Goal: Task Accomplishment & Management: Manage account settings

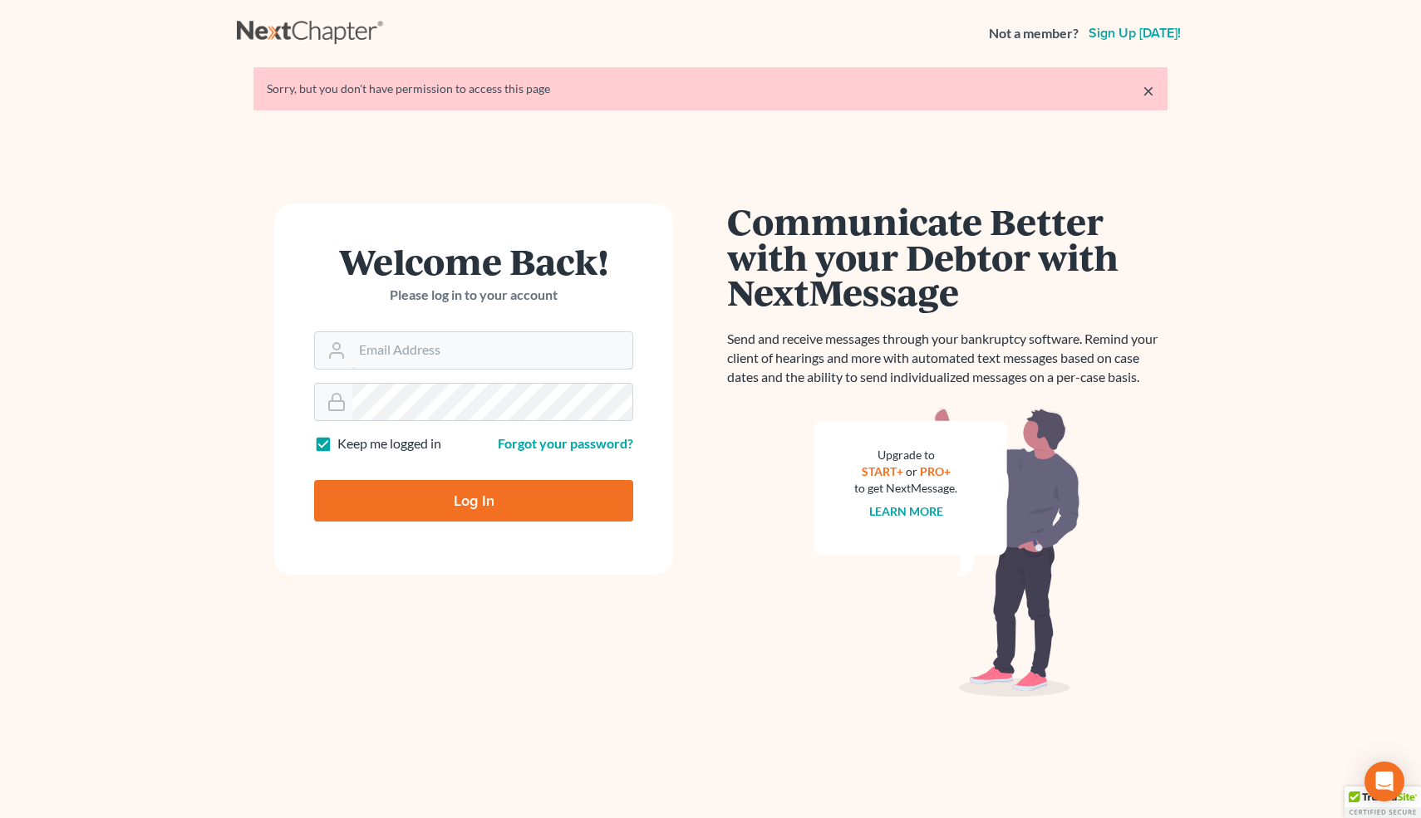
type input "[EMAIL_ADDRESS][DOMAIN_NAME]"
click at [467, 493] on input "Log In" at bounding box center [473, 501] width 319 height 42
type input "Thinking..."
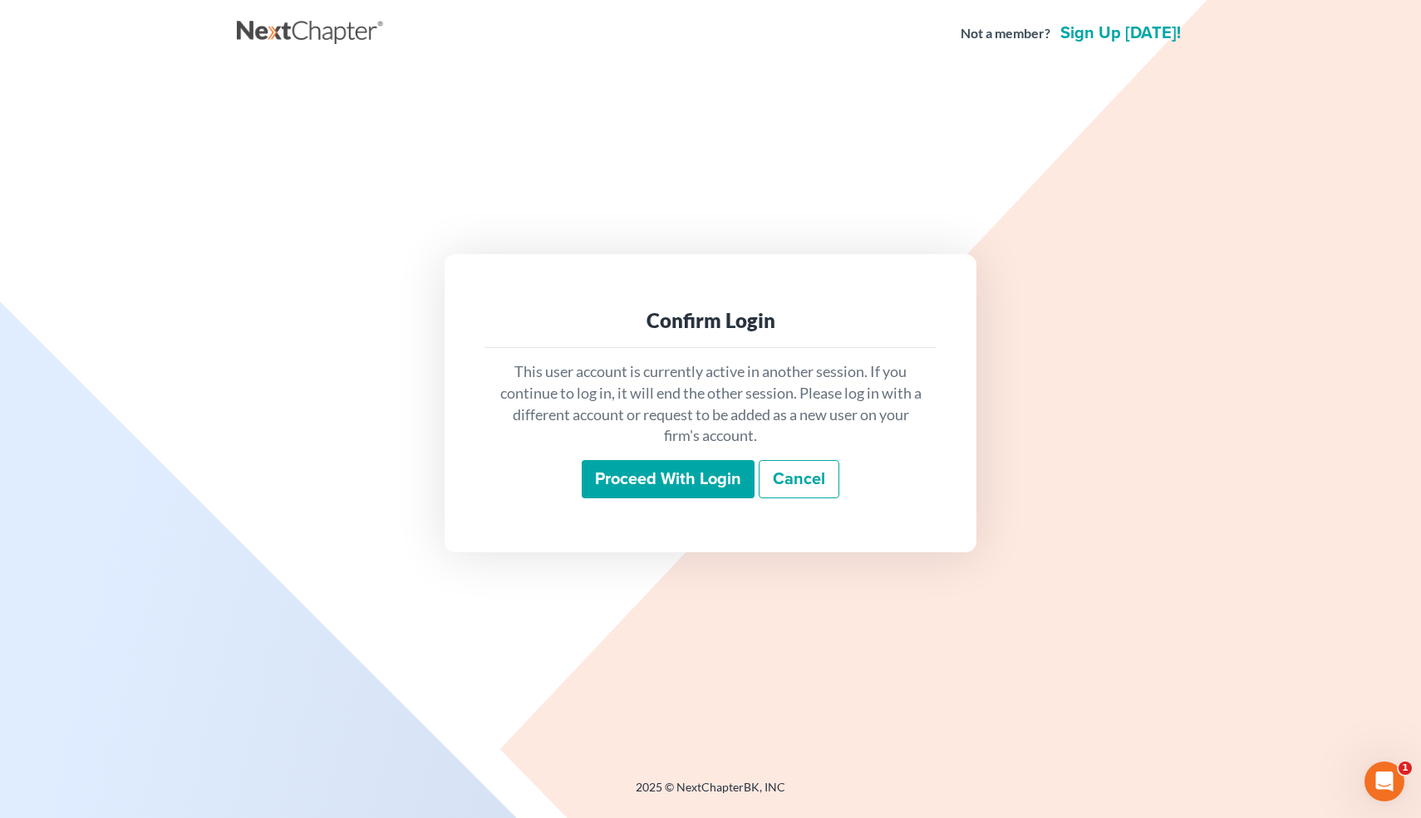
click at [630, 478] on input "Proceed with login" at bounding box center [668, 479] width 173 height 38
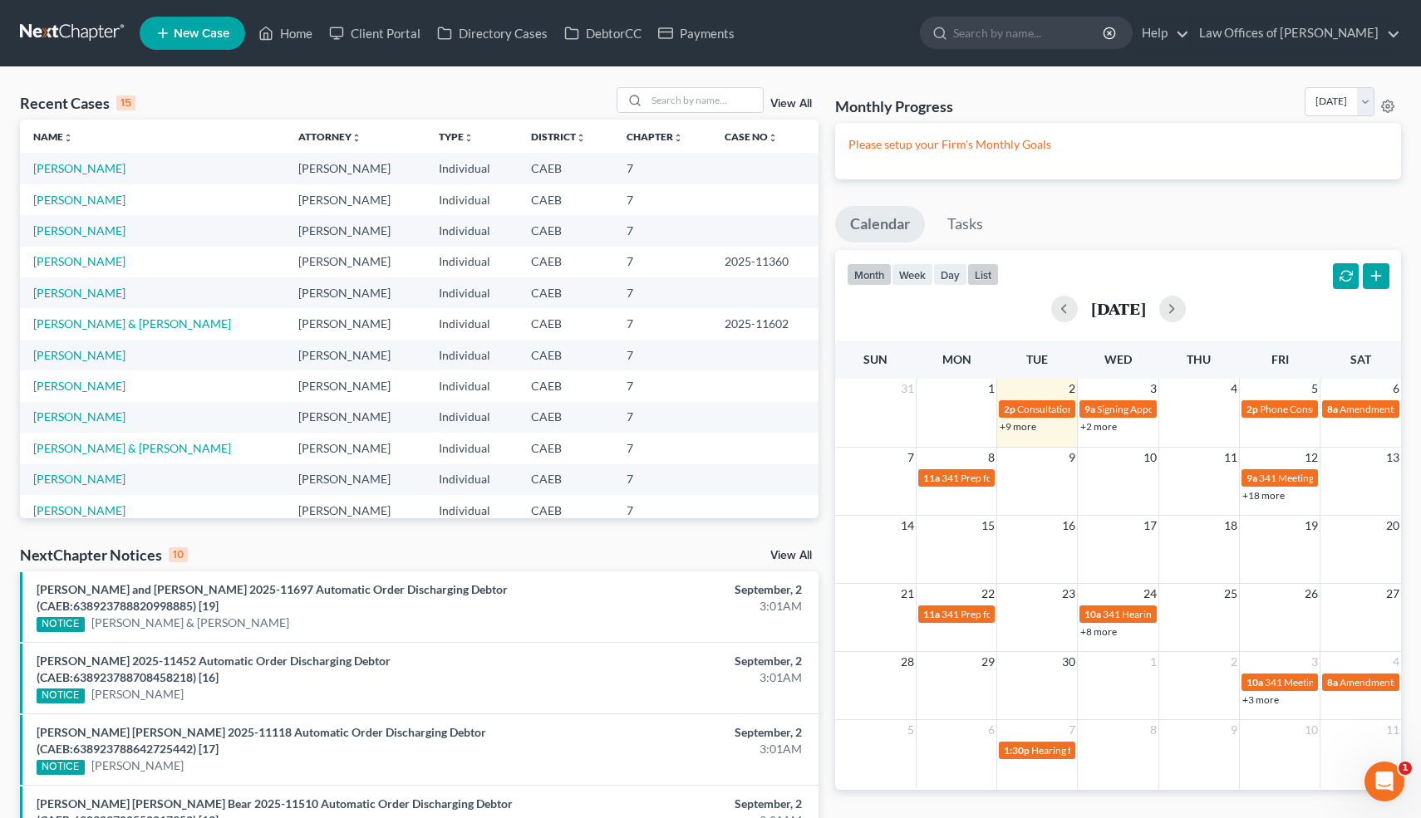
click at [987, 274] on button "list" at bounding box center [983, 274] width 32 height 22
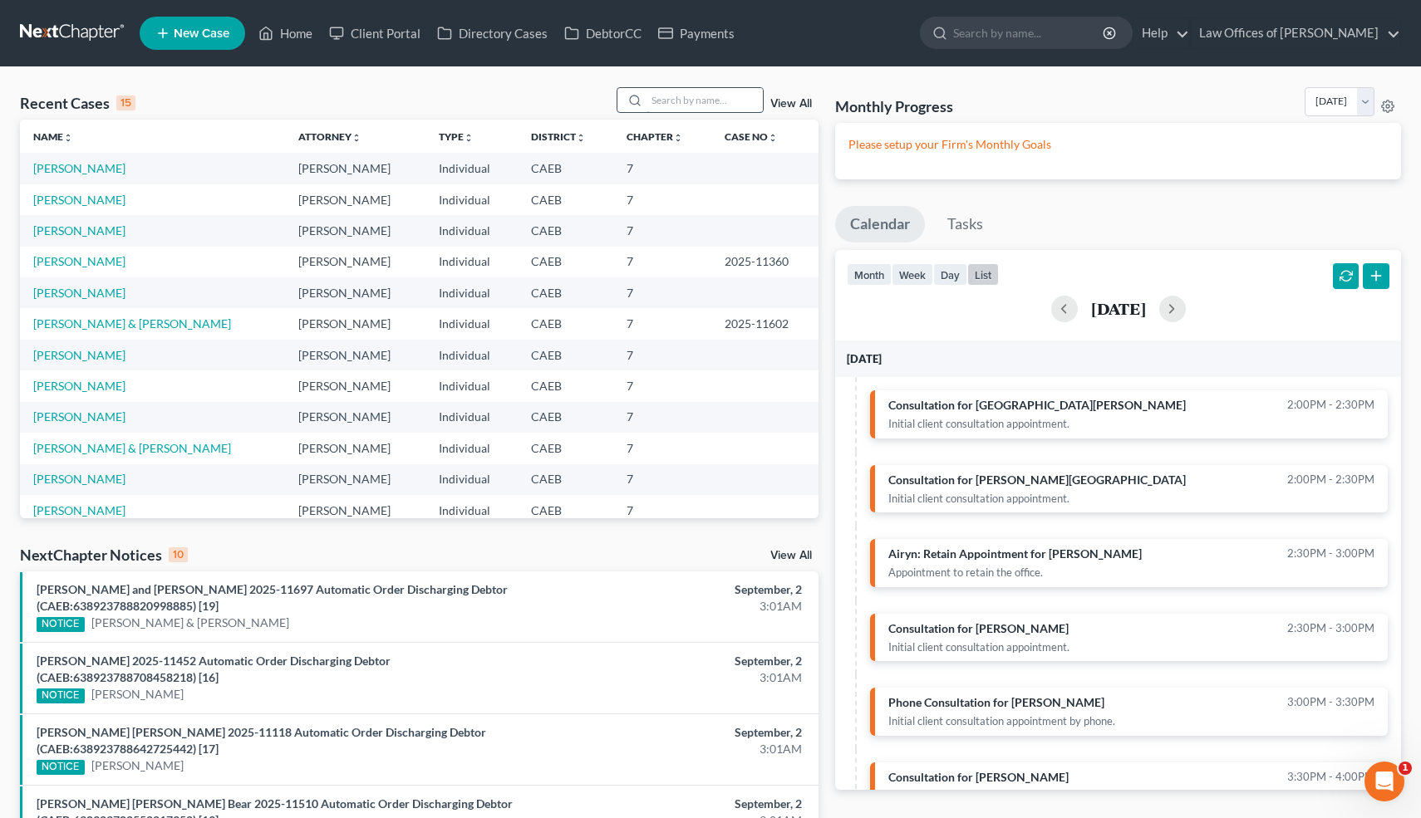
click at [724, 98] on input "search" at bounding box center [704, 100] width 116 height 24
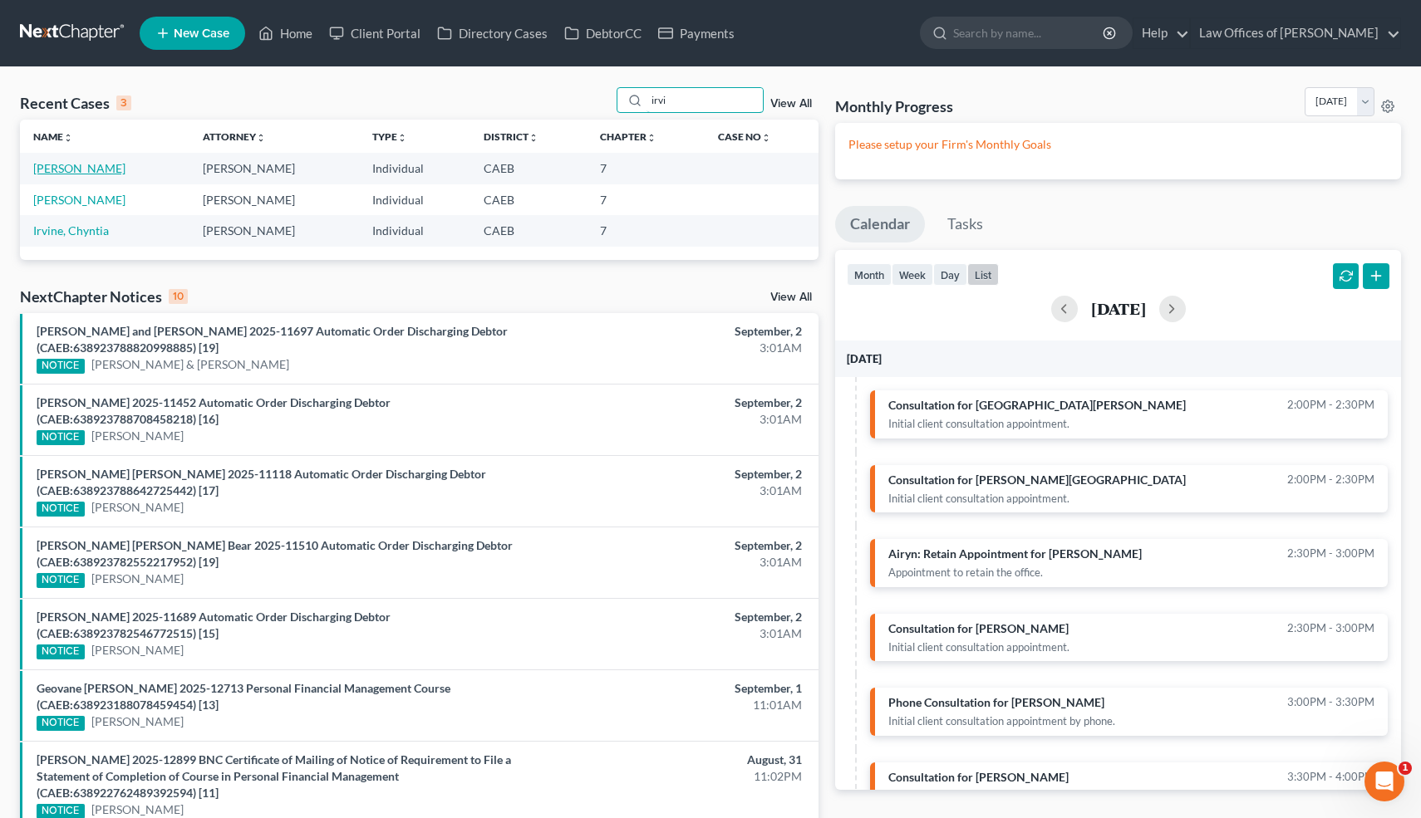
type input "irvi"
click at [101, 173] on link "[PERSON_NAME]" at bounding box center [79, 168] width 92 height 14
select select "6"
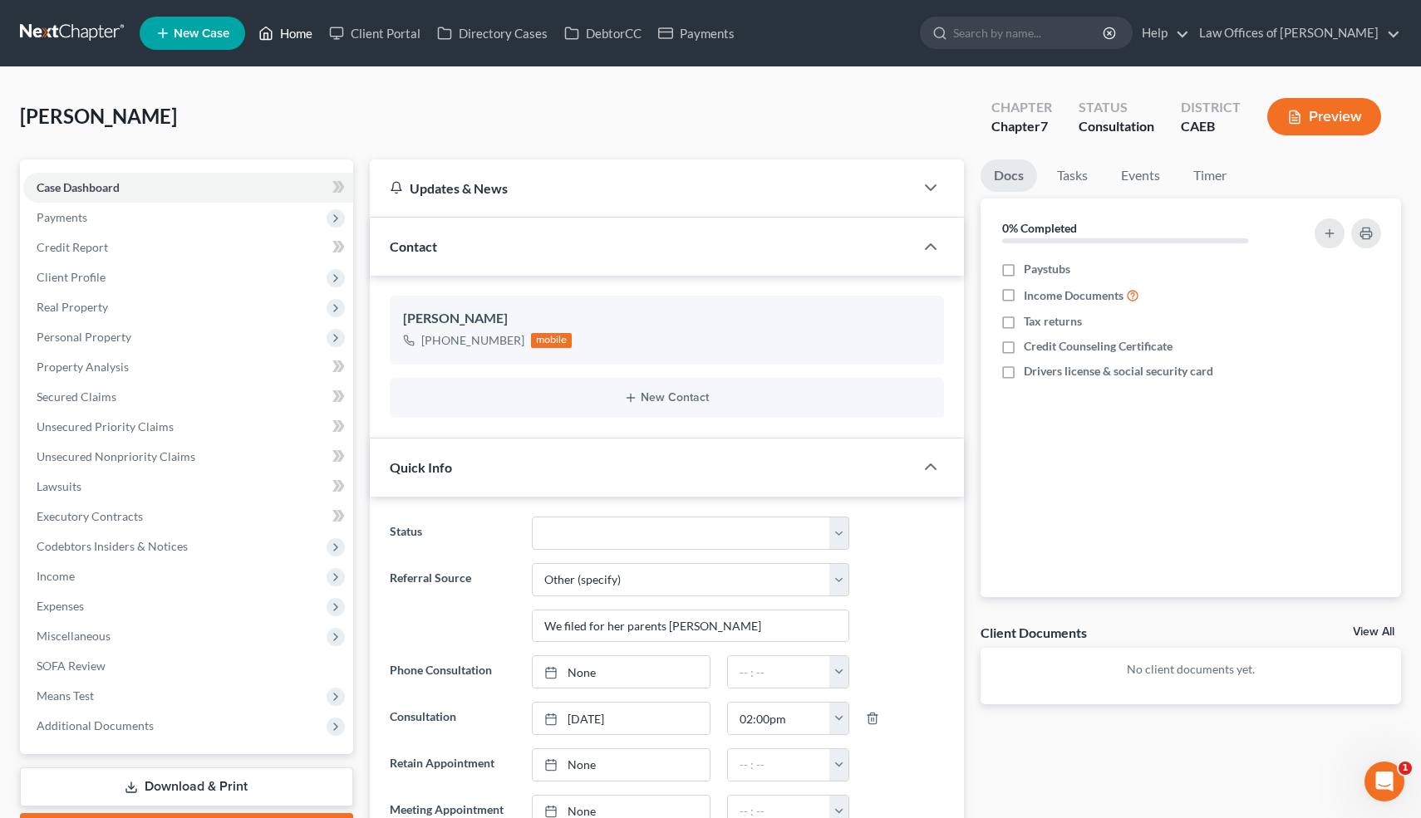
click at [292, 30] on link "Home" at bounding box center [285, 33] width 71 height 30
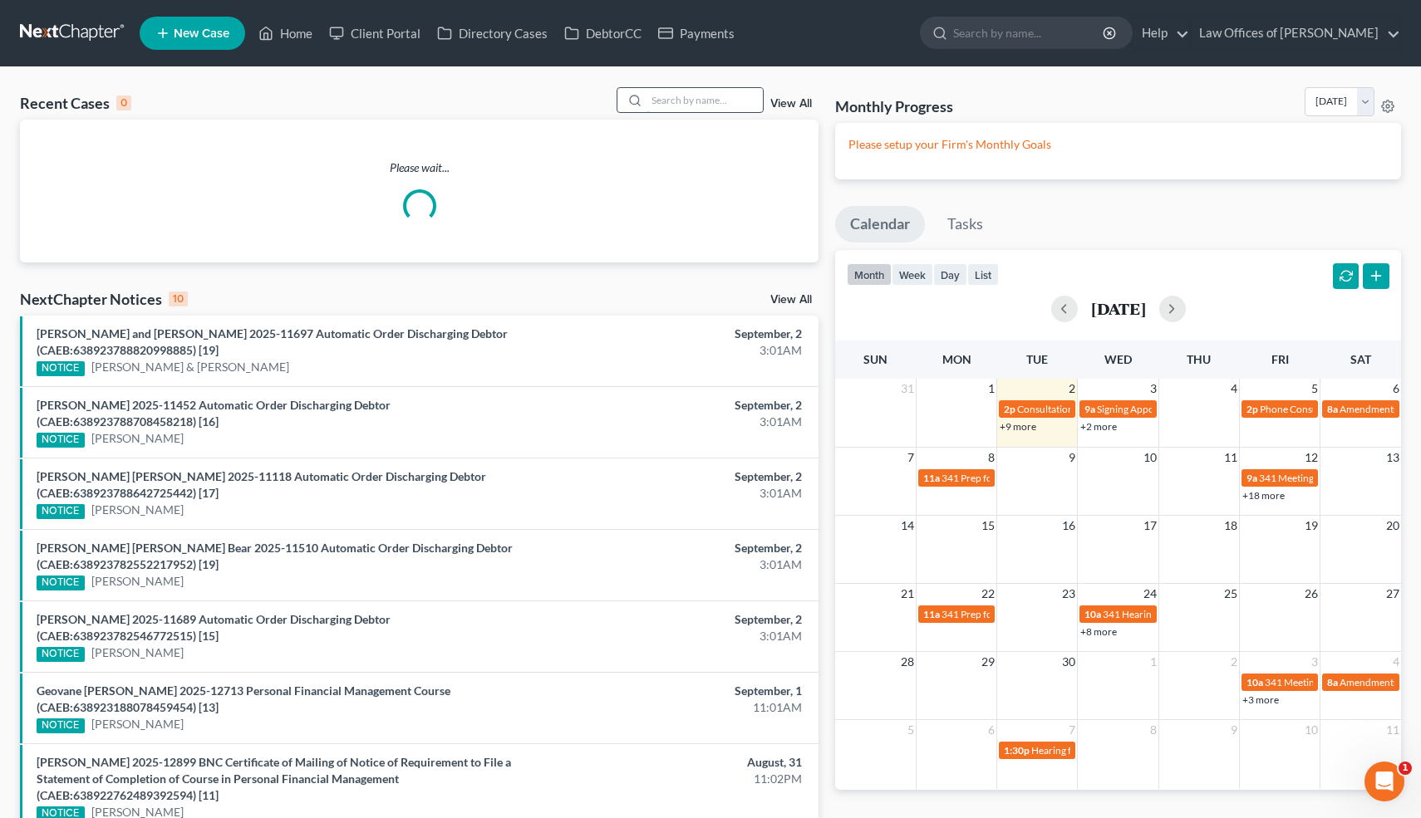
click at [726, 100] on input "search" at bounding box center [704, 100] width 116 height 24
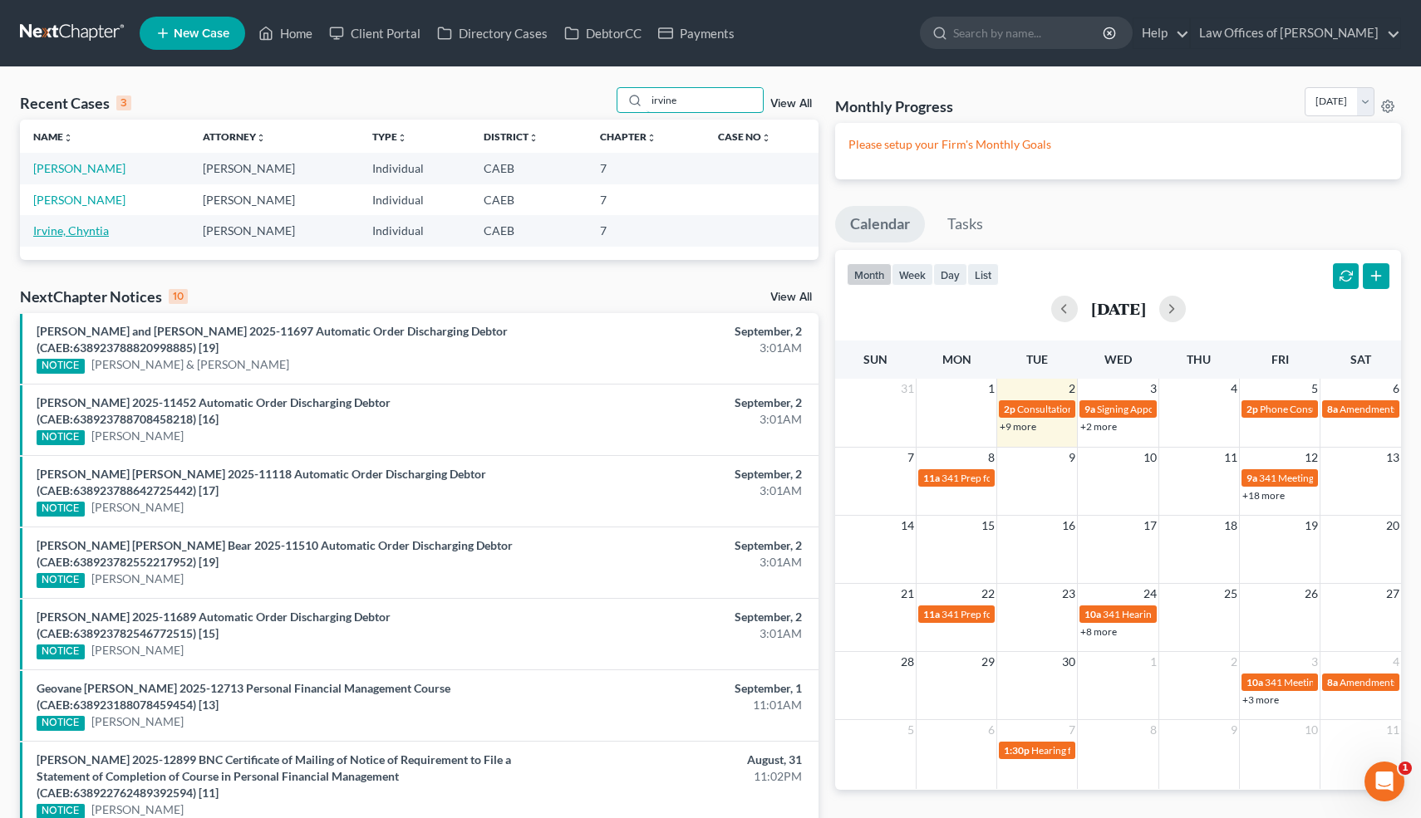
type input "irvine"
click at [89, 234] on link "Irvine, Chyntia" at bounding box center [71, 230] width 76 height 14
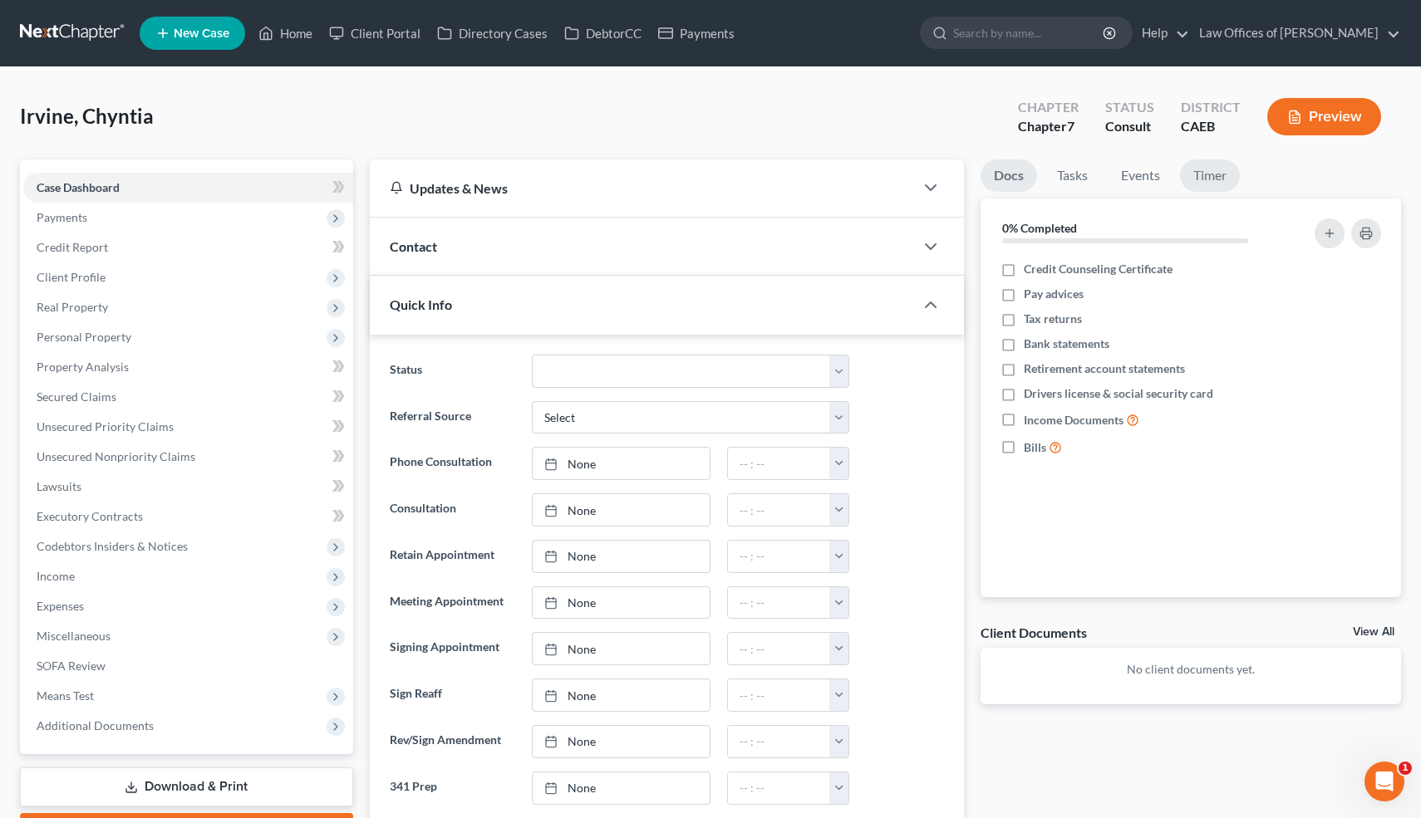
click at [1205, 174] on link "Timer" at bounding box center [1210, 176] width 60 height 32
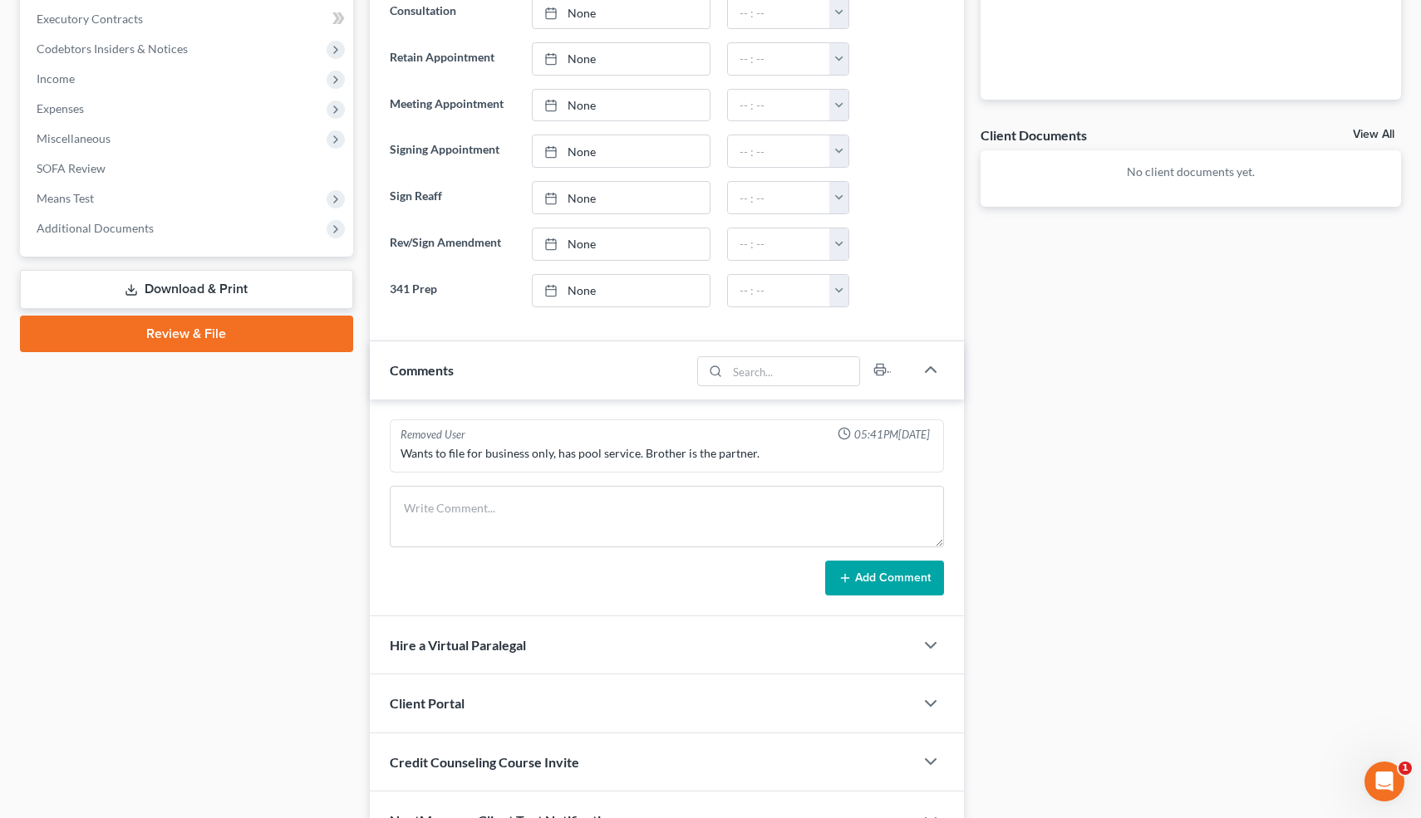
scroll to position [592, 0]
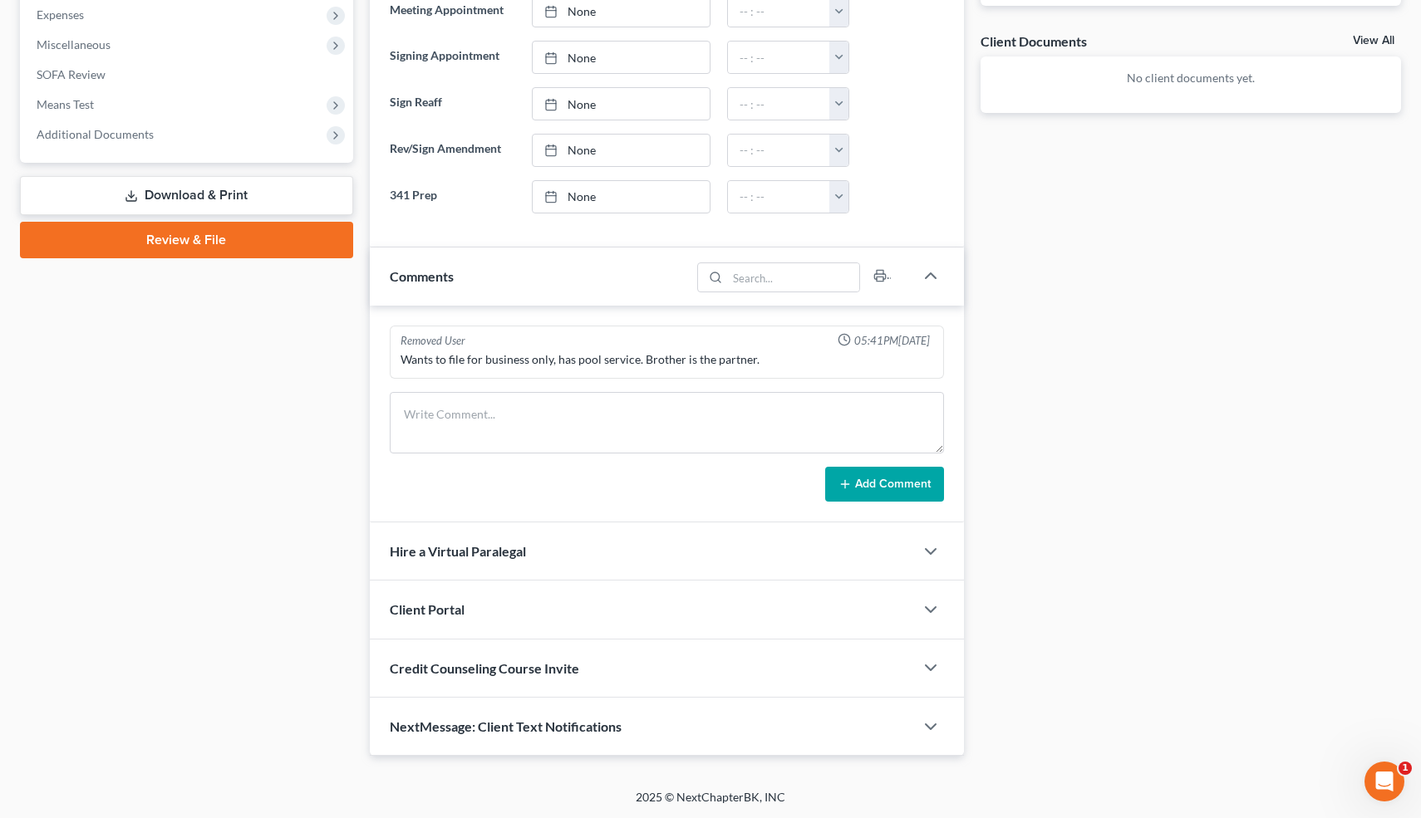
click at [972, 555] on div "Docs Tasks Events Timer 0% Completed Nothing here yet! Credit Counseling Certif…" at bounding box center [1190, 162] width 437 height 1189
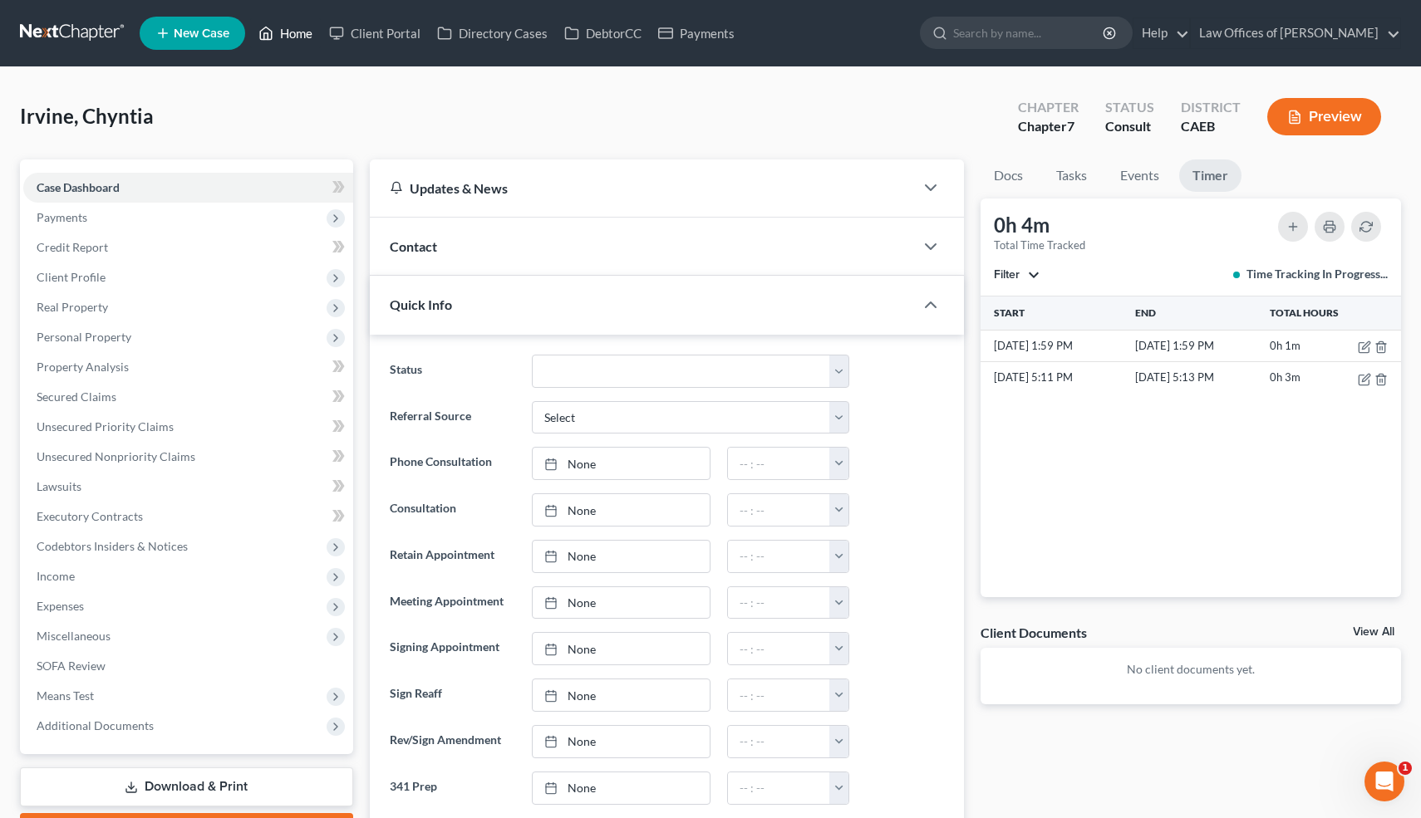
click at [301, 29] on link "Home" at bounding box center [285, 33] width 71 height 30
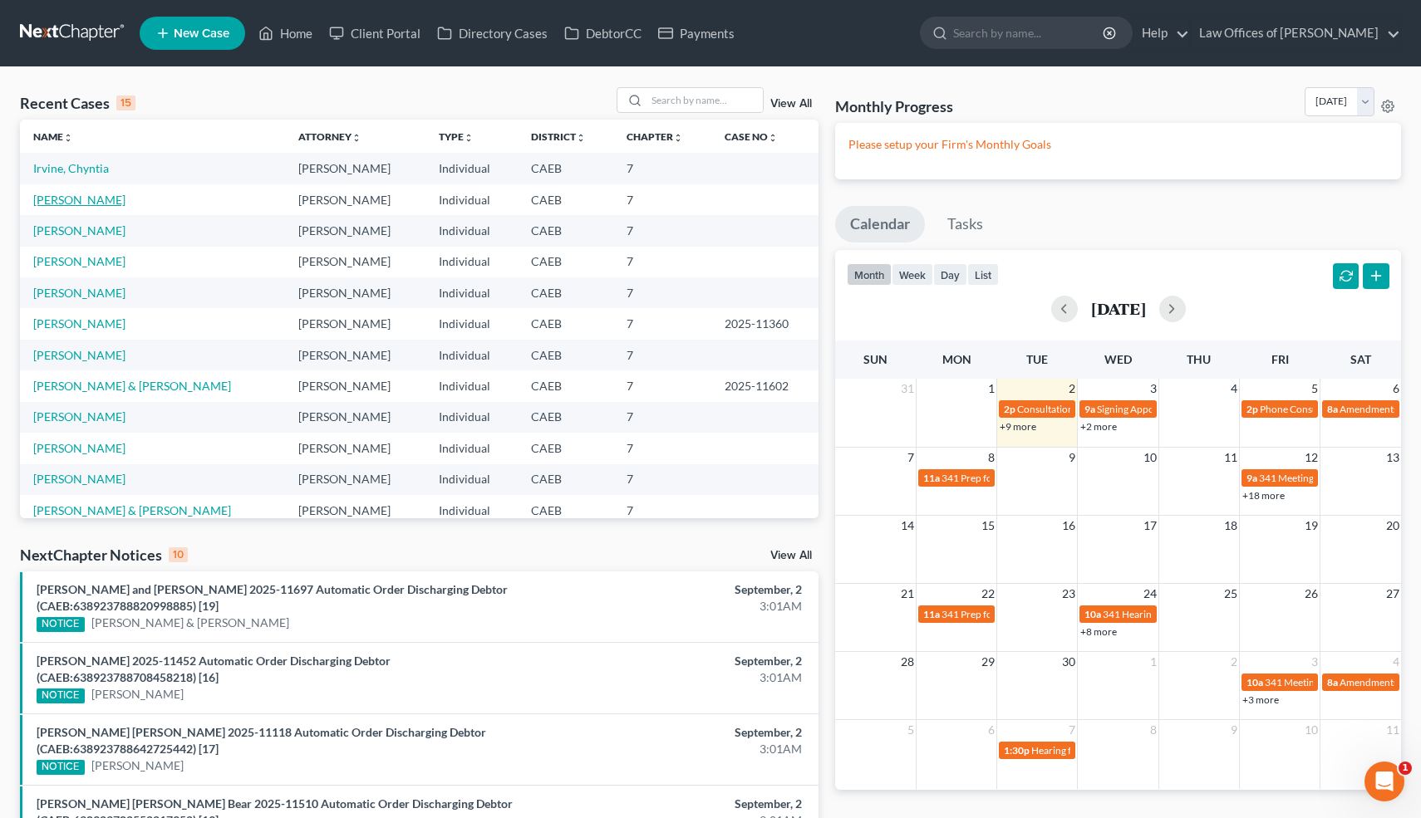
click at [102, 201] on link "[PERSON_NAME]" at bounding box center [79, 200] width 92 height 14
select select "6"
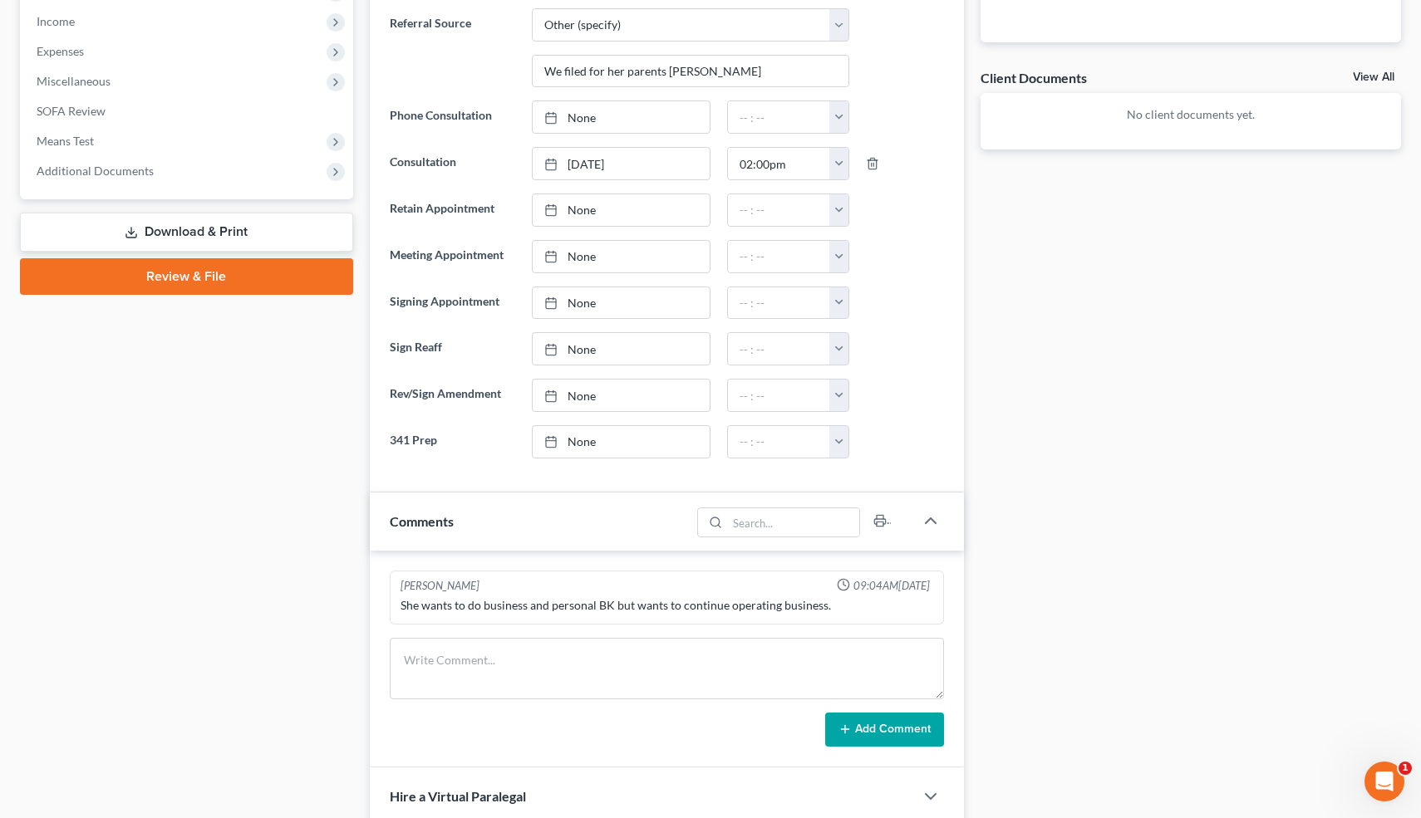
scroll to position [558, 0]
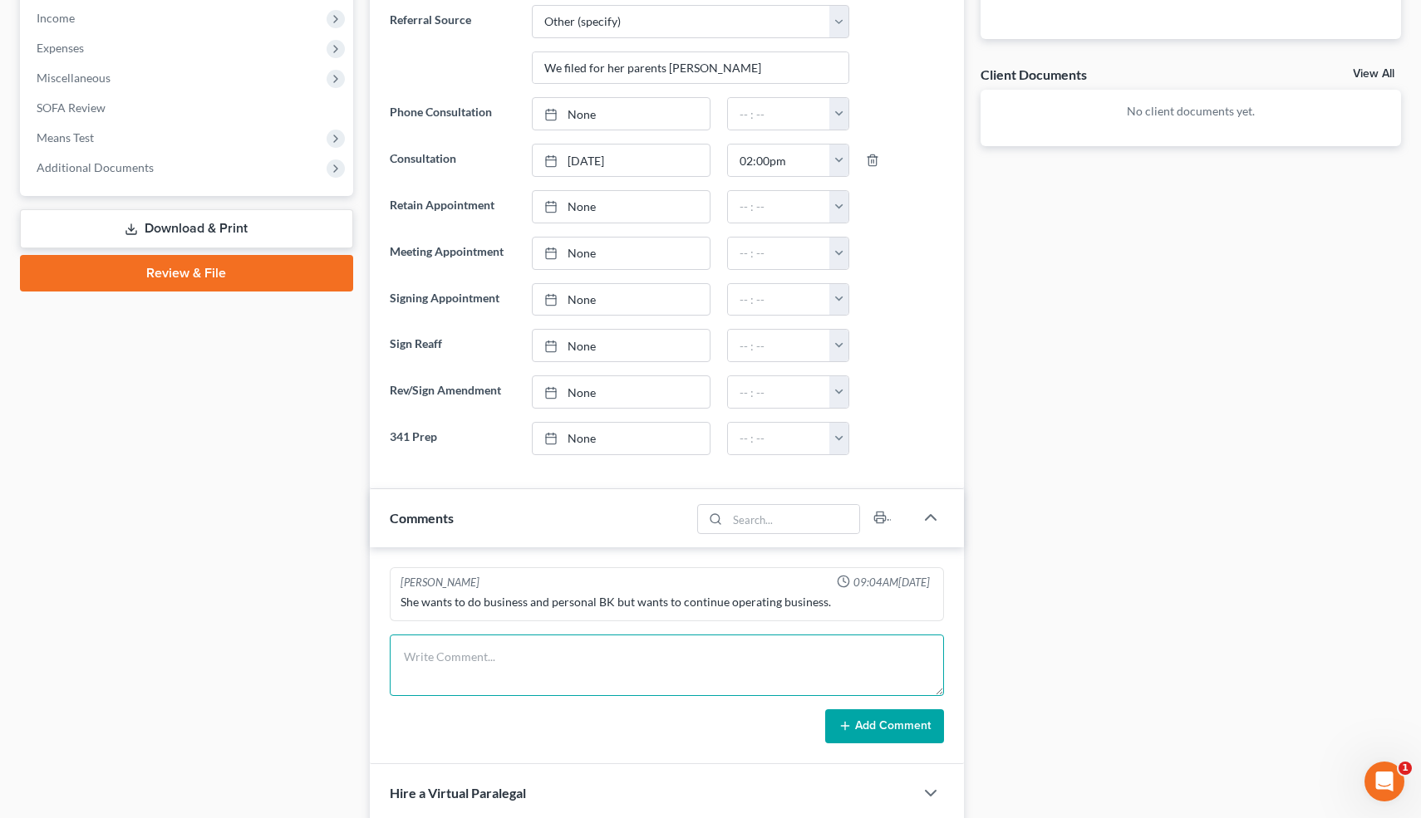
click at [434, 660] on textarea at bounding box center [667, 665] width 555 height 61
click at [627, 659] on textarea "Married. Pool service. Partnership. Rents-liove w/family." at bounding box center [667, 665] width 555 height 61
click at [702, 658] on textarea "Married. Pool service. Partnership. Rents-live w/family." at bounding box center [667, 665] width 555 height 61
type textarea "Married. Pool service. Partnership. Rents-live w/family. Clients: 87 Inc=12500 …"
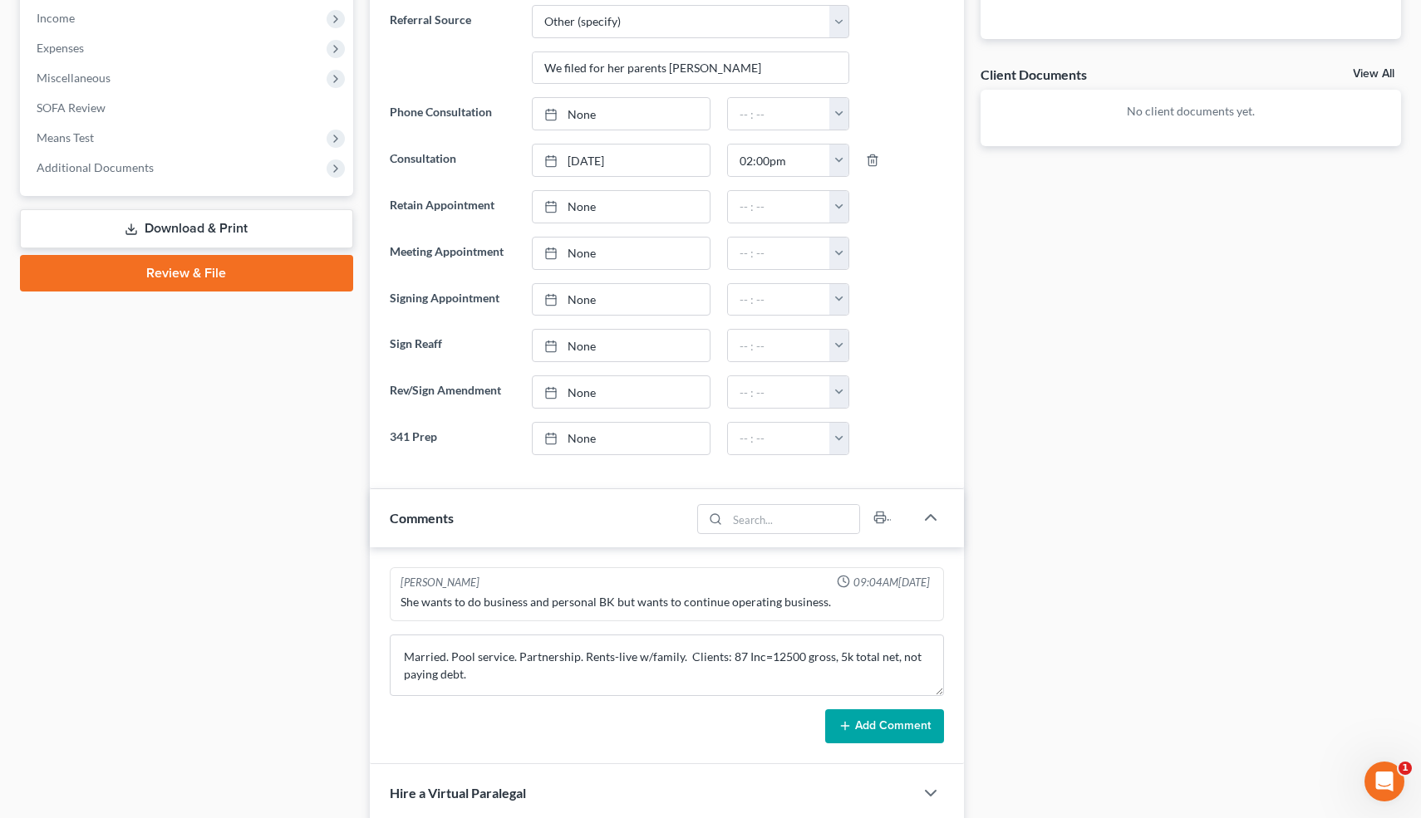
click at [871, 733] on button "Add Comment" at bounding box center [884, 726] width 119 height 35
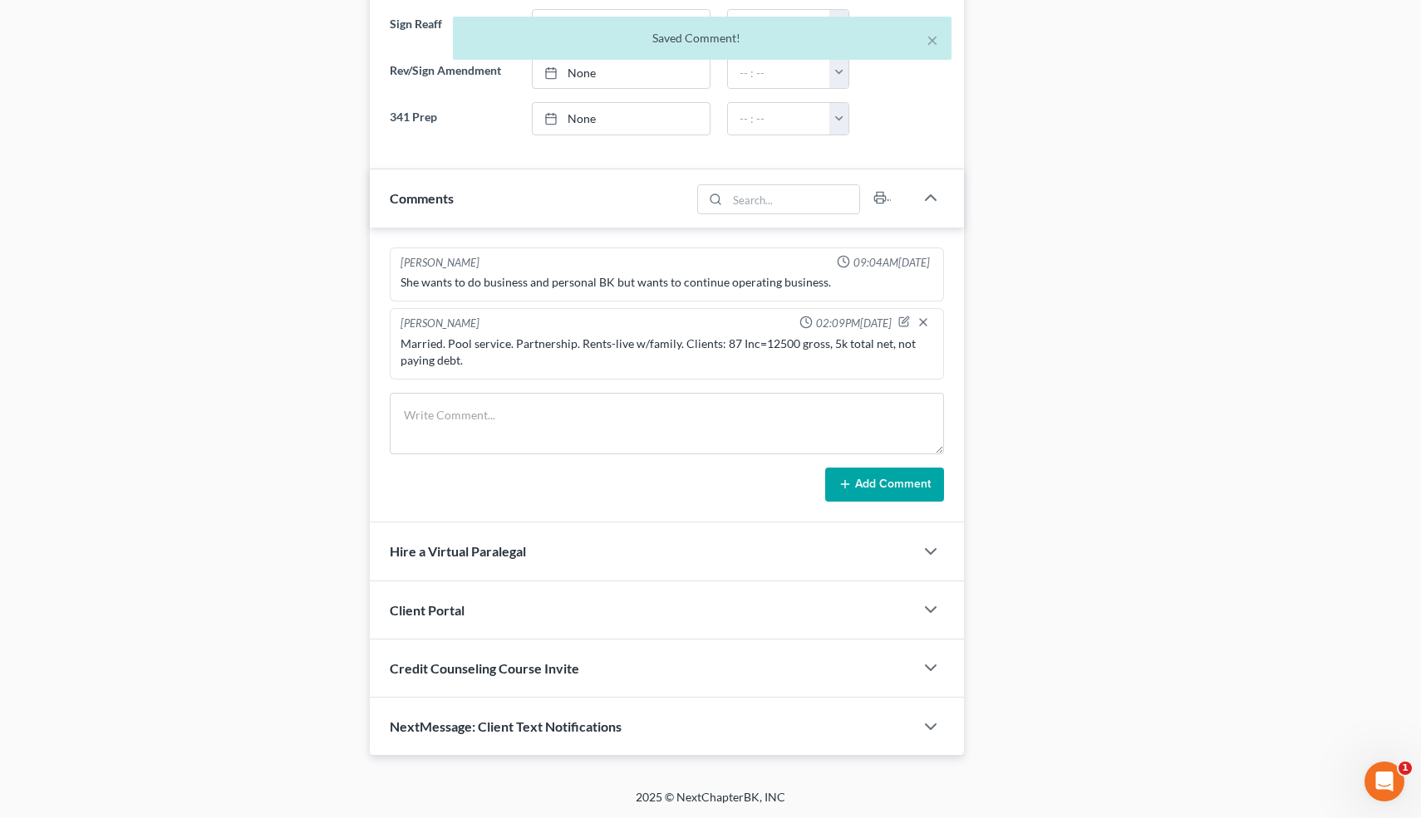
click at [889, 726] on div "NextMessage: Client Text Notifications" at bounding box center [642, 726] width 545 height 57
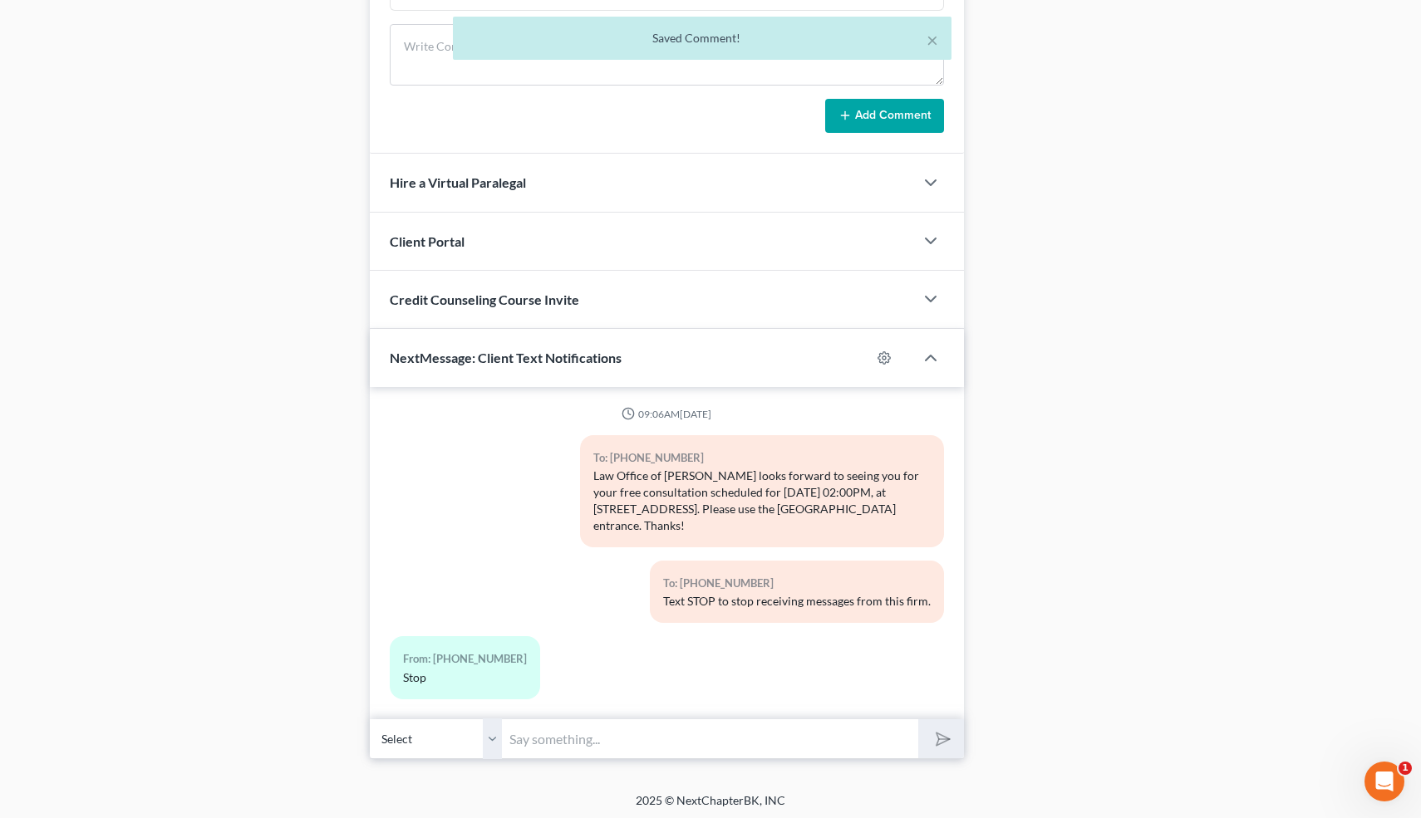
click at [662, 748] on input "text" at bounding box center [711, 739] width 416 height 41
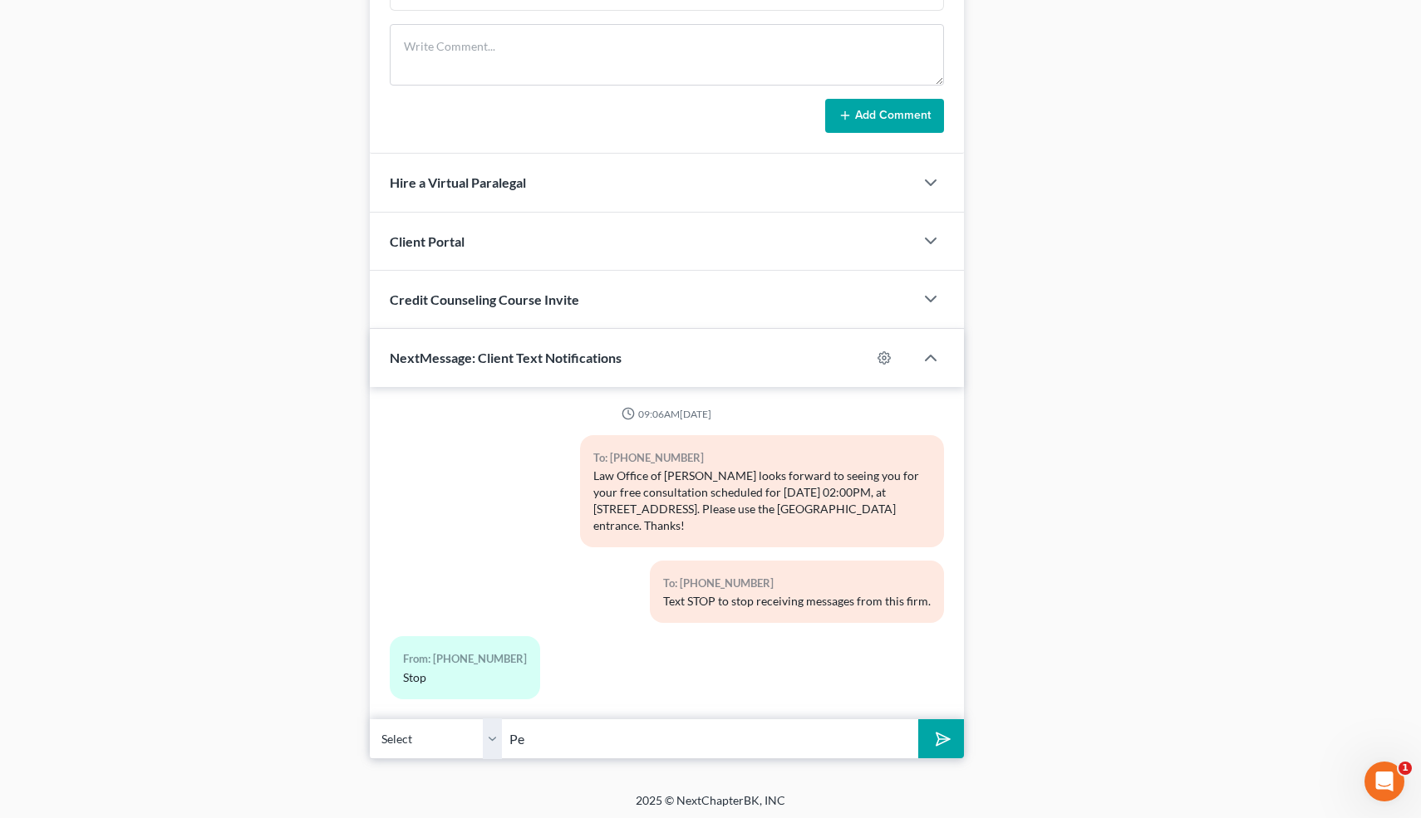
type input "Peter Fear (559) 418-3022"
click at [918, 719] on button "submit" at bounding box center [941, 738] width 46 height 39
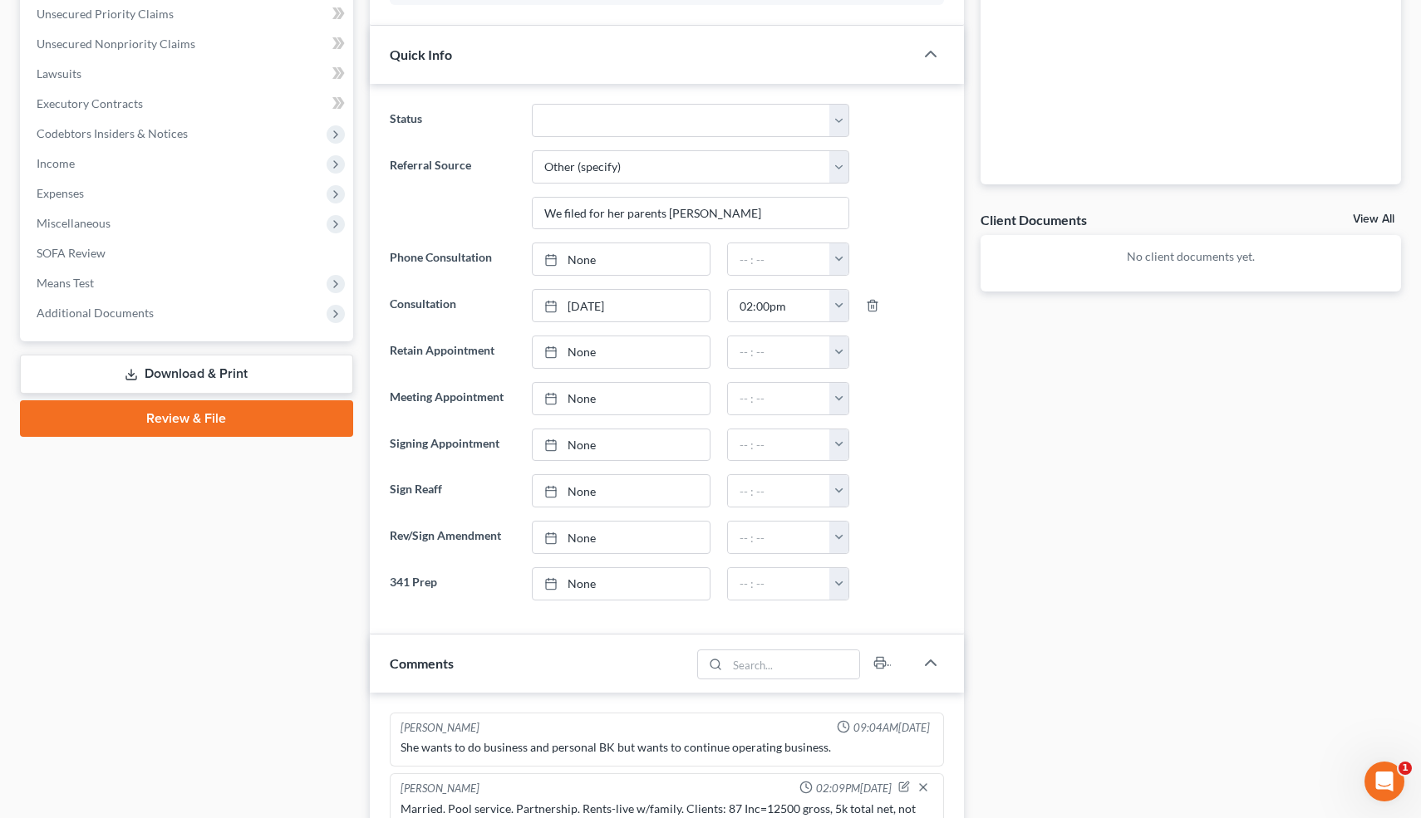
scroll to position [210, 0]
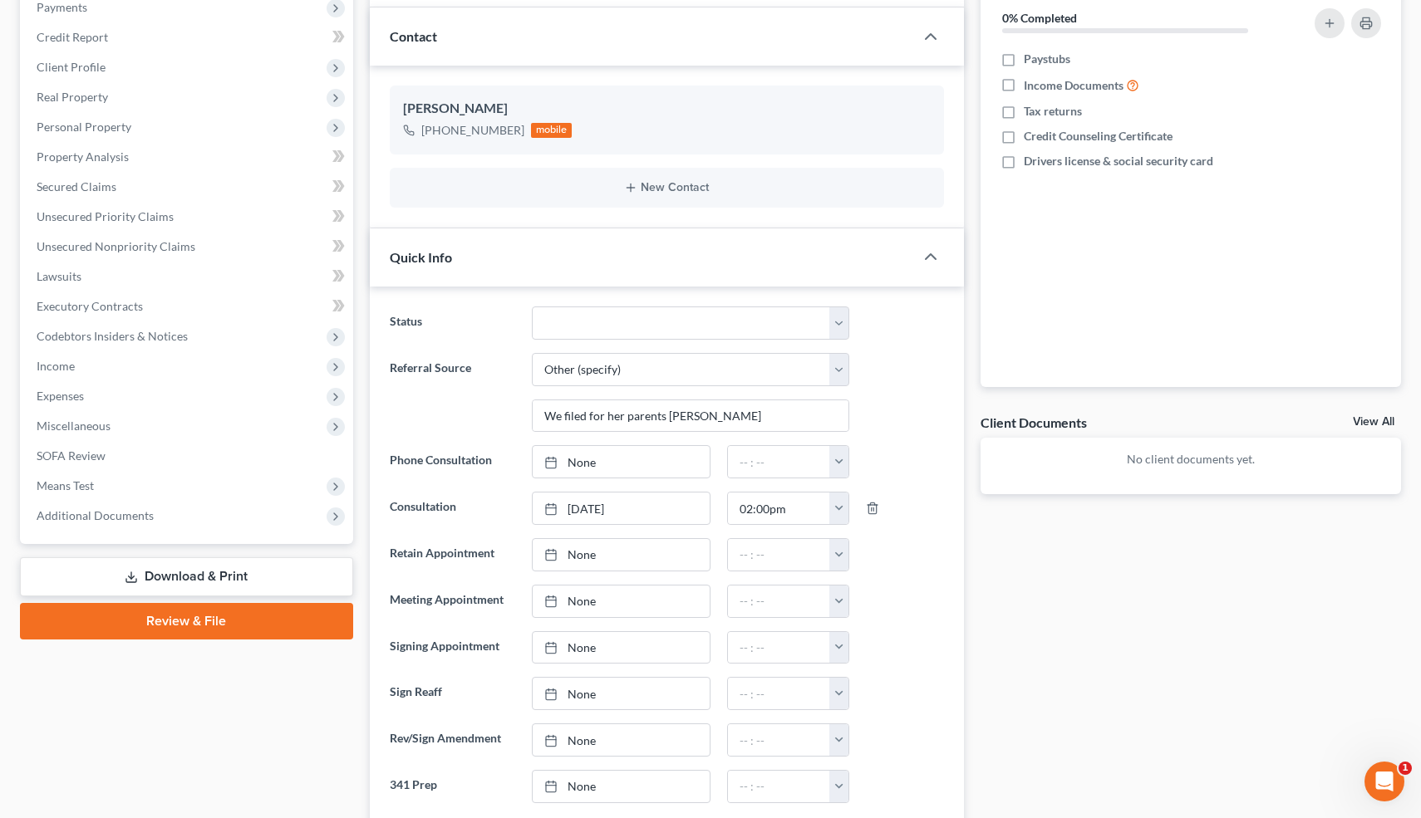
click at [568, 338] on ng-include "Status Cancelled/Refund Closed Consultation Declined Discharged Filed Income Ch…" at bounding box center [667, 555] width 555 height 497
click at [572, 322] on select "Cancelled/Refund Closed Consultation Declined Discharged Filed Income Check In …" at bounding box center [690, 323] width 317 height 33
select select "13"
click at [532, 307] on select "Cancelled/Refund Closed Consultation Declined Discharged Filed Income Check In …" at bounding box center [690, 323] width 317 height 33
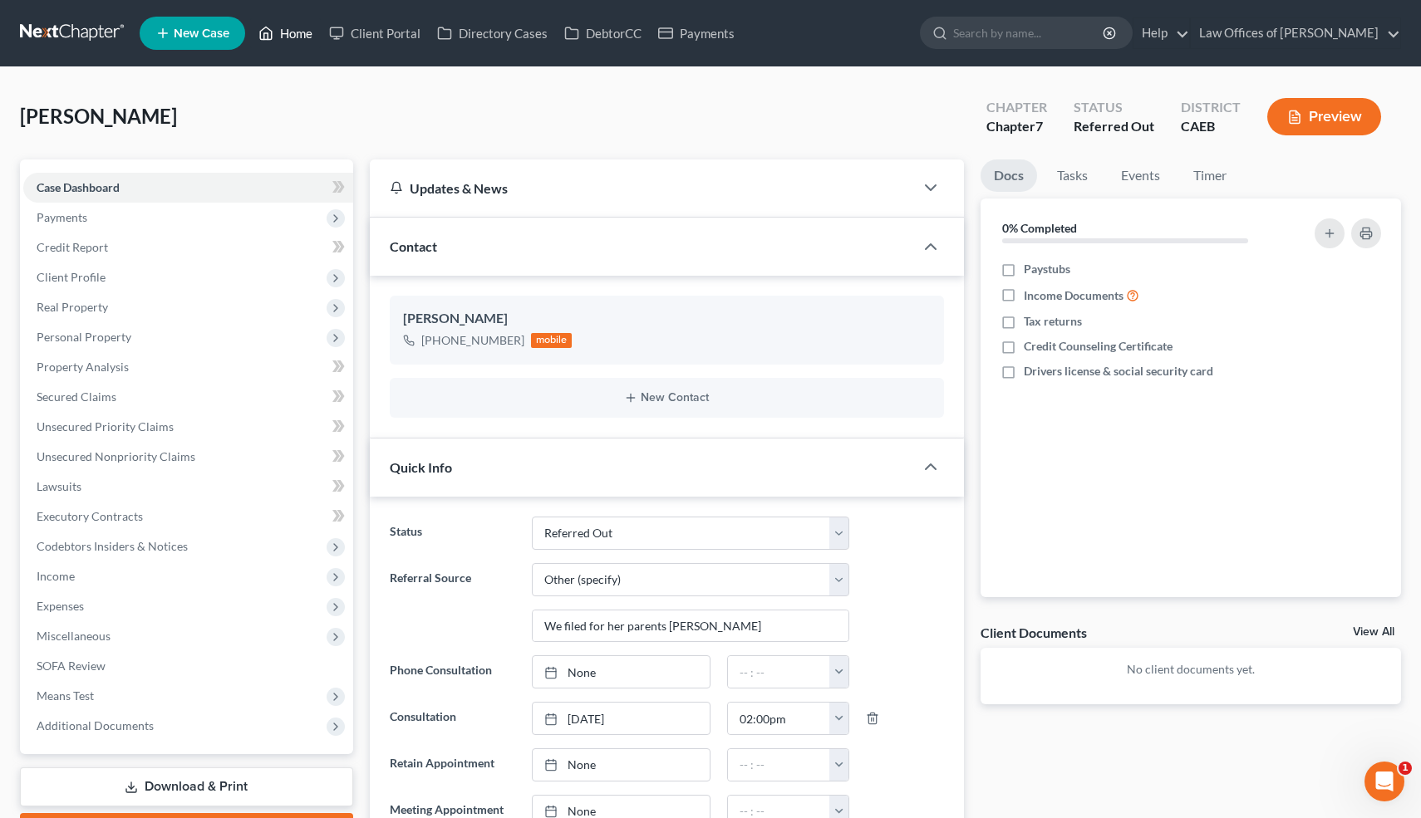
click at [299, 37] on link "Home" at bounding box center [285, 33] width 71 height 30
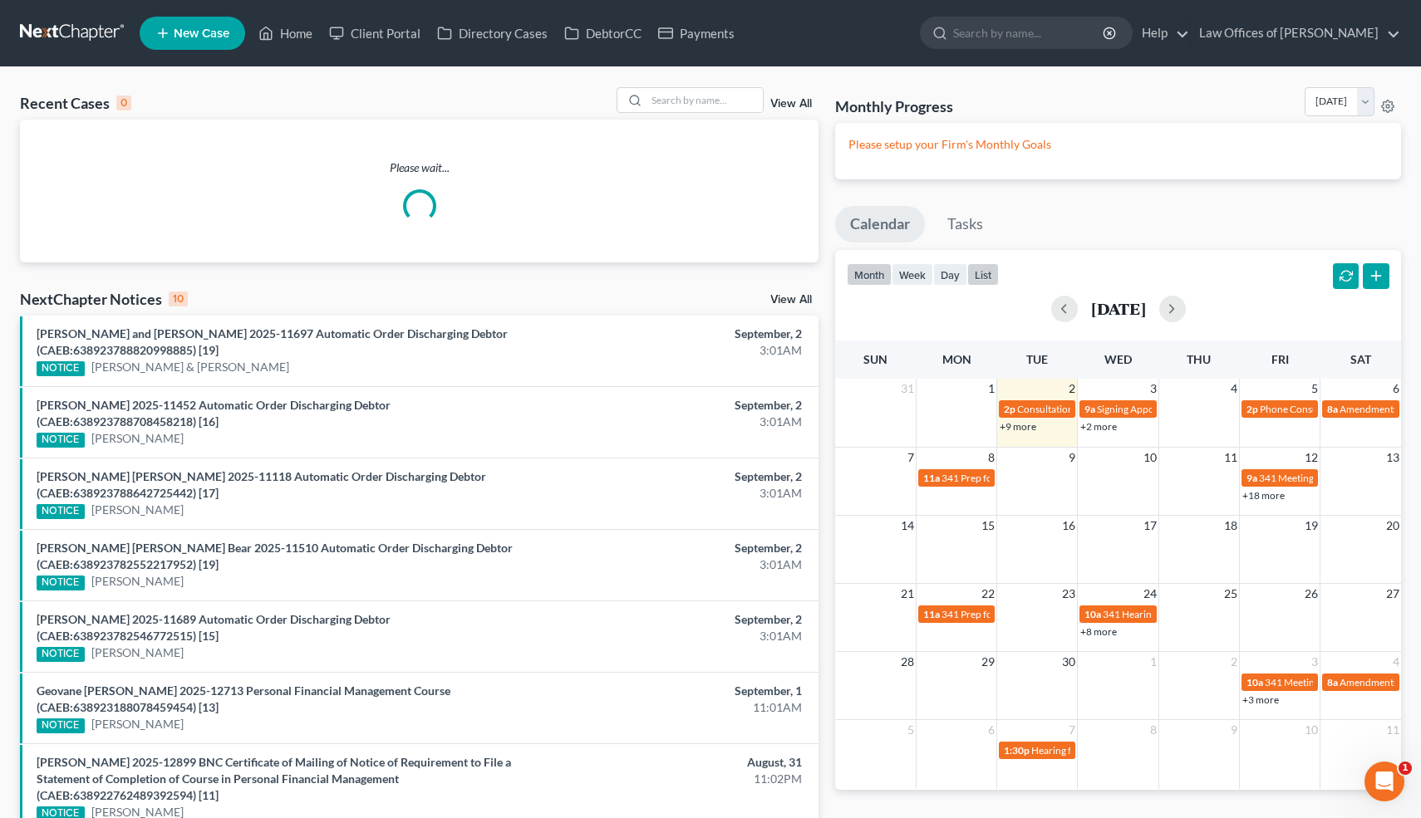
click at [984, 277] on button "list" at bounding box center [983, 274] width 32 height 22
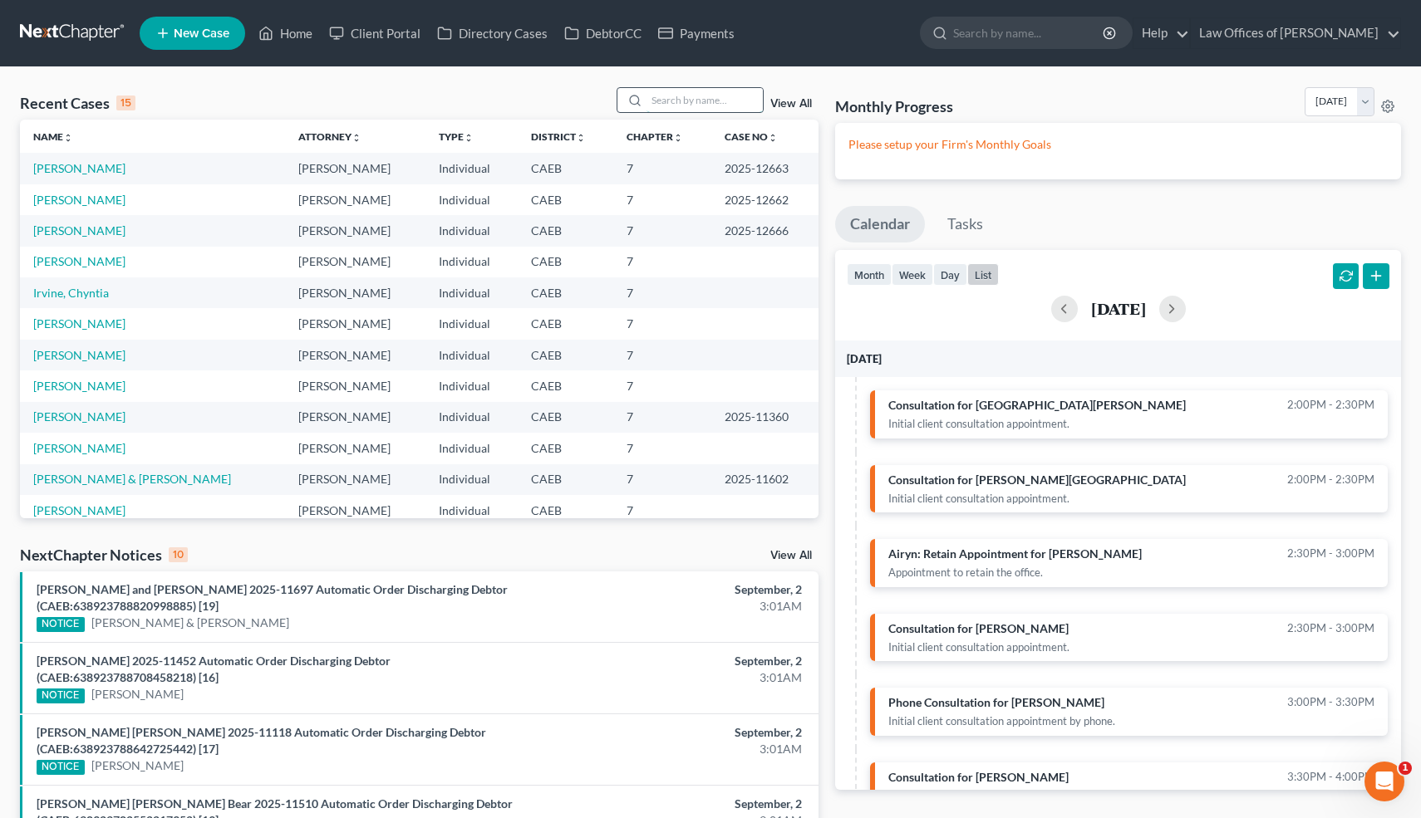
click at [721, 106] on input "search" at bounding box center [704, 100] width 116 height 24
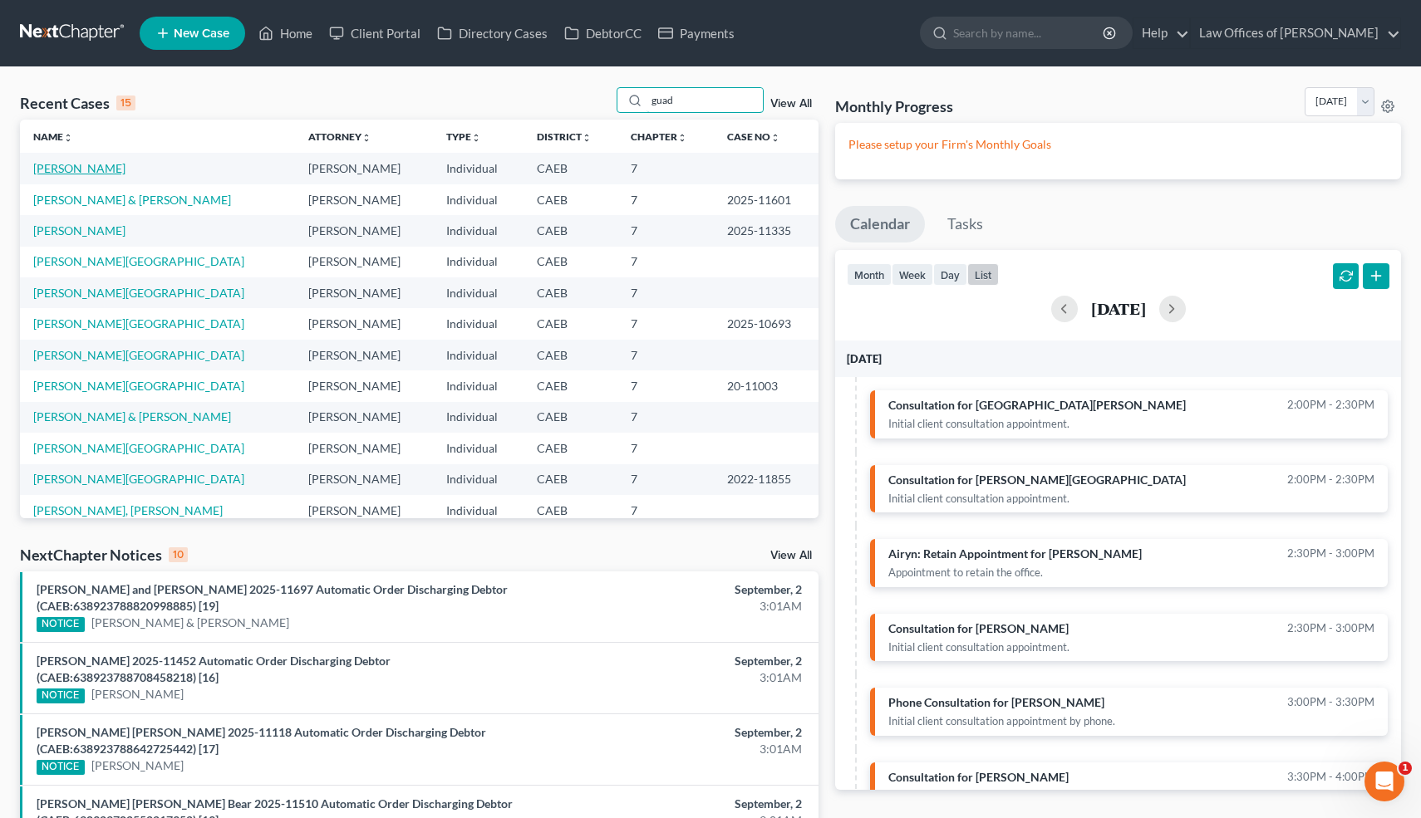
type input "guad"
click at [125, 167] on link "[PERSON_NAME]" at bounding box center [79, 168] width 92 height 14
select select "6"
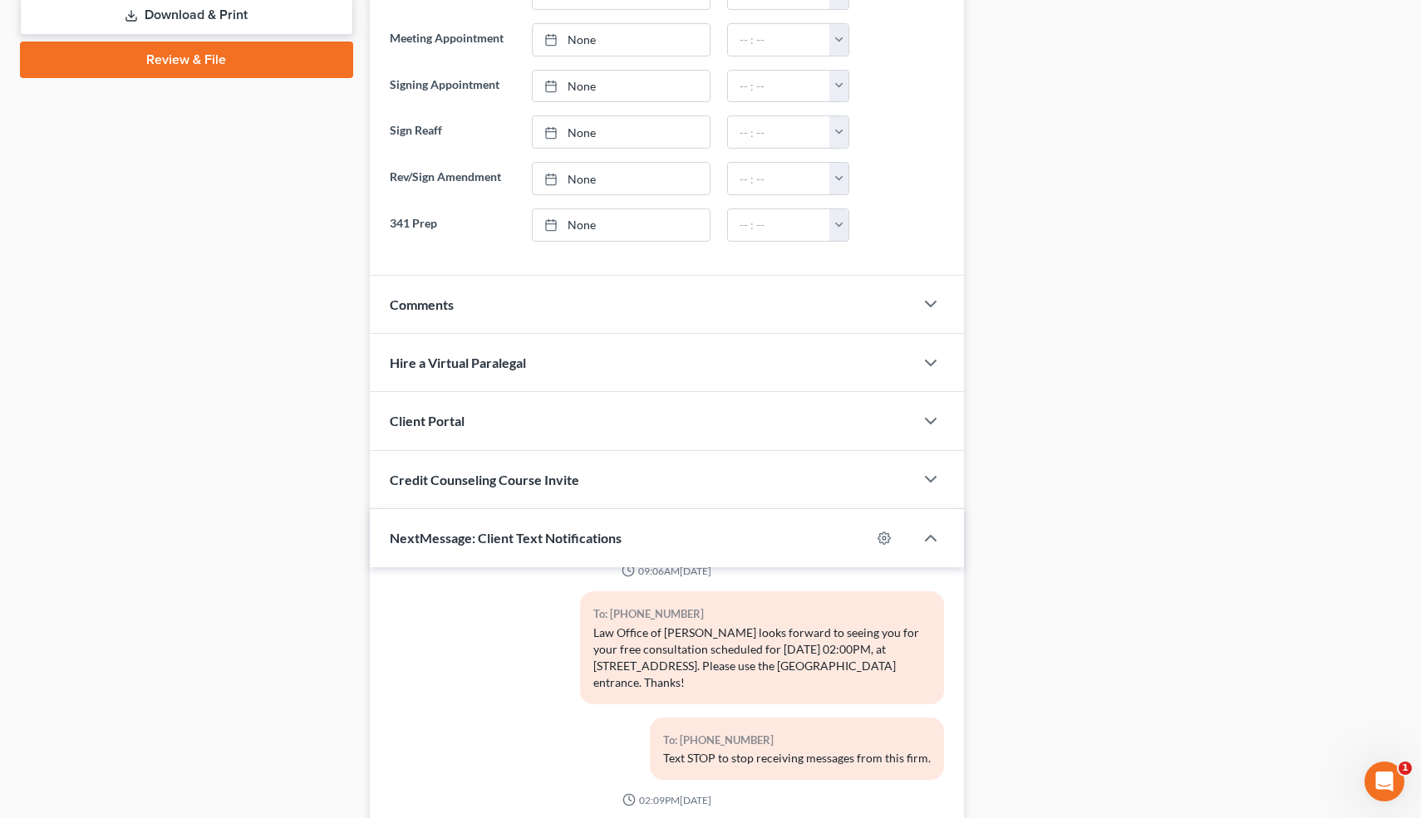
scroll to position [717, 0]
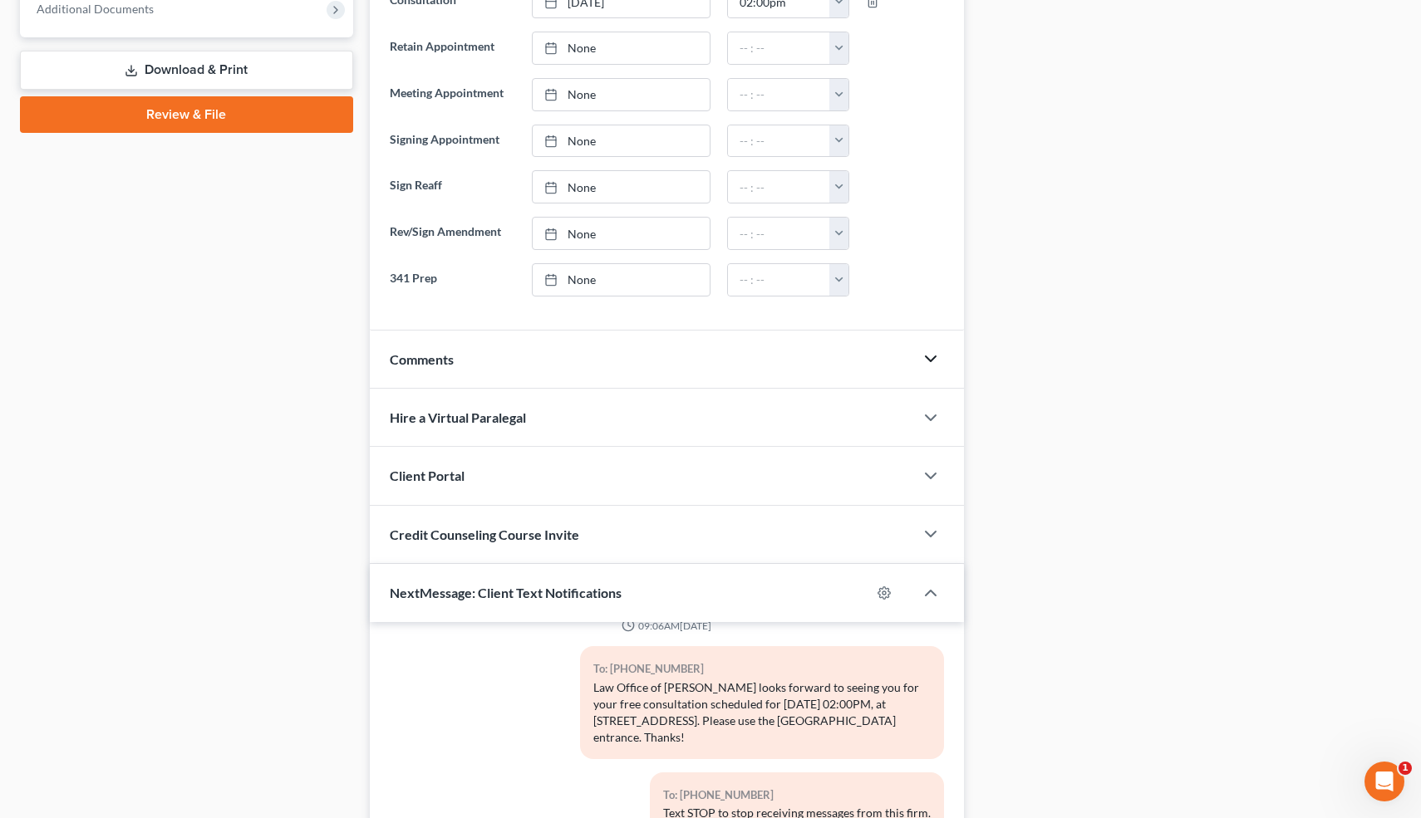
click at [931, 357] on icon "button" at bounding box center [930, 359] width 20 height 20
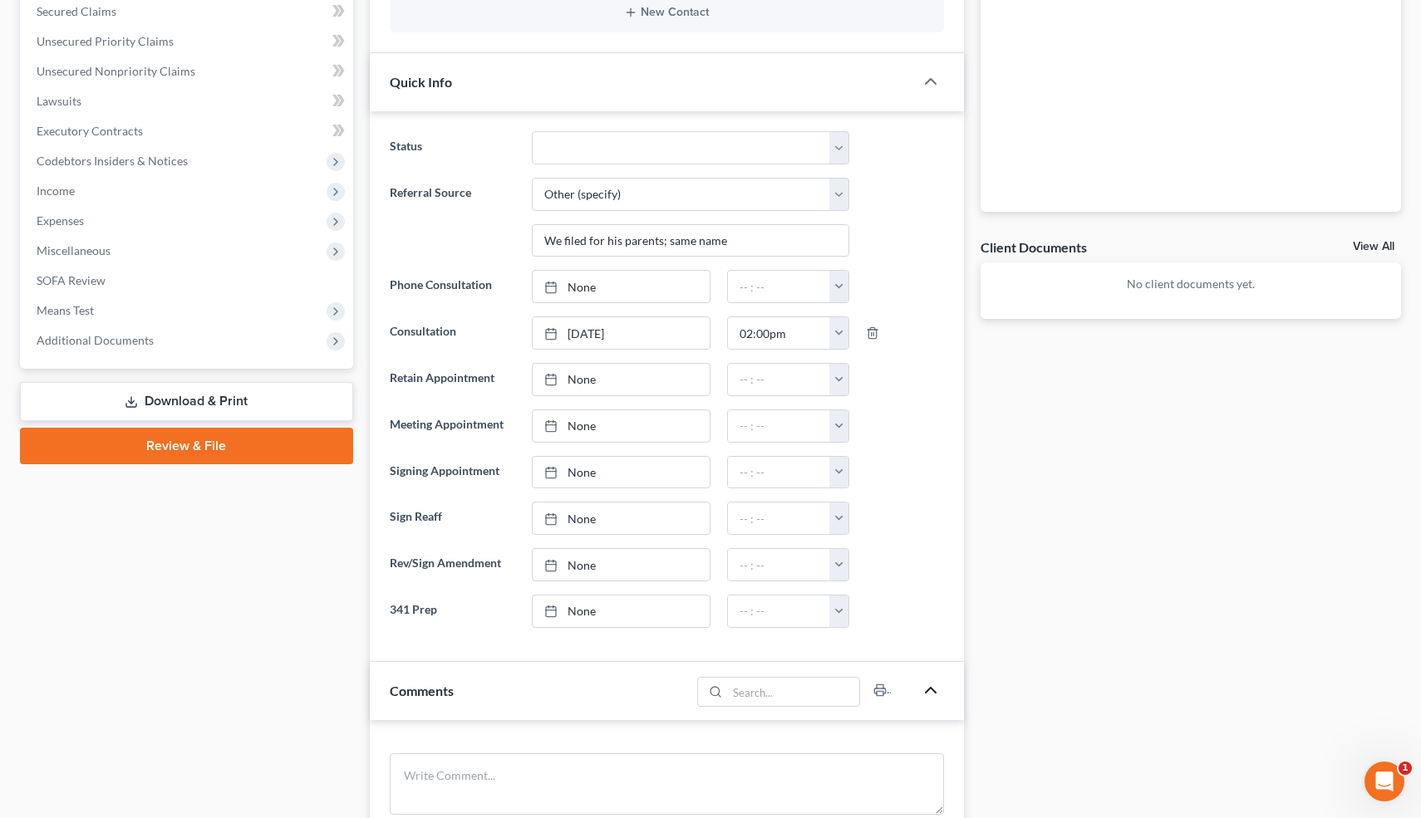
scroll to position [384, 0]
click at [666, 158] on select "Cancelled/Refund Closed Consultation Declined Discharged Filed Income Check In …" at bounding box center [690, 149] width 317 height 33
select select "13"
click at [532, 133] on select "Cancelled/Refund Closed Consultation Declined Discharged Filed Income Check In …" at bounding box center [690, 149] width 317 height 33
click at [363, 199] on div "Updates & News × Electronic Filing Available! Cases in the Eastern District of …" at bounding box center [666, 634] width 611 height 1716
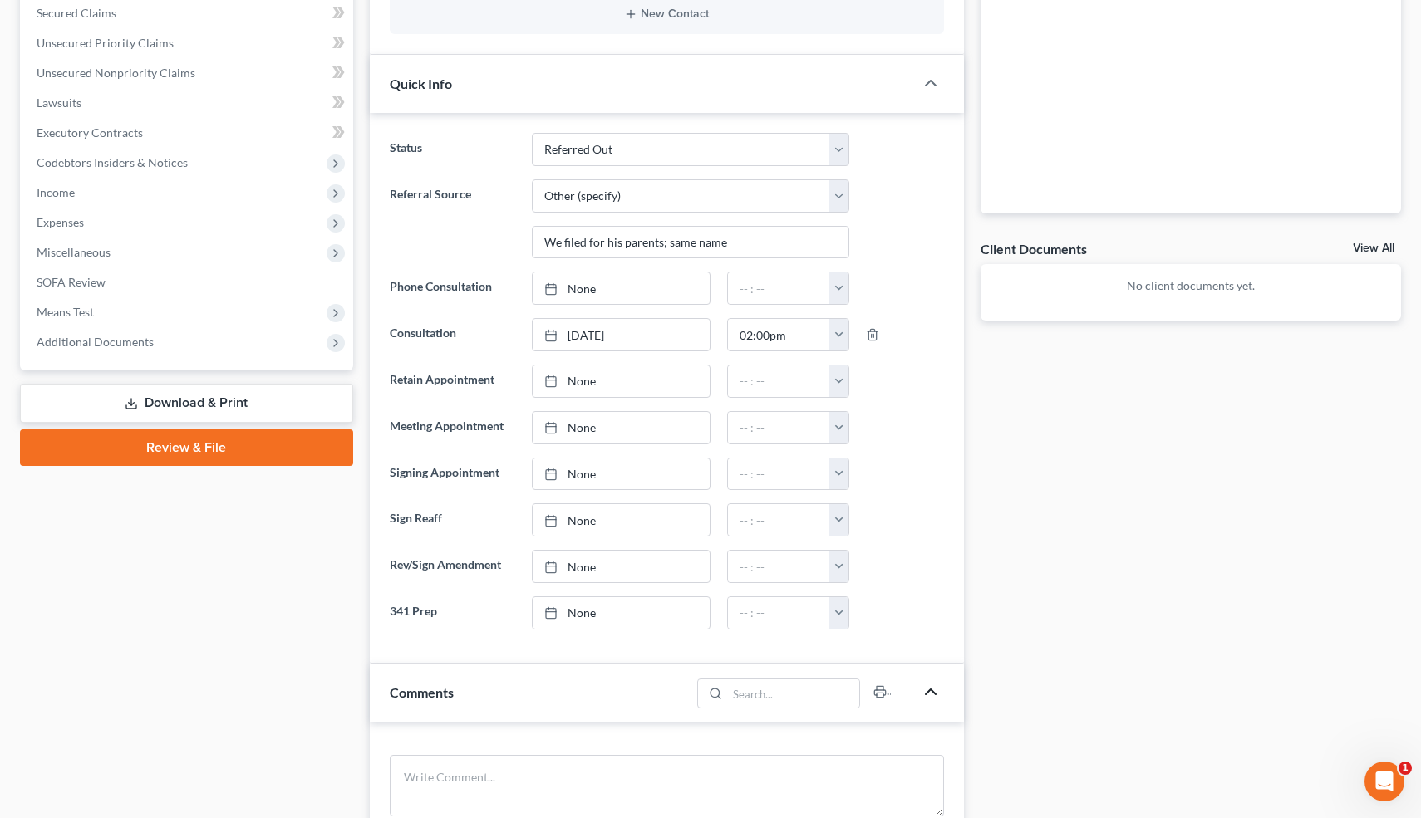
scroll to position [0, 0]
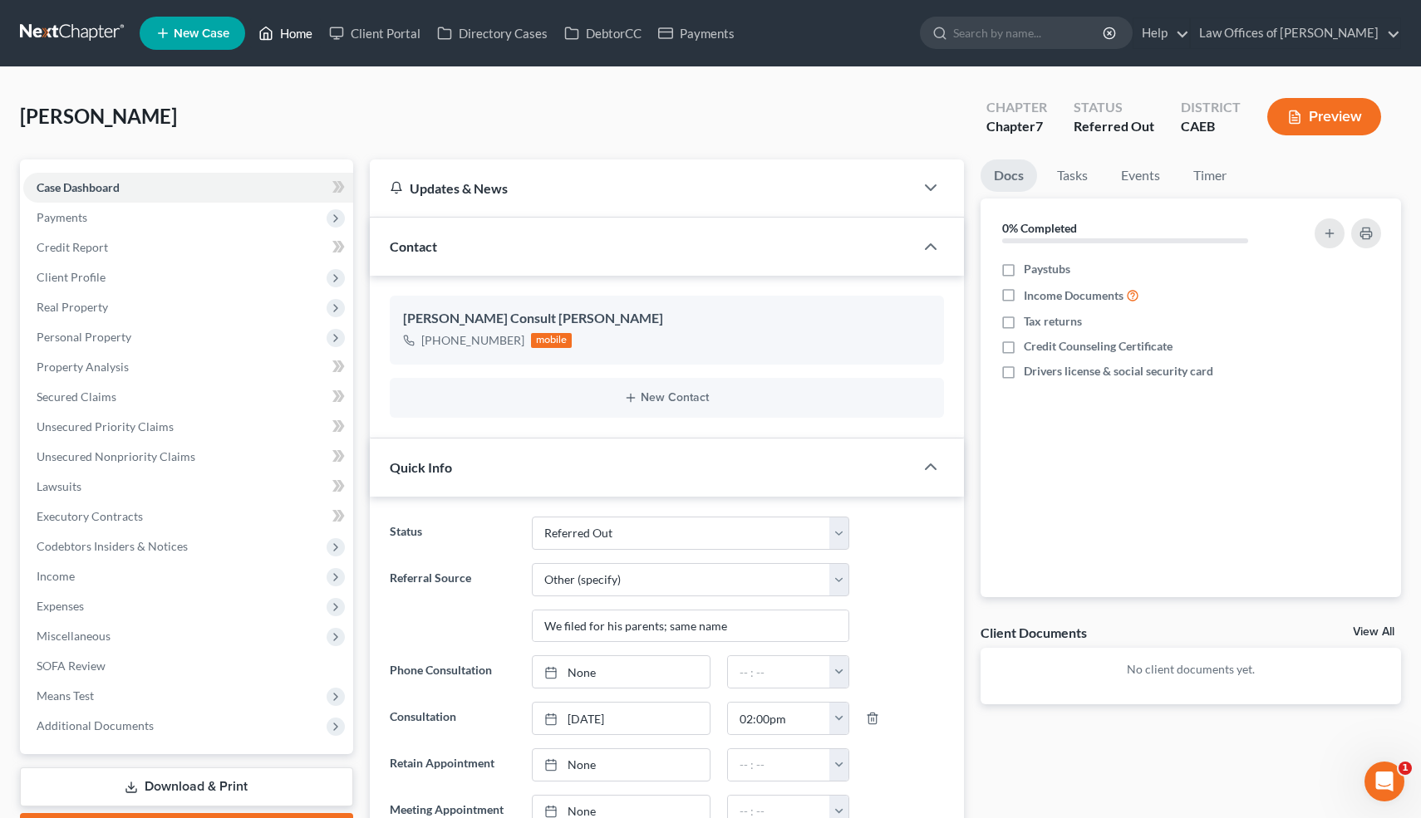
click at [298, 37] on link "Home" at bounding box center [285, 33] width 71 height 30
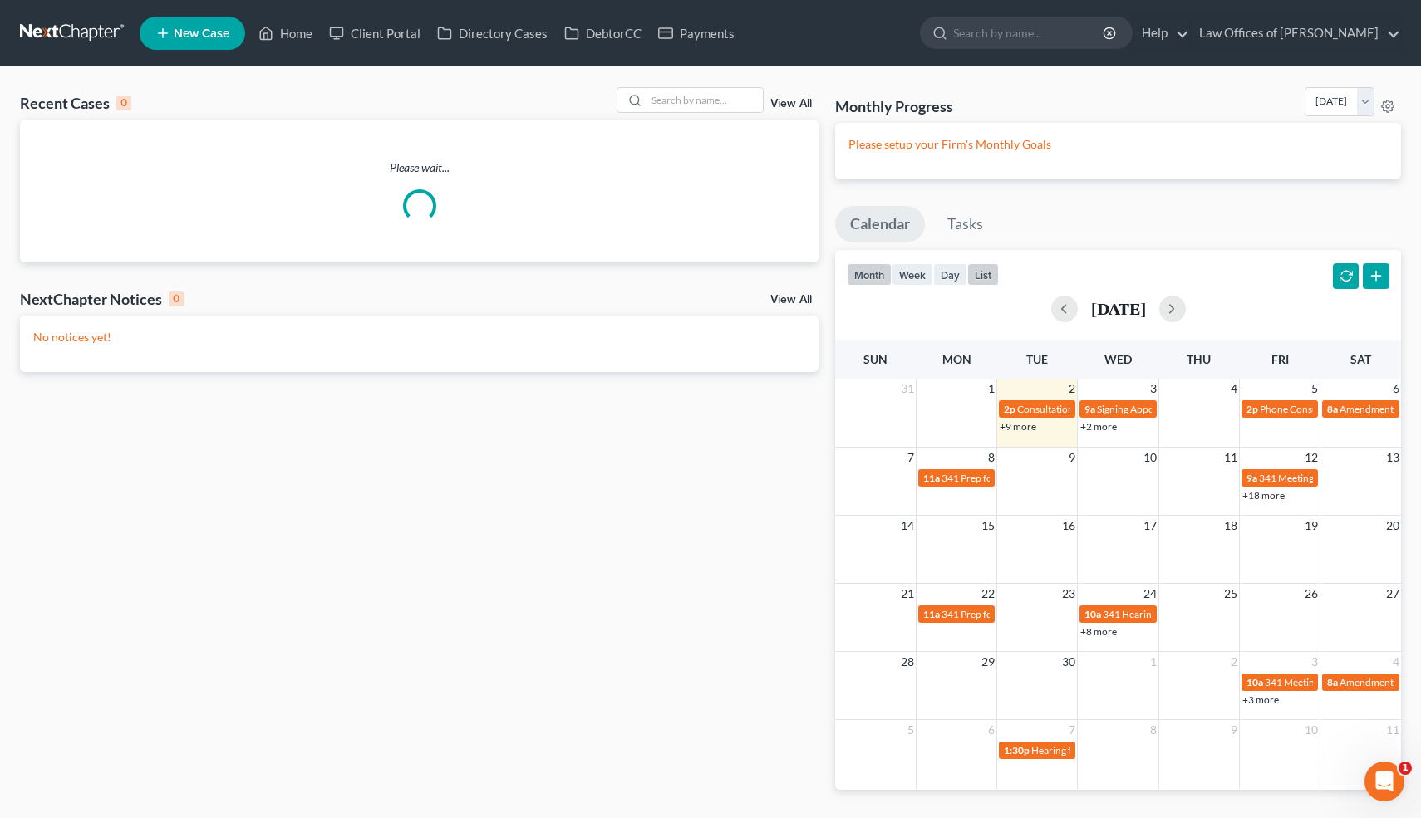
click at [992, 277] on button "list" at bounding box center [983, 274] width 32 height 22
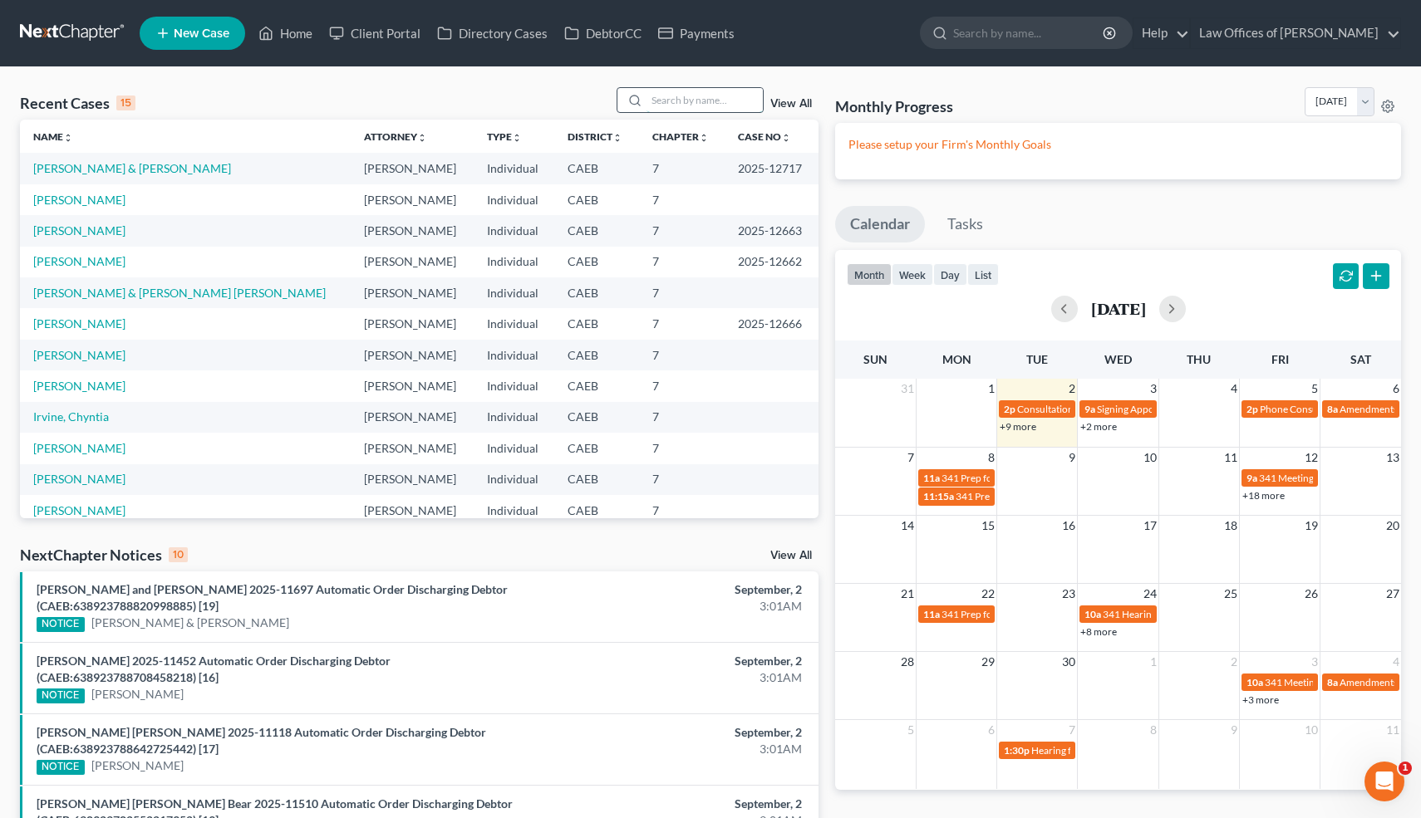
click at [722, 96] on input "search" at bounding box center [704, 100] width 116 height 24
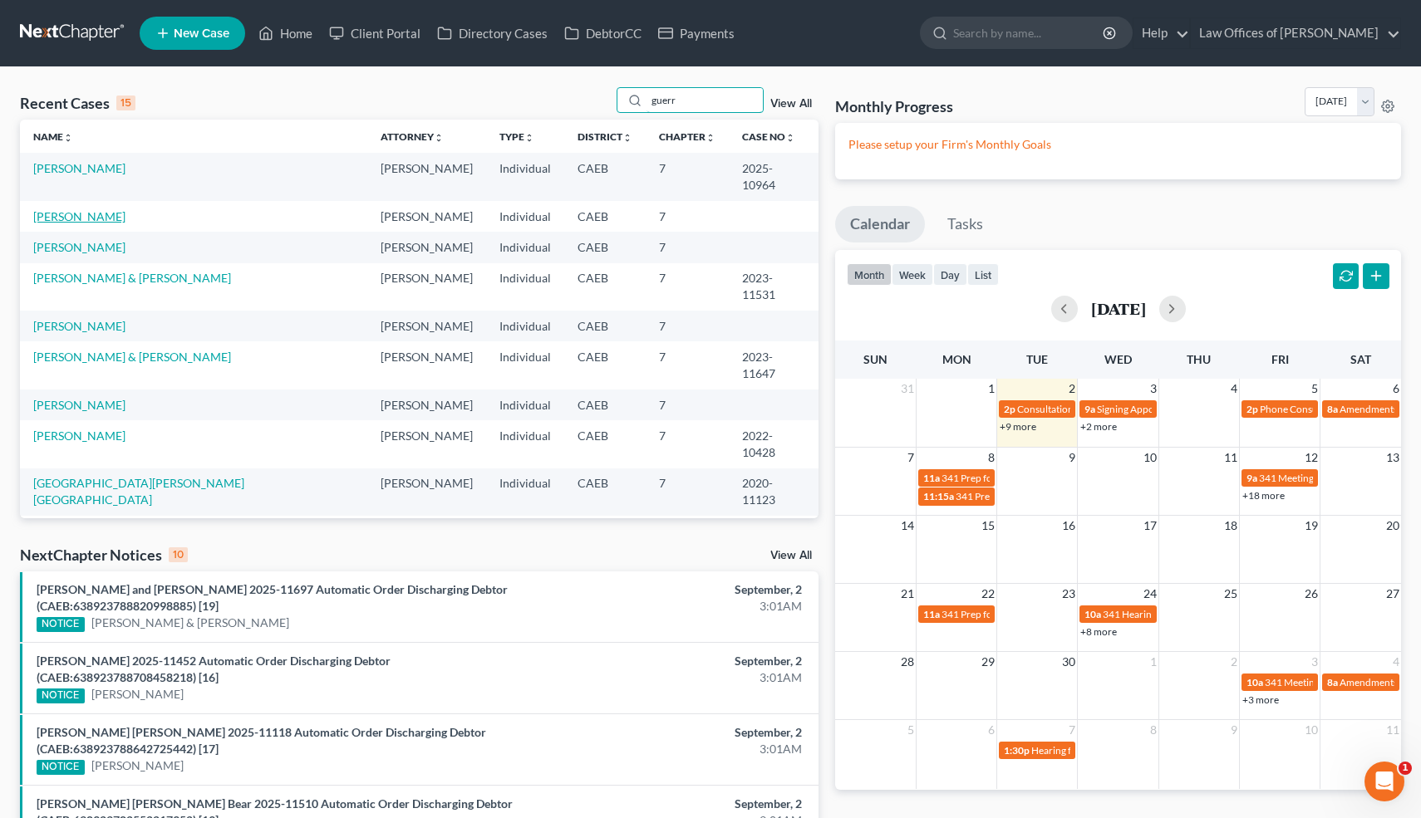
type input "guerr"
click at [88, 209] on link "[PERSON_NAME]" at bounding box center [79, 216] width 92 height 14
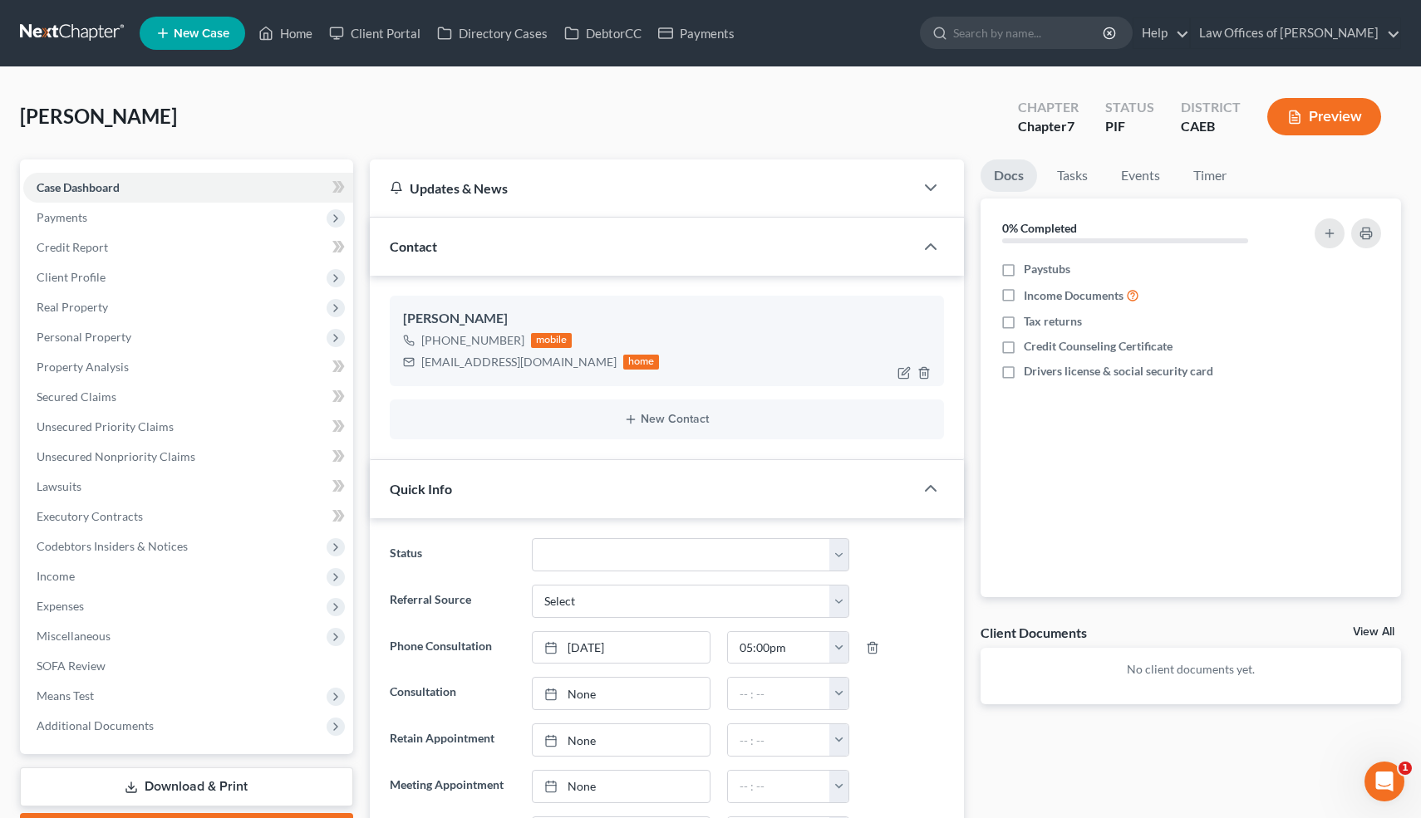
click at [459, 361] on div "[EMAIL_ADDRESS][DOMAIN_NAME]" at bounding box center [518, 362] width 195 height 17
copy div "[EMAIL_ADDRESS][DOMAIN_NAME]"
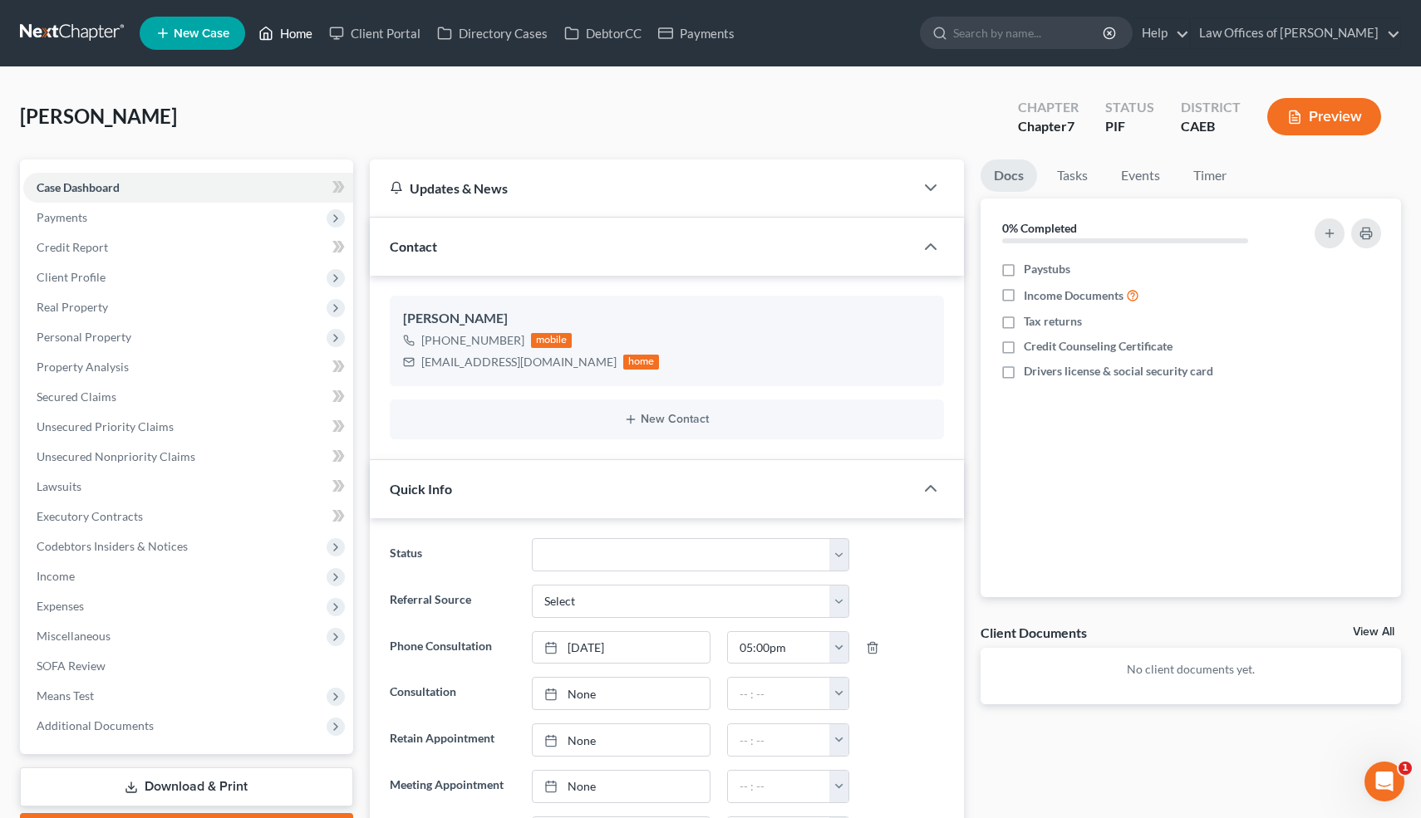
click at [298, 41] on link "Home" at bounding box center [285, 33] width 71 height 30
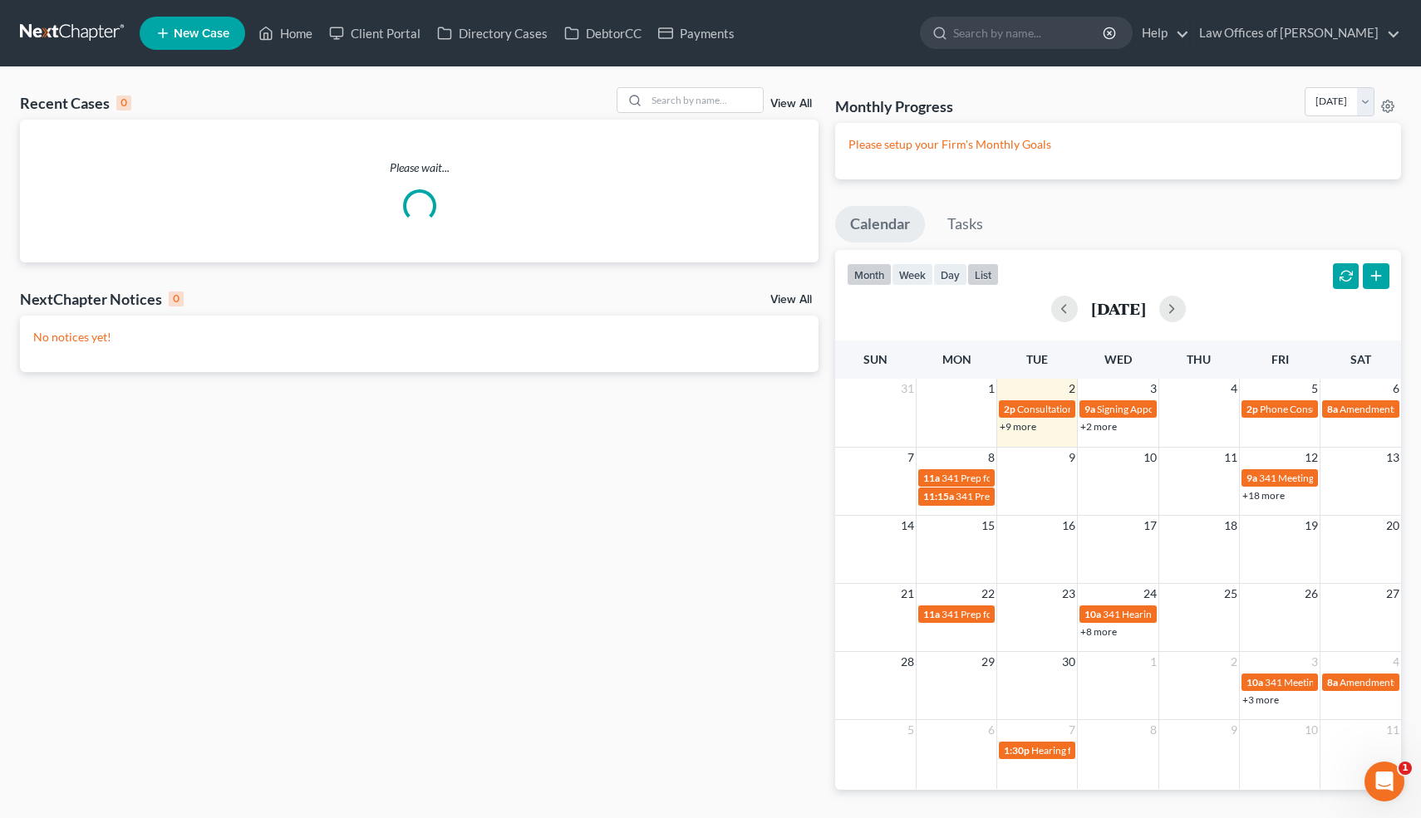
click at [985, 265] on button "list" at bounding box center [983, 274] width 32 height 22
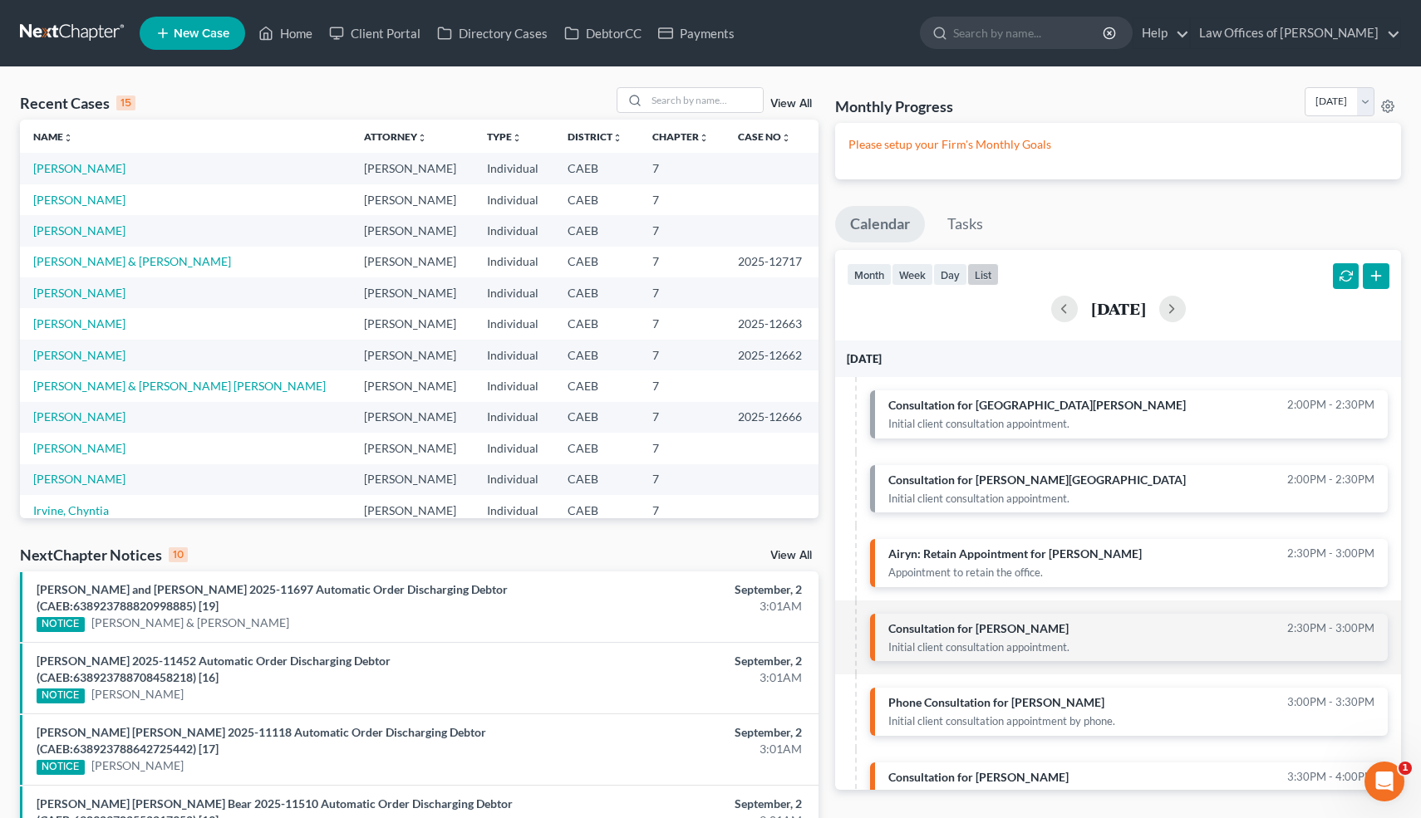
click at [1106, 632] on link "Consultation for Argueta, Amir 2:30pm - 3:00pm Initial client consultation appo…" at bounding box center [1129, 638] width 518 height 48
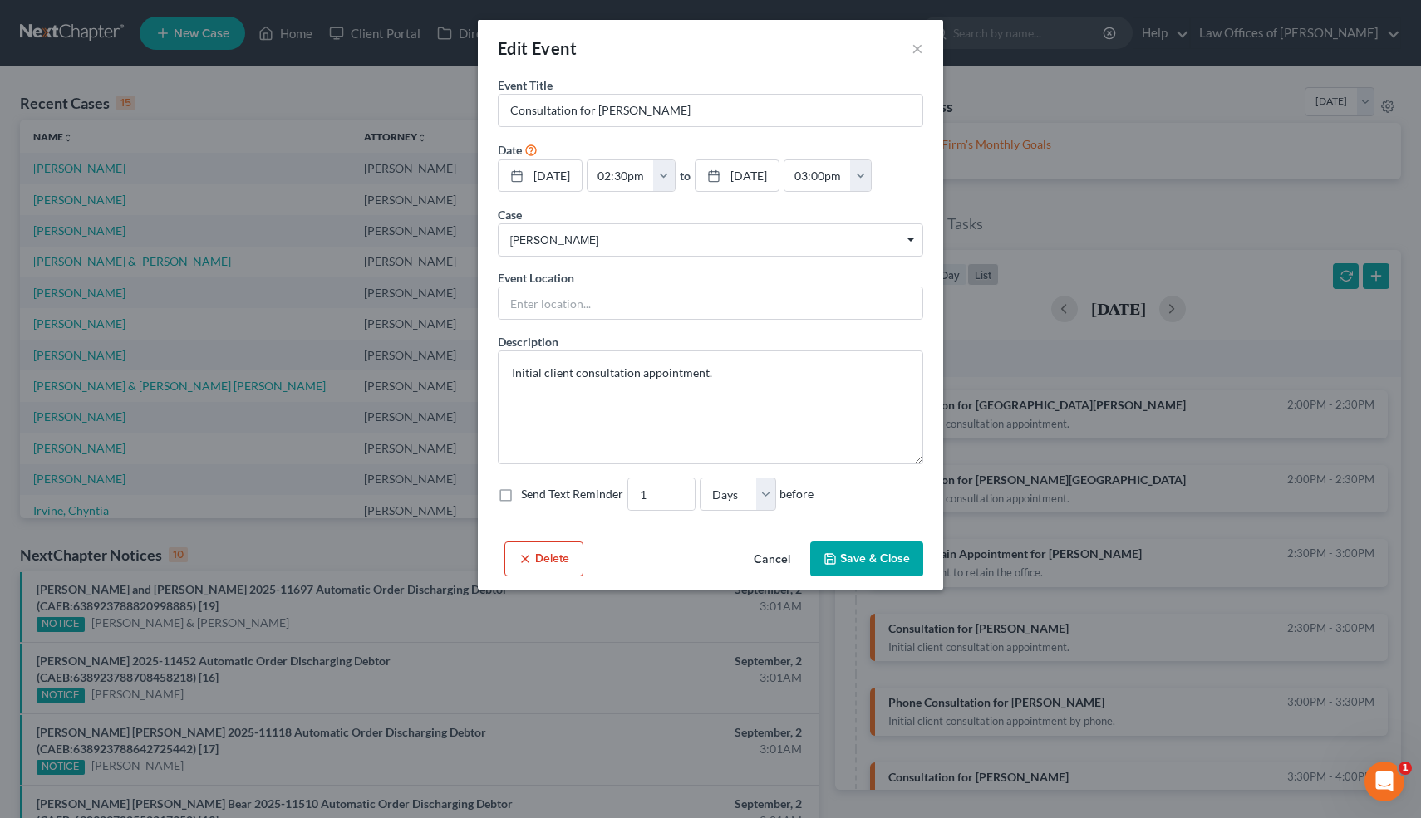
click at [763, 556] on button "Cancel" at bounding box center [771, 559] width 63 height 33
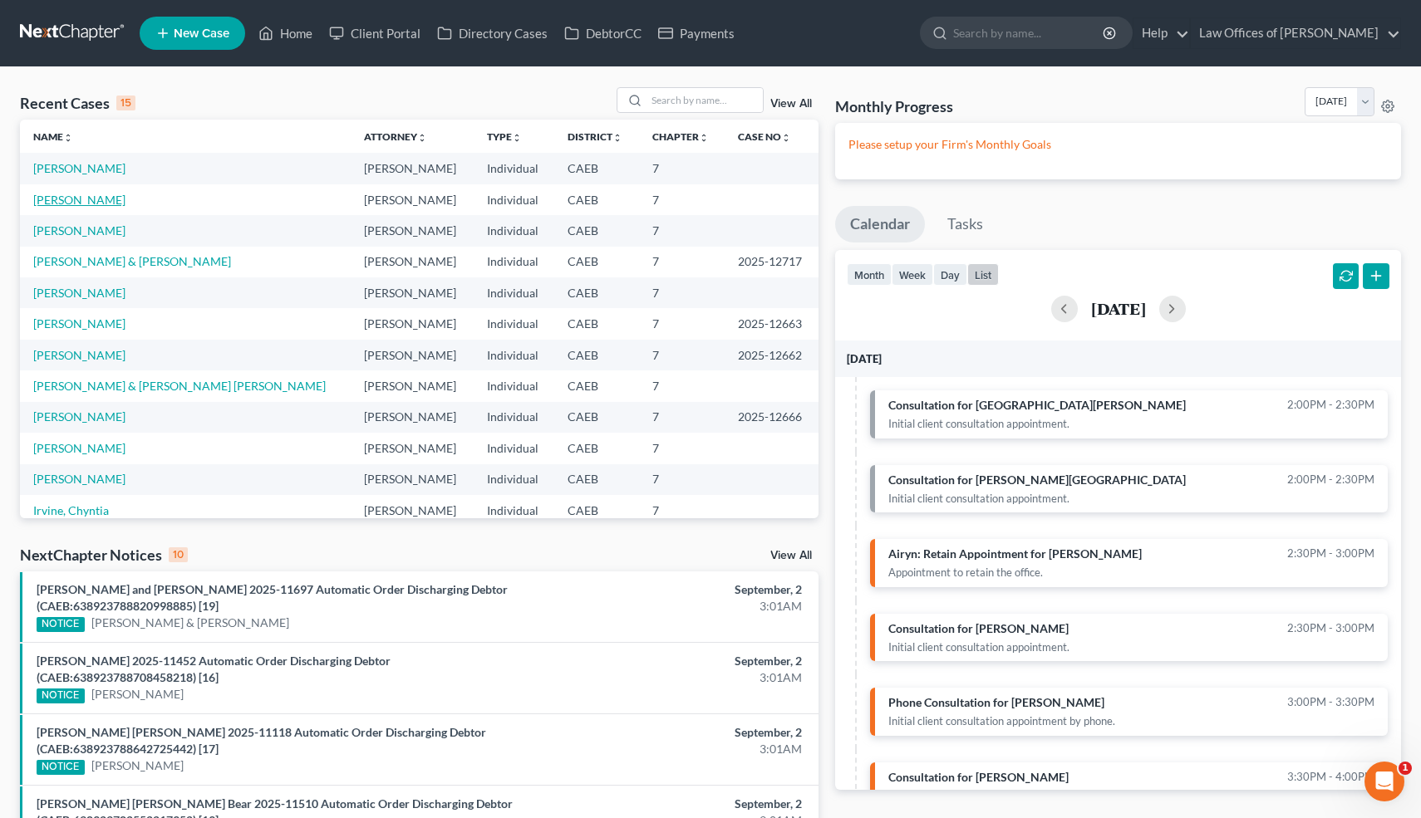
click at [91, 197] on link "[PERSON_NAME]" at bounding box center [79, 200] width 92 height 14
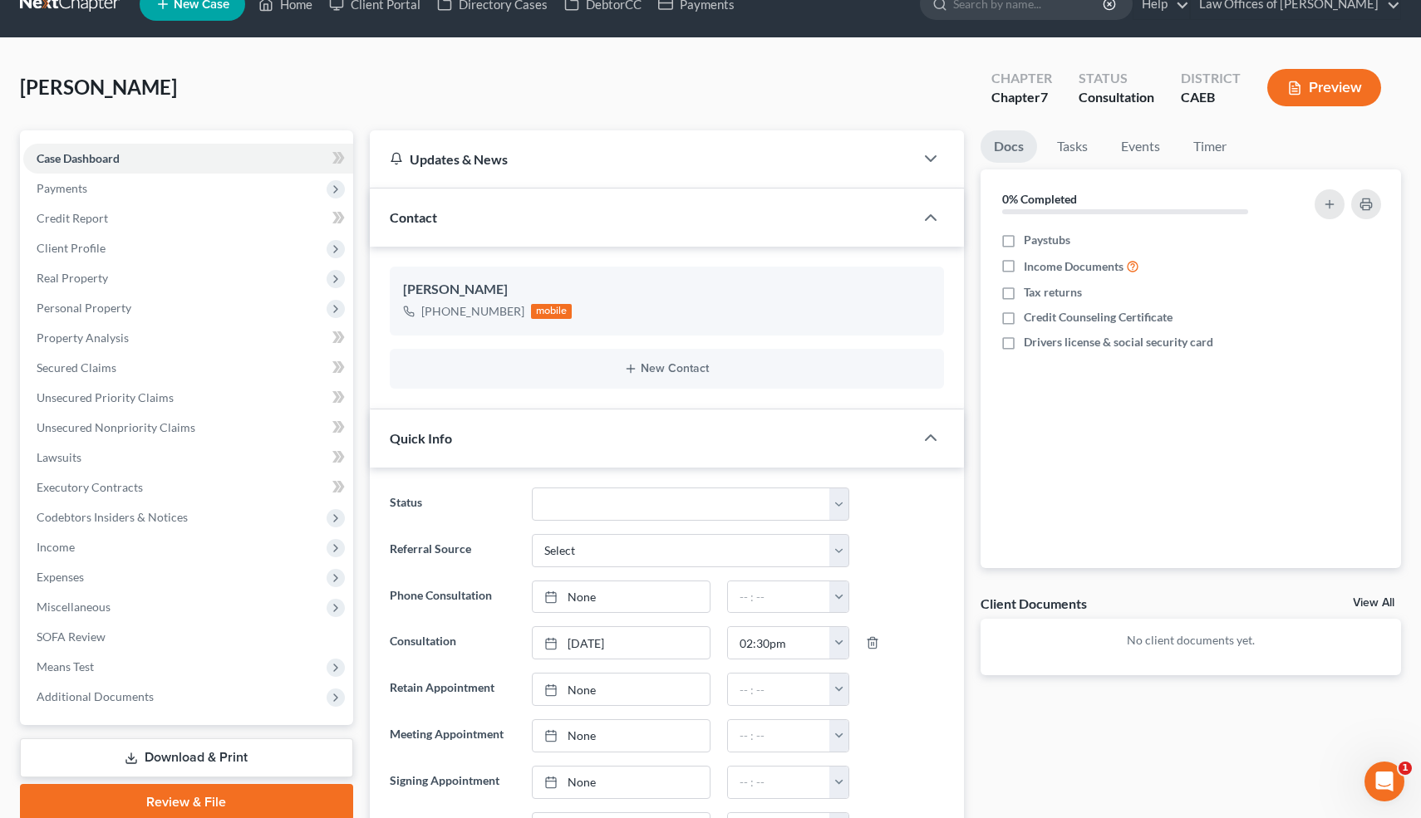
scroll to position [48, 0]
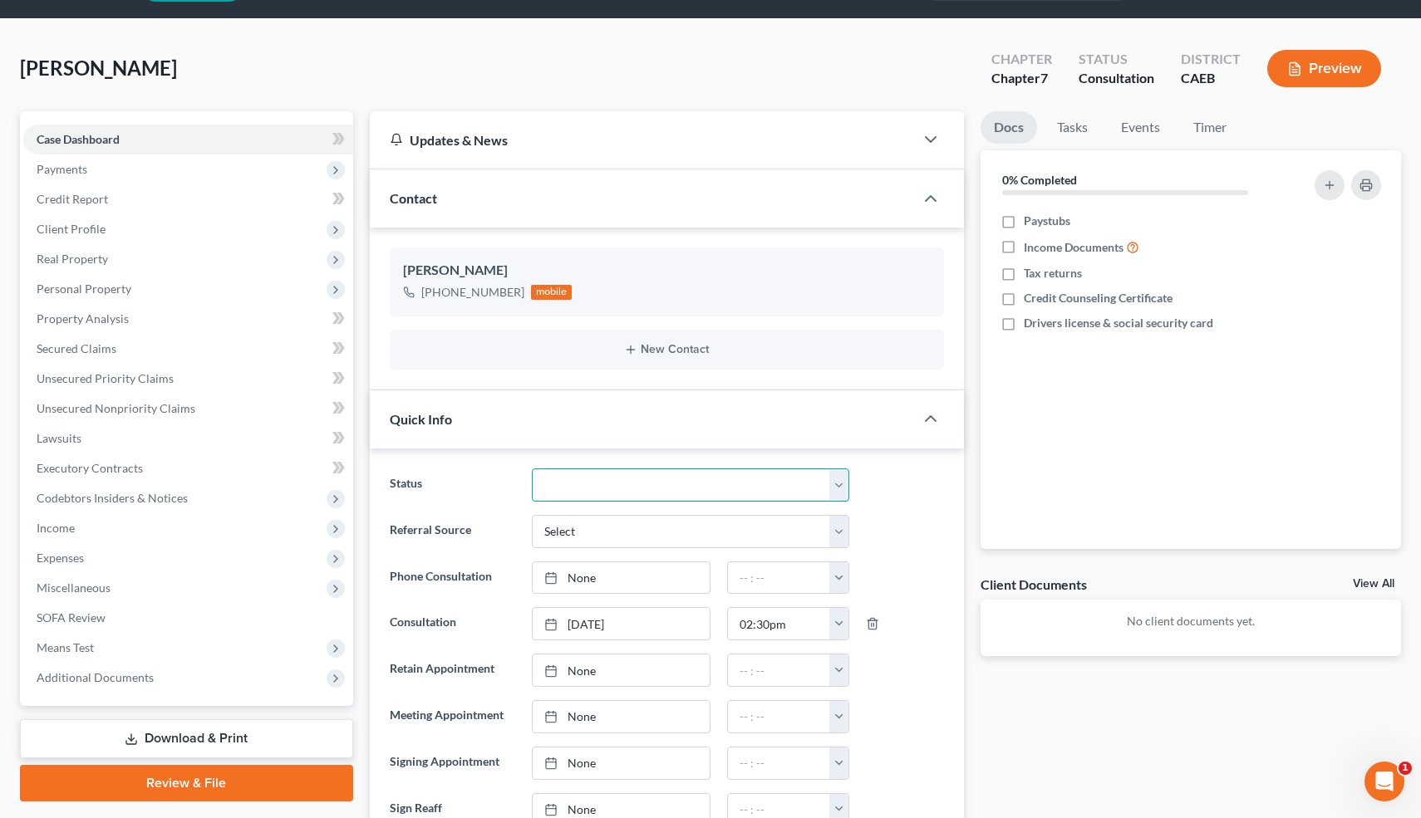
click at [670, 483] on select "Cancelled/Refund Closed Consultation Declined Discharged Filed Income Check In …" at bounding box center [690, 485] width 317 height 33
select select "9"
click at [532, 469] on select "Cancelled/Refund Closed Consultation Declined Discharged Filed Income Check In …" at bounding box center [690, 485] width 317 height 33
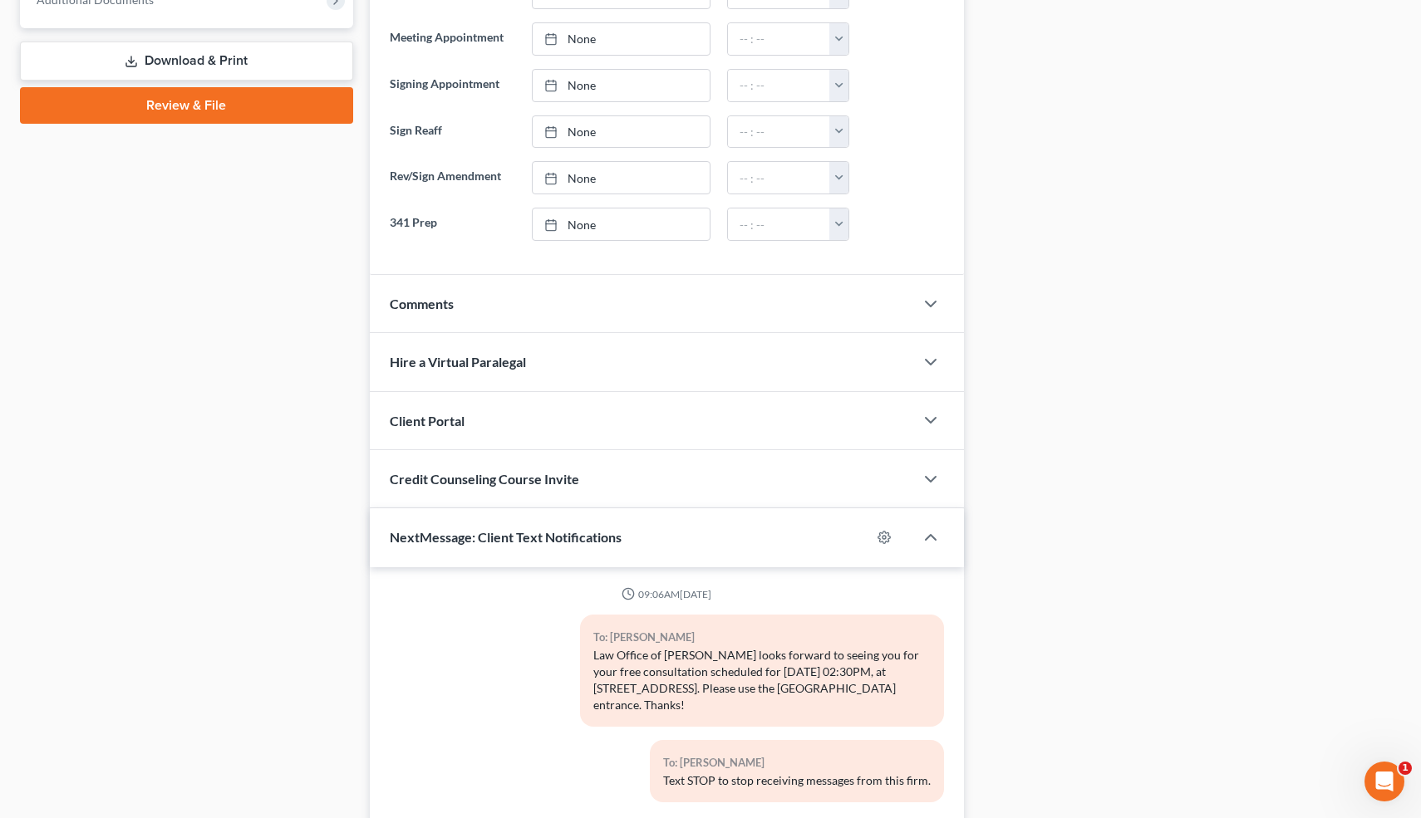
scroll to position [0, 0]
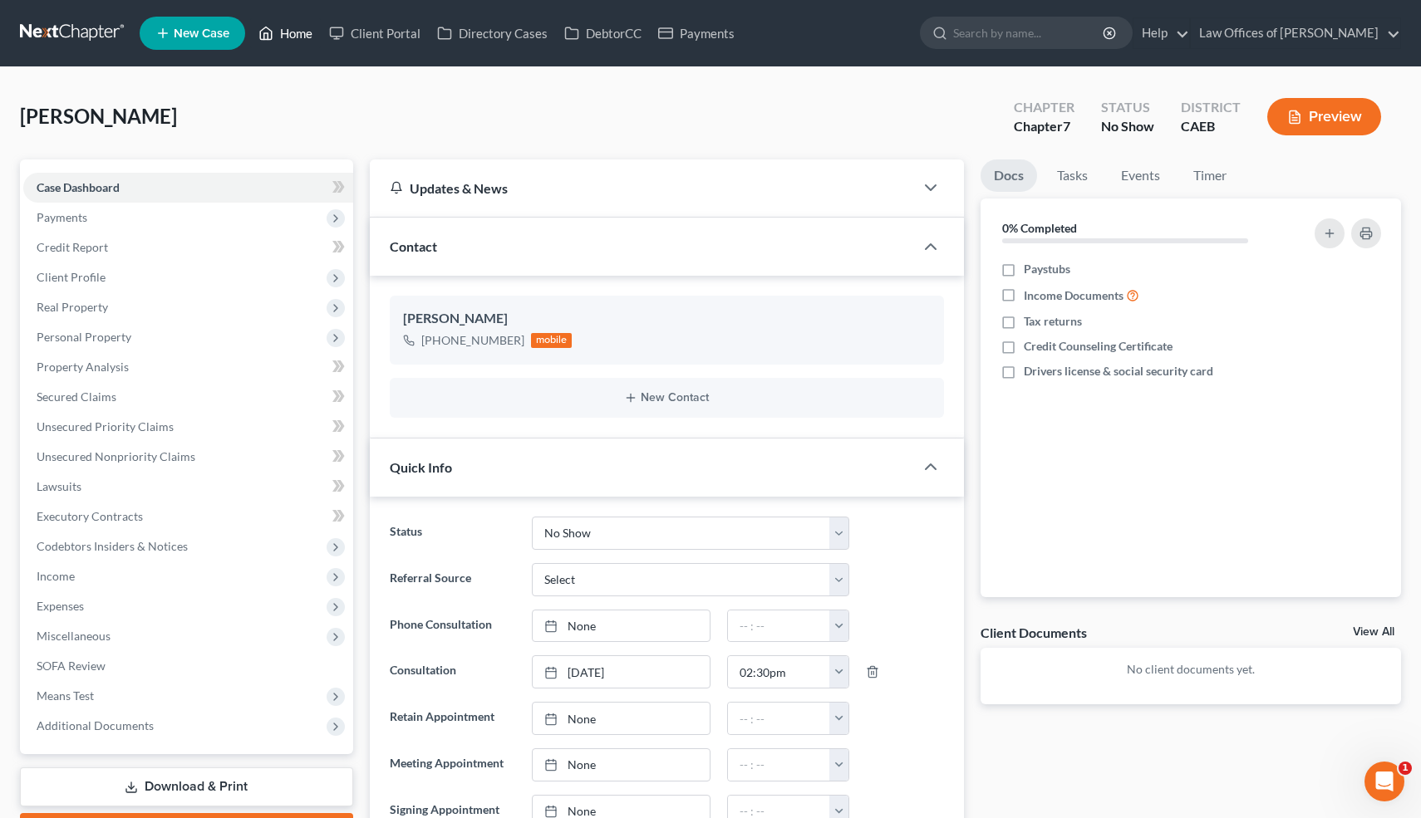
click at [294, 37] on link "Home" at bounding box center [285, 33] width 71 height 30
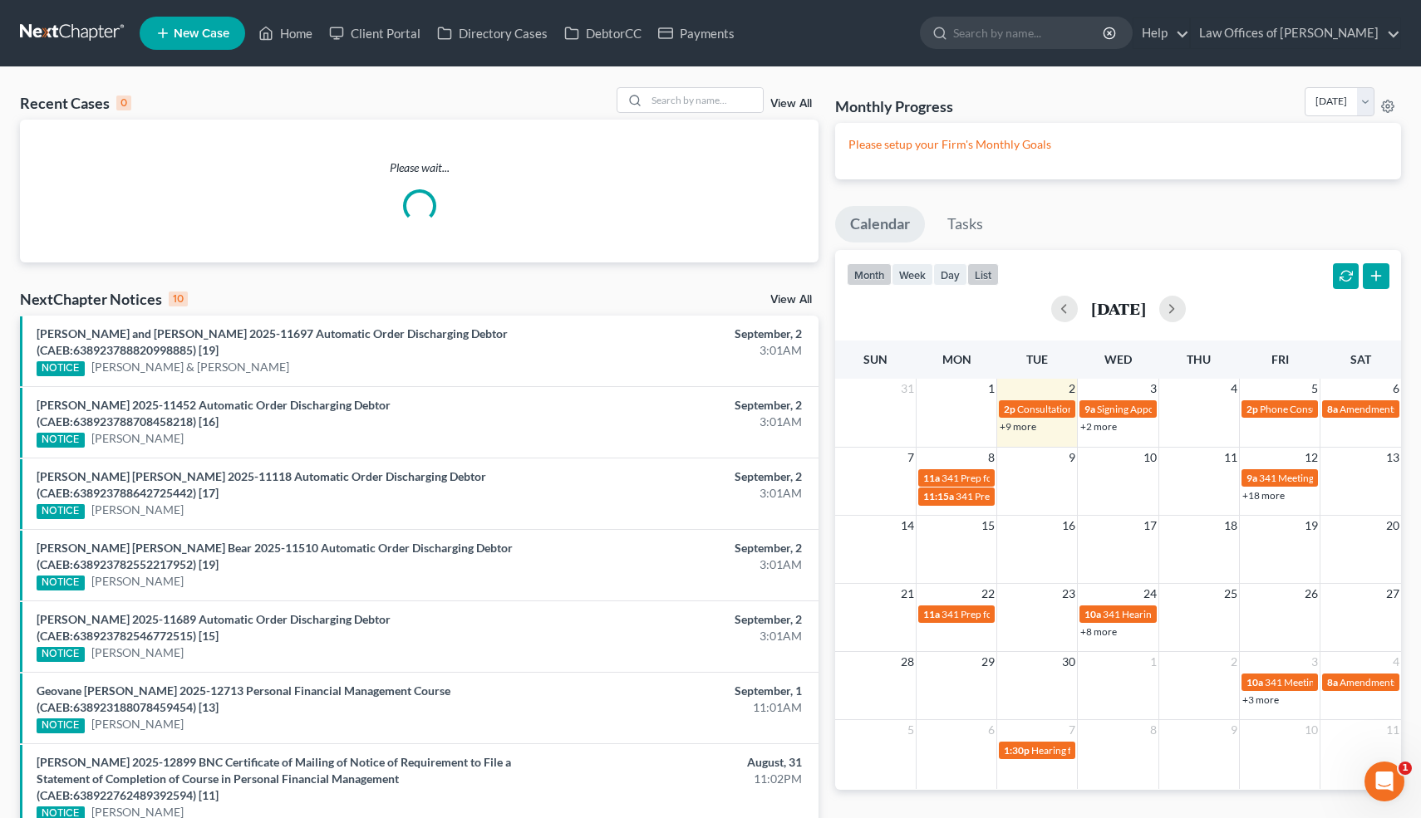
click at [989, 274] on button "list" at bounding box center [983, 274] width 32 height 22
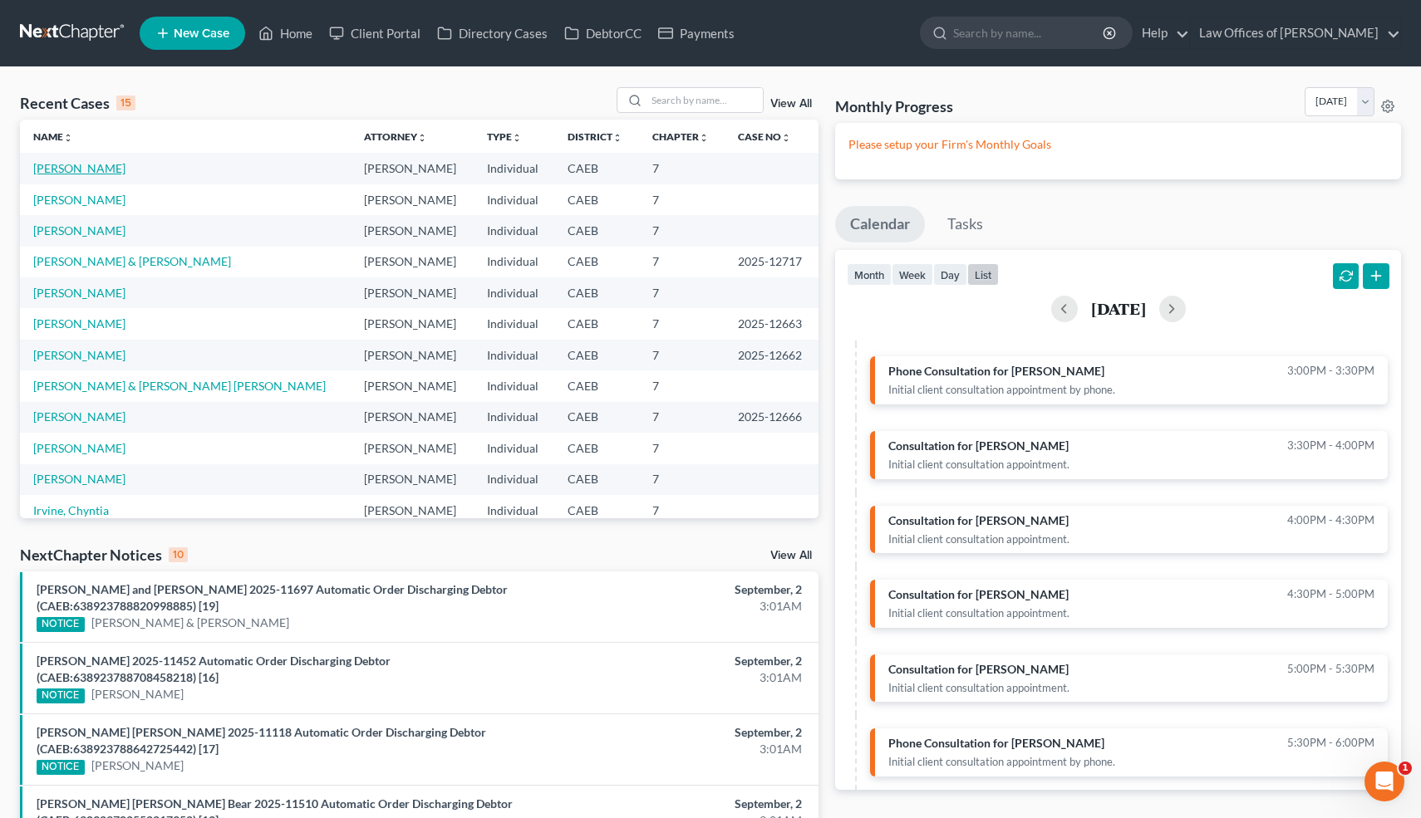
click at [98, 171] on link "[PERSON_NAME]" at bounding box center [79, 168] width 92 height 14
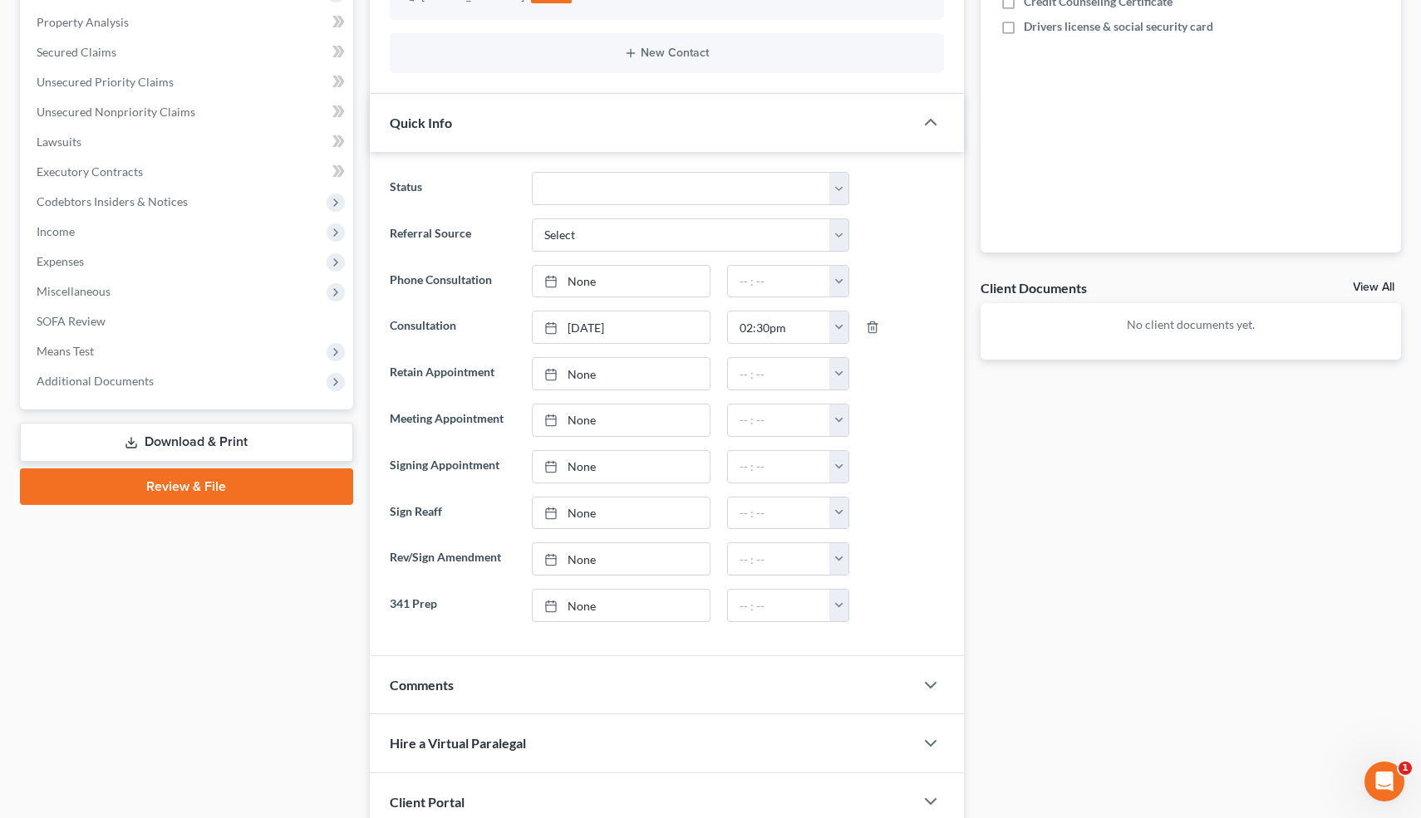
scroll to position [781, 0]
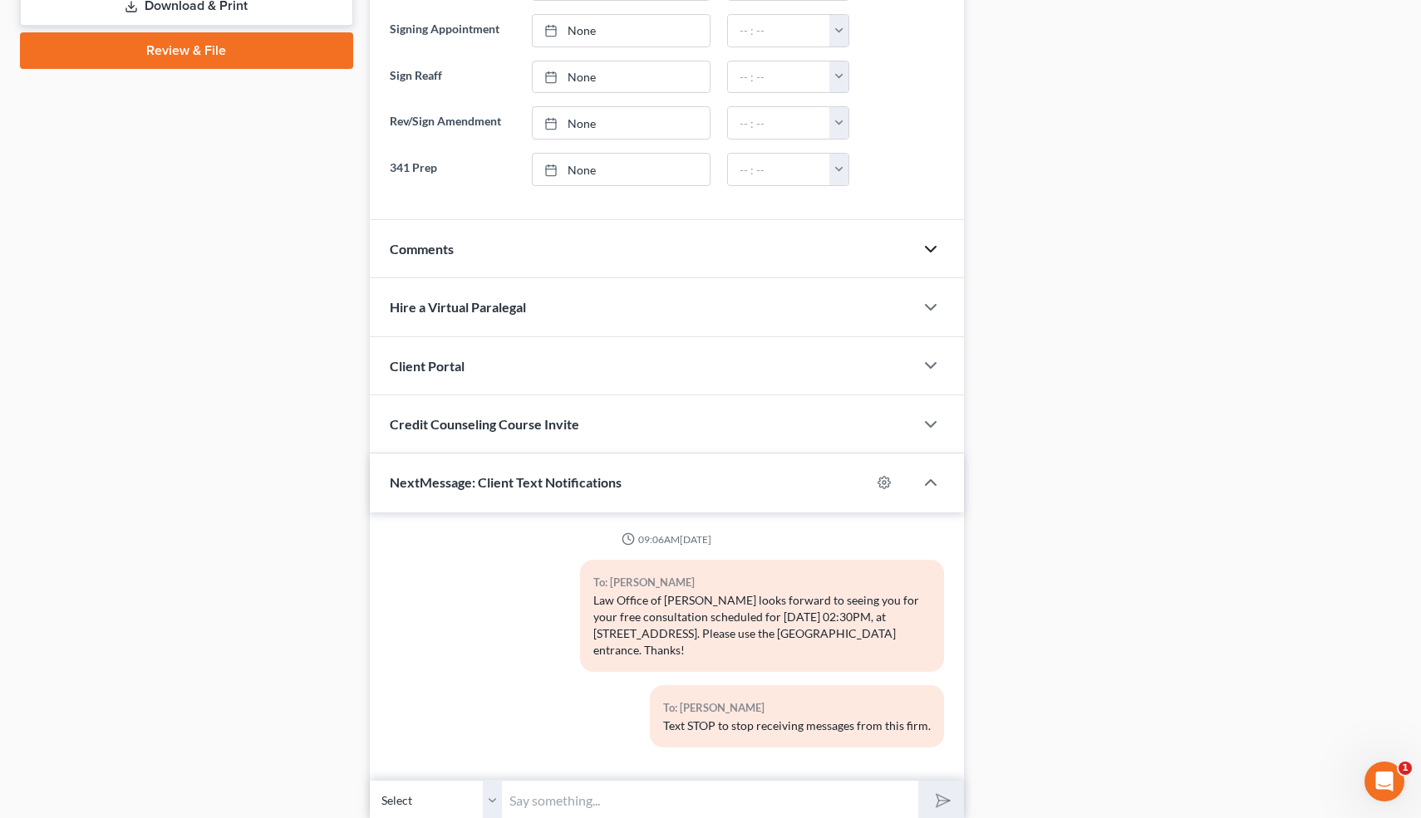
click at [925, 247] on icon "button" at bounding box center [930, 249] width 20 height 20
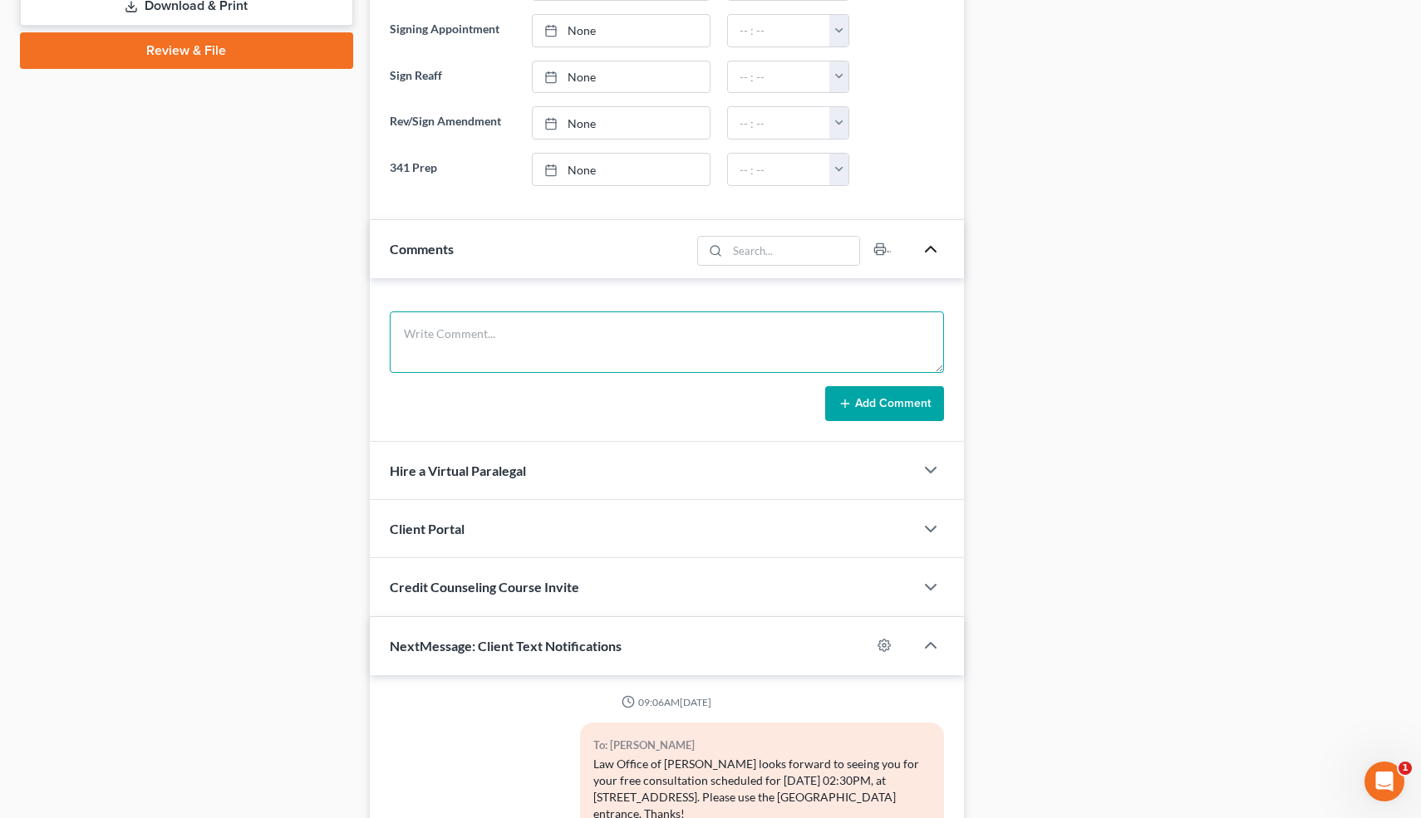
click at [497, 346] on textarea at bounding box center [667, 342] width 555 height 61
click at [410, 336] on textarea "SP, Debt=40k." at bounding box center [667, 342] width 555 height 61
click at [517, 332] on textarea "SEP, Debt=40k." at bounding box center [667, 342] width 555 height 61
click at [425, 336] on textarea "SEP, Debt=40k. Not m" at bounding box center [667, 342] width 555 height 61
click at [658, 355] on textarea "Not married. Debt=40k Buying O=300k, V=350k, P=2600, retain. 2025 Nissan Kix O=…" at bounding box center [667, 342] width 555 height 61
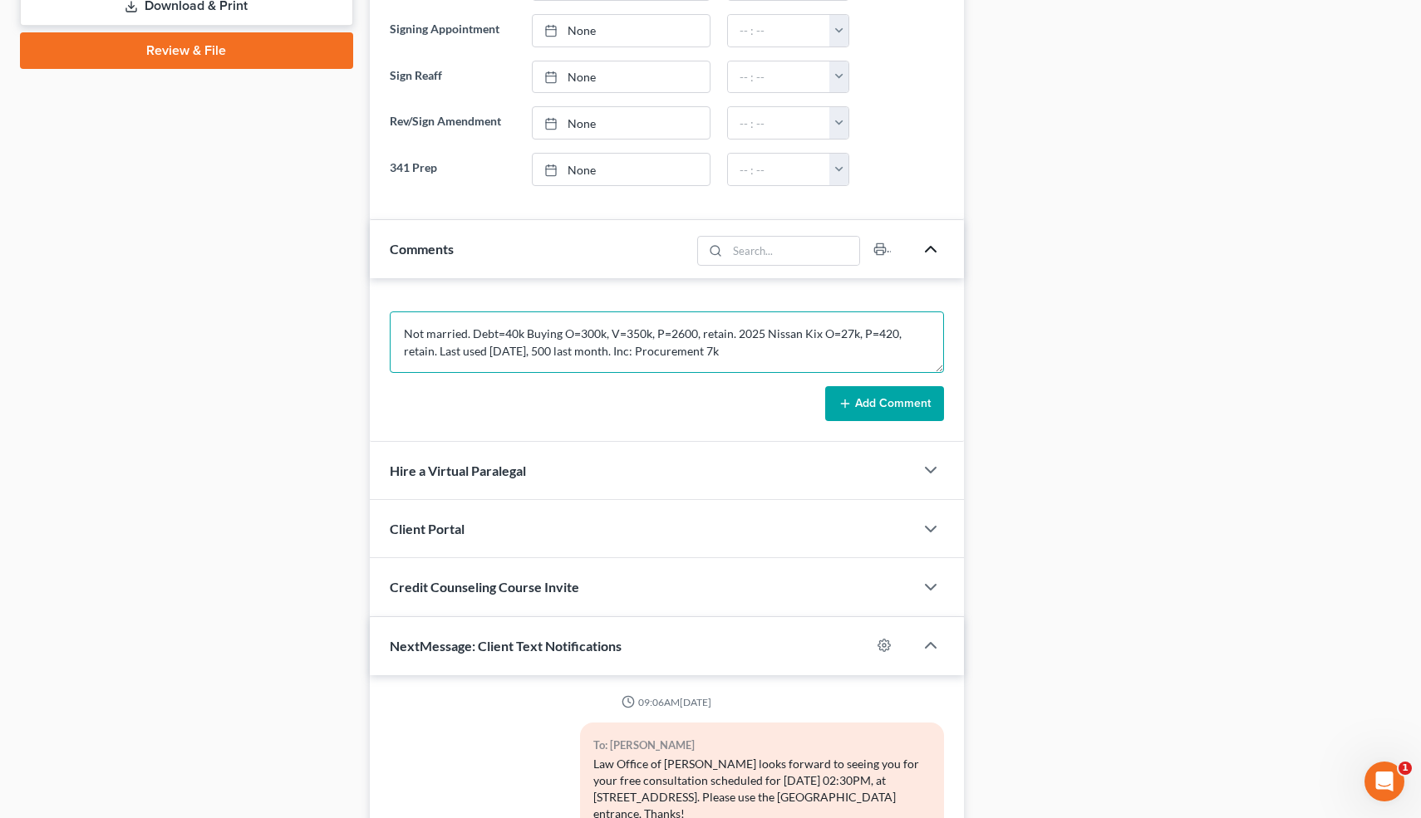
click at [719, 354] on textarea "Not married. Debt=40k Buying O=300k, V=350k, P=2600, retain. 2025 Nissan Kix O=…" at bounding box center [667, 342] width 555 height 61
click at [471, 330] on textarea "Not married. Debt=40k Buying O=300k, V=350k, P=2600, retain. 2025 Nissan Kix O=…" at bounding box center [667, 342] width 555 height 61
type textarea "Not married. Never filed. Debt=40k Buying O=300k, V=350k, P=2600, retain. 2025 …"
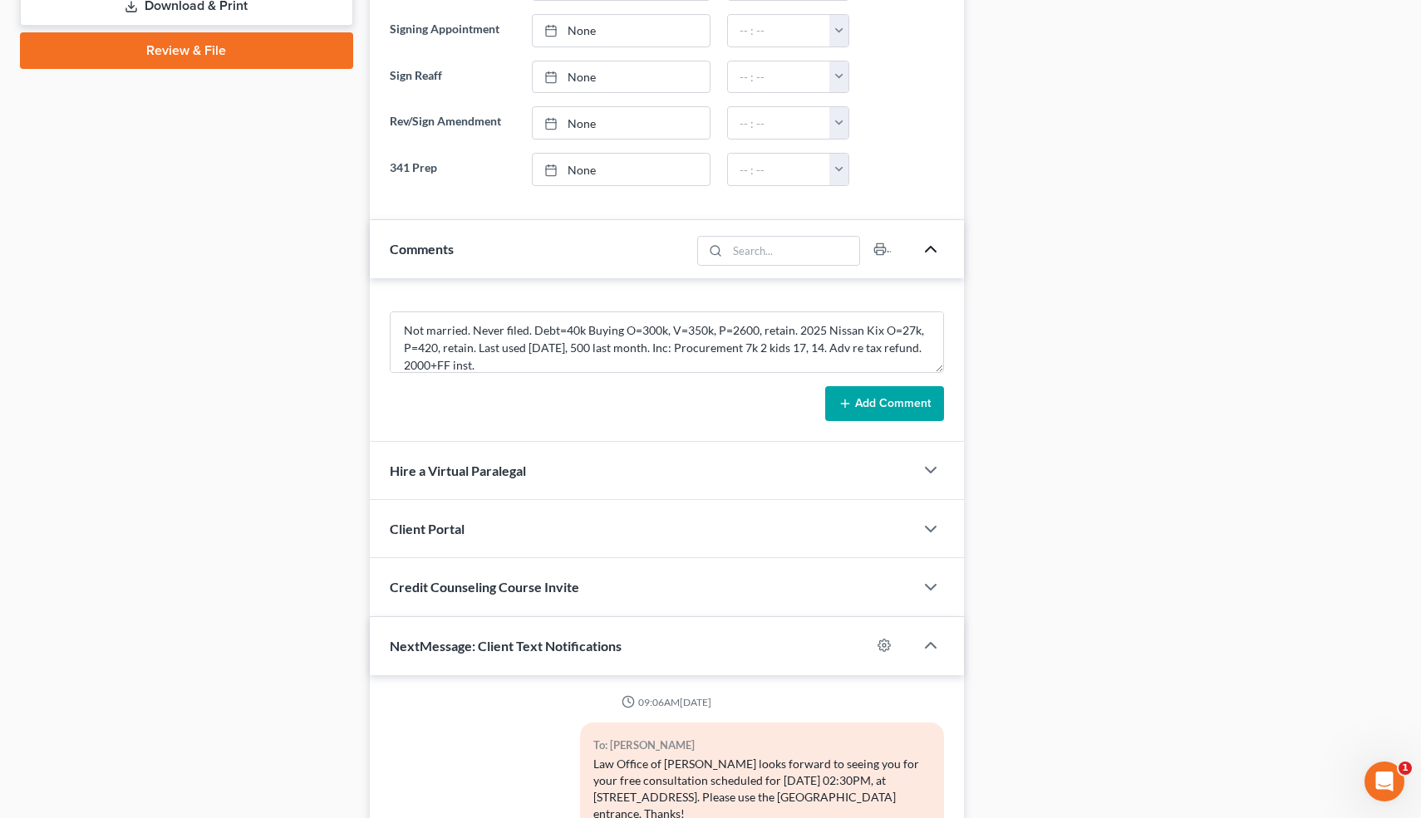
click at [906, 402] on button "Add Comment" at bounding box center [884, 403] width 119 height 35
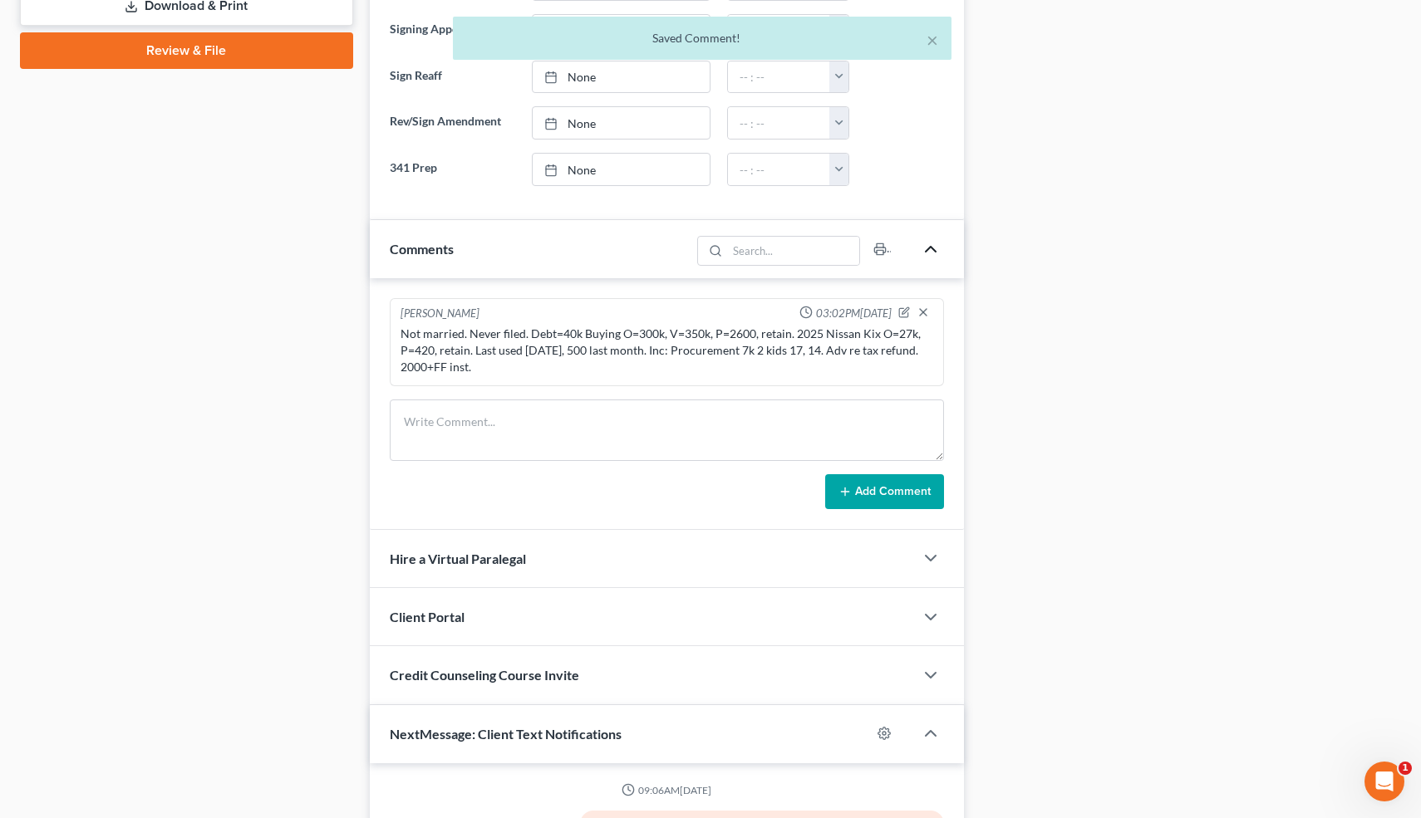
scroll to position [0, 0]
click at [1036, 433] on div "Docs Tasks Events Timer 0% Completed Nothing here yet! Paystubs Income Document…" at bounding box center [1190, 226] width 437 height 1694
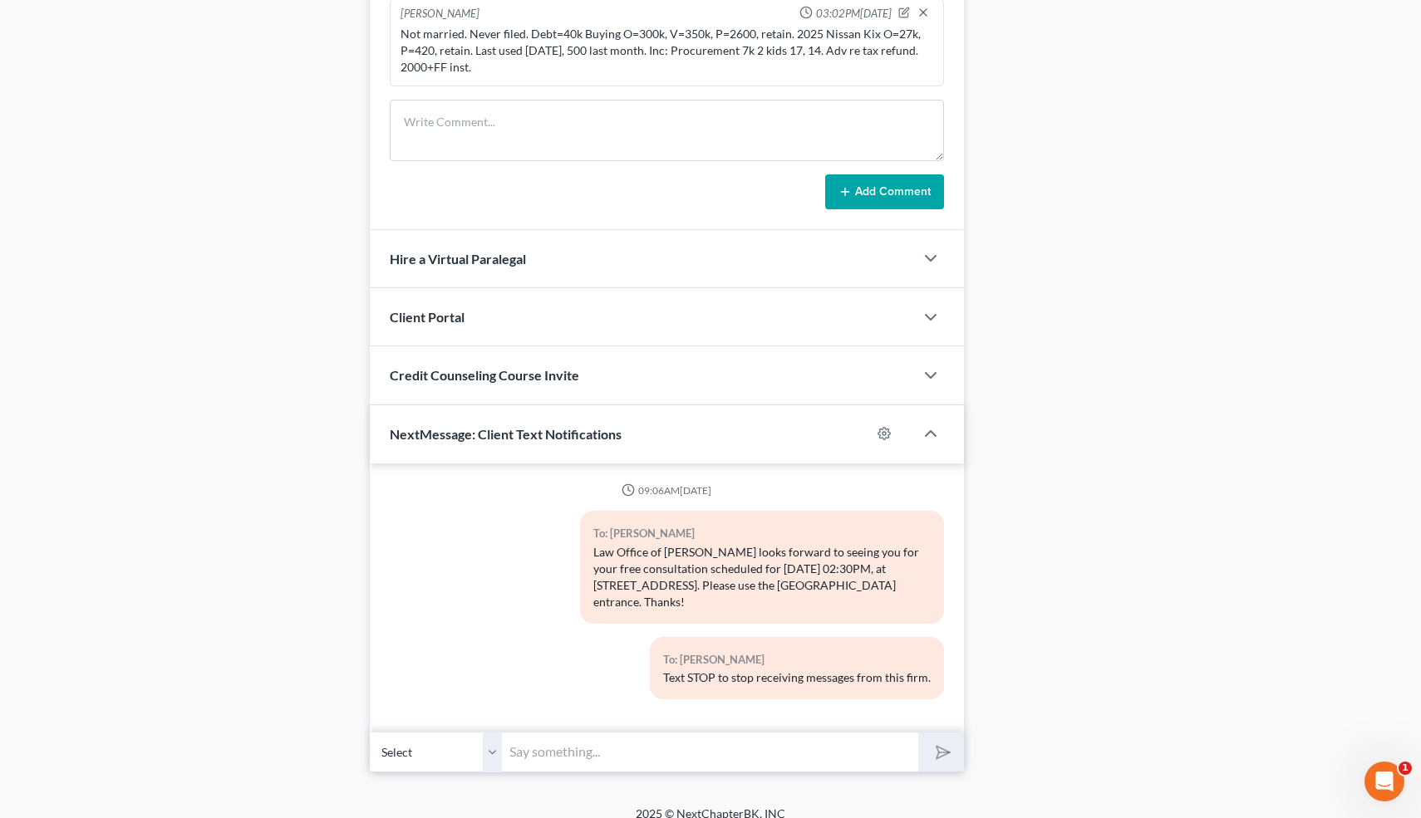
click at [692, 732] on input "text" at bounding box center [711, 752] width 416 height 41
type input "Nice talking to you! Like I said, just reply here if you have any questions or …"
click at [939, 740] on icon "submit" at bounding box center [939, 751] width 23 height 23
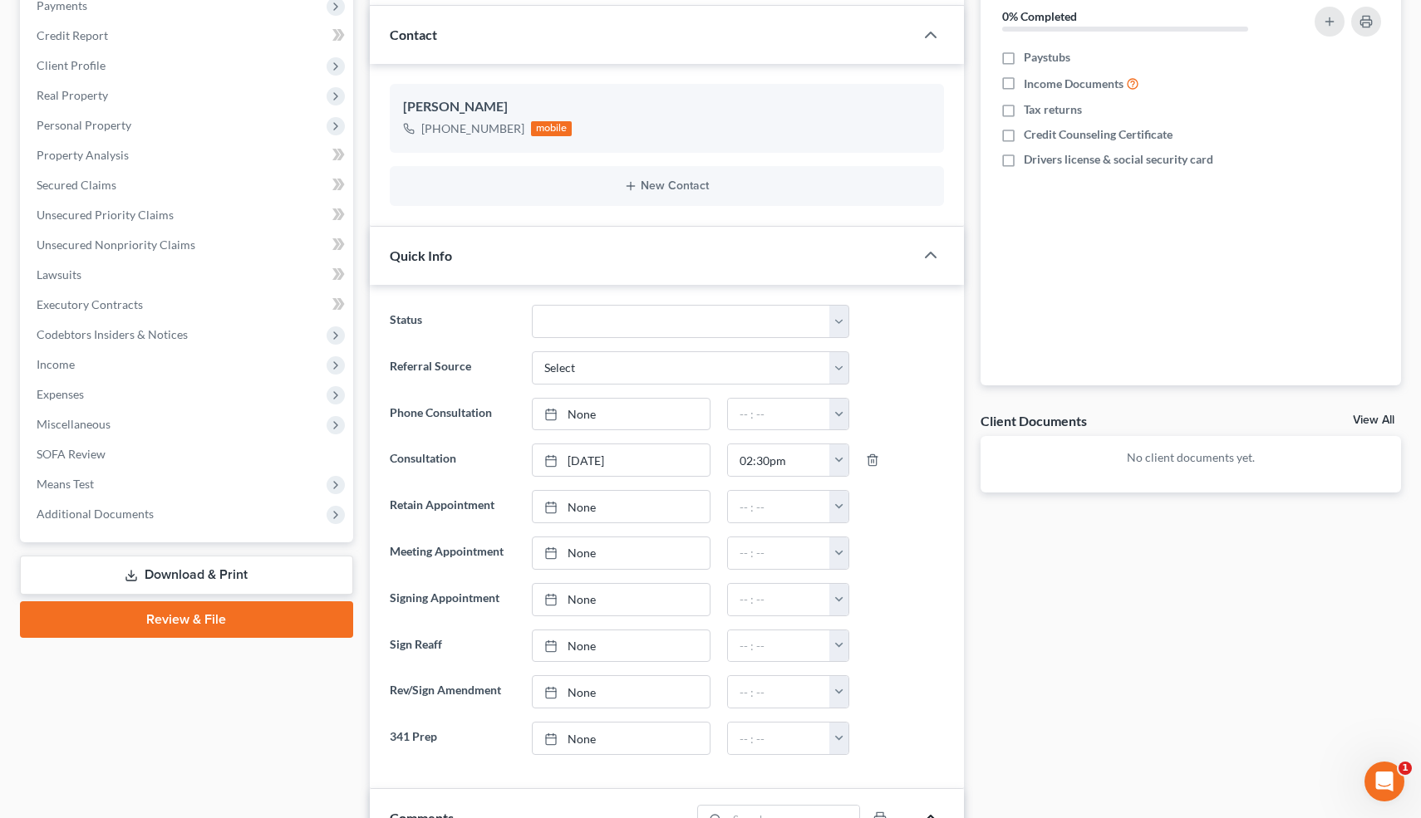
scroll to position [209, 0]
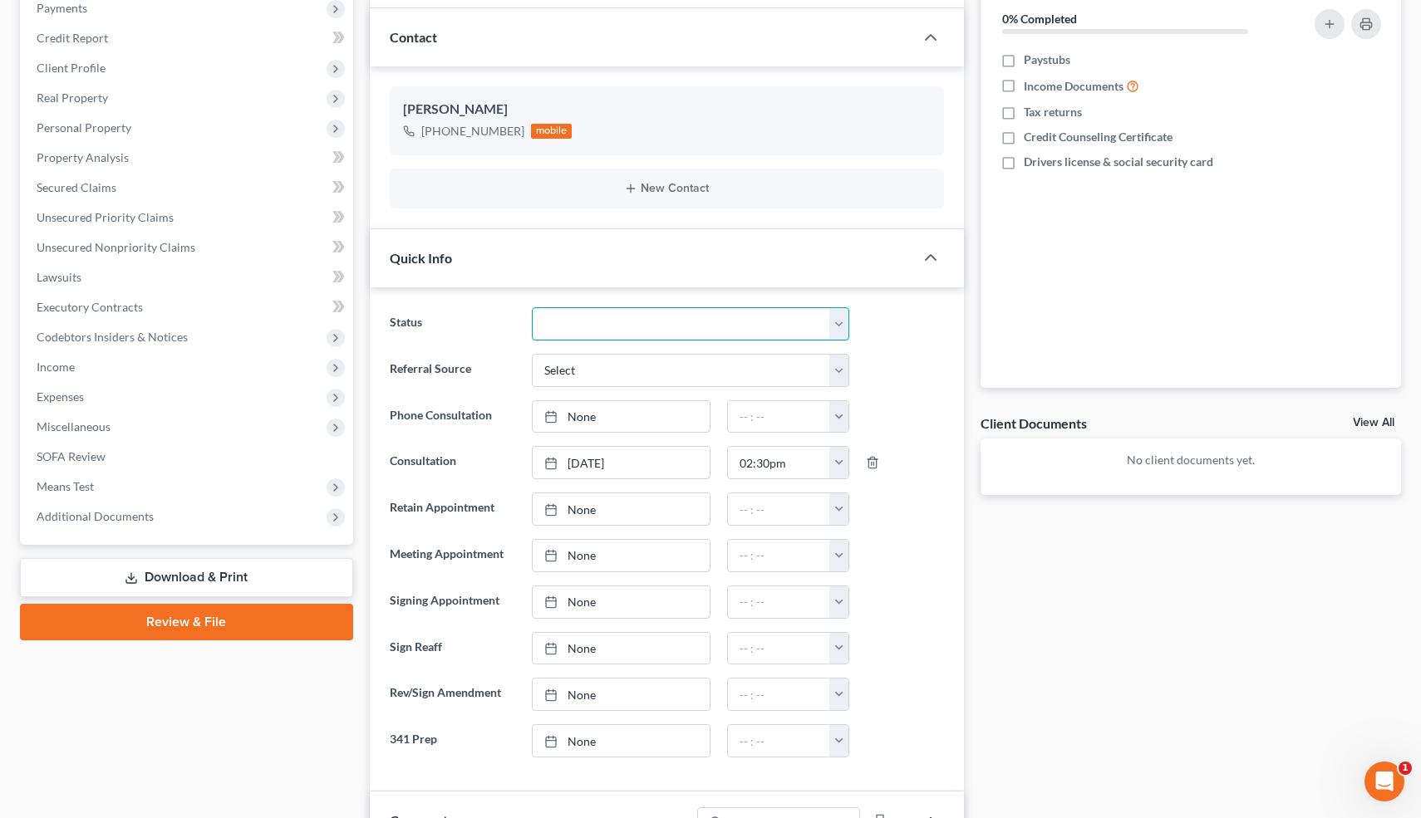
click at [550, 319] on select "Cancelled/Refund Closed Consultation Declined Discharged Filed Income Check In …" at bounding box center [690, 323] width 317 height 33
select select "10"
click at [532, 307] on select "Cancelled/Refund Closed Consultation Declined Discharged Filed Income Check In …" at bounding box center [690, 323] width 317 height 33
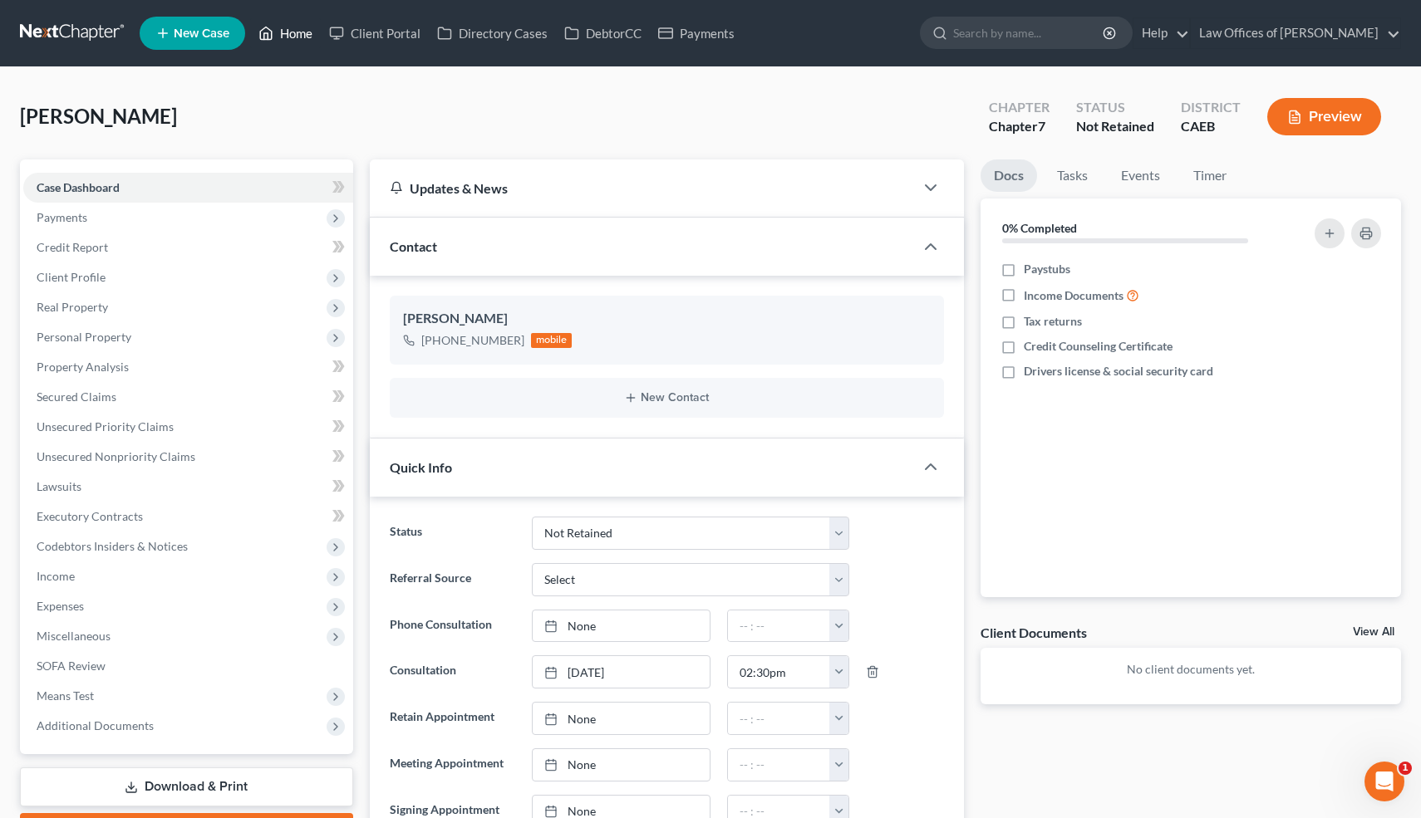
click at [299, 30] on link "Home" at bounding box center [285, 33] width 71 height 30
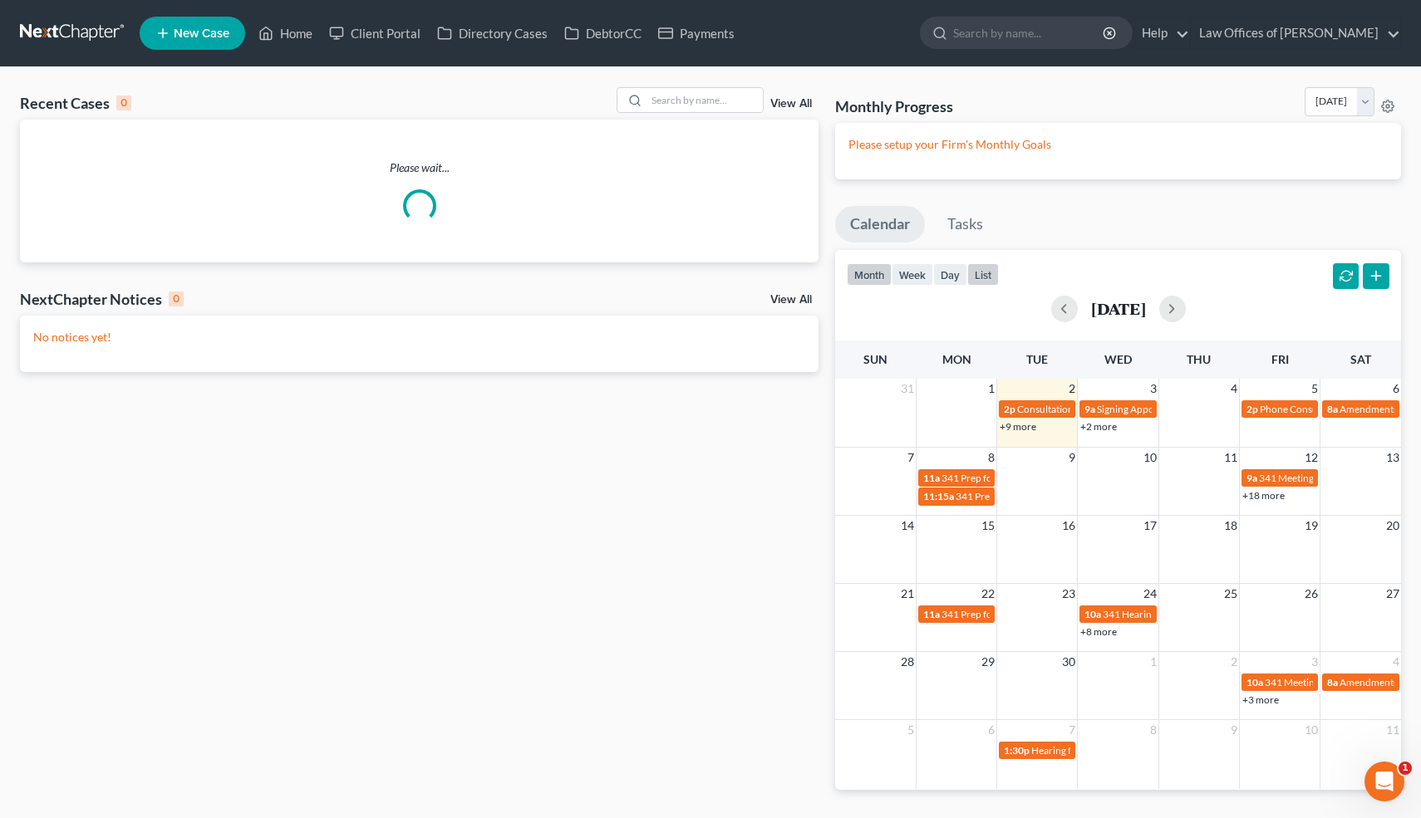
click at [994, 268] on button "list" at bounding box center [983, 274] width 32 height 22
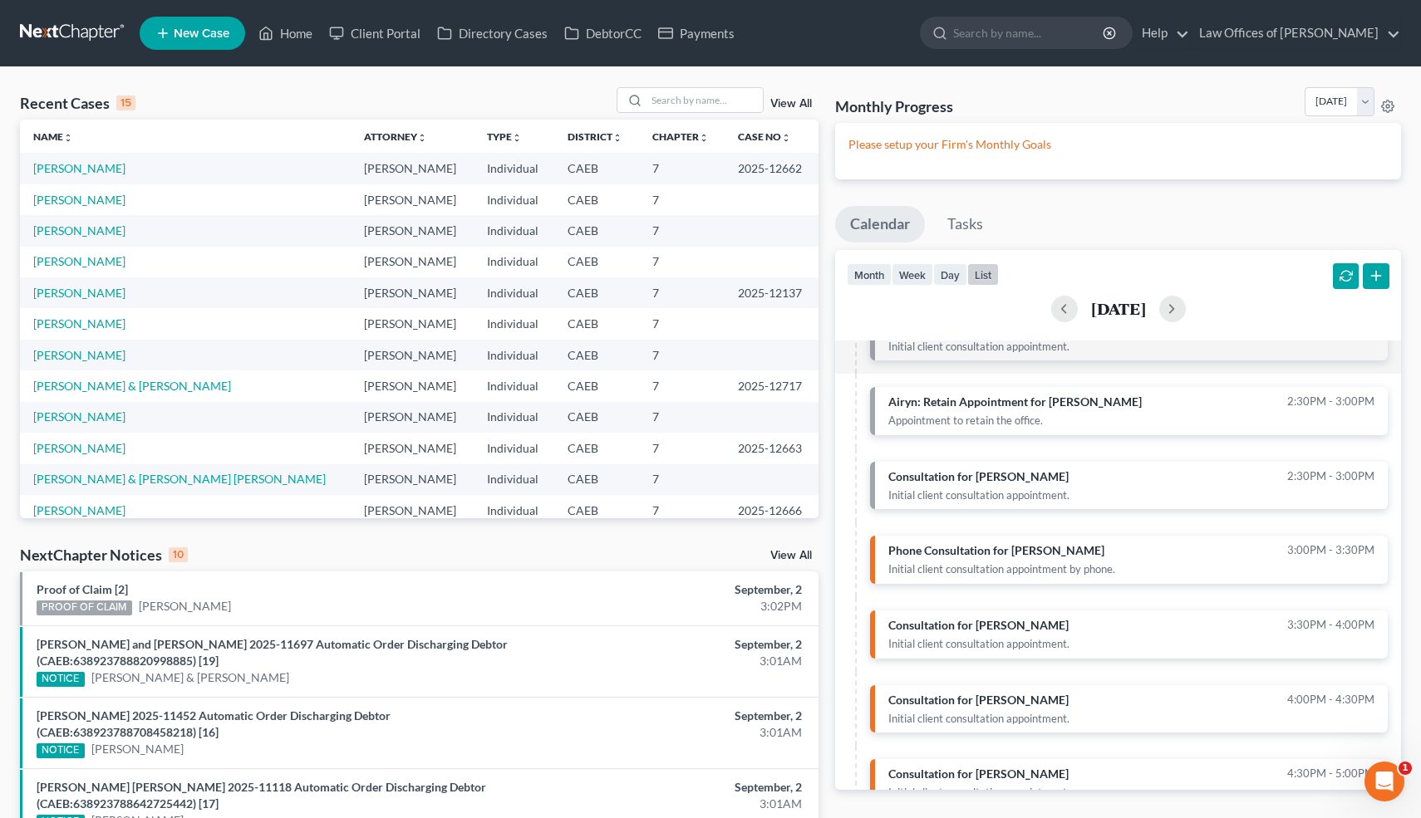
scroll to position [155, 0]
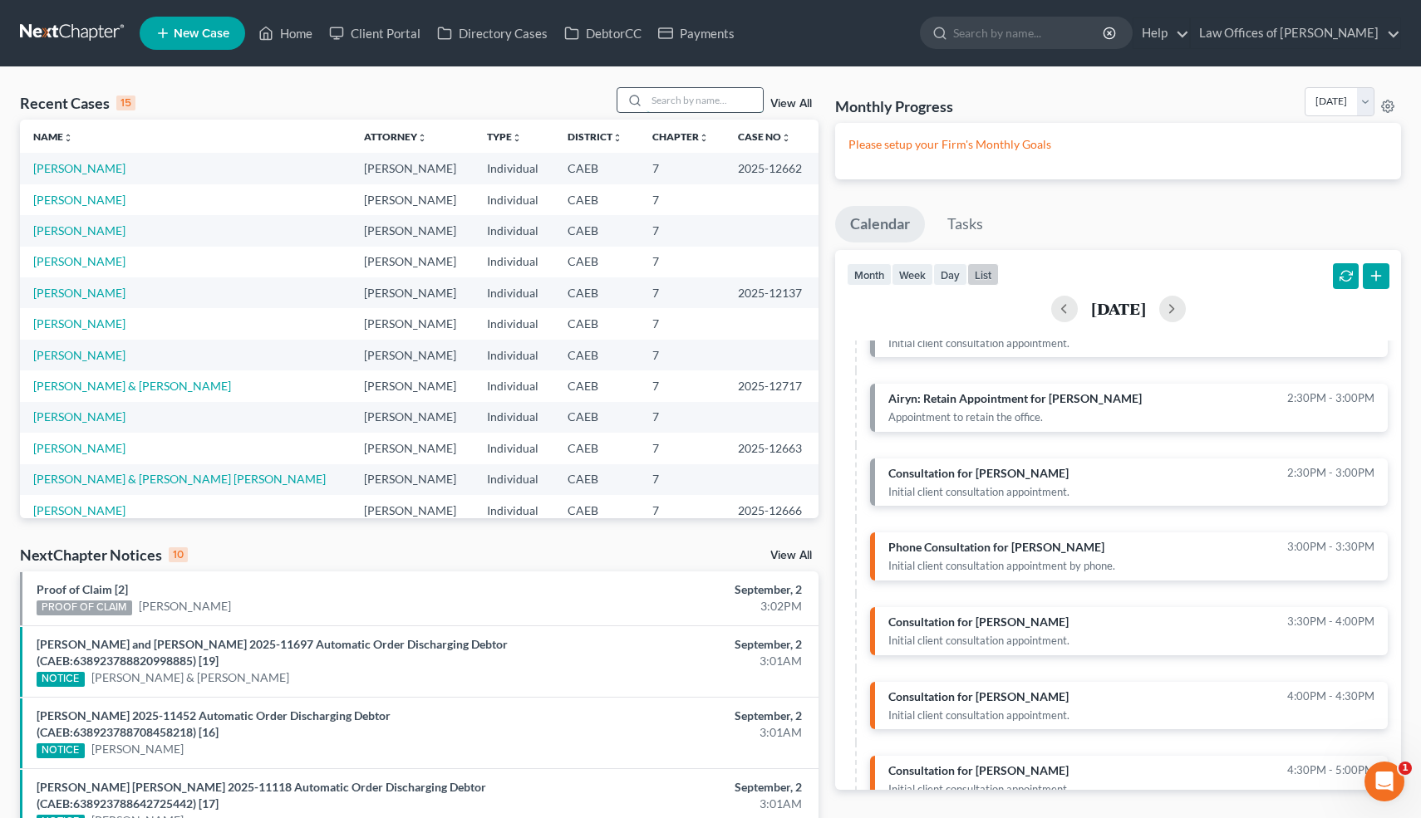
click at [704, 105] on input "search" at bounding box center [704, 100] width 116 height 24
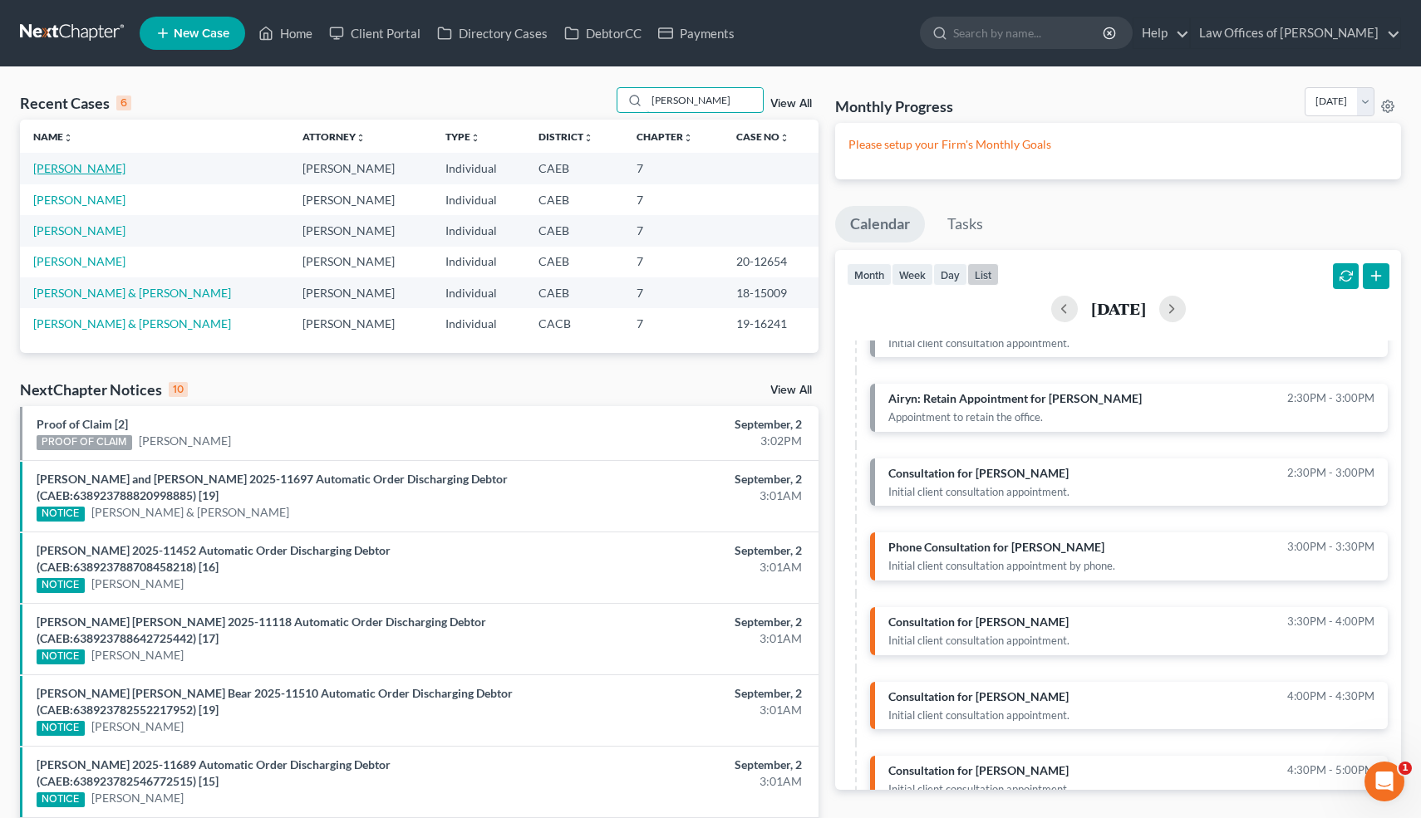
type input "neal"
click at [93, 166] on link "[PERSON_NAME]" at bounding box center [79, 168] width 92 height 14
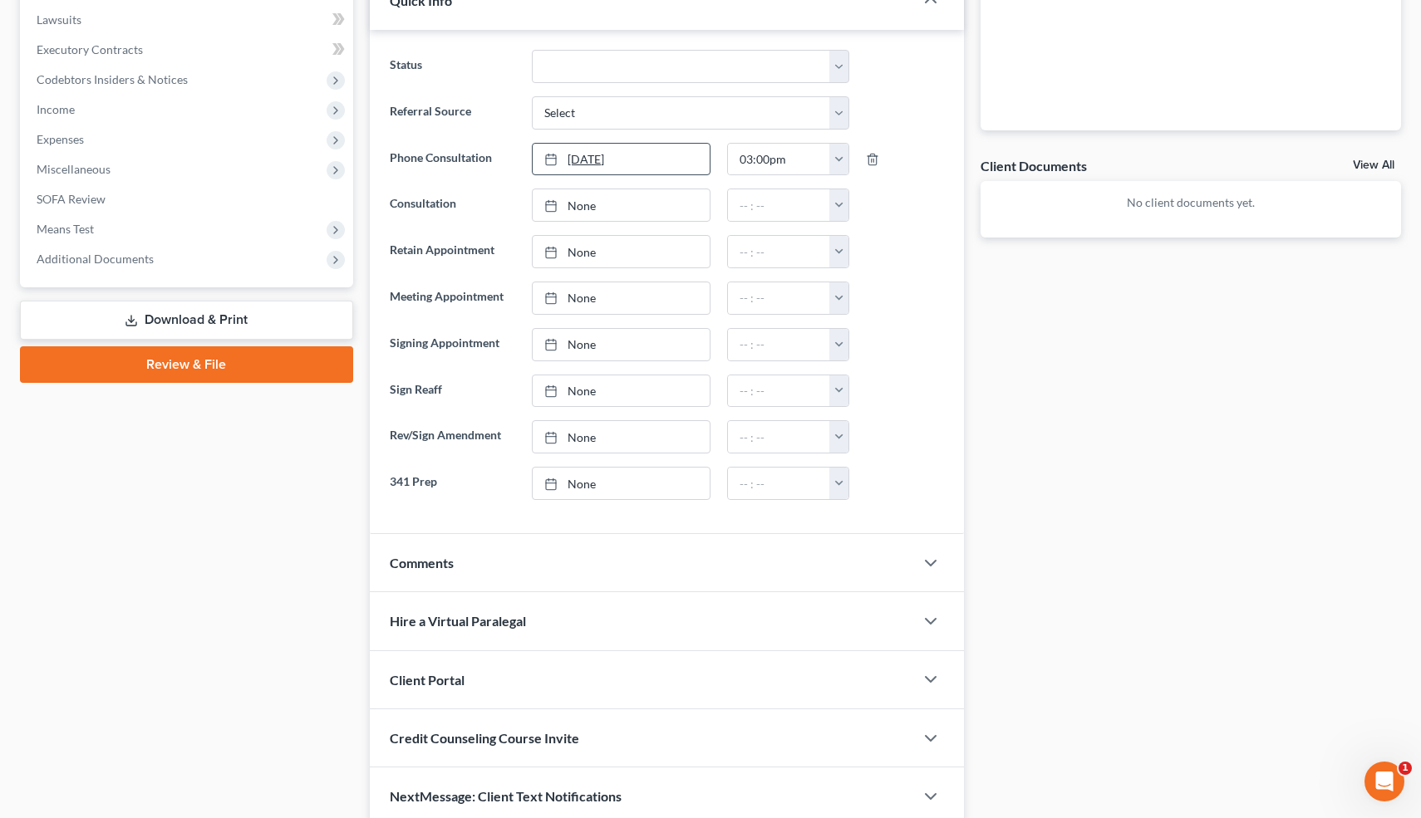
scroll to position [537, 0]
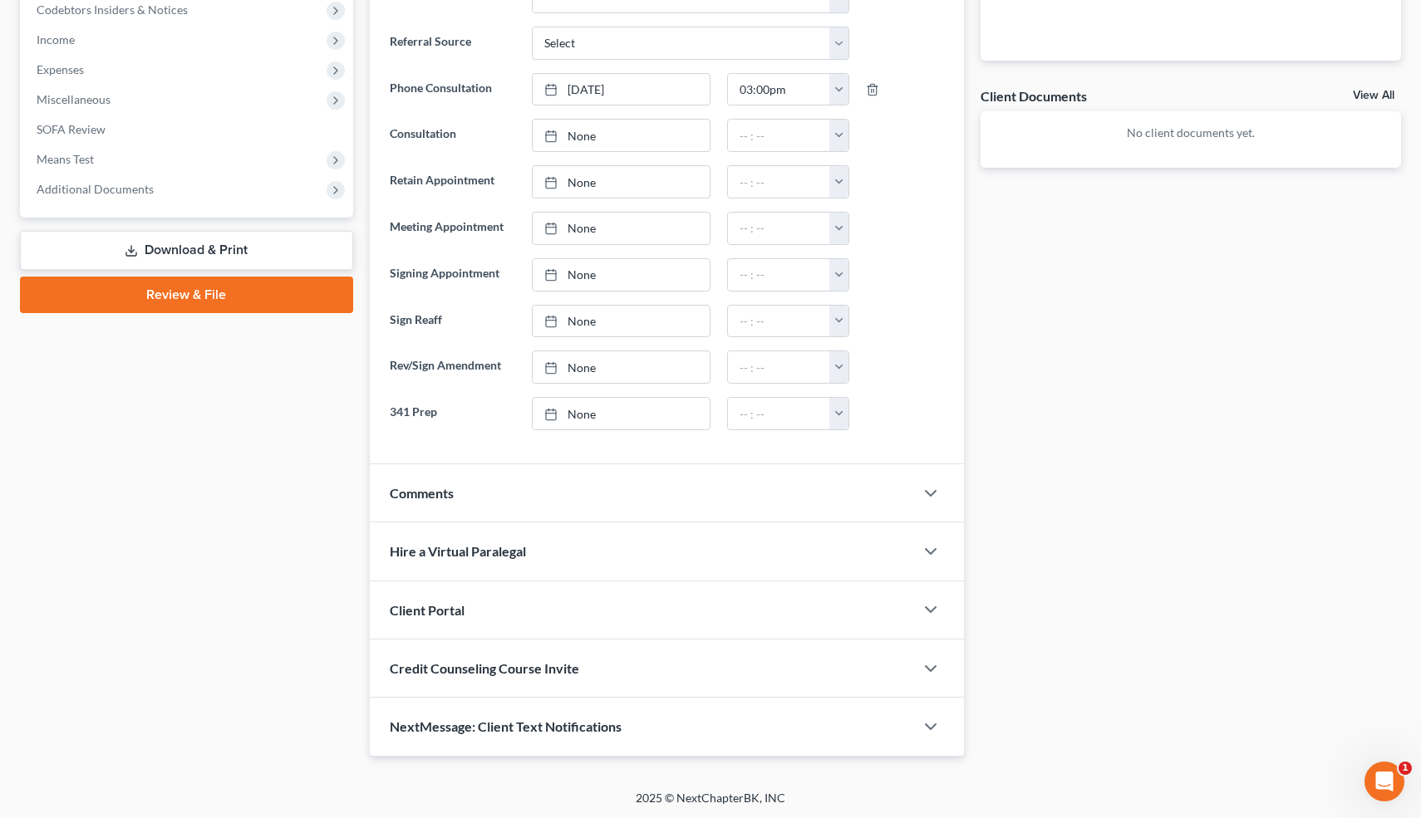
click at [716, 716] on div "NextMessage: Client Text Notifications" at bounding box center [642, 726] width 545 height 57
click at [468, 484] on div "Comments" at bounding box center [642, 492] width 545 height 57
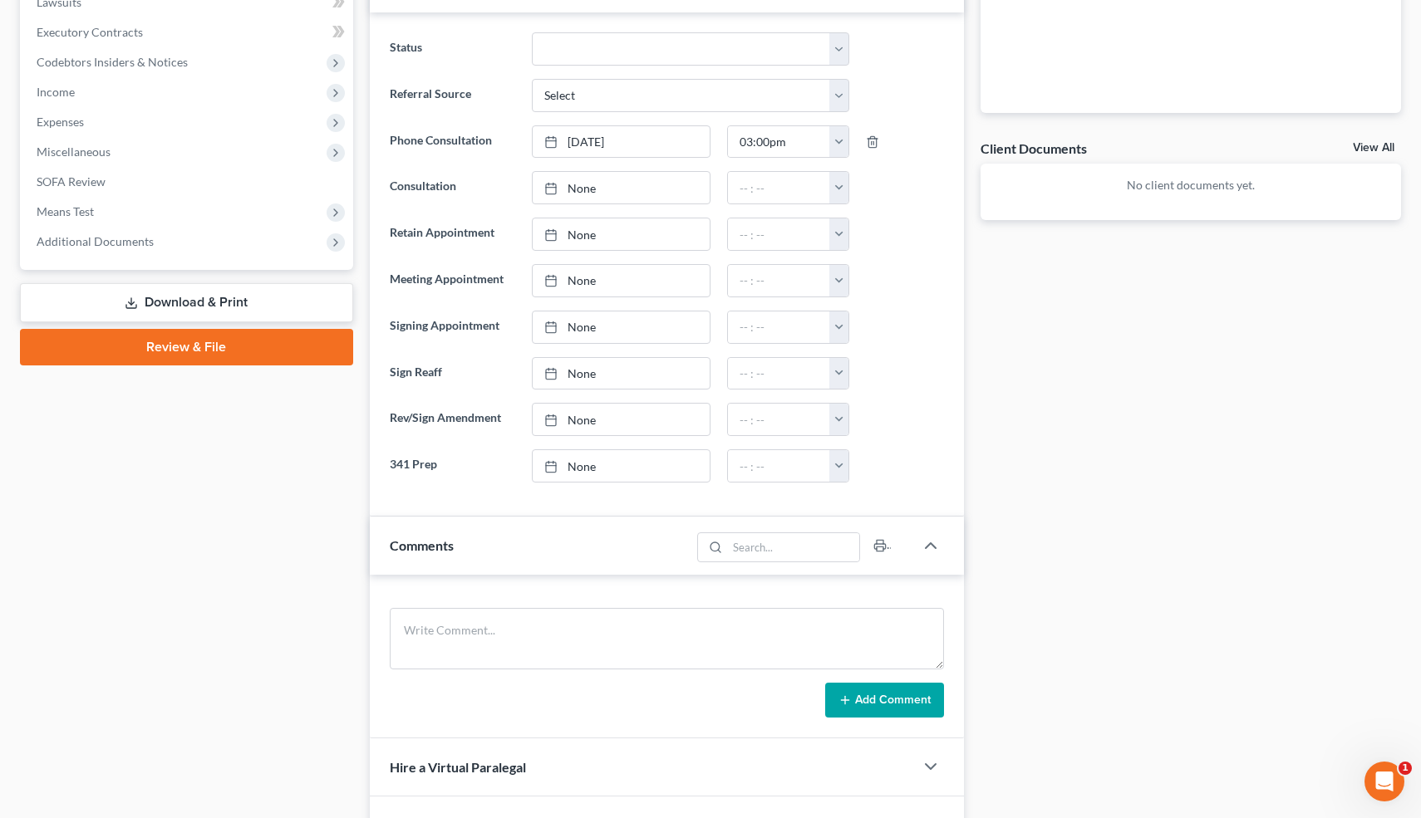
scroll to position [493, 0]
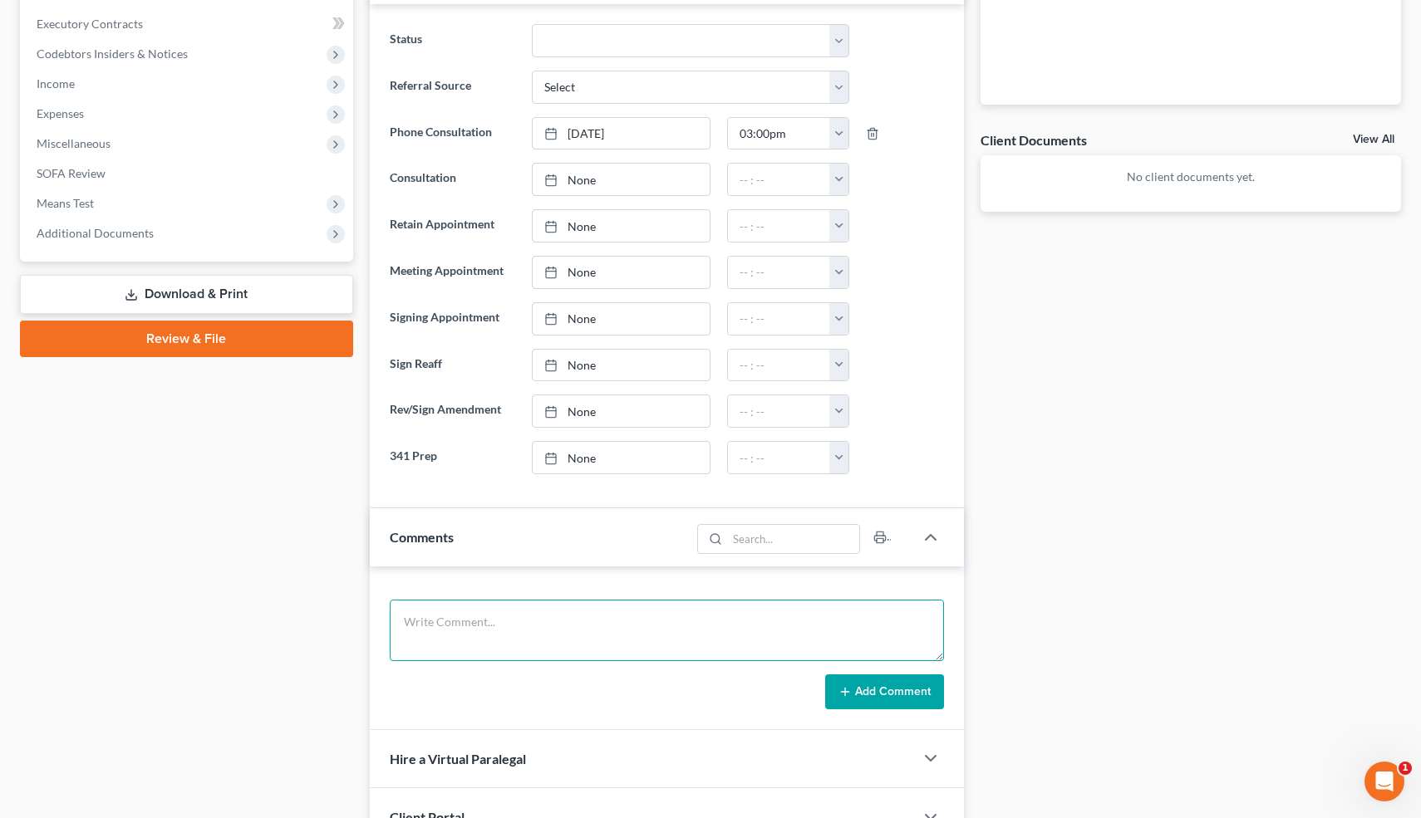
click at [548, 618] on textarea at bounding box center [667, 630] width 555 height 61
type textarea "L"
click at [403, 616] on textarea "Buying Using someone's car" at bounding box center [667, 630] width 555 height 61
click at [658, 623] on textarea "Served few weeks ago by US Bank for 16k. Buying Using someone's car" at bounding box center [667, 630] width 555 height 61
click at [621, 624] on textarea "Served few weeks ago by US Bank for 16k. Buying O=146k, V=370k retain. Using so…" at bounding box center [667, 630] width 555 height 61
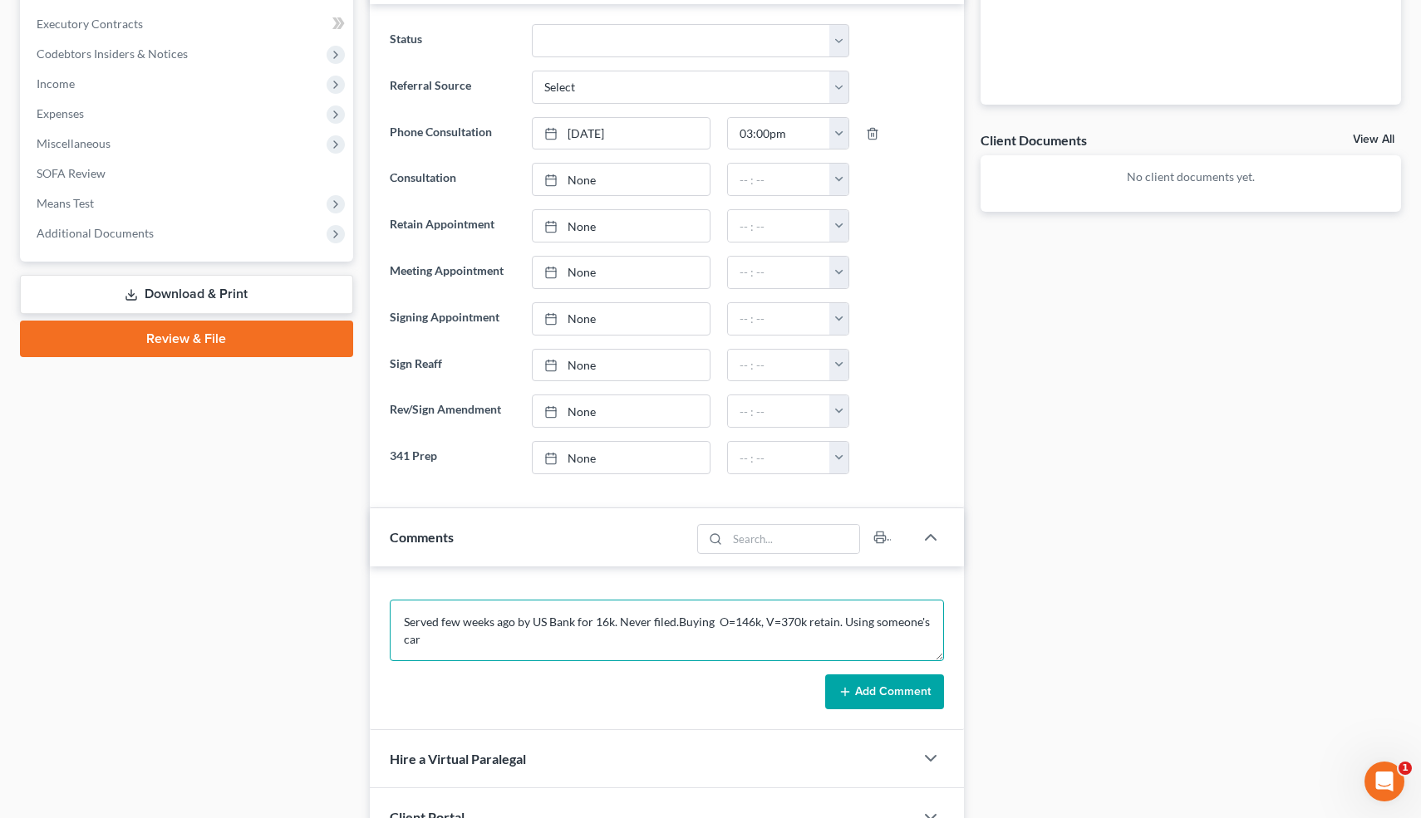
click at [447, 643] on textarea "Served few weeks ago by US Bank for 16k. Never filed.Buying O=146k, V=370k reta…" at bounding box center [667, 630] width 555 height 61
type textarea "Served few weeks ago by US Bank for 16k. Never filed.Buying O=146k, V=370k reta…"
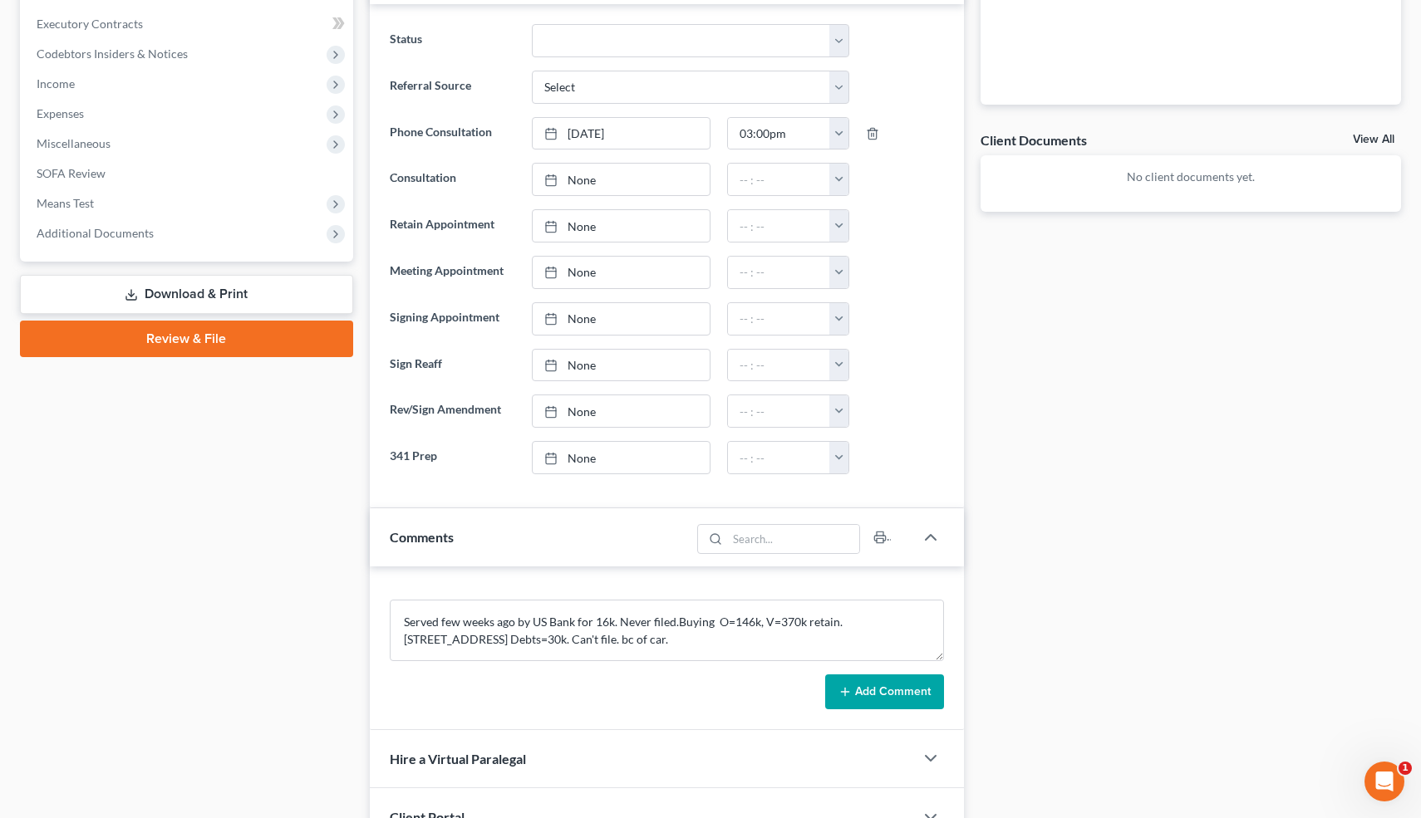
click at [875, 686] on button "Add Comment" at bounding box center [884, 692] width 119 height 35
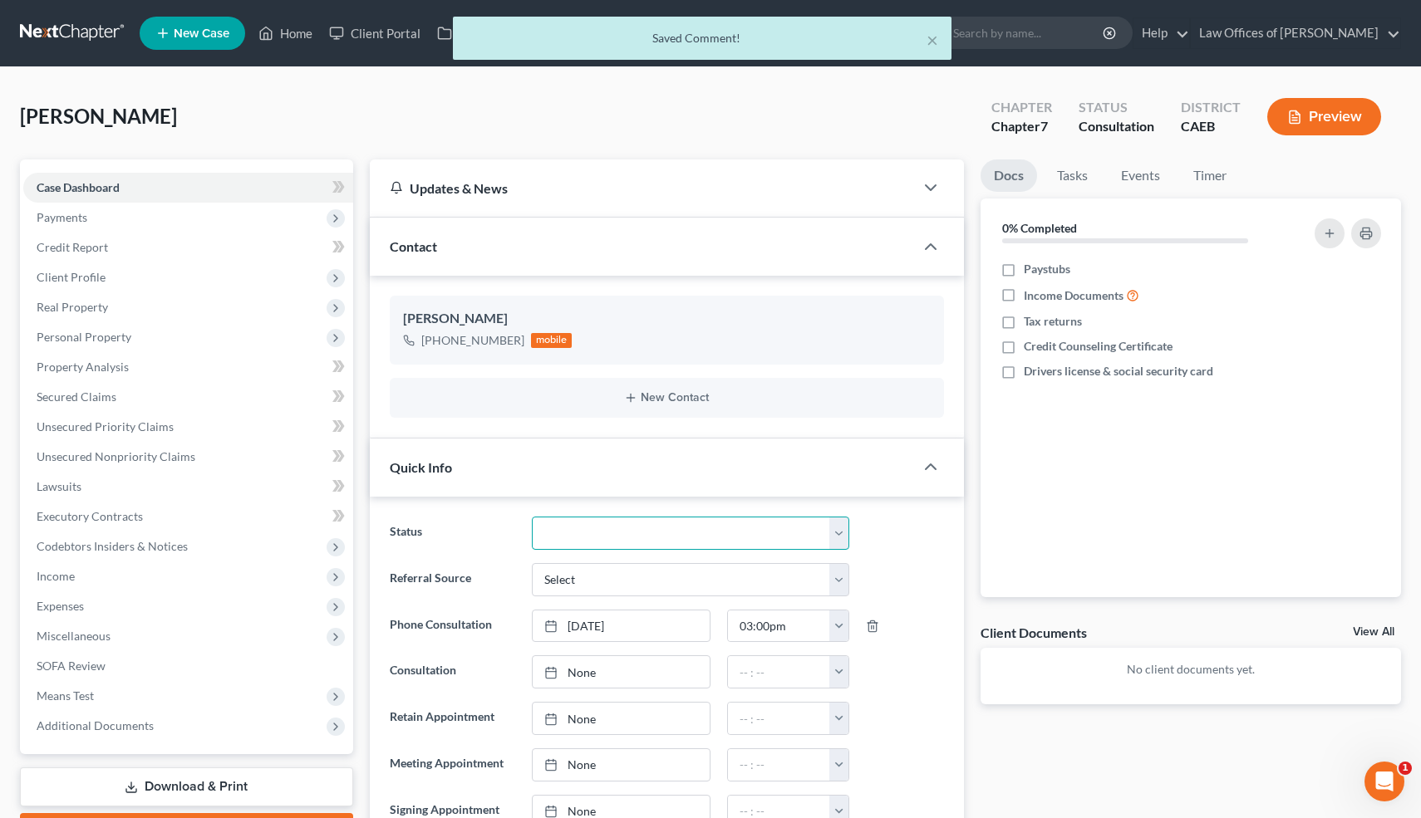
click at [661, 538] on select "Cancelled/Refund Closed Consultation Declined Discharged Filed Income Check In …" at bounding box center [690, 533] width 317 height 33
select select "3"
click at [532, 517] on select "Cancelled/Refund Closed Consultation Declined Discharged Filed Income Check In …" at bounding box center [690, 533] width 317 height 33
click at [933, 41] on button "×" at bounding box center [932, 40] width 12 height 20
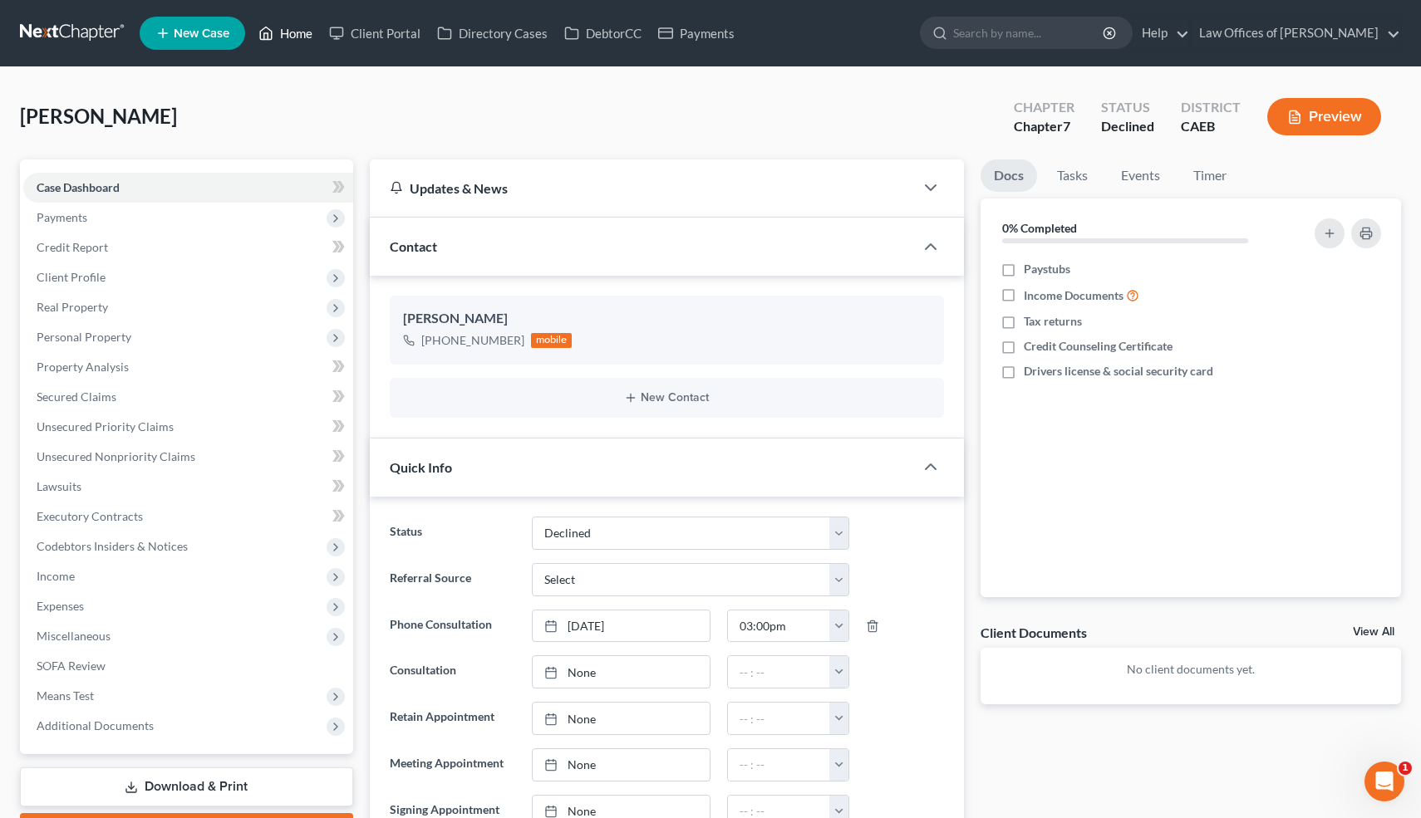
click at [296, 35] on link "Home" at bounding box center [285, 33] width 71 height 30
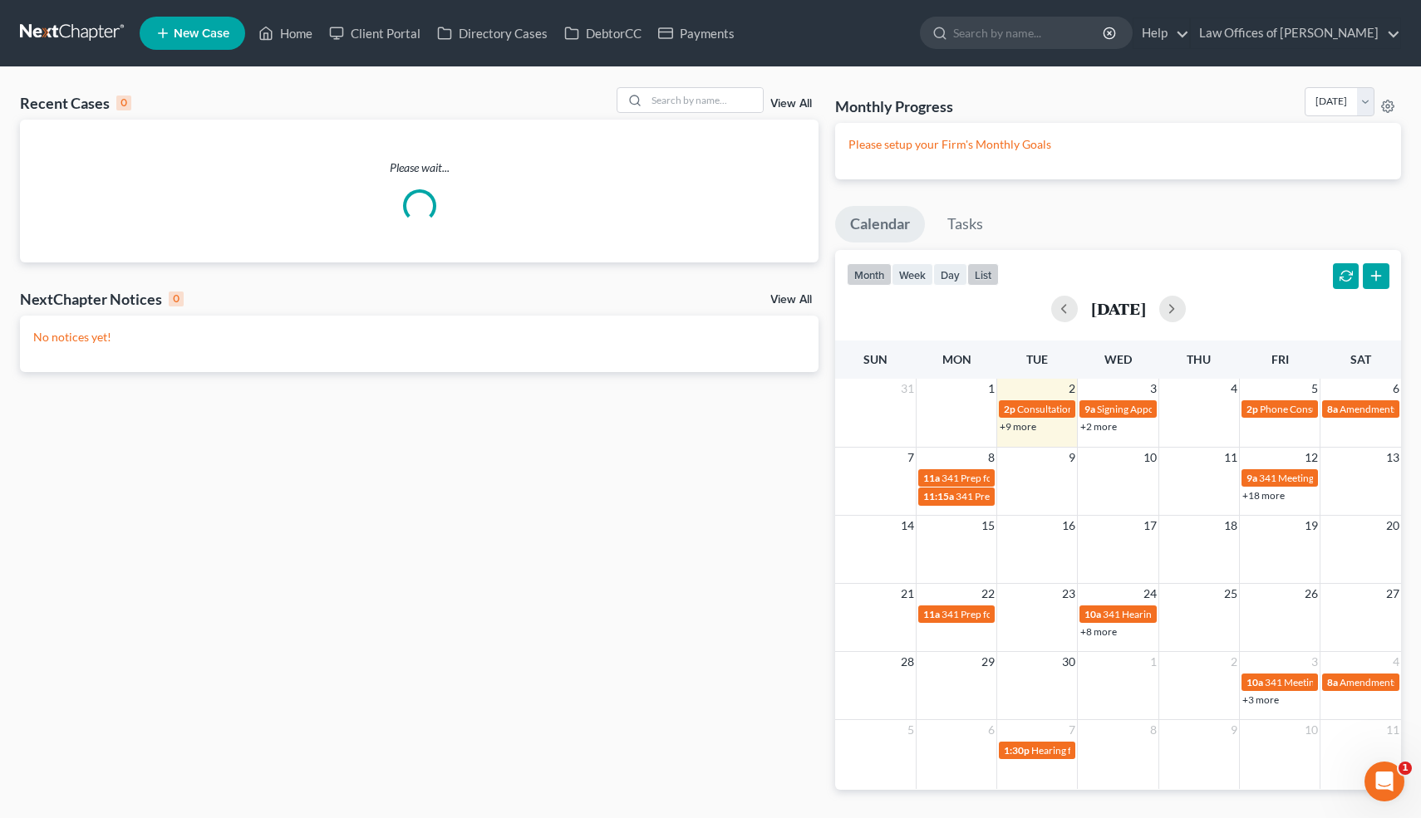
click at [984, 277] on button "list" at bounding box center [983, 274] width 32 height 22
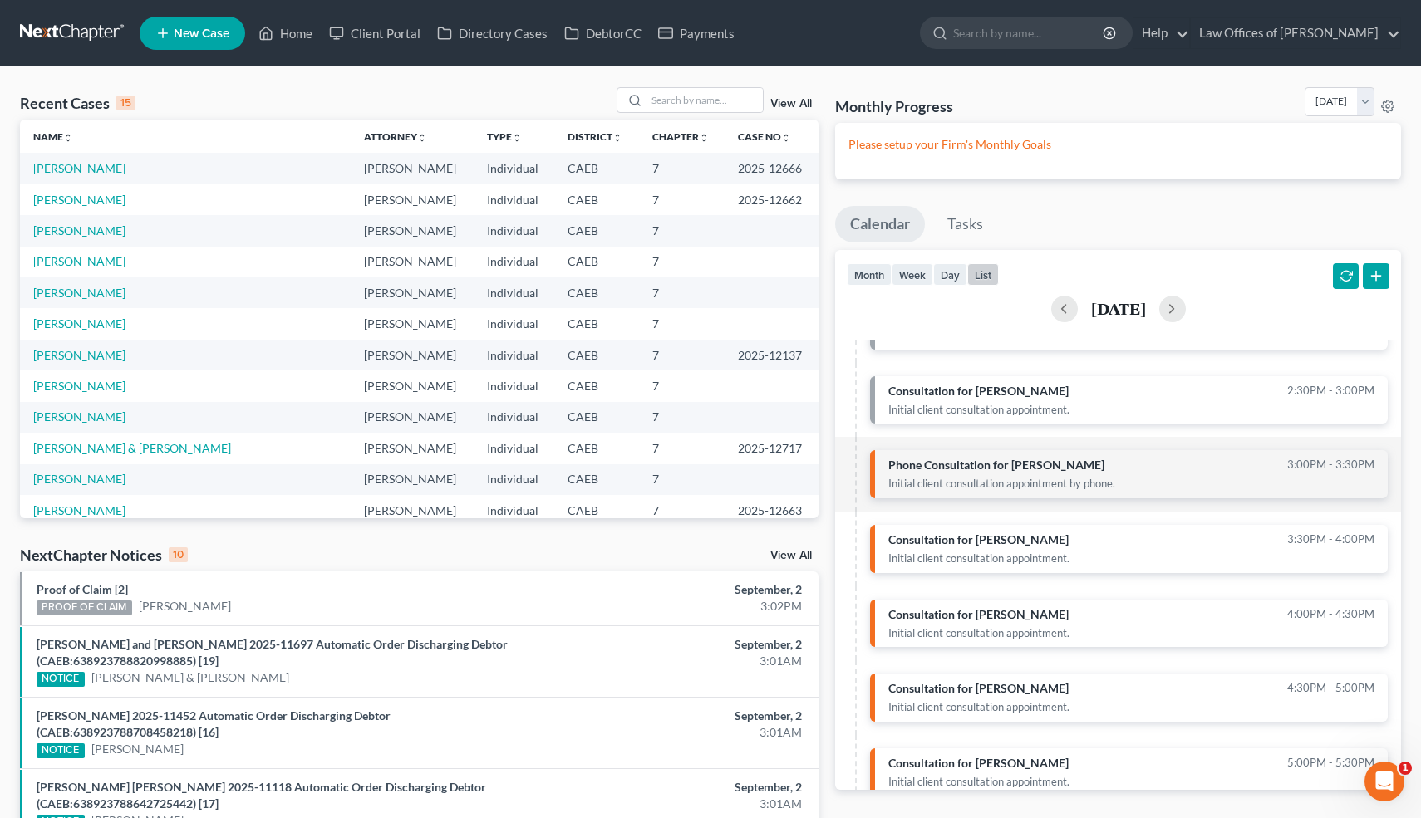
scroll to position [240, 0]
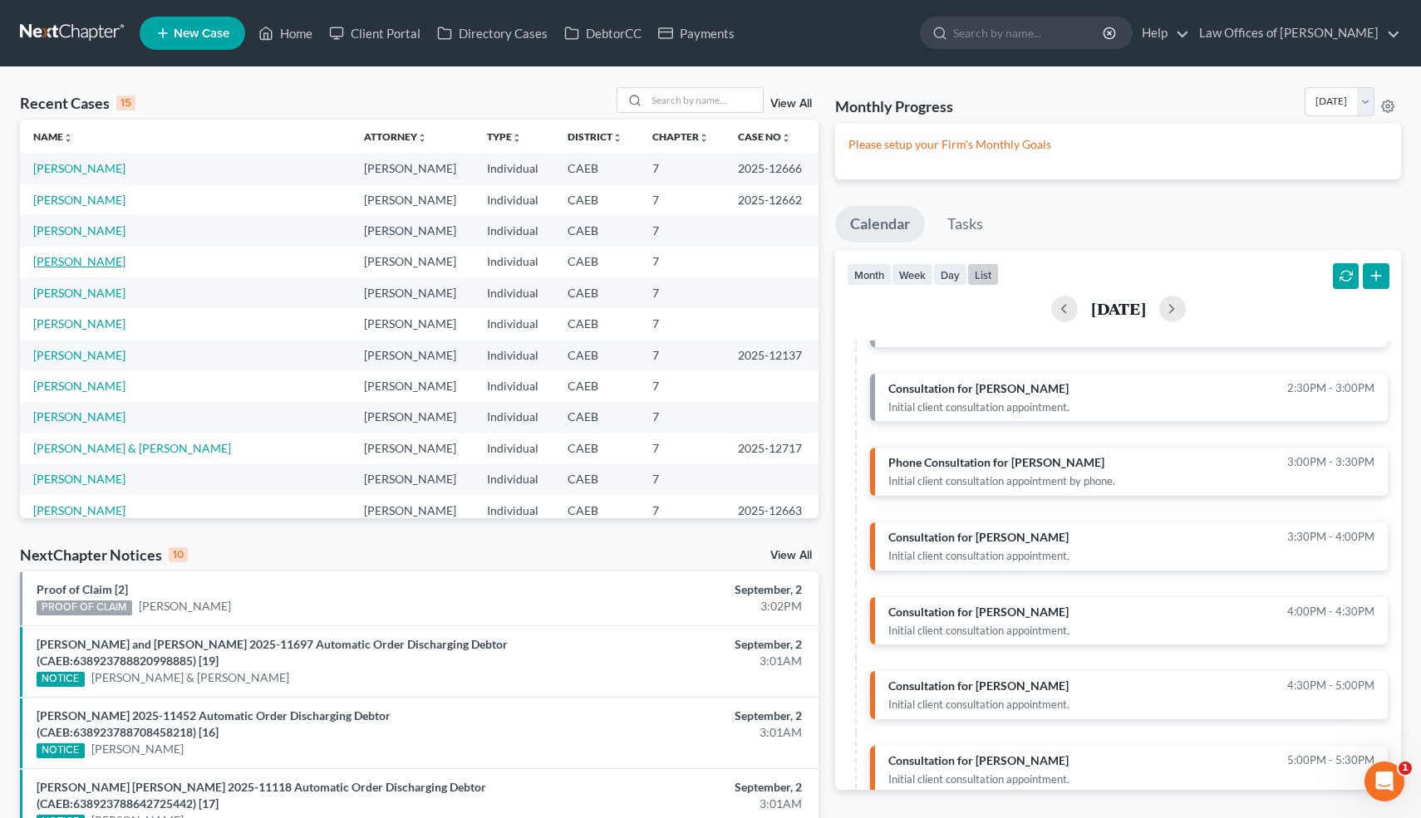
click at [71, 262] on link "[PERSON_NAME]" at bounding box center [79, 261] width 92 height 14
select select "0"
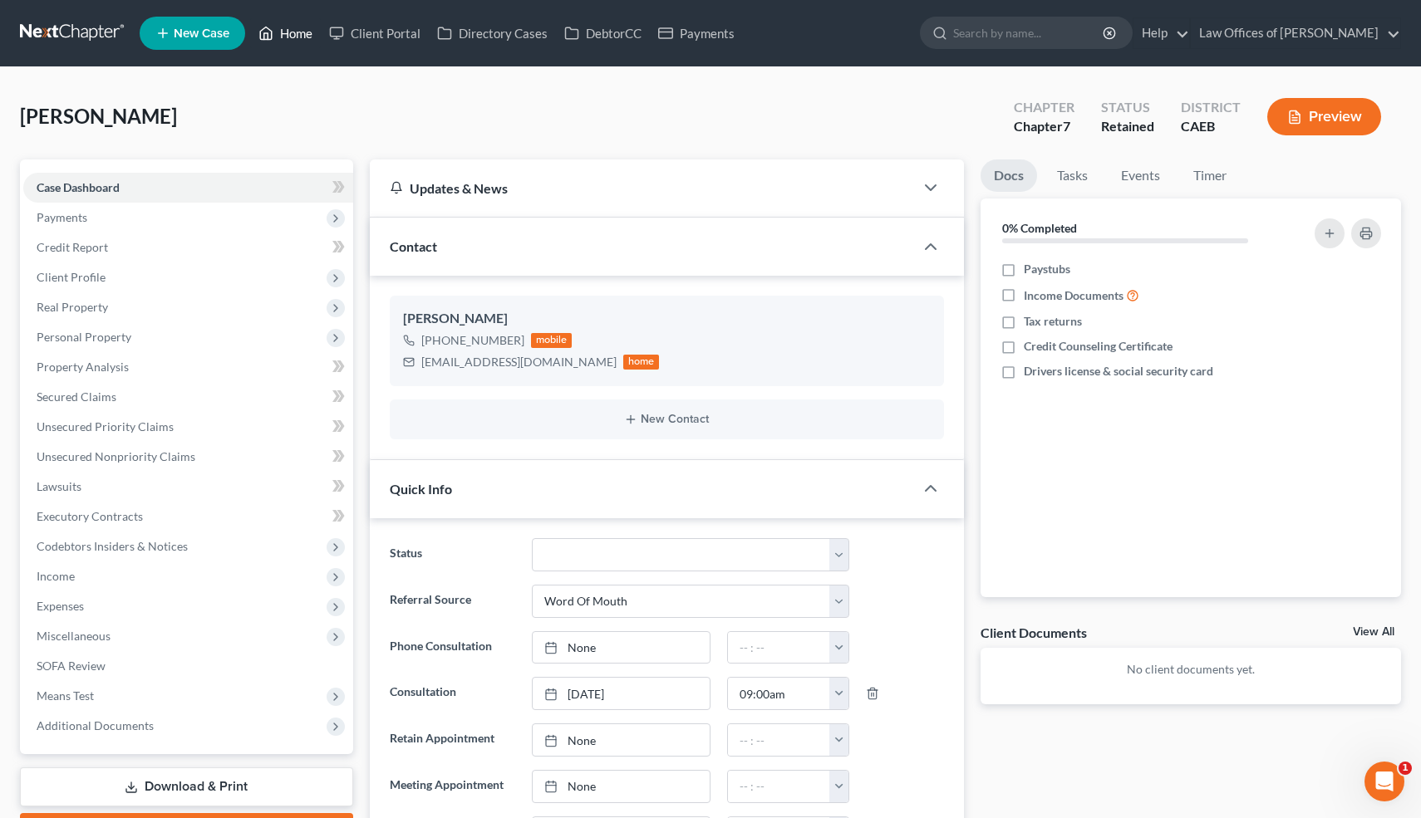
click at [301, 34] on link "Home" at bounding box center [285, 33] width 71 height 30
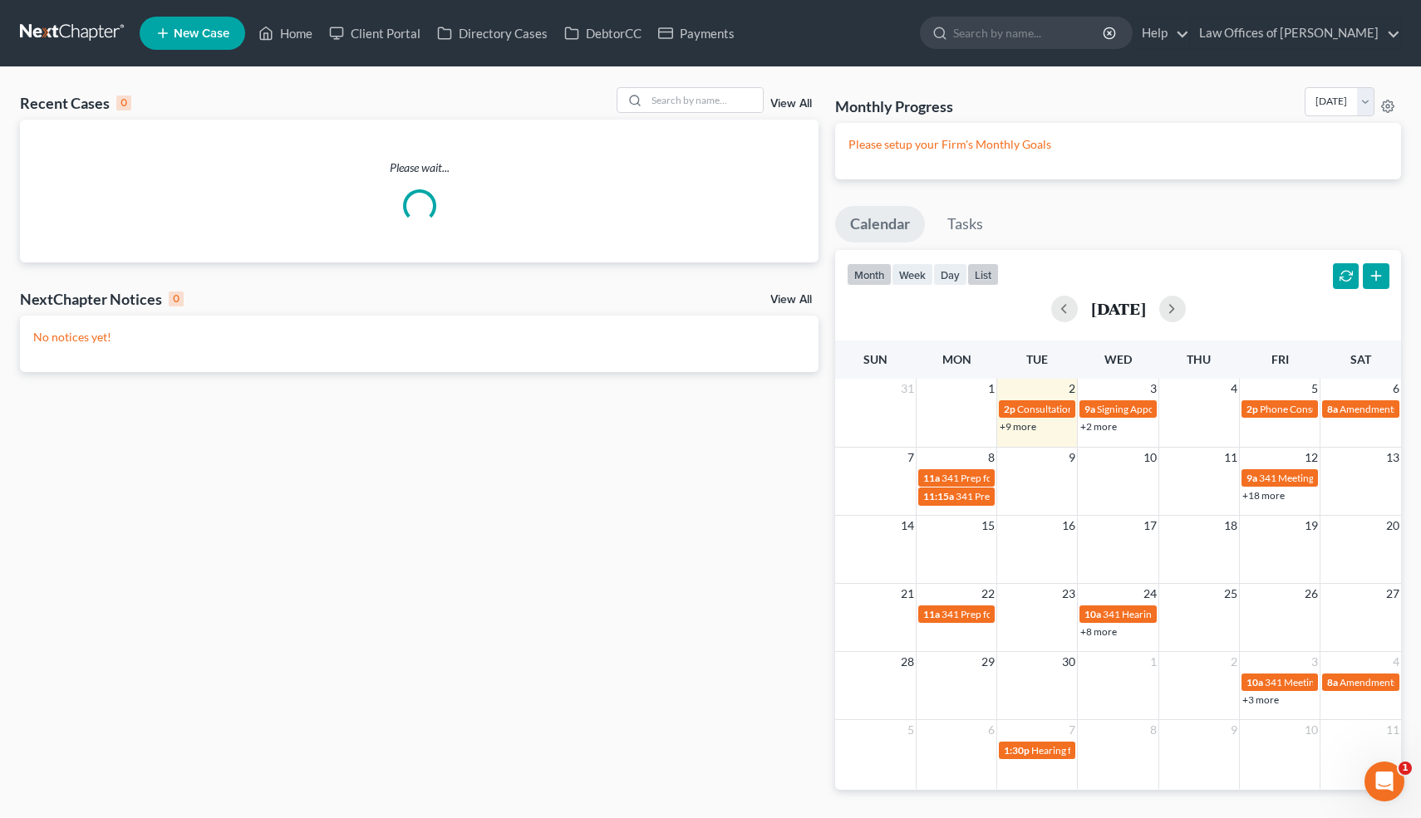
click at [984, 277] on button "list" at bounding box center [983, 274] width 32 height 22
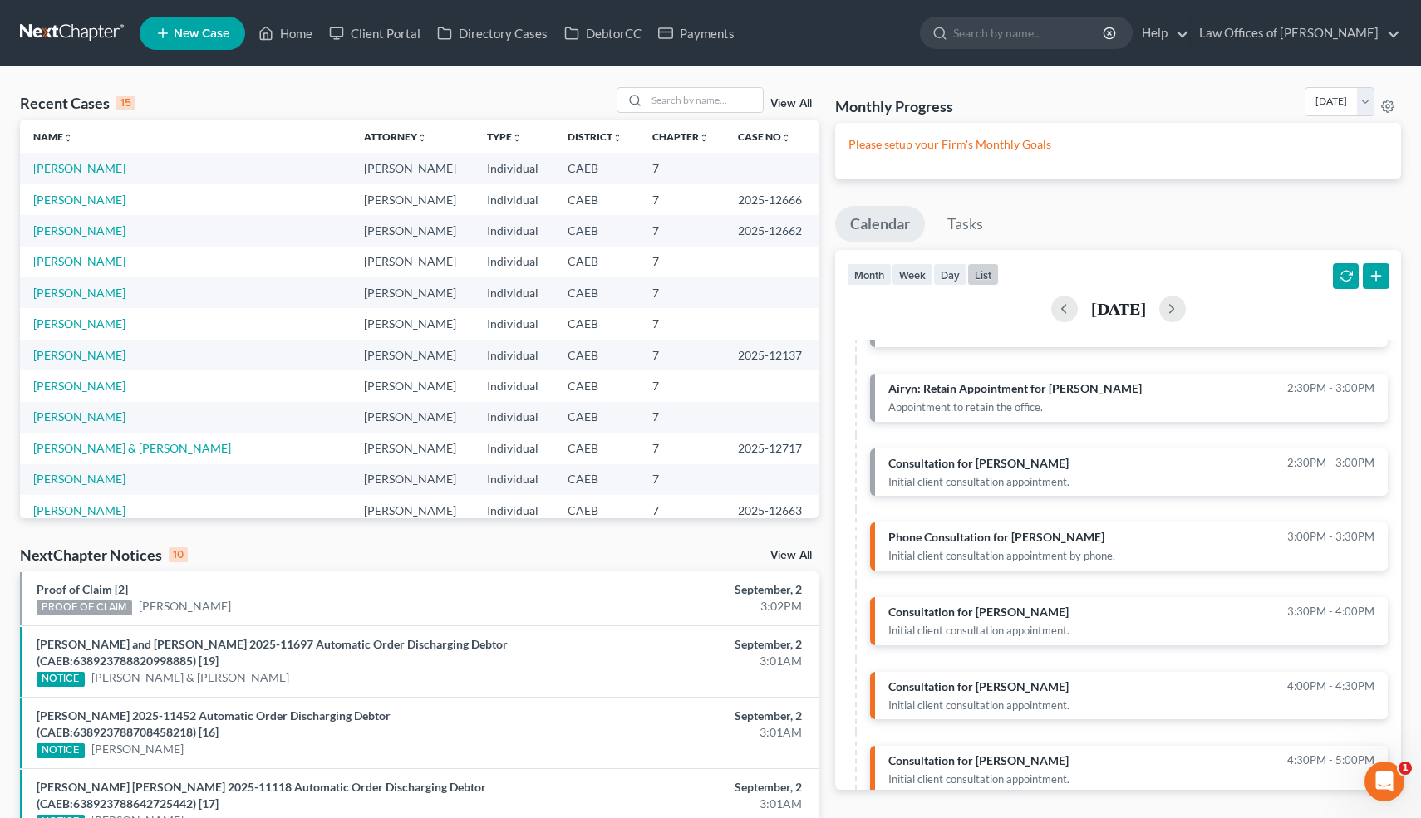
scroll to position [164, 0]
click at [724, 92] on input "search" at bounding box center [704, 100] width 116 height 24
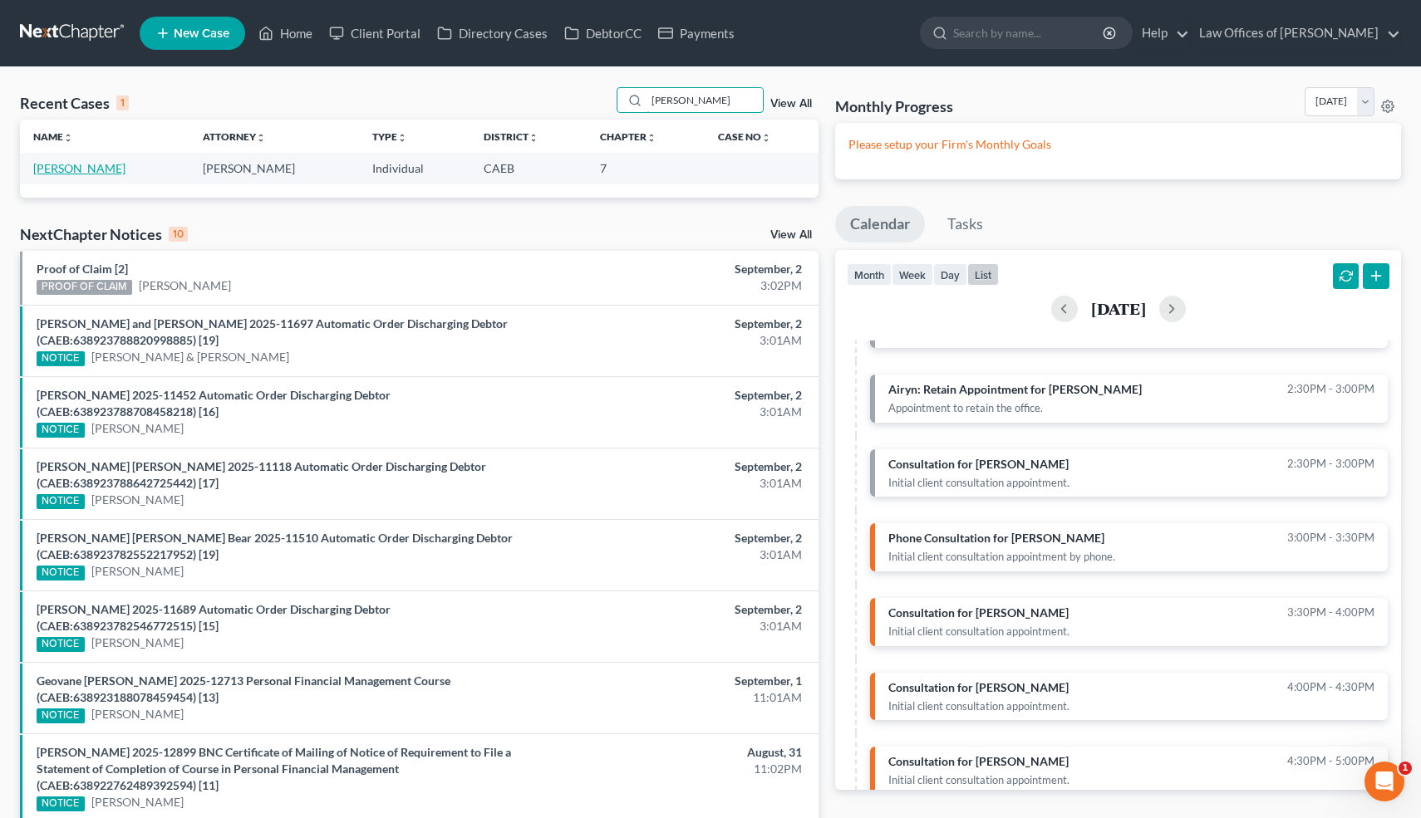
type input "kassa"
click at [113, 168] on link "[PERSON_NAME]" at bounding box center [79, 168] width 92 height 14
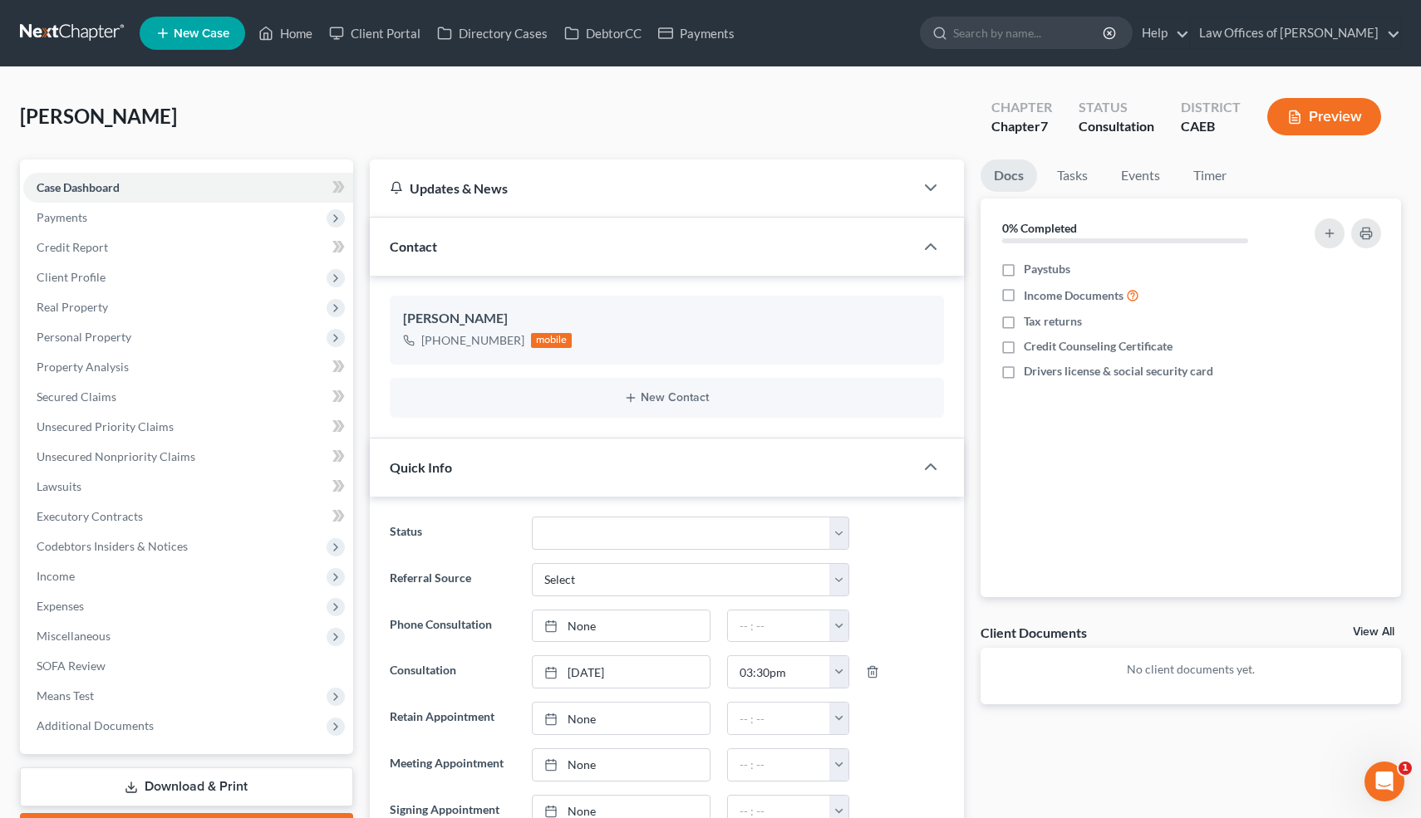
scroll to position [537, 0]
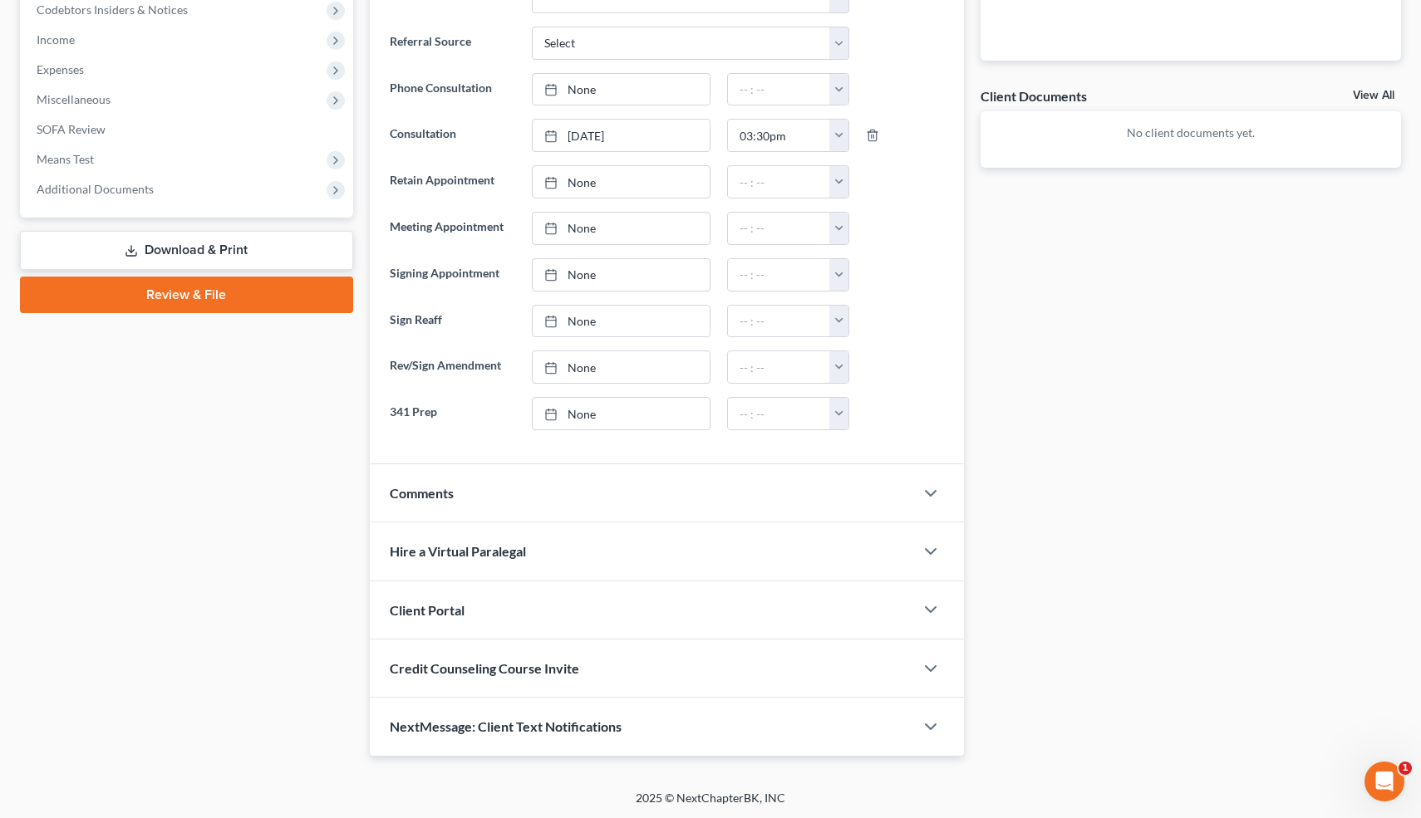
click at [916, 495] on div at bounding box center [939, 493] width 50 height 33
click at [935, 491] on polyline "button" at bounding box center [930, 493] width 10 height 5
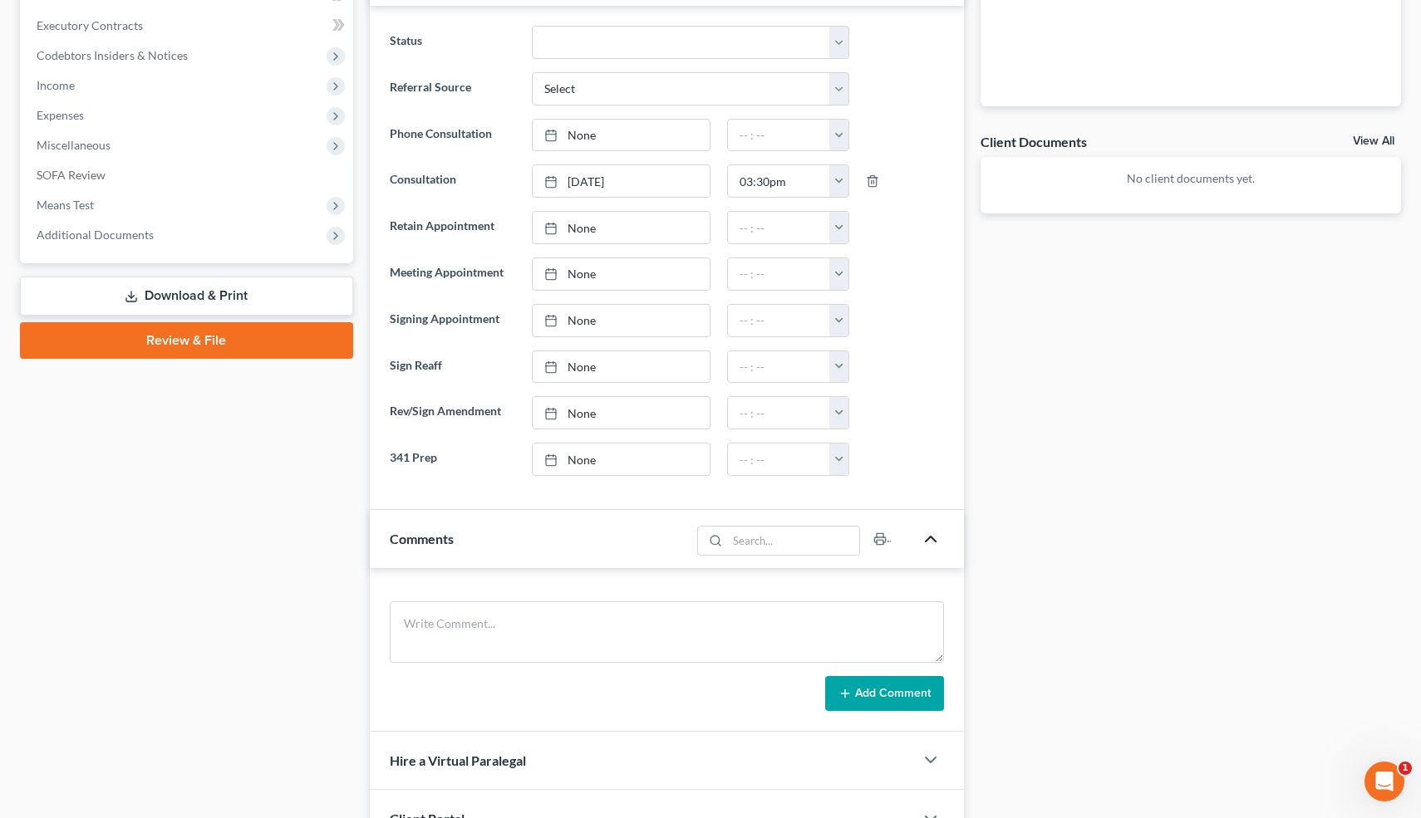
scroll to position [492, 0]
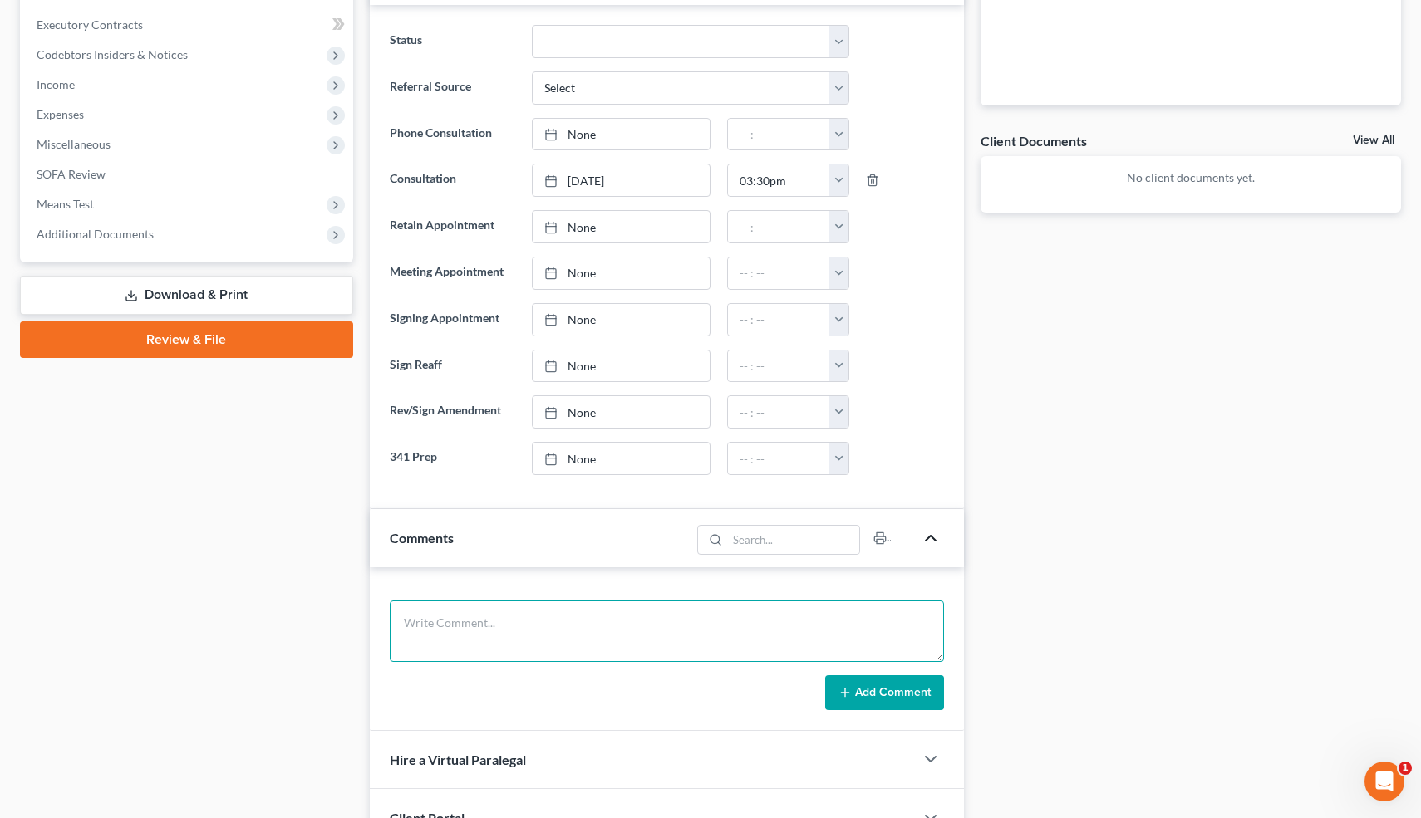
click at [475, 632] on textarea at bounding box center [667, 631] width 555 height 61
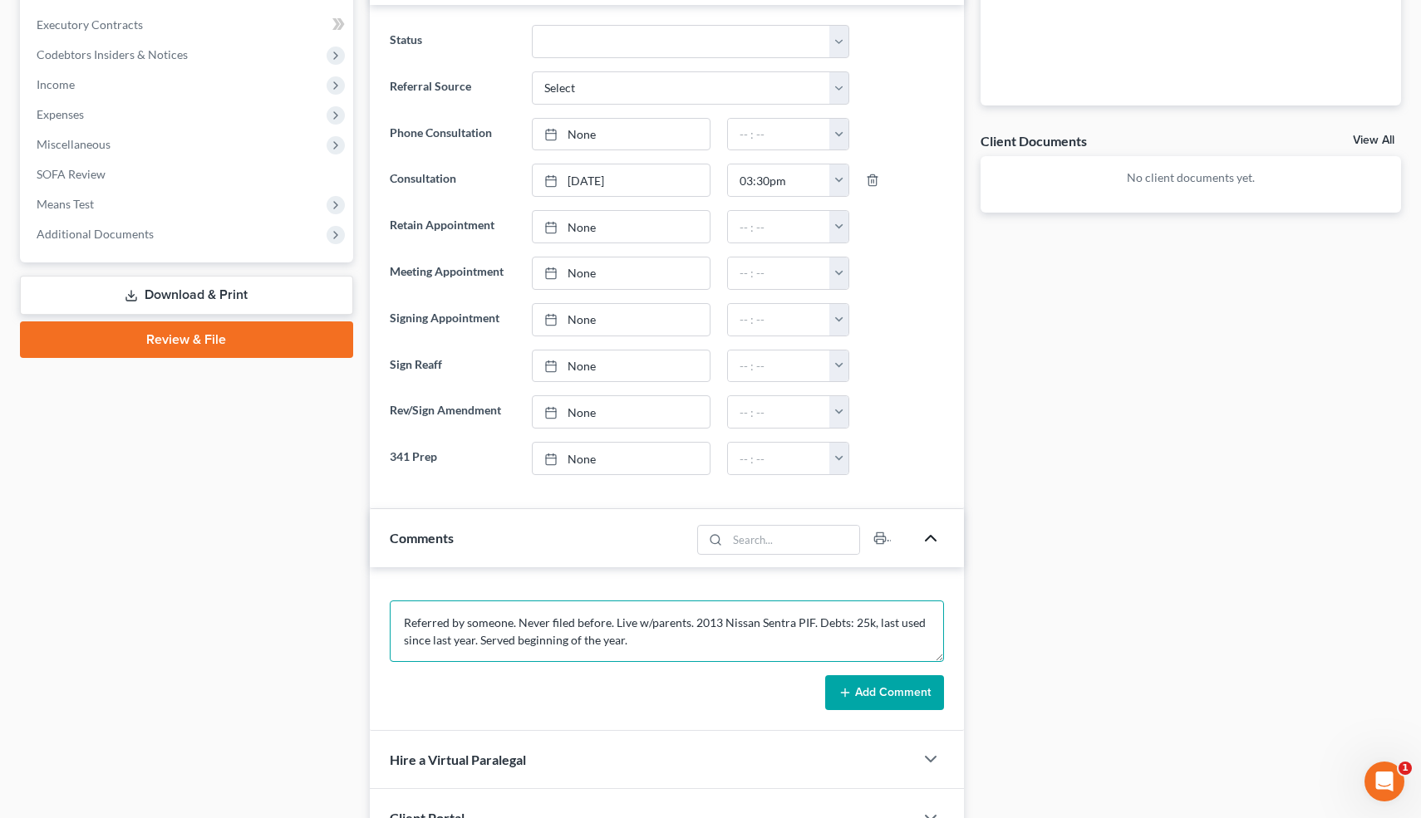
paste textarea "BCL-25-011925 | TD BANK USA, N.A. VS AGUILAR"
click at [876, 622] on textarea "Referred by someone. Never filed before. Live w/parents. 2013 Nissan Sentra PIF…" at bounding box center [667, 631] width 555 height 61
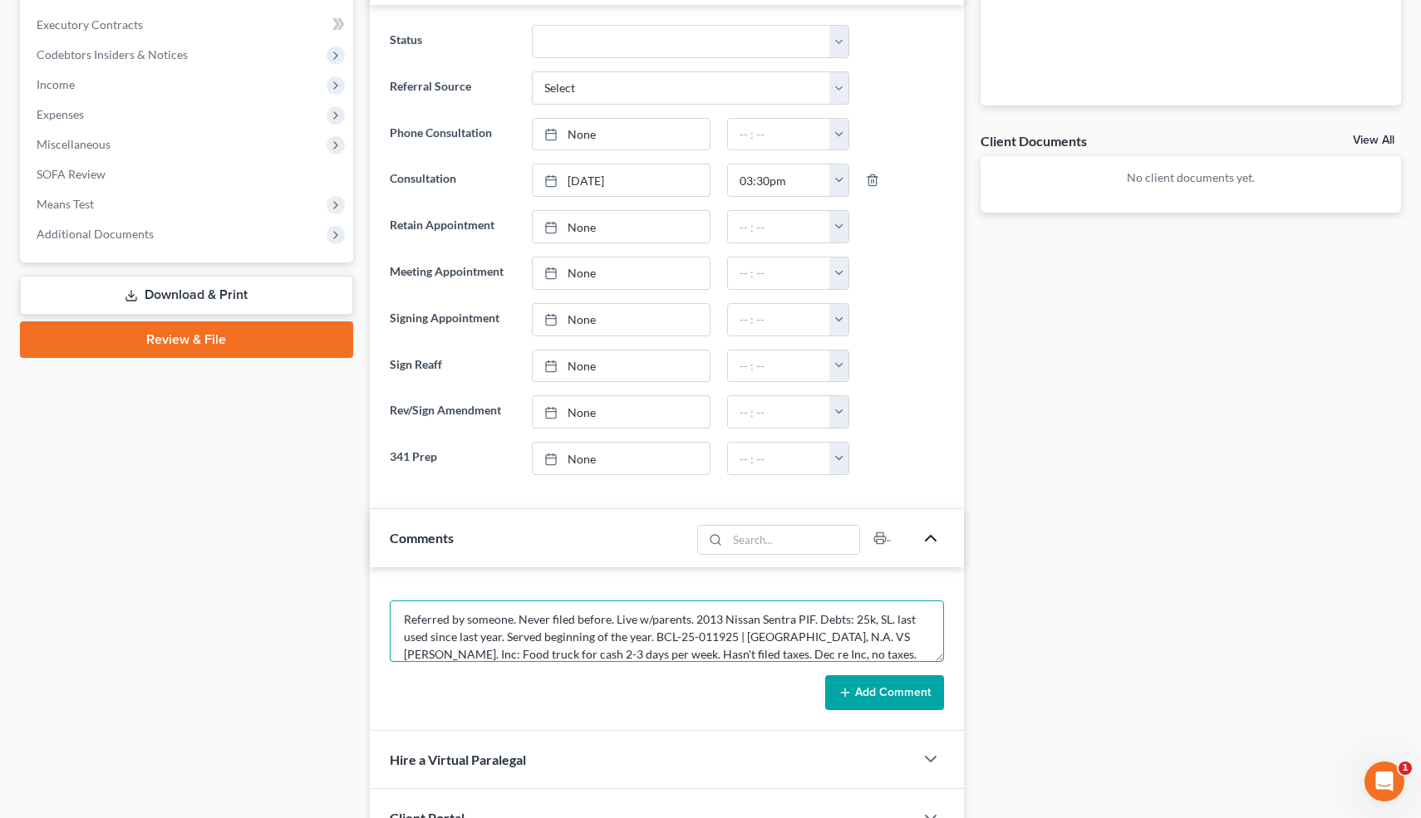
type textarea "Referred by someone. Never filed before. Live w/parents. 2013 Nissan Sentra PIF…"
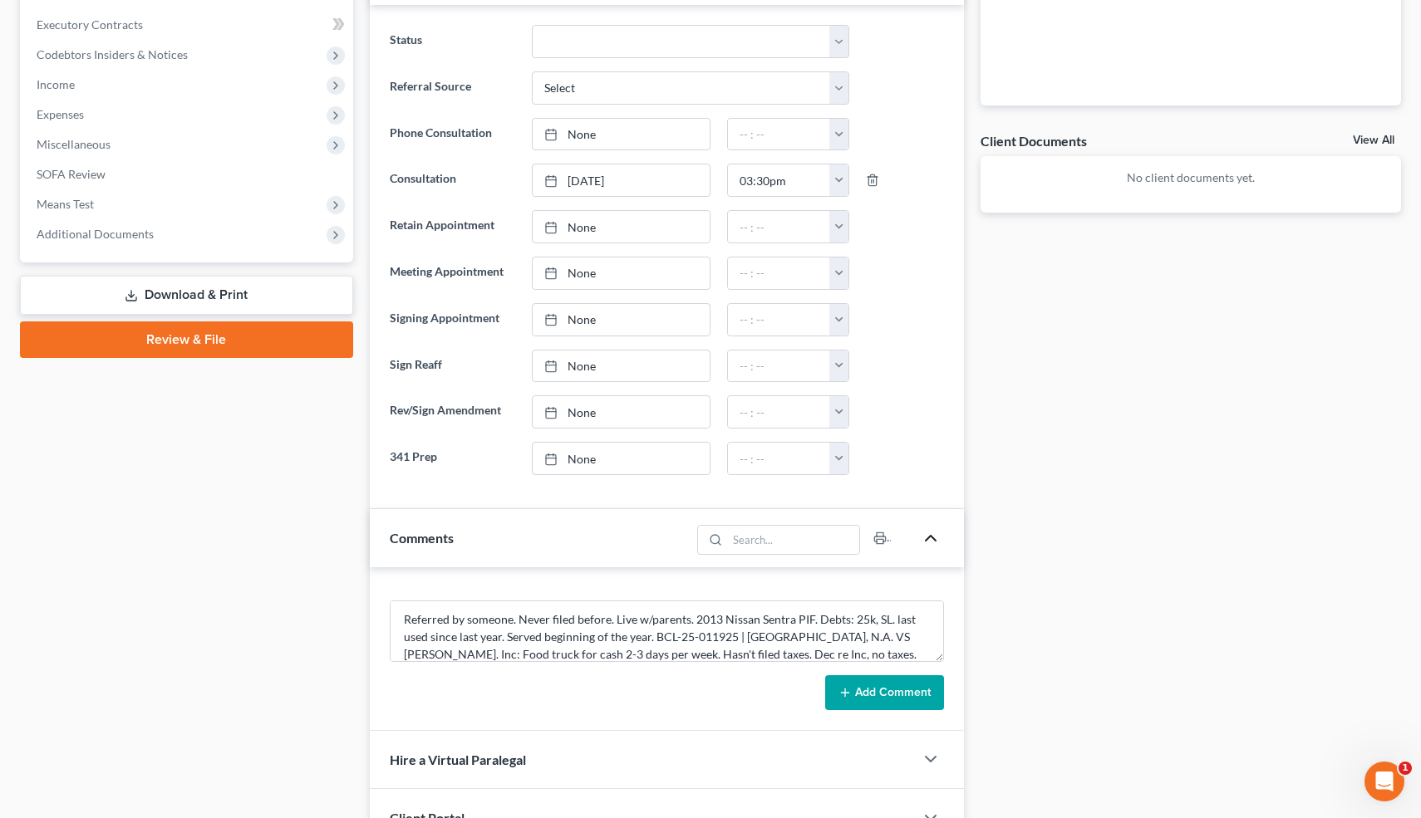
click at [913, 692] on button "Add Comment" at bounding box center [884, 692] width 119 height 35
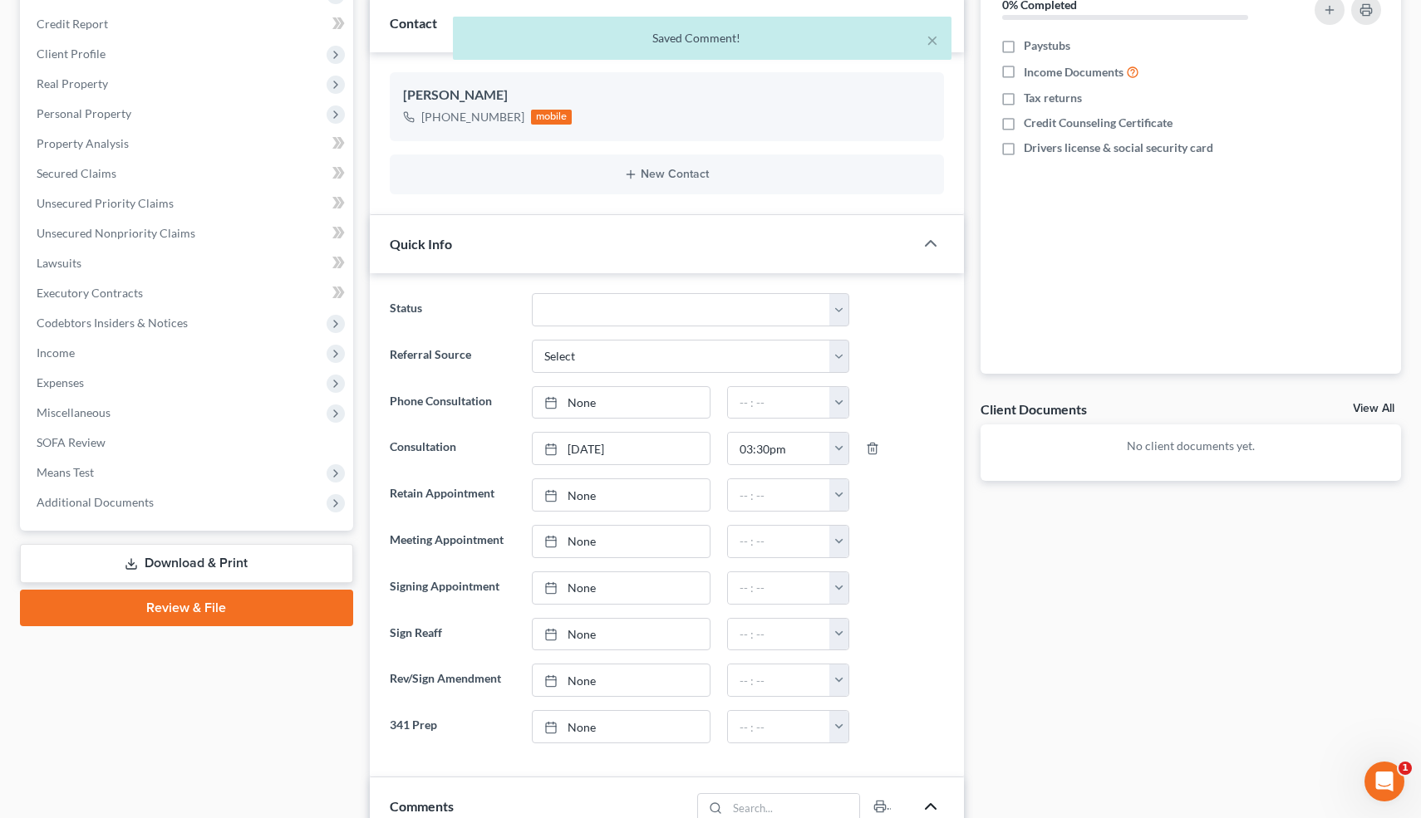
scroll to position [224, 0]
click at [787, 304] on select "Cancelled/Refund Closed Consultation Declined Discharged Filed Income Check In …" at bounding box center [690, 308] width 317 height 33
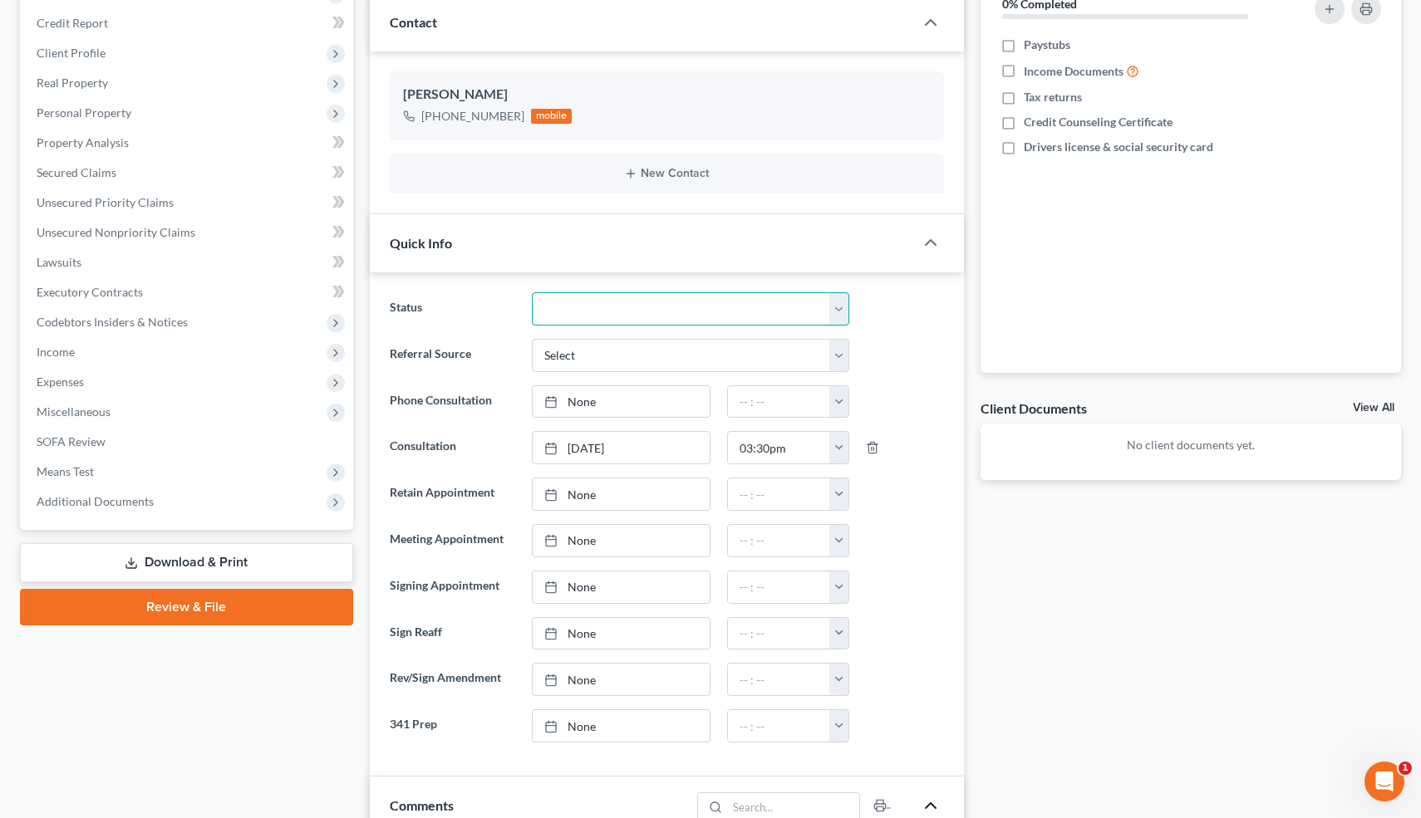
select select "11"
click at [532, 292] on select "Cancelled/Refund Closed Consultation Declined Discharged Filed Income Check In …" at bounding box center [690, 308] width 317 height 33
click at [904, 125] on icon "button" at bounding box center [905, 124] width 7 height 7
select select "0"
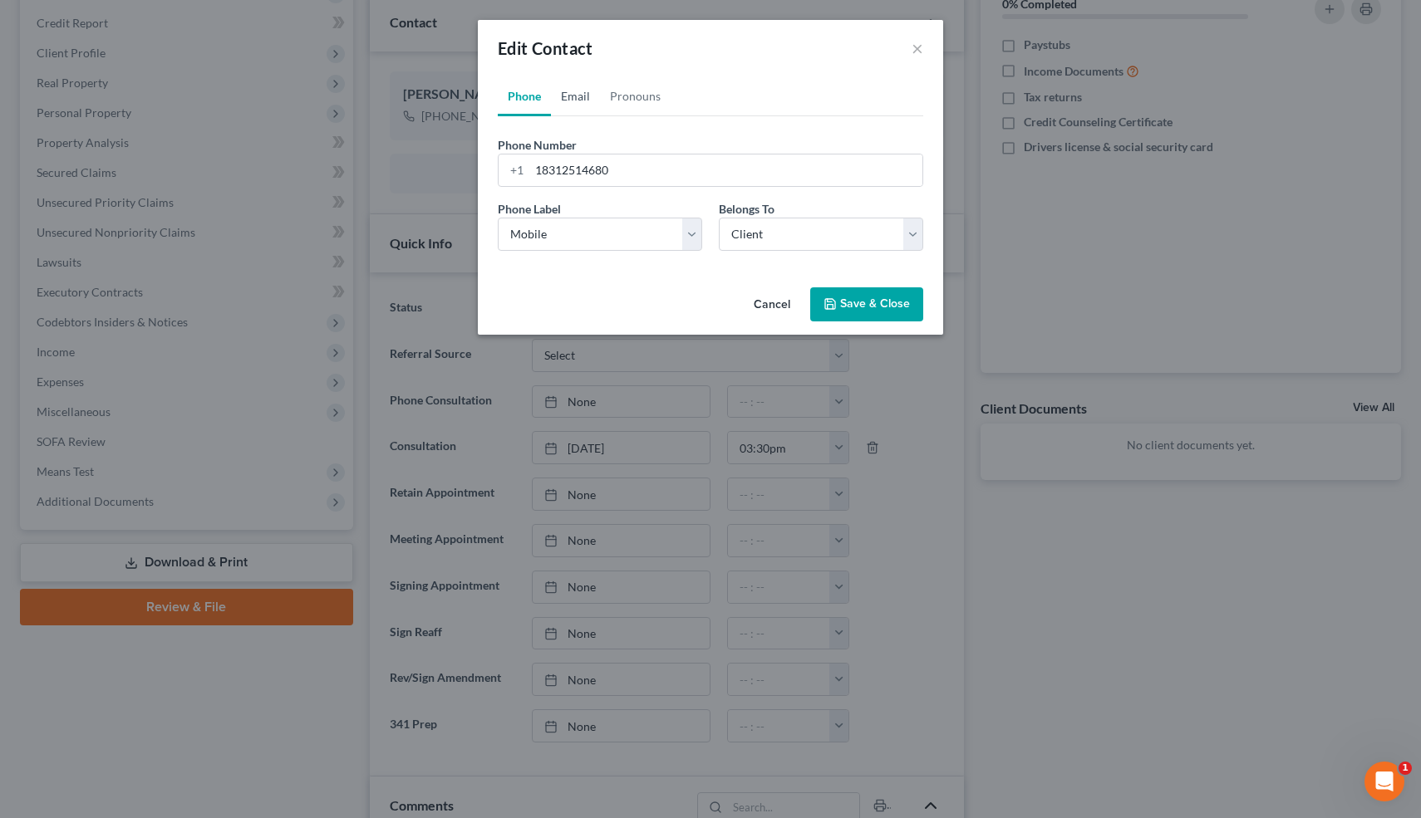
click at [586, 101] on link "Email" at bounding box center [575, 96] width 49 height 40
click at [571, 179] on input "email" at bounding box center [725, 171] width 393 height 32
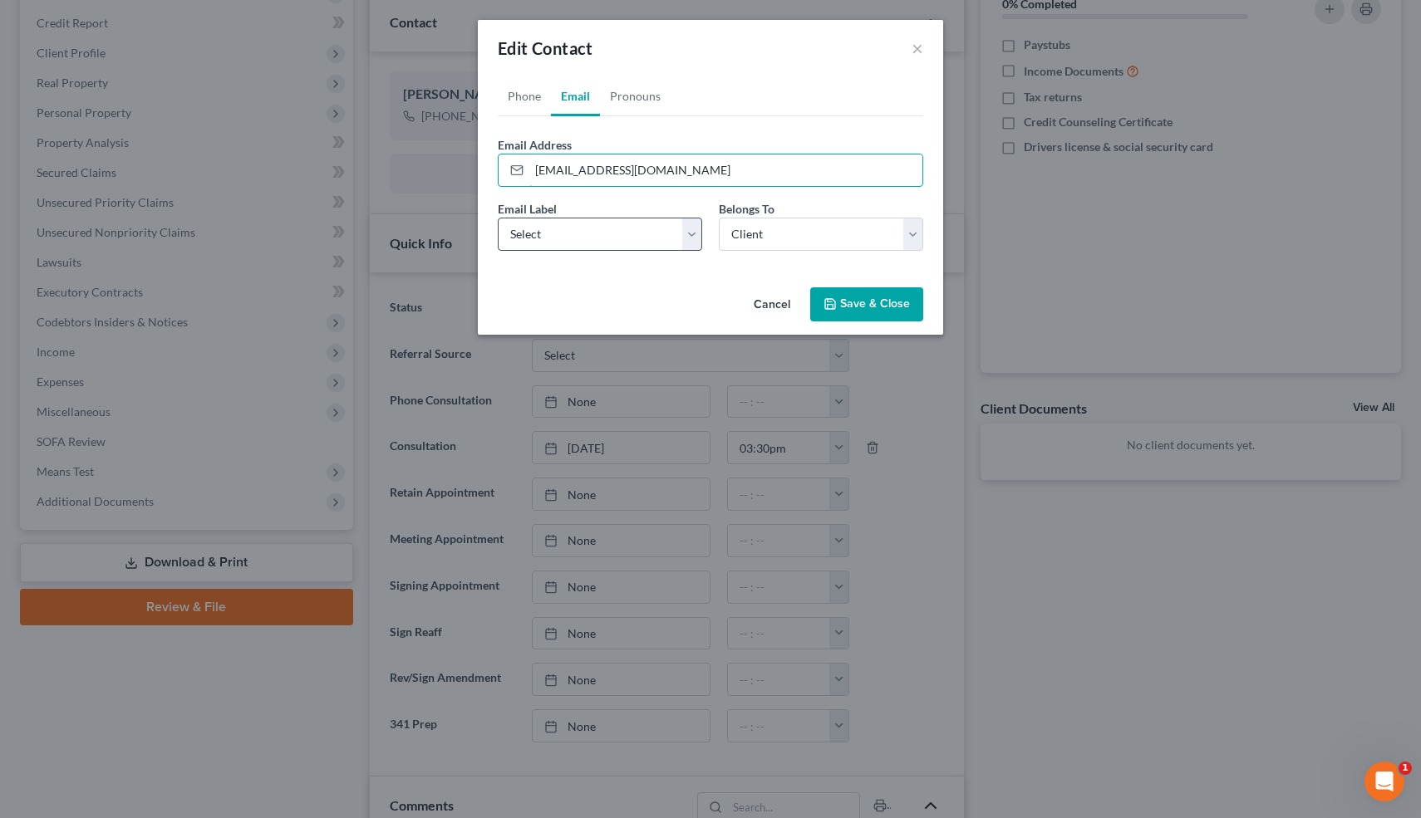
type input "[EMAIL_ADDRESS][DOMAIN_NAME]"
click at [572, 231] on select "Select Home Work Other" at bounding box center [600, 234] width 204 height 33
select select "0"
click at [498, 218] on select "Select Home Work Other" at bounding box center [600, 234] width 204 height 33
click at [837, 297] on icon "button" at bounding box center [829, 303] width 13 height 13
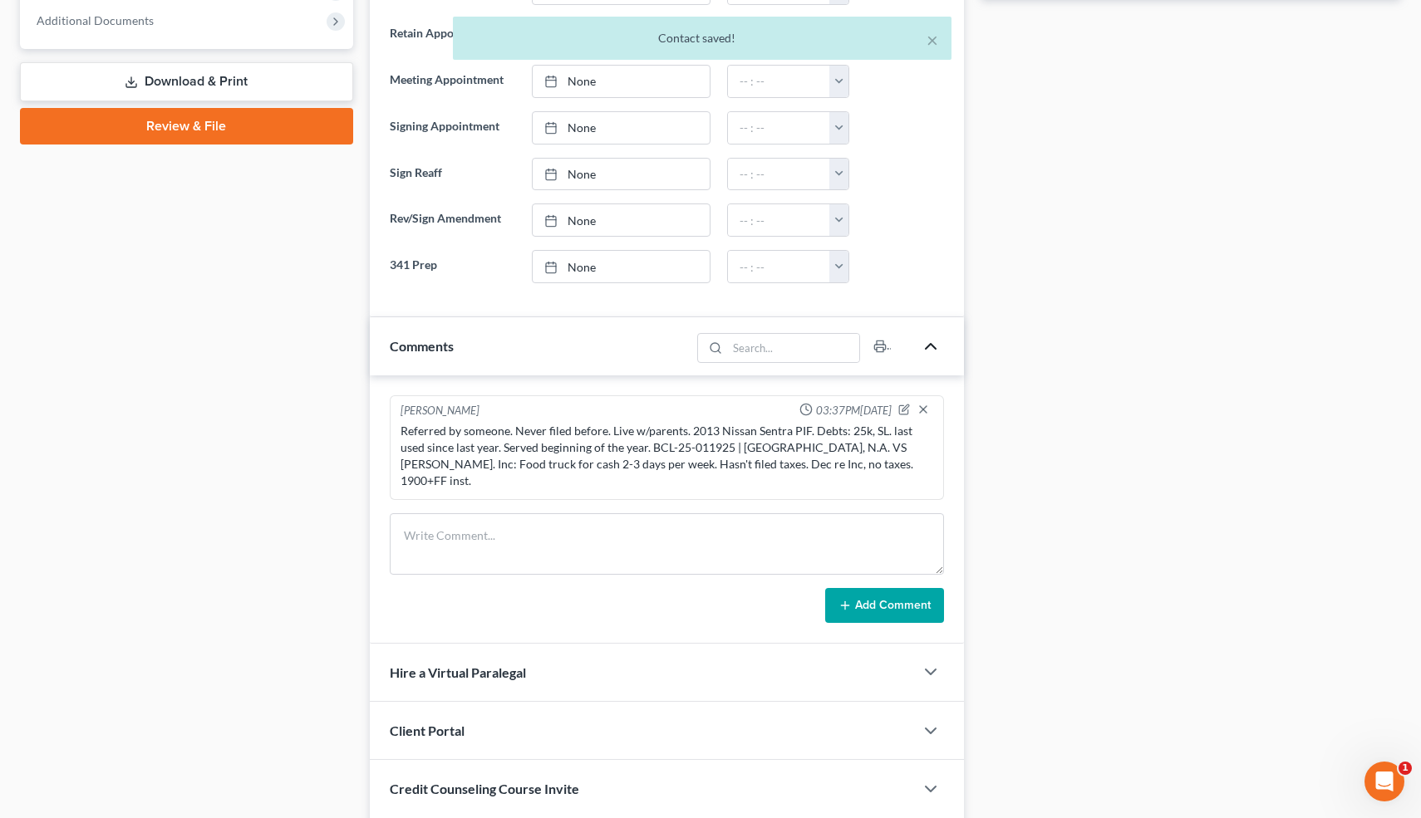
scroll to position [810, 0]
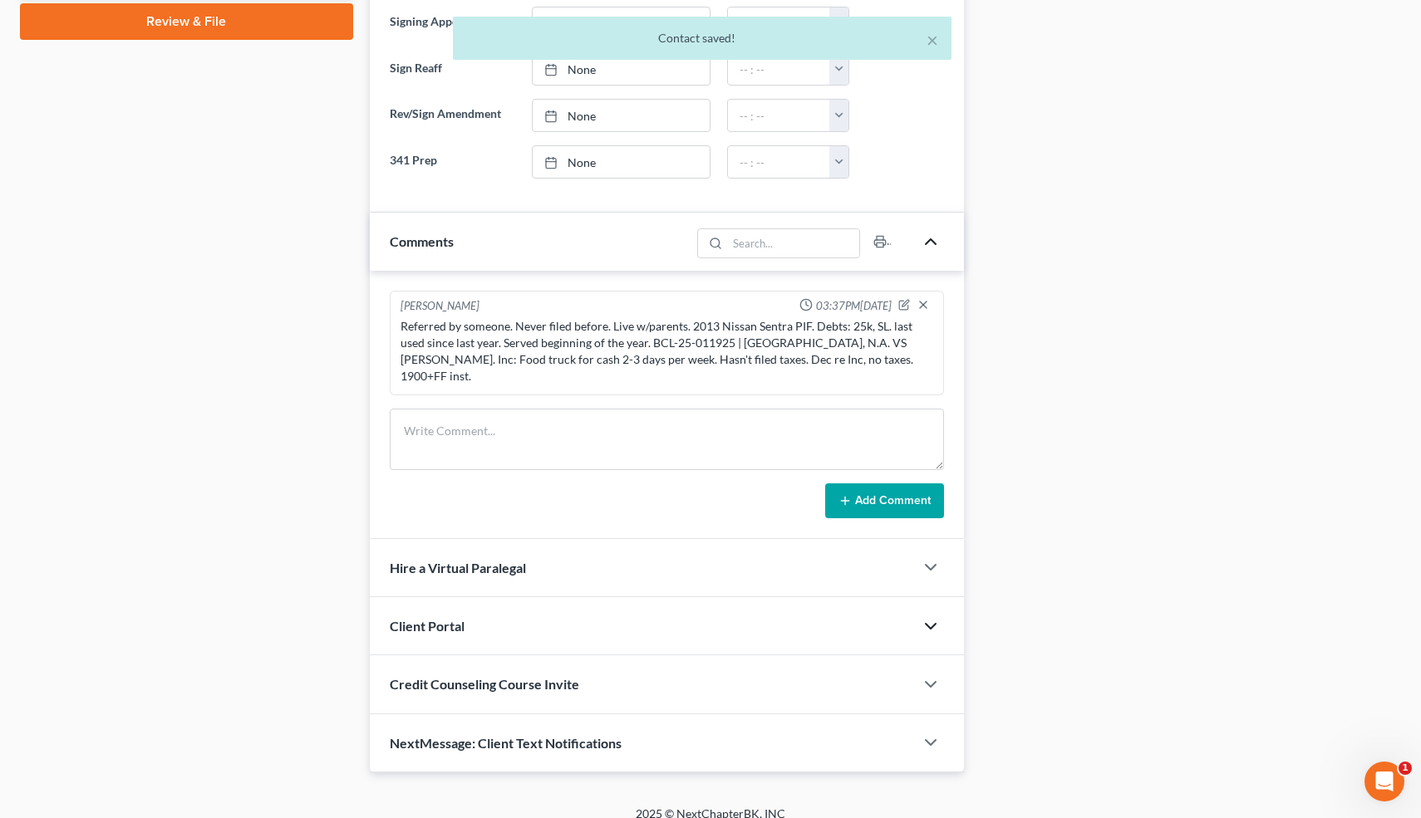
click at [934, 616] on icon "button" at bounding box center [930, 626] width 20 height 20
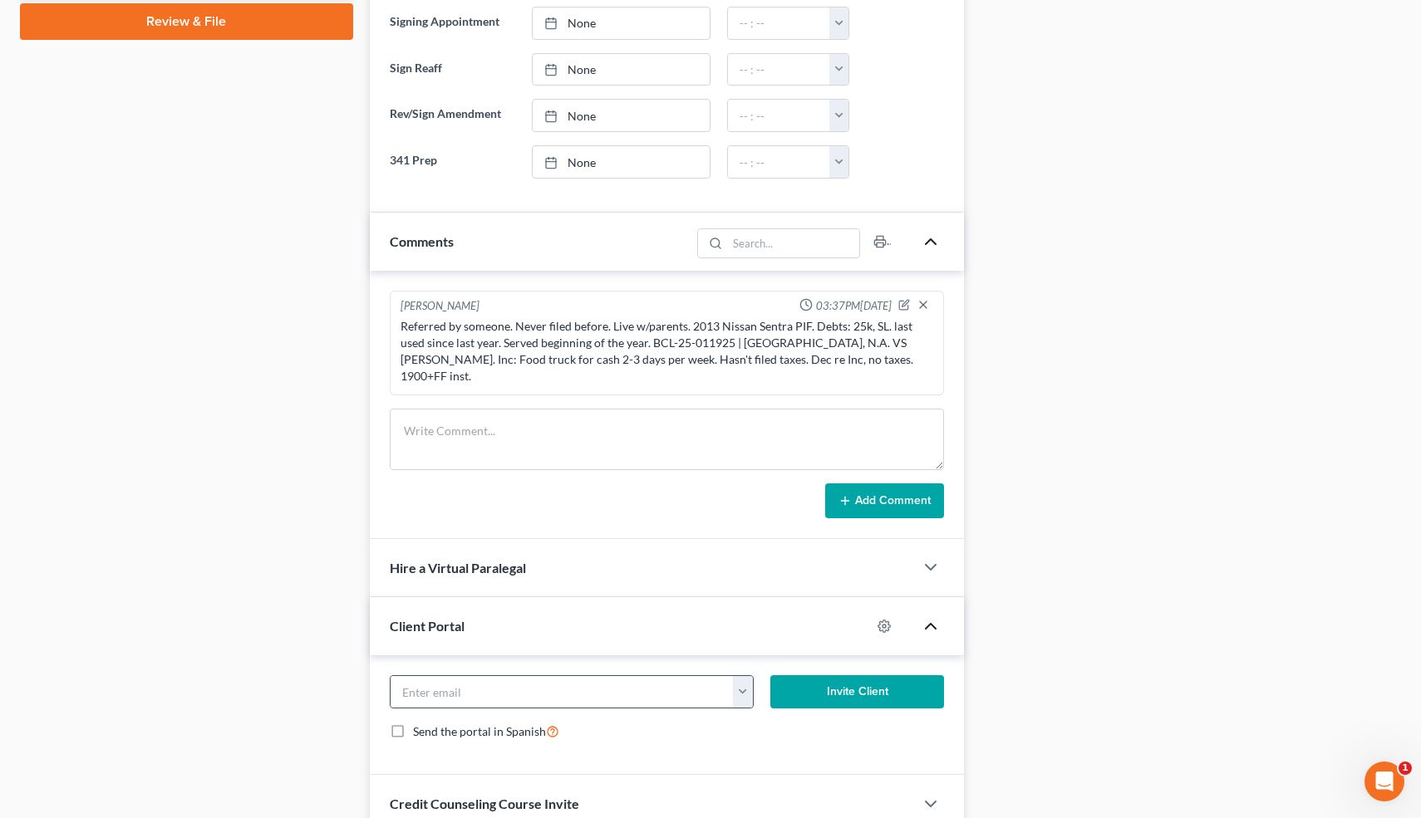
click at [744, 676] on button "button" at bounding box center [743, 692] width 21 height 32
click at [767, 714] on link "[EMAIL_ADDRESS][DOMAIN_NAME]" at bounding box center [846, 728] width 227 height 28
type input "[EMAIL_ADDRESS][DOMAIN_NAME]"
click at [837, 675] on button "Invite Client" at bounding box center [857, 691] width 174 height 33
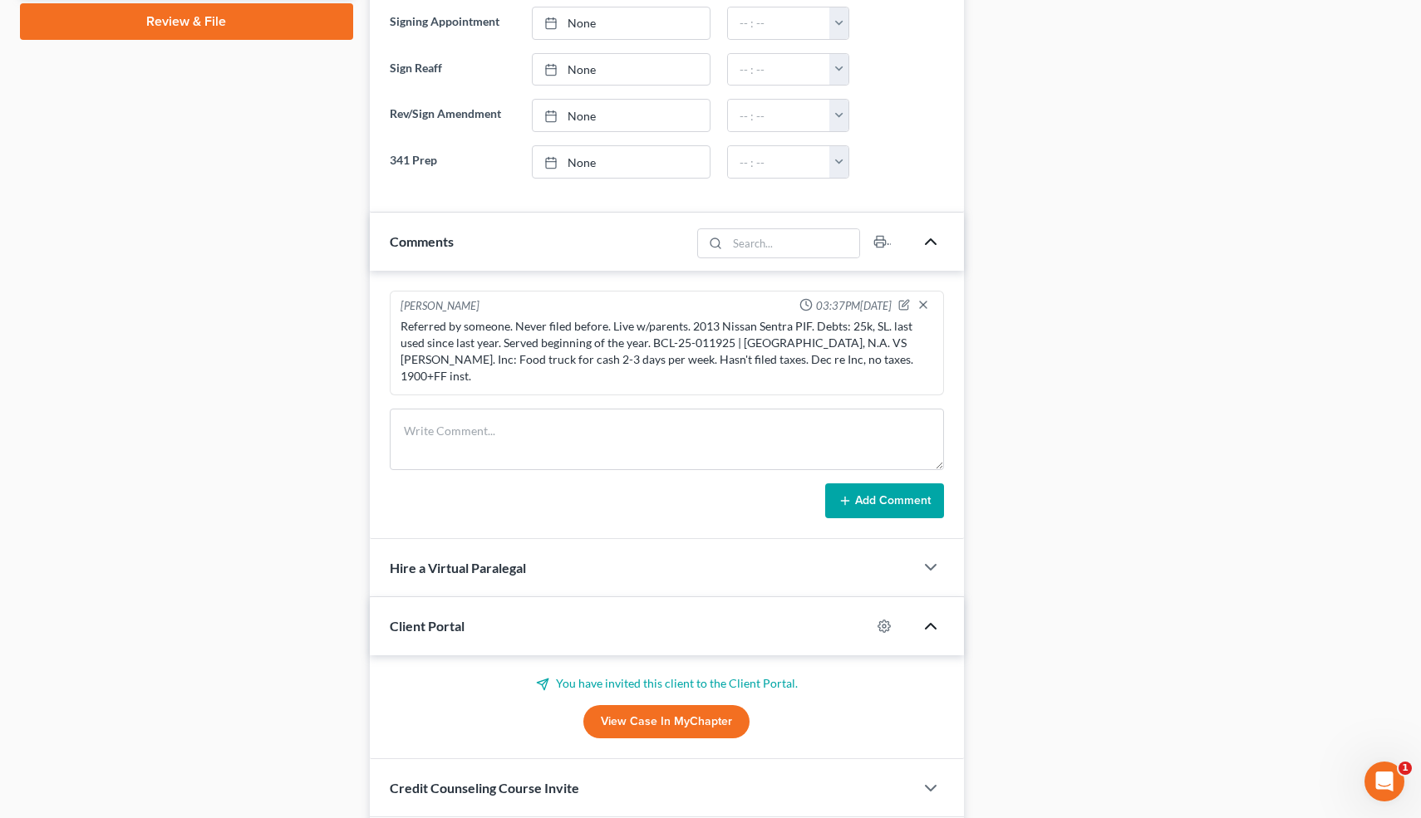
scroll to position [0, 0]
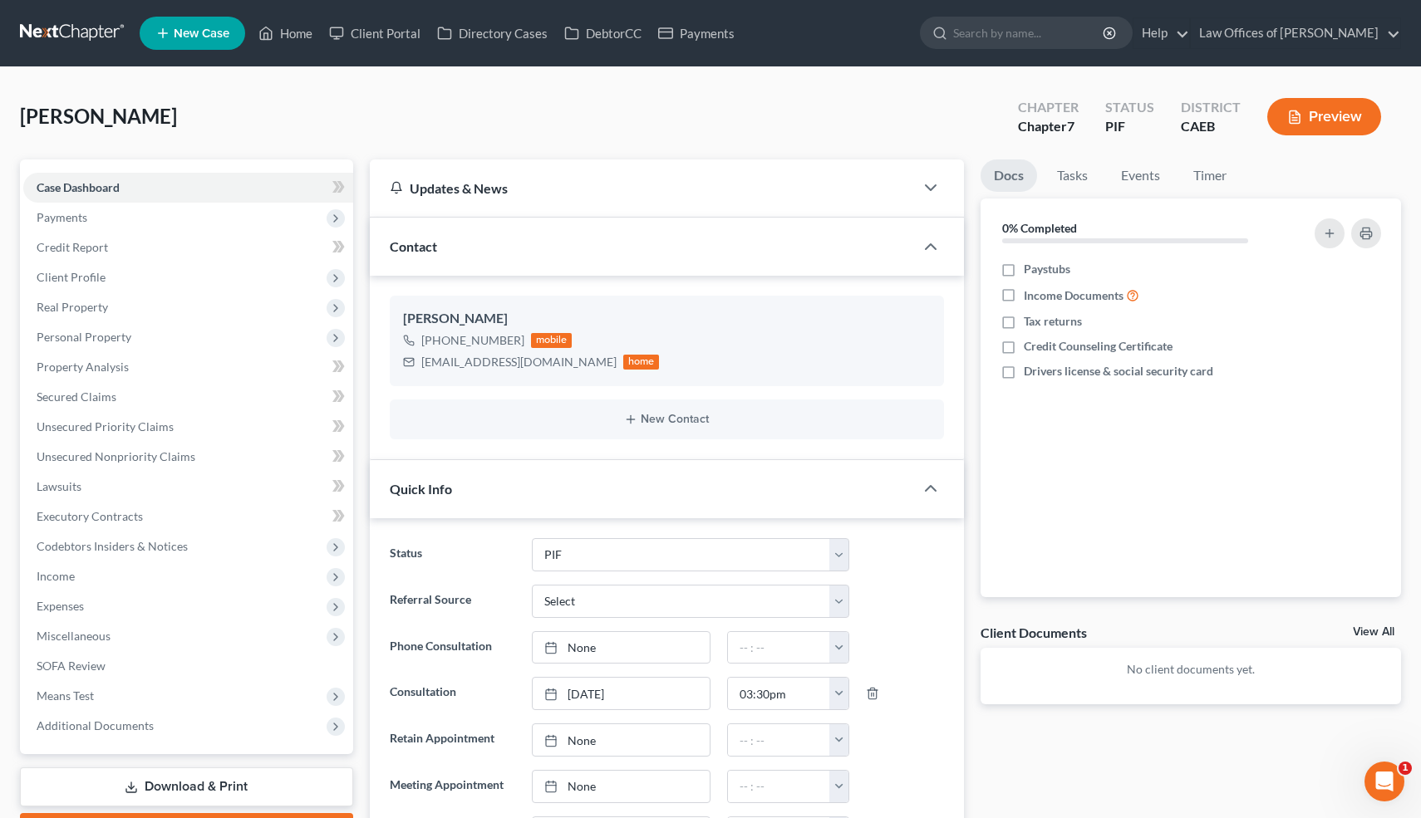
drag, startPoint x: 193, startPoint y: 119, endPoint x: 25, endPoint y: 110, distance: 168.1
click at [25, 110] on div "Aguilar, Kassandra Upgraded Chapter Chapter 7 Status PIF District CAEB Preview" at bounding box center [710, 123] width 1381 height 72
copy span "[PERSON_NAME]"
click at [91, 215] on span "Payments" at bounding box center [188, 218] width 330 height 30
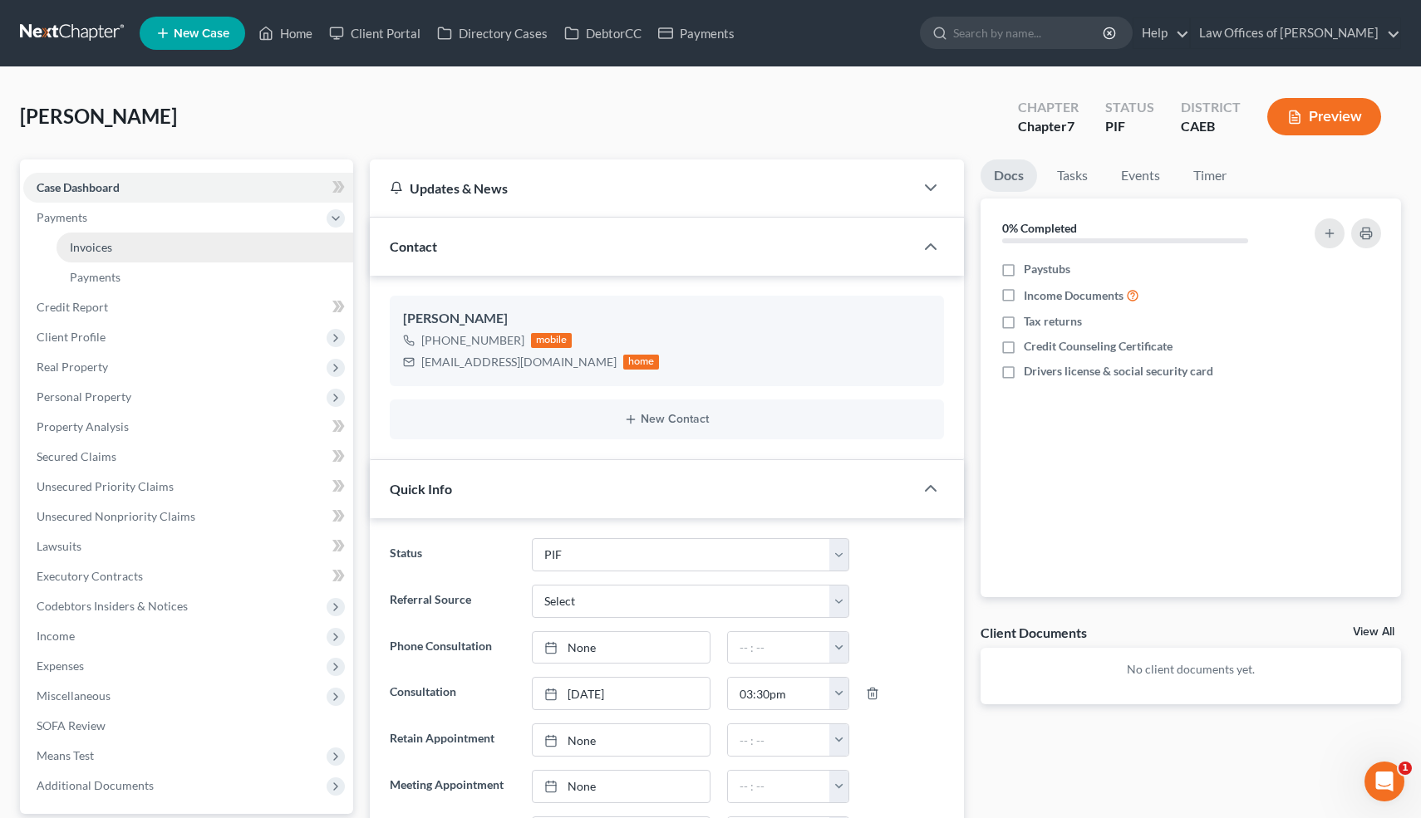
click at [94, 246] on span "Invoices" at bounding box center [91, 247] width 42 height 14
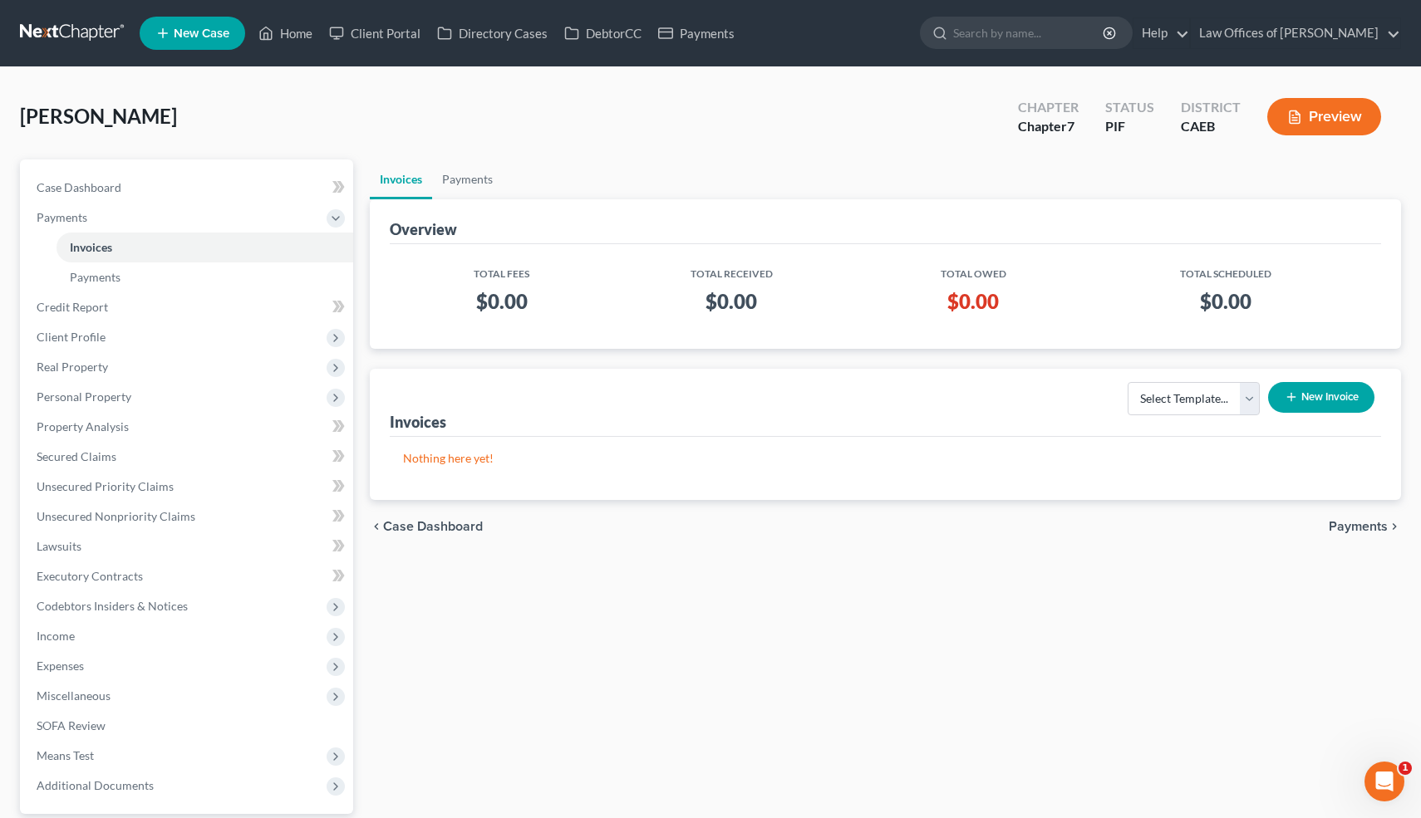
click at [1307, 398] on button "New Invoice" at bounding box center [1321, 397] width 106 height 31
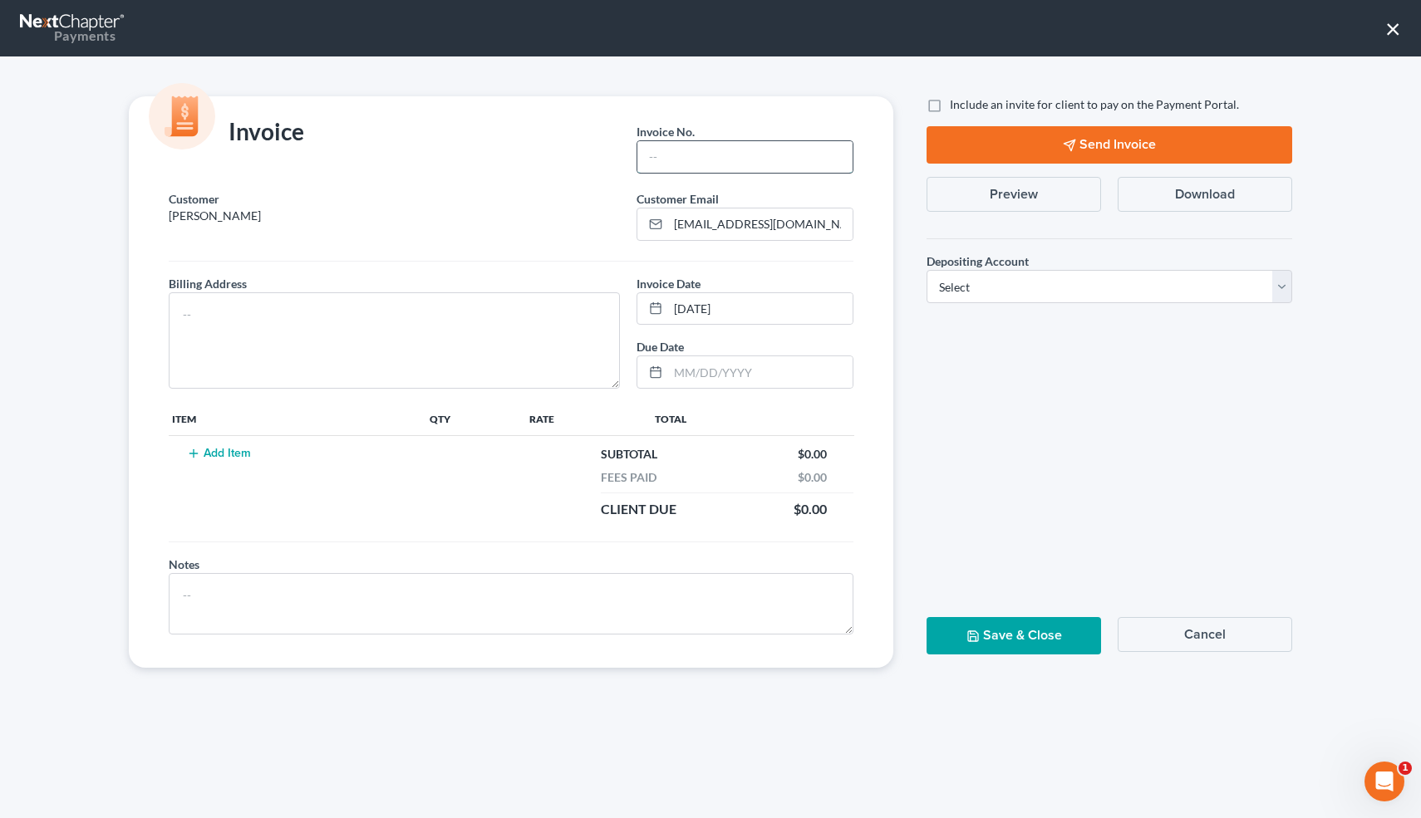
click at [678, 159] on input "text" at bounding box center [744, 157] width 215 height 32
type input "09022505"
click at [390, 341] on textarea at bounding box center [394, 340] width 451 height 96
type textarea "1331 L St."
click at [245, 449] on button "Add Item" at bounding box center [218, 453] width 73 height 13
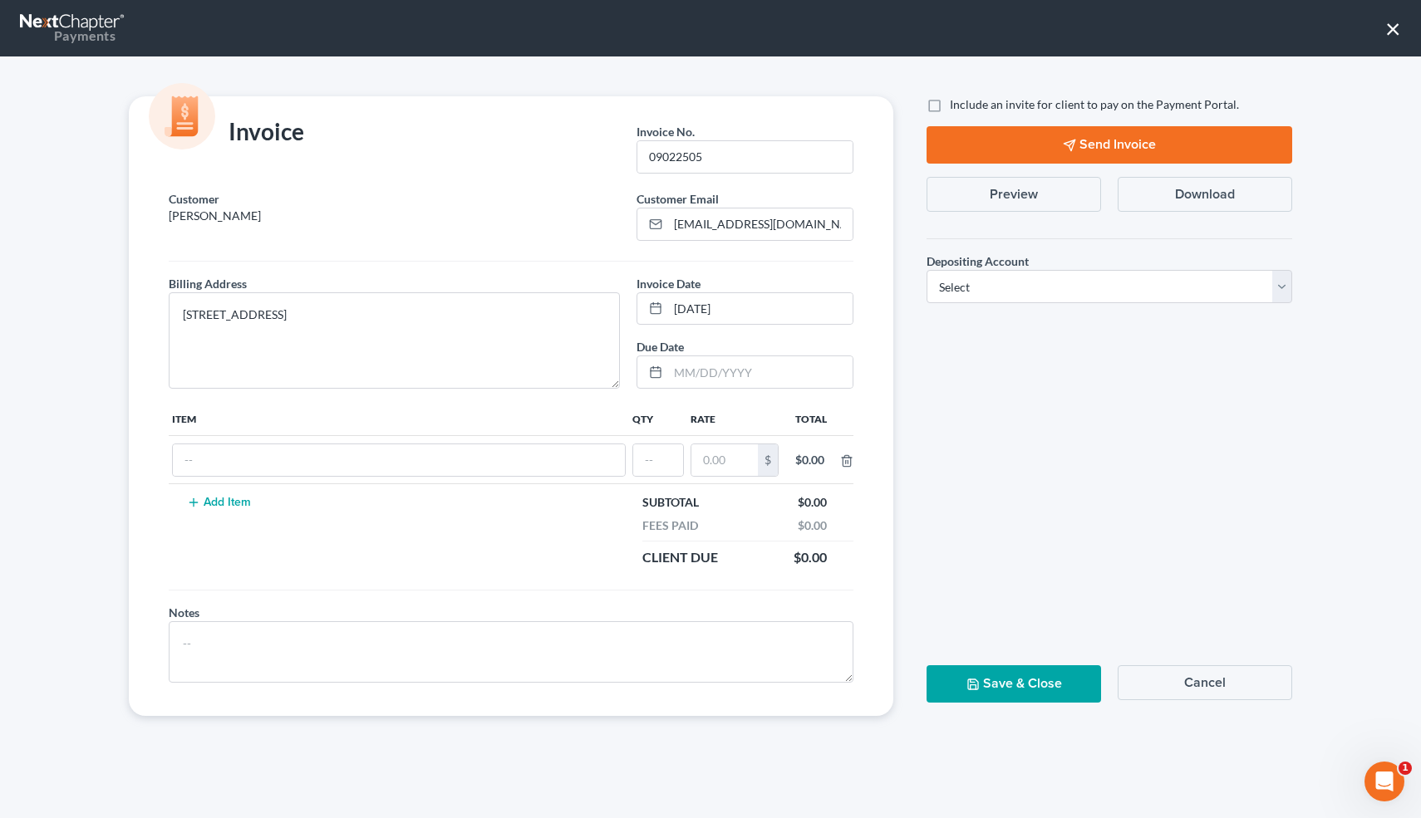
click at [182, 496] on button "Add Item" at bounding box center [218, 502] width 73 height 13
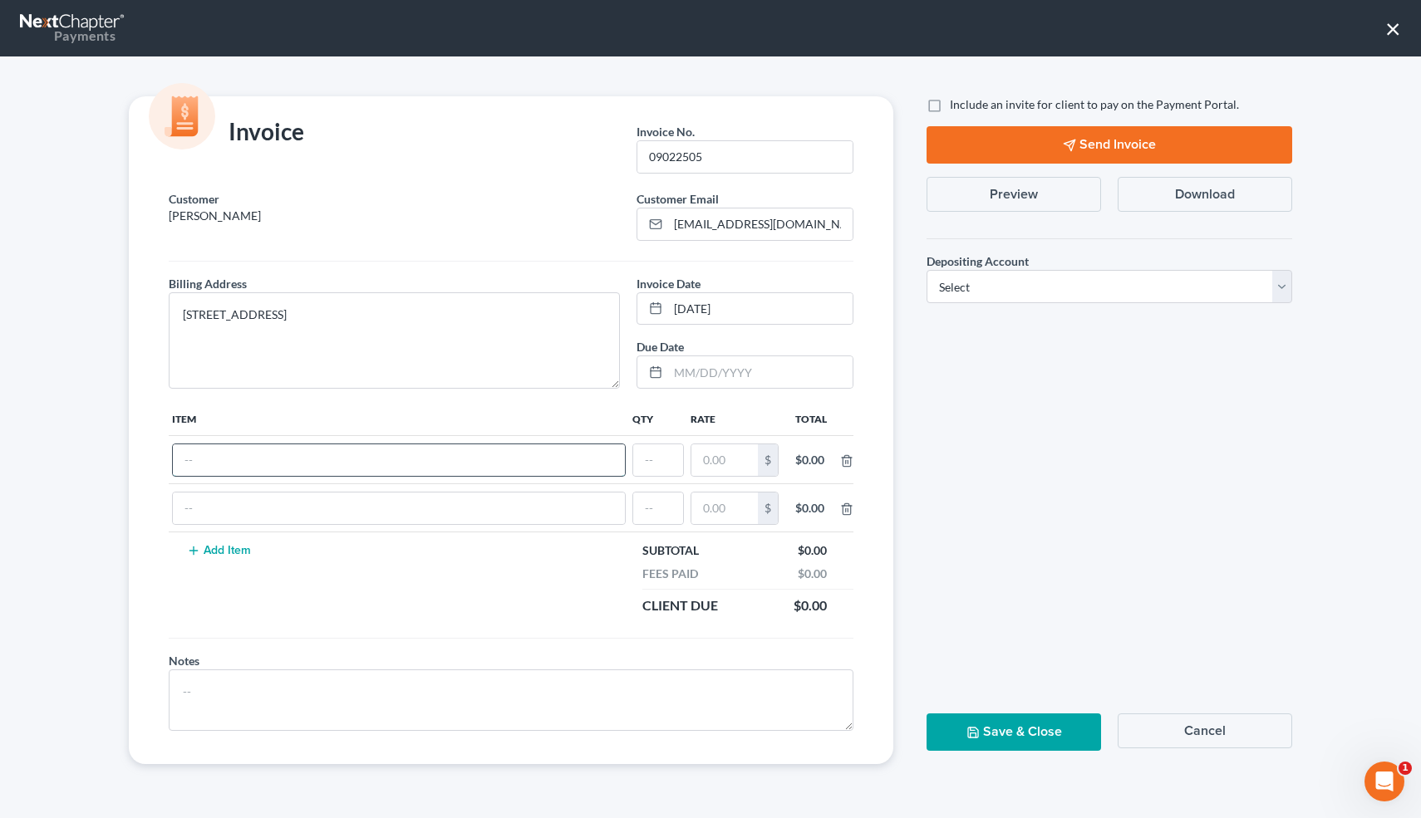
click at [228, 474] on input "text" at bounding box center [399, 460] width 452 height 32
click at [846, 513] on line "button" at bounding box center [846, 510] width 0 height 3
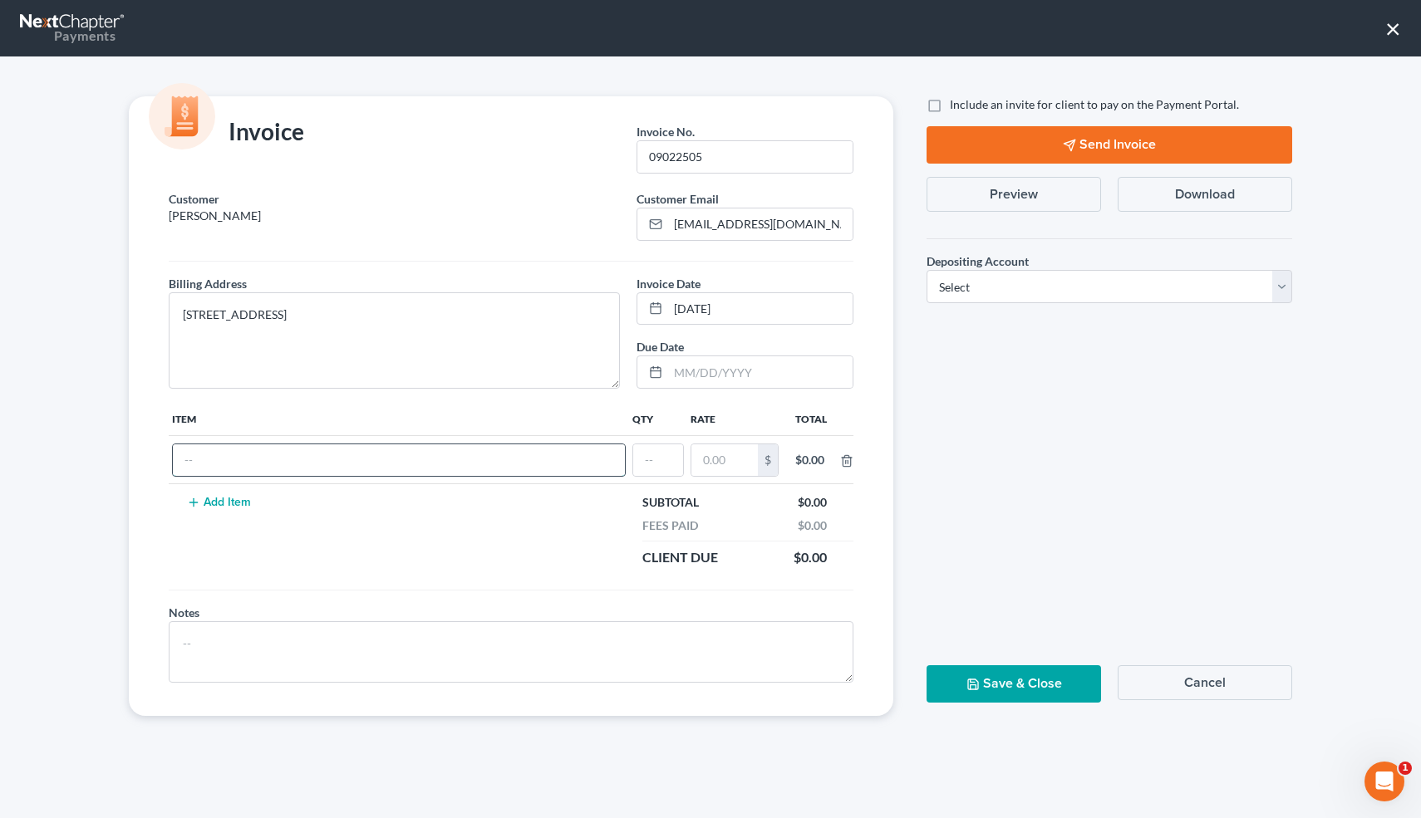
click at [310, 459] on input "text" at bounding box center [399, 460] width 452 height 32
type input "Attorneys Fees"
click at [658, 460] on input "text" at bounding box center [658, 460] width 50 height 32
type input "1"
click at [719, 458] on input "text" at bounding box center [724, 460] width 66 height 32
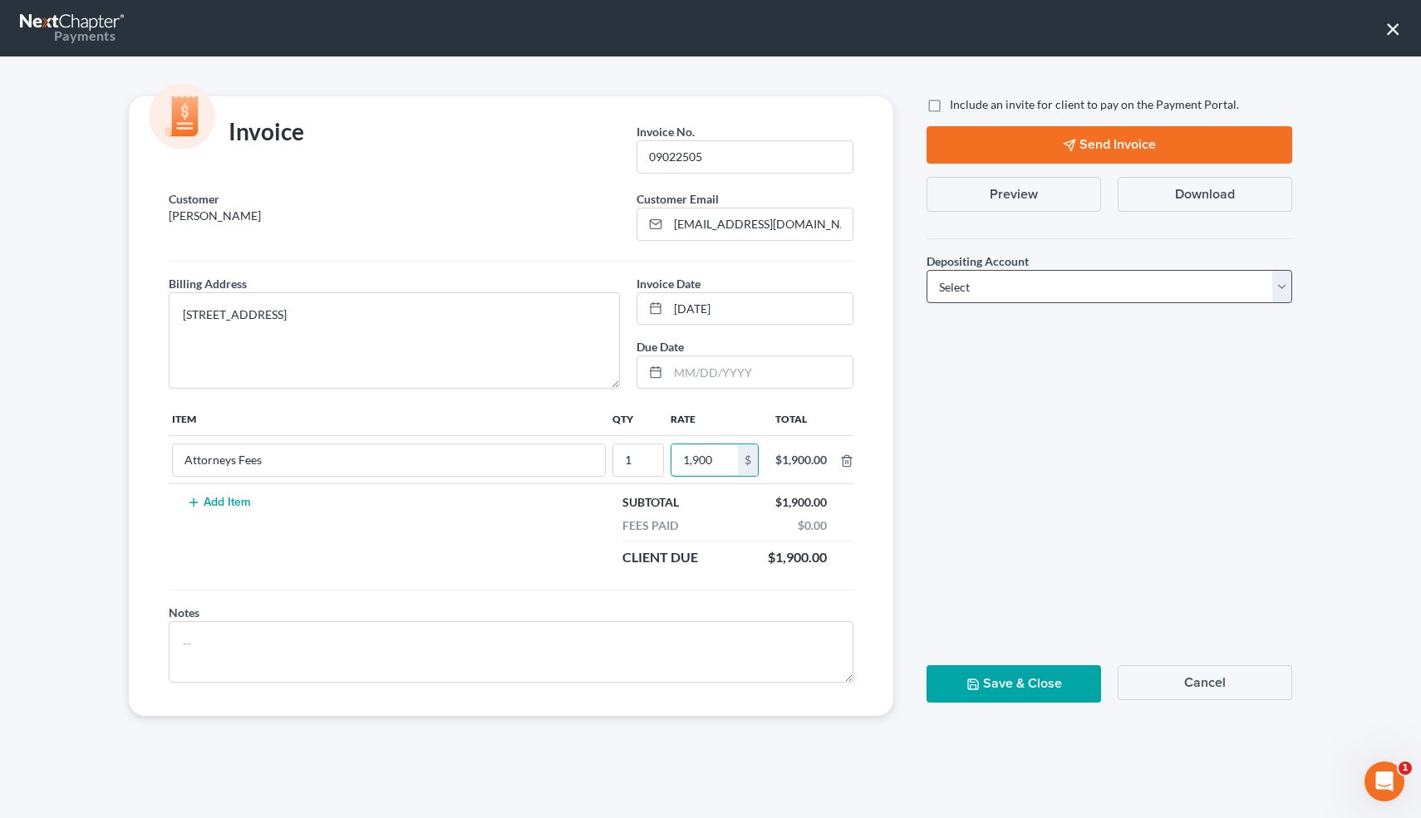
type input "1,900"
click at [1012, 287] on select "Select Operation Trust" at bounding box center [1109, 286] width 366 height 33
select select "0"
click at [926, 270] on select "Select Operation Trust" at bounding box center [1109, 286] width 366 height 33
click at [1002, 675] on button "Save & Close" at bounding box center [1013, 683] width 174 height 37
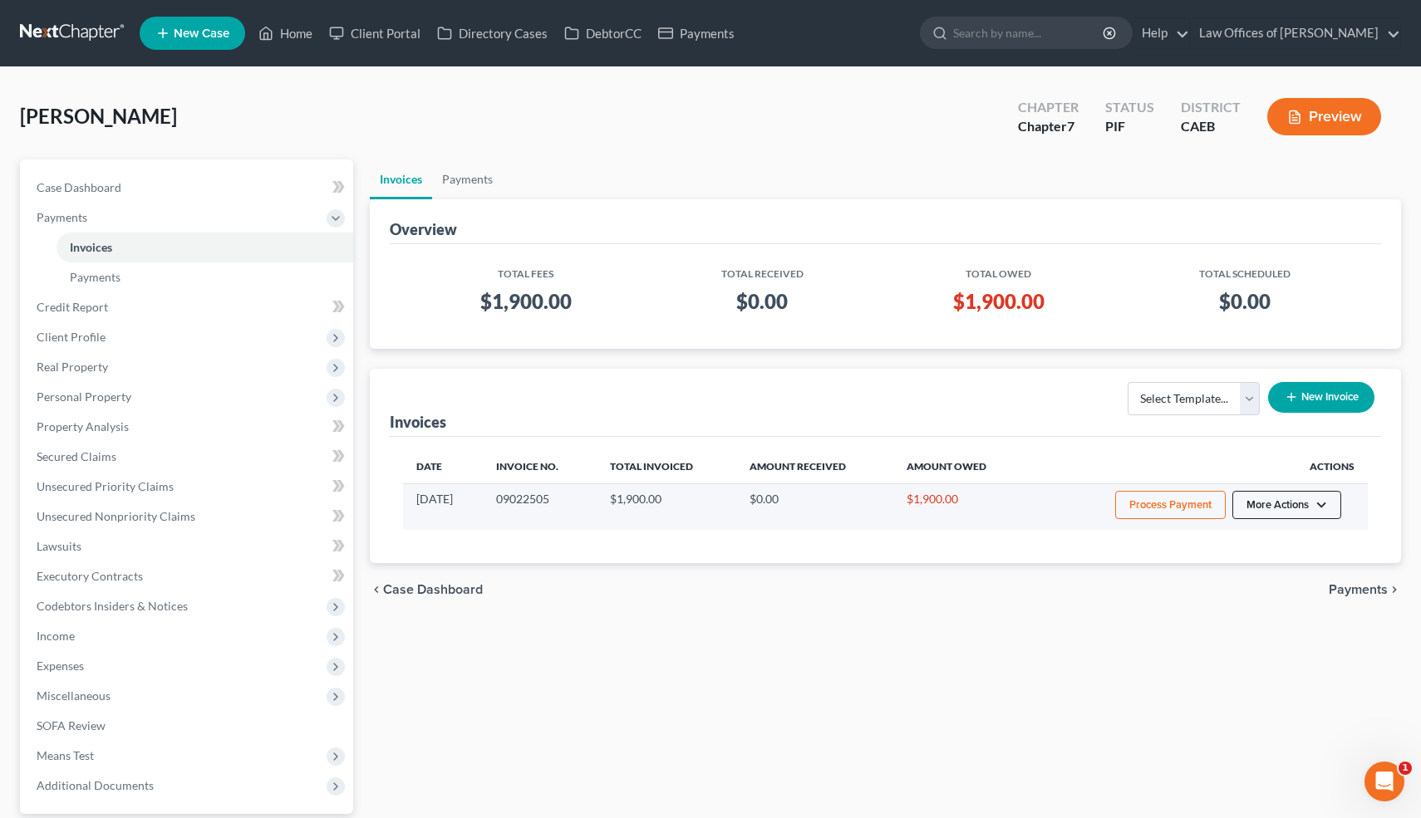
click at [1301, 509] on button "More Actions" at bounding box center [1286, 505] width 109 height 28
click at [1307, 561] on link "Record Cash or Check Payment" at bounding box center [1310, 567] width 194 height 28
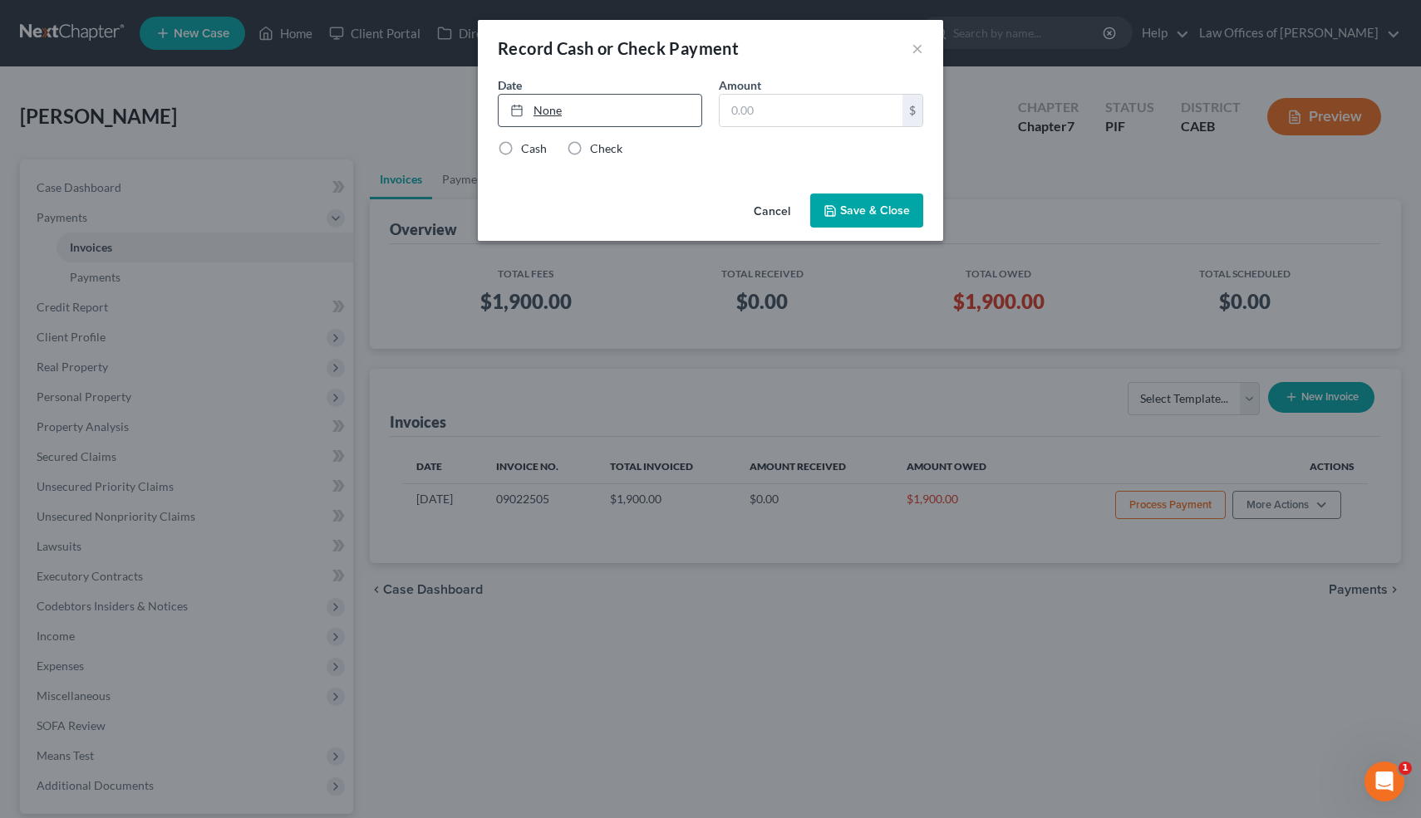
type input "[DATE]"
click at [556, 108] on link "[DATE]" at bounding box center [599, 111] width 203 height 32
click at [769, 114] on input "text" at bounding box center [810, 111] width 183 height 32
type input "1,900"
click at [590, 143] on label "Check" at bounding box center [606, 148] width 32 height 17
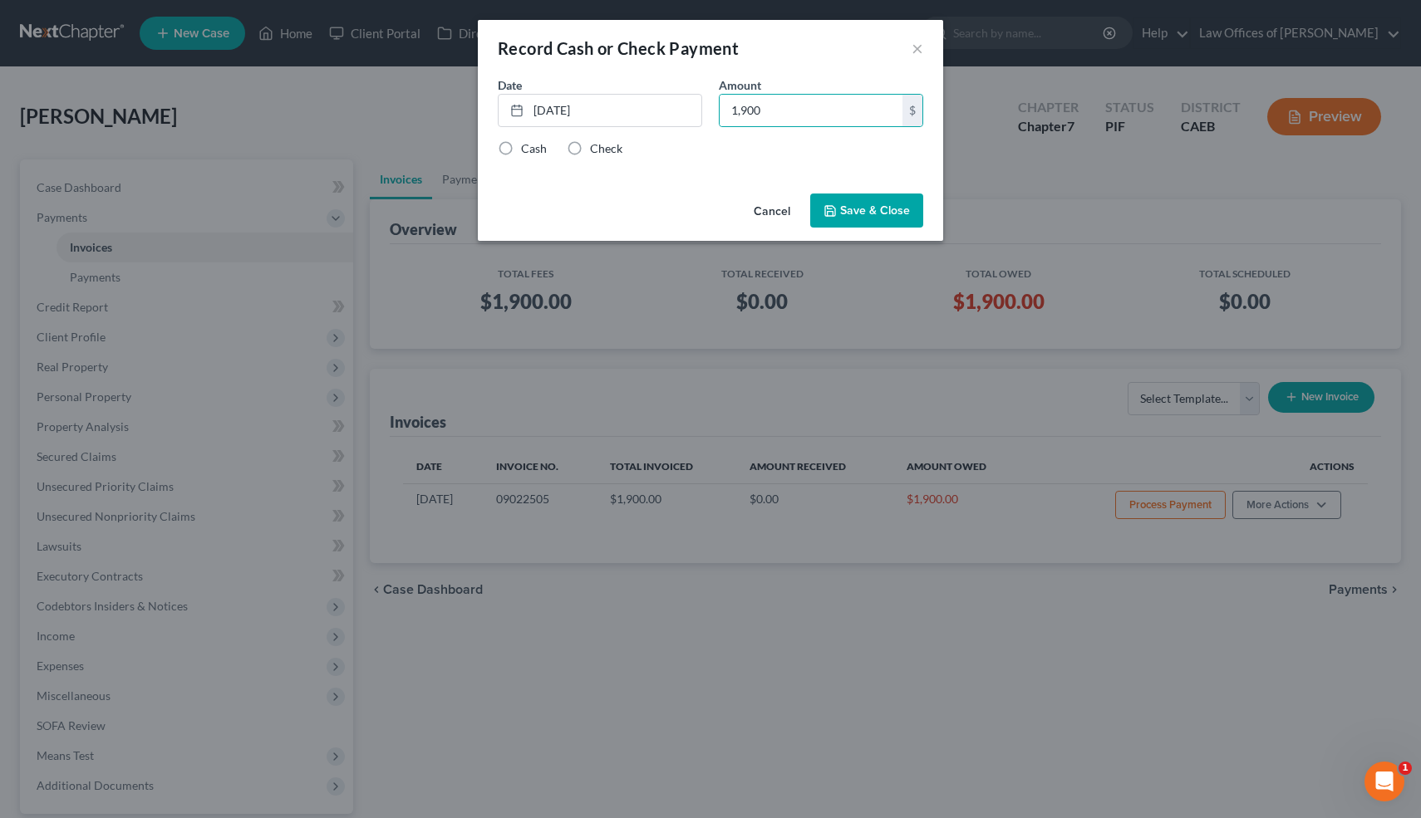
click at [596, 143] on input "Check" at bounding box center [601, 145] width 11 height 11
radio input "true"
click at [837, 204] on icon "button" at bounding box center [829, 210] width 13 height 13
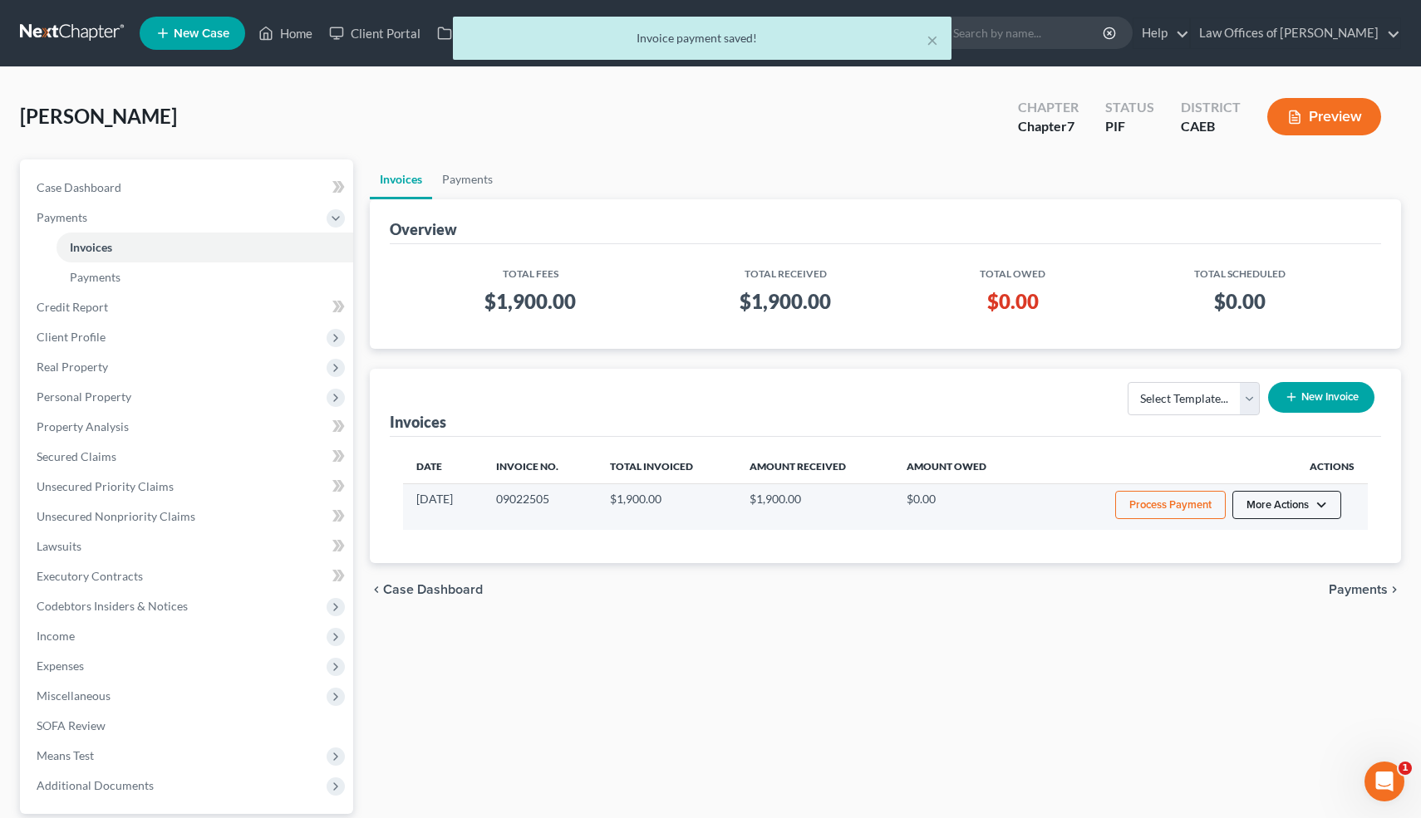
click at [1320, 509] on button "More Actions" at bounding box center [1286, 505] width 109 height 28
click at [1275, 542] on link "View/Edit" at bounding box center [1310, 540] width 194 height 28
select select "0"
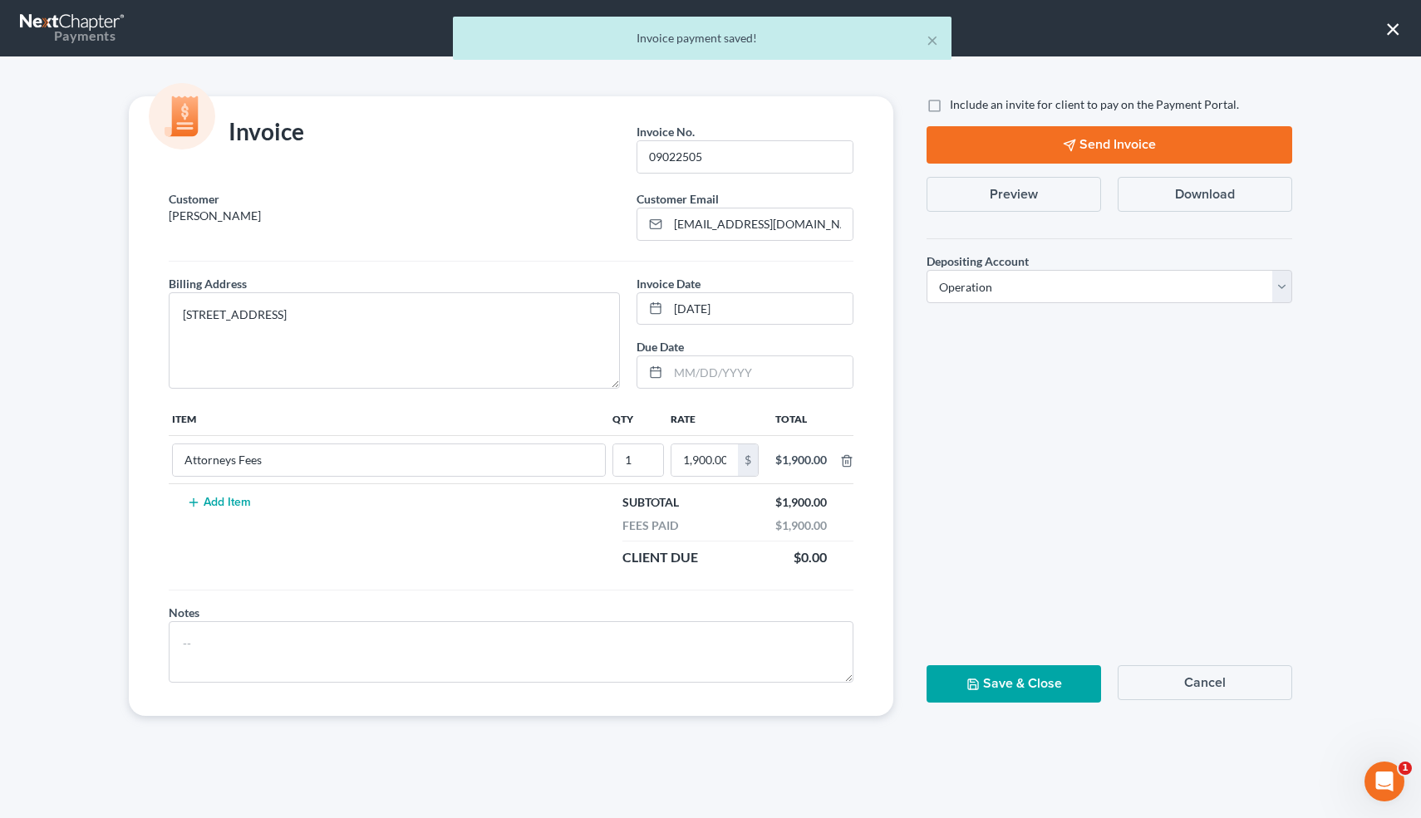
click at [1016, 194] on button "Preview" at bounding box center [1013, 194] width 174 height 35
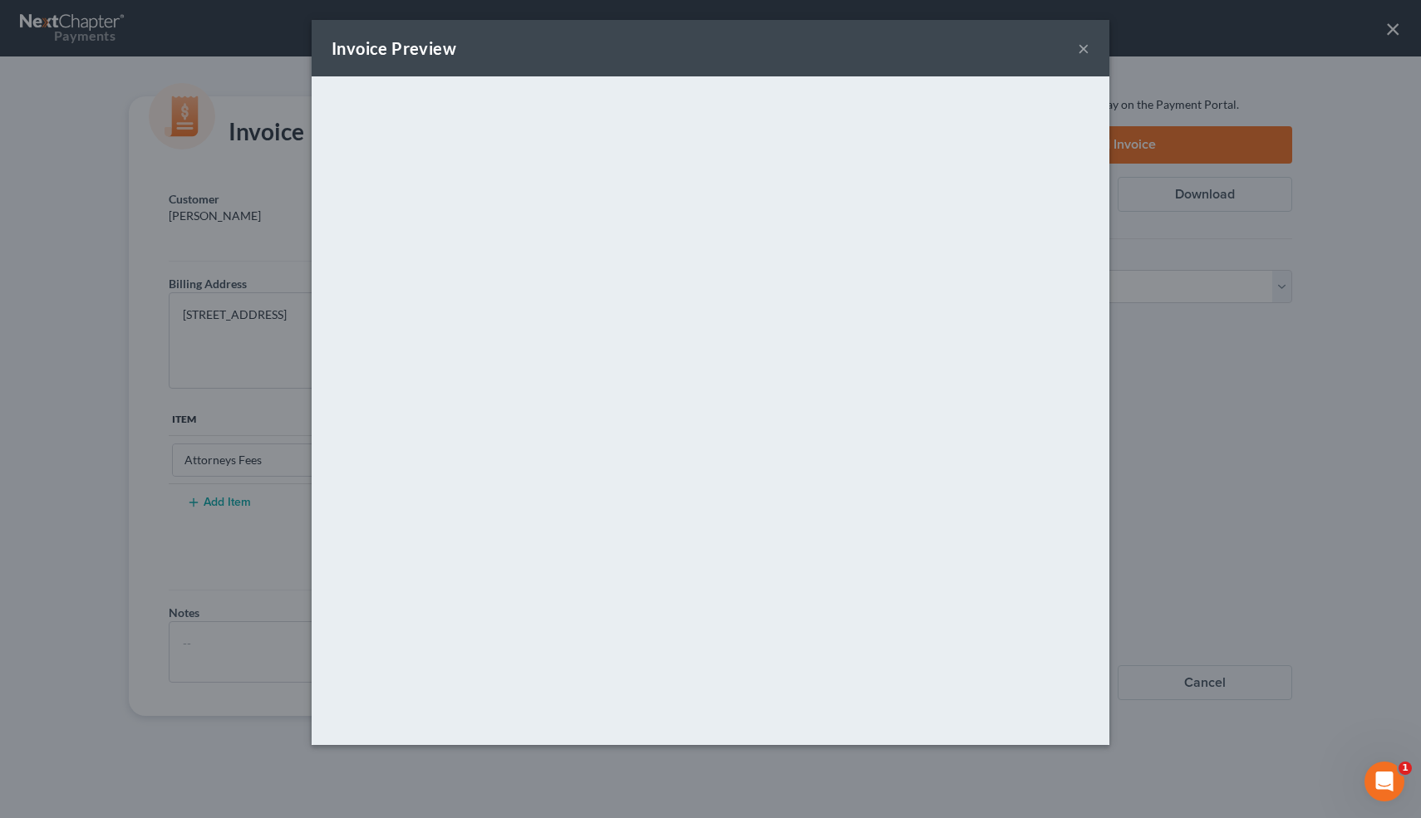
click at [1083, 58] on button "×" at bounding box center [1084, 48] width 12 height 20
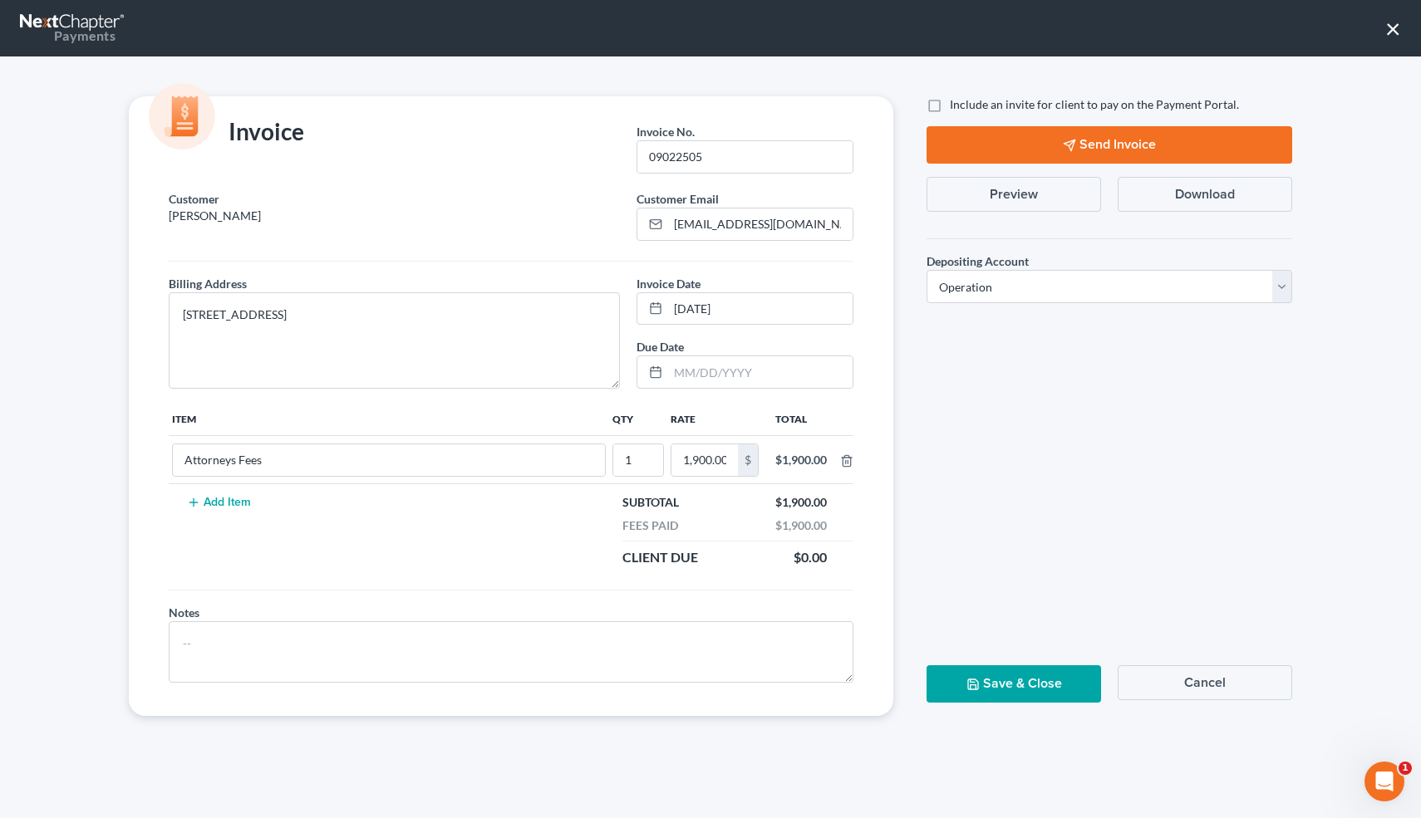
click at [993, 685] on button "Save & Close" at bounding box center [1013, 683] width 174 height 37
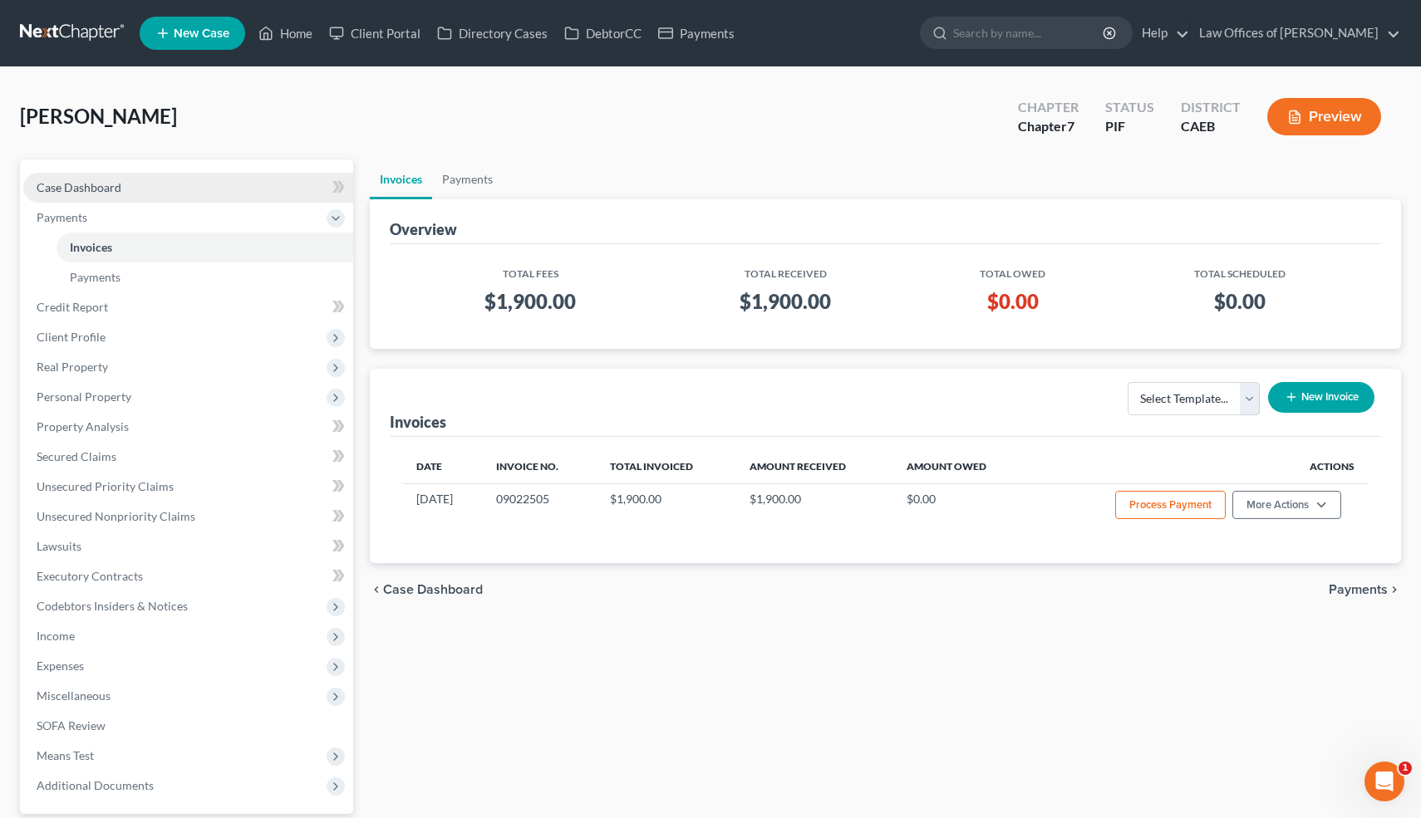
click at [108, 189] on span "Case Dashboard" at bounding box center [79, 187] width 85 height 14
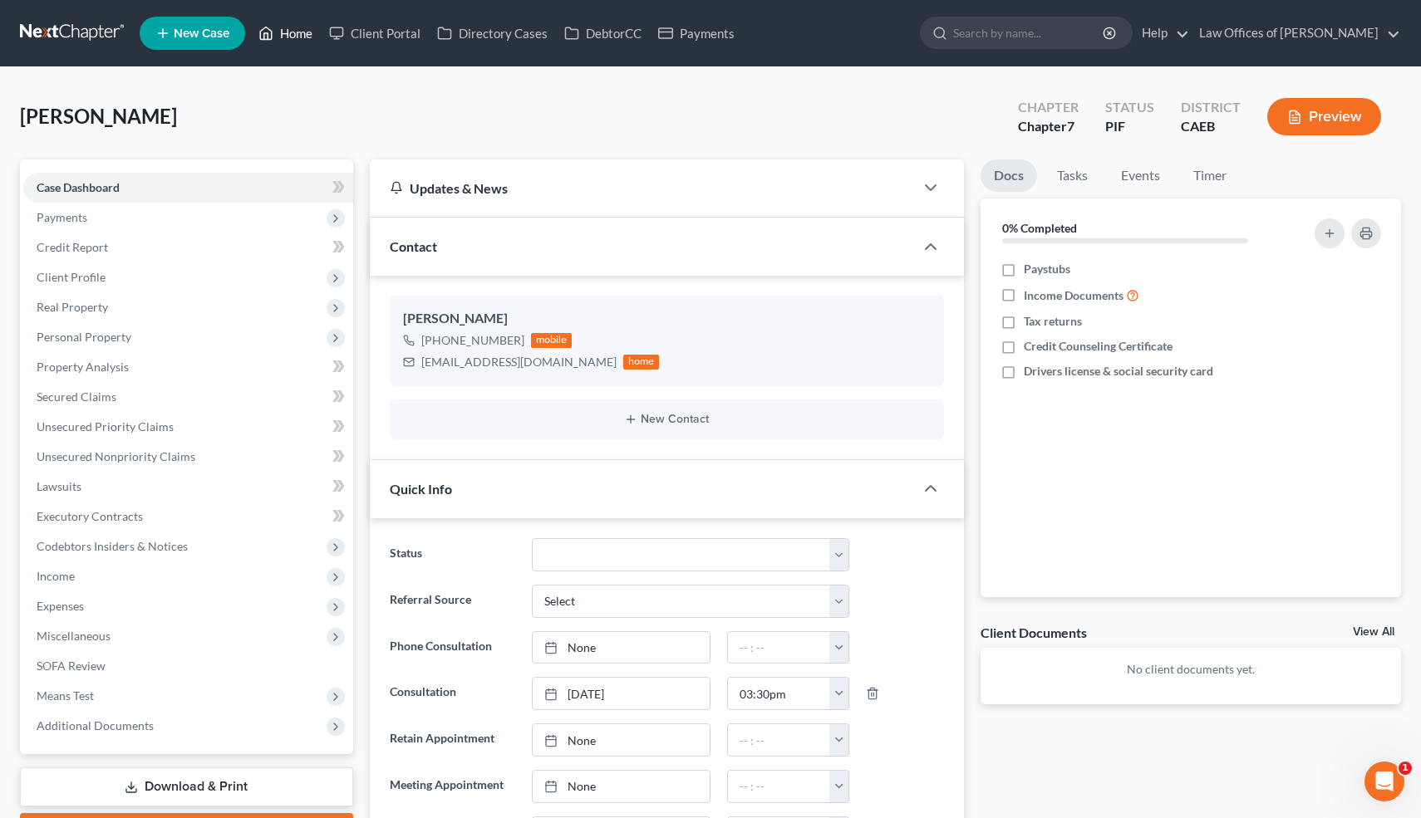
click at [297, 34] on link "Home" at bounding box center [285, 33] width 71 height 30
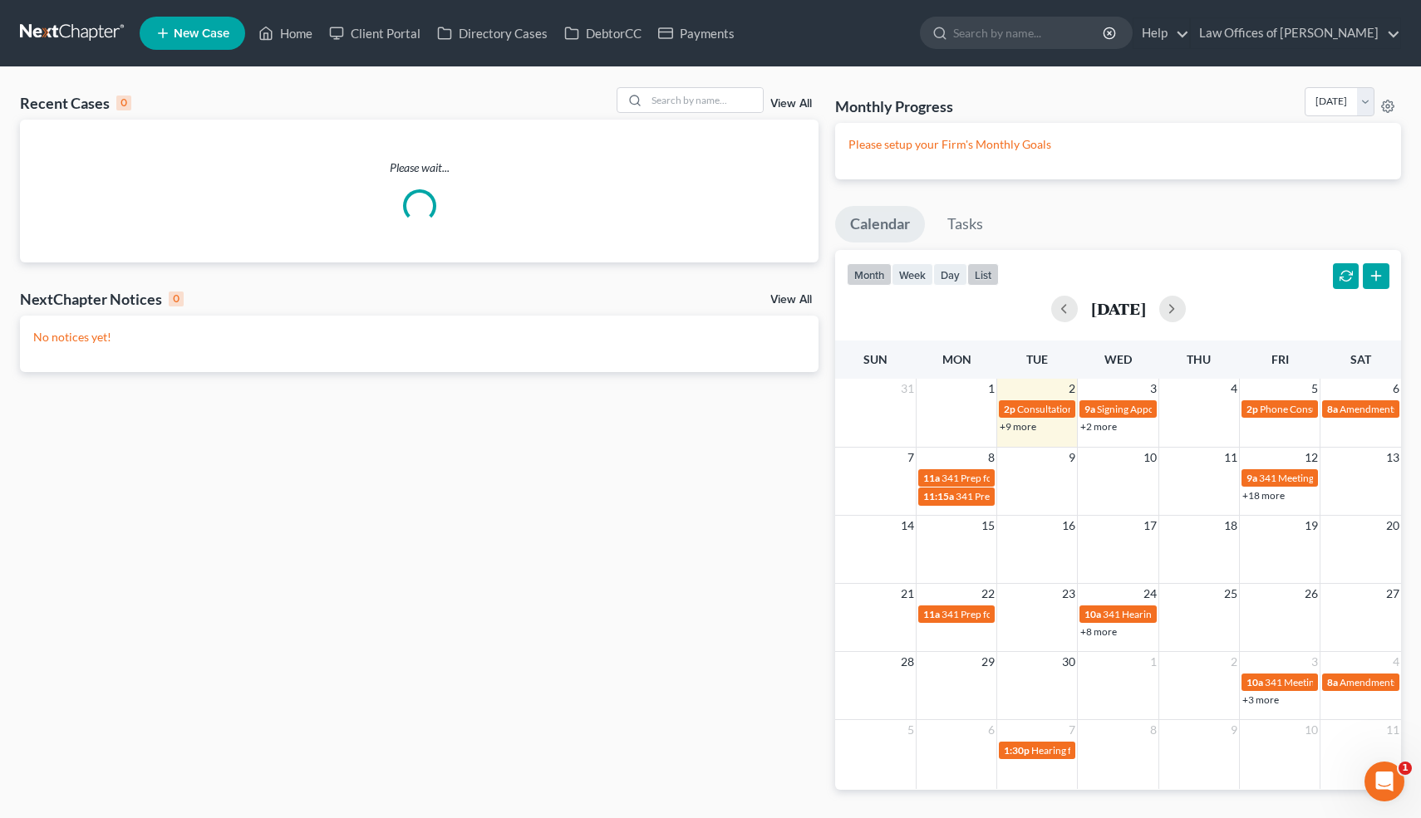
click at [985, 275] on button "list" at bounding box center [983, 274] width 32 height 22
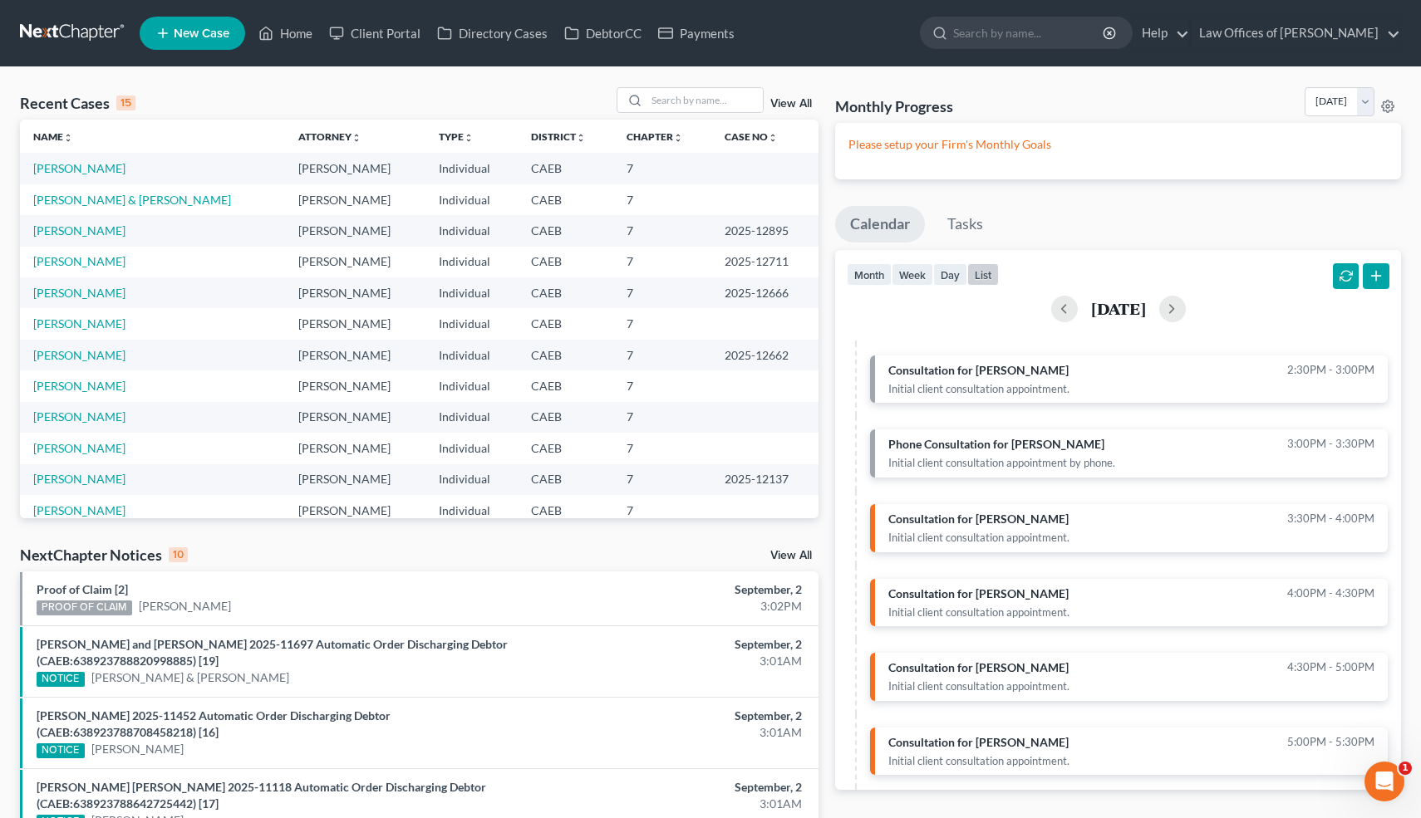
scroll to position [331, 0]
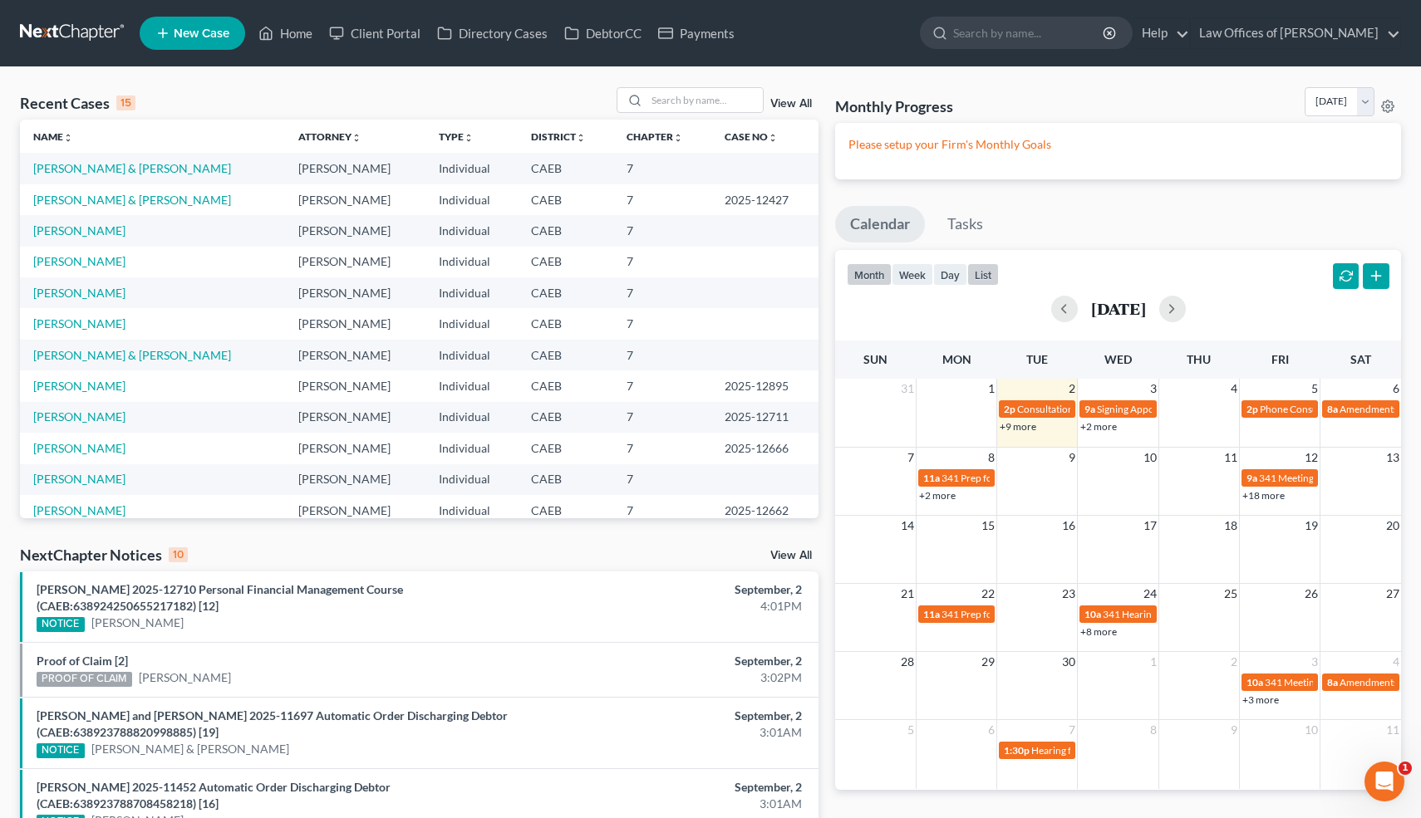
click at [989, 273] on button "list" at bounding box center [983, 274] width 32 height 22
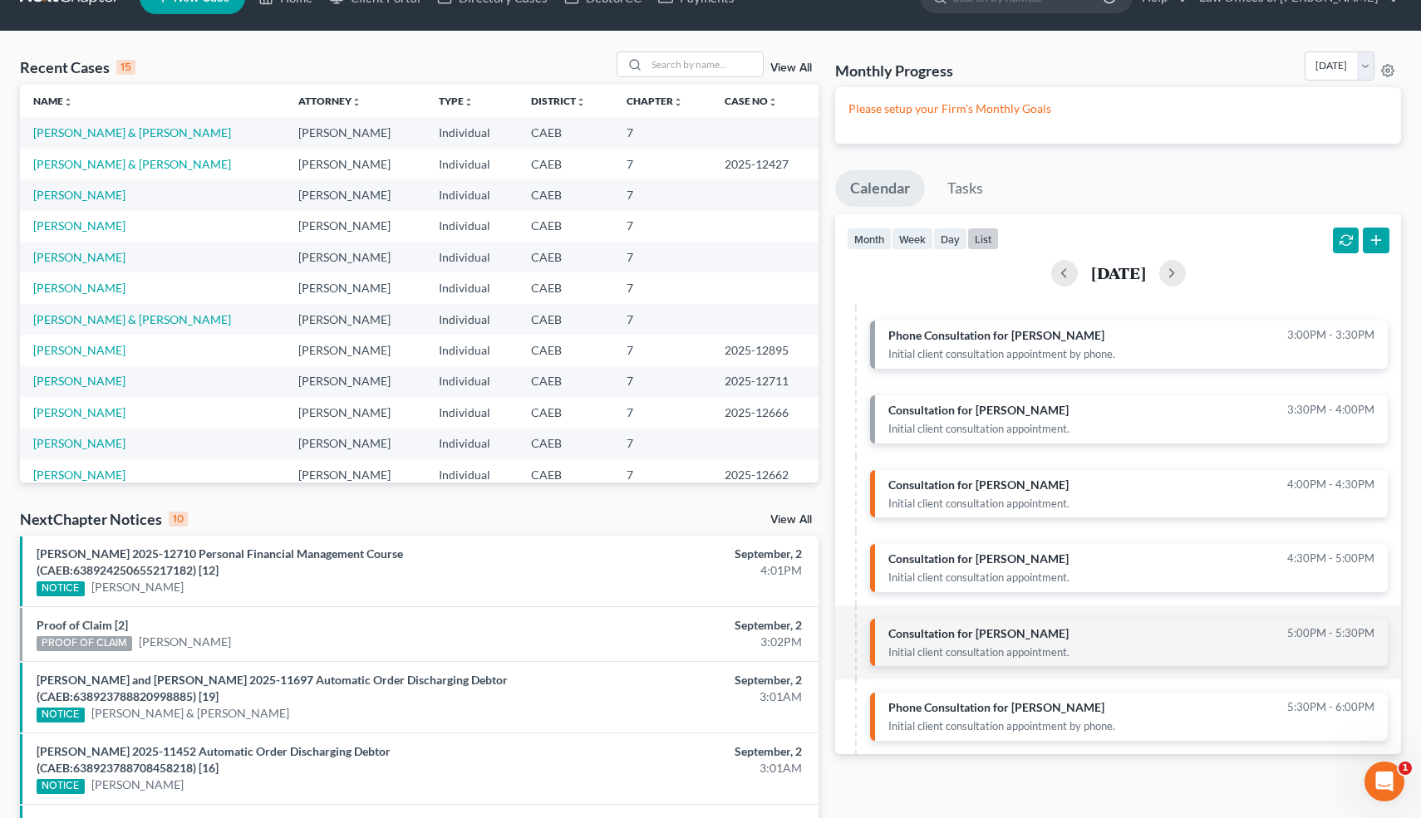
scroll to position [42, 0]
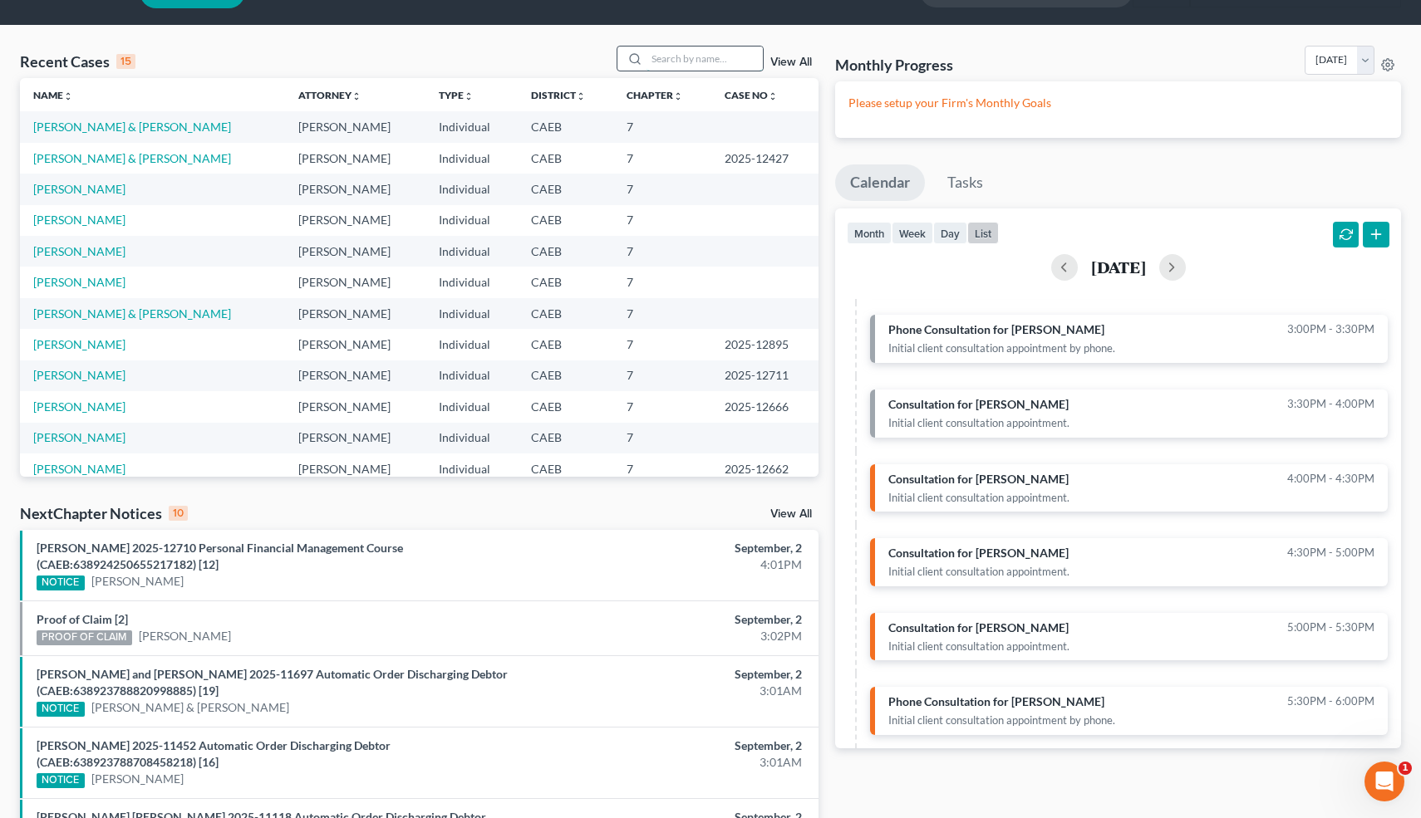
click at [718, 52] on input "search" at bounding box center [704, 59] width 116 height 24
type input "m"
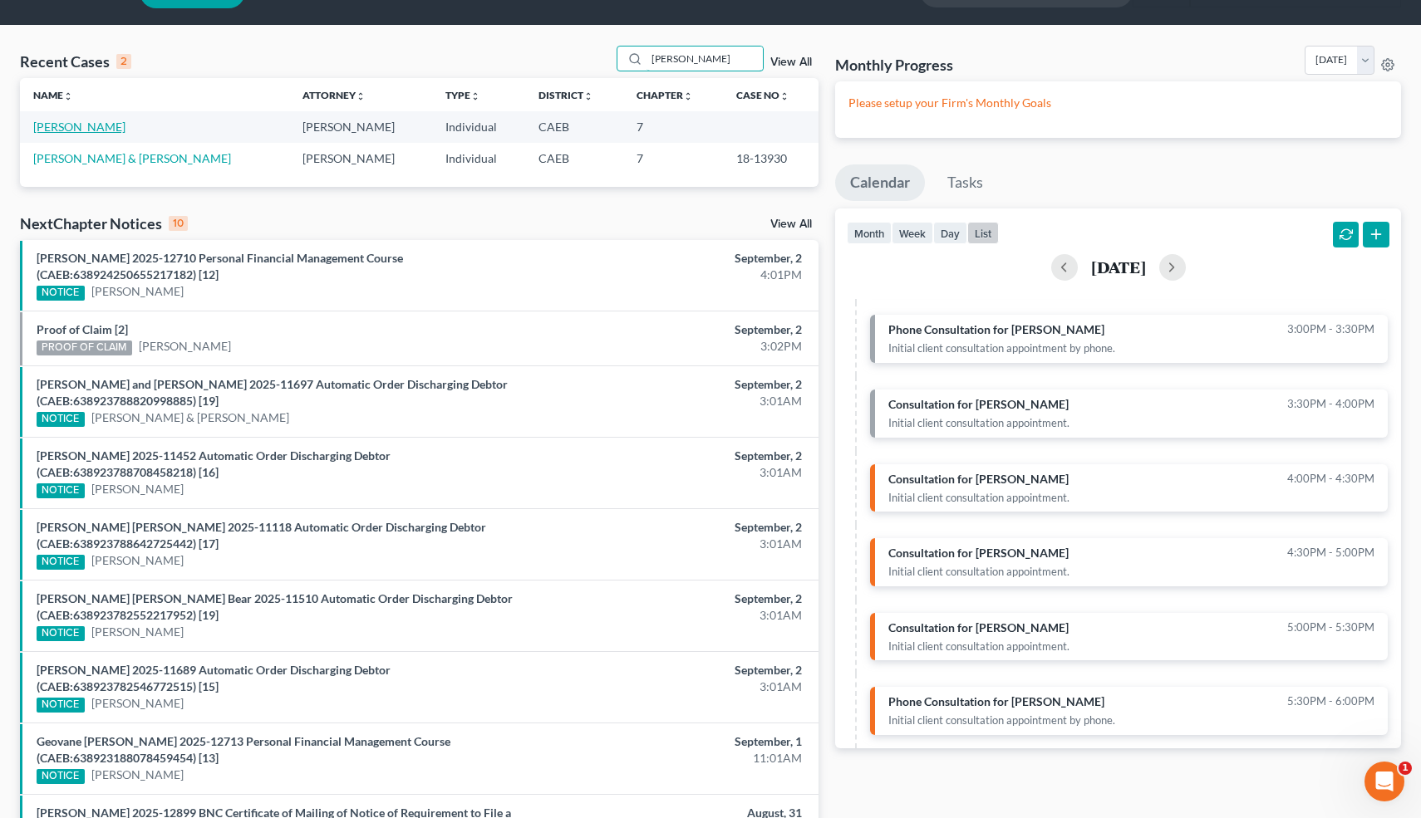
type input "[PERSON_NAME]"
click at [94, 126] on link "[PERSON_NAME]" at bounding box center [79, 127] width 92 height 14
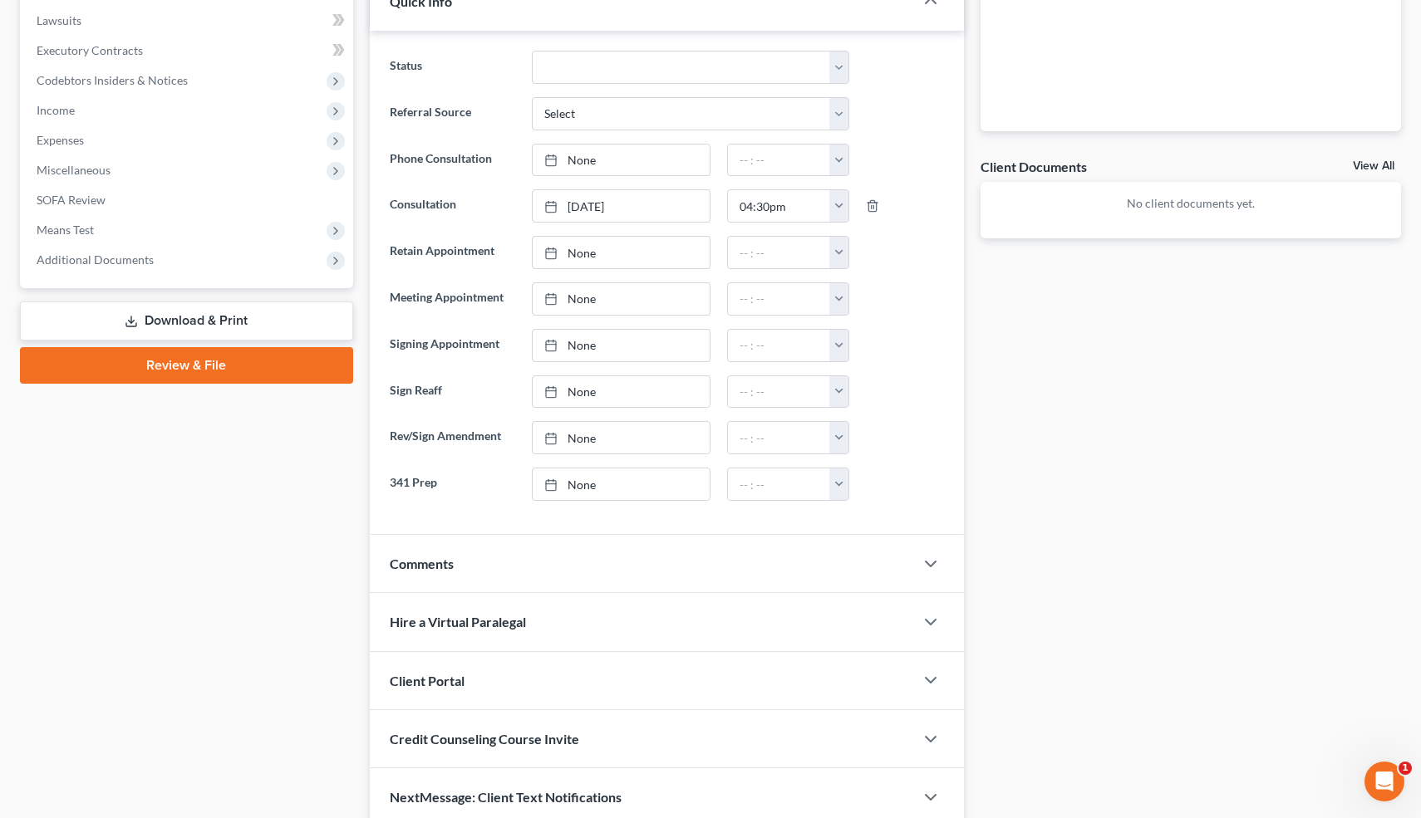
scroll to position [537, 0]
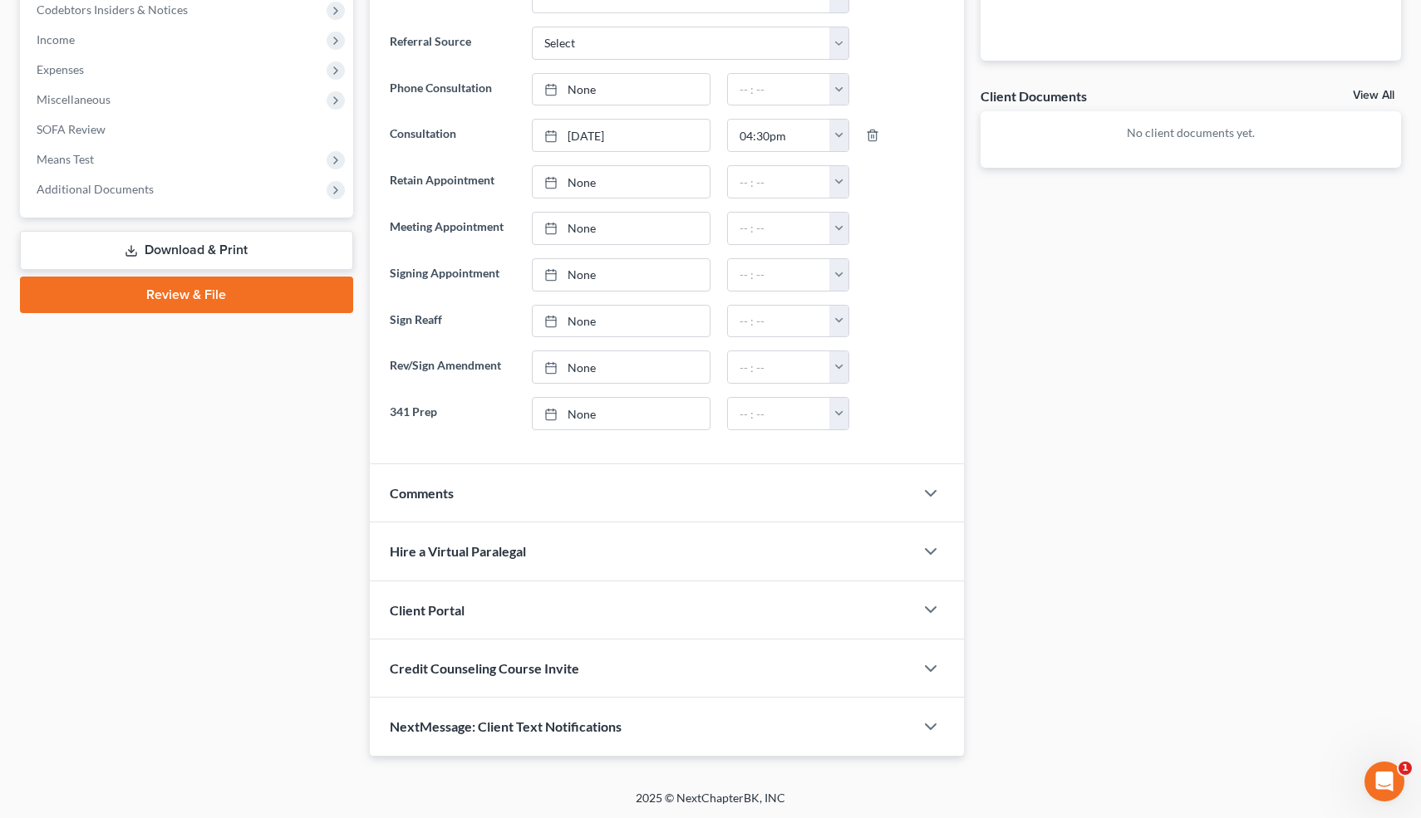
click at [933, 479] on div at bounding box center [939, 493] width 50 height 33
click at [934, 491] on polyline "button" at bounding box center [930, 493] width 10 height 5
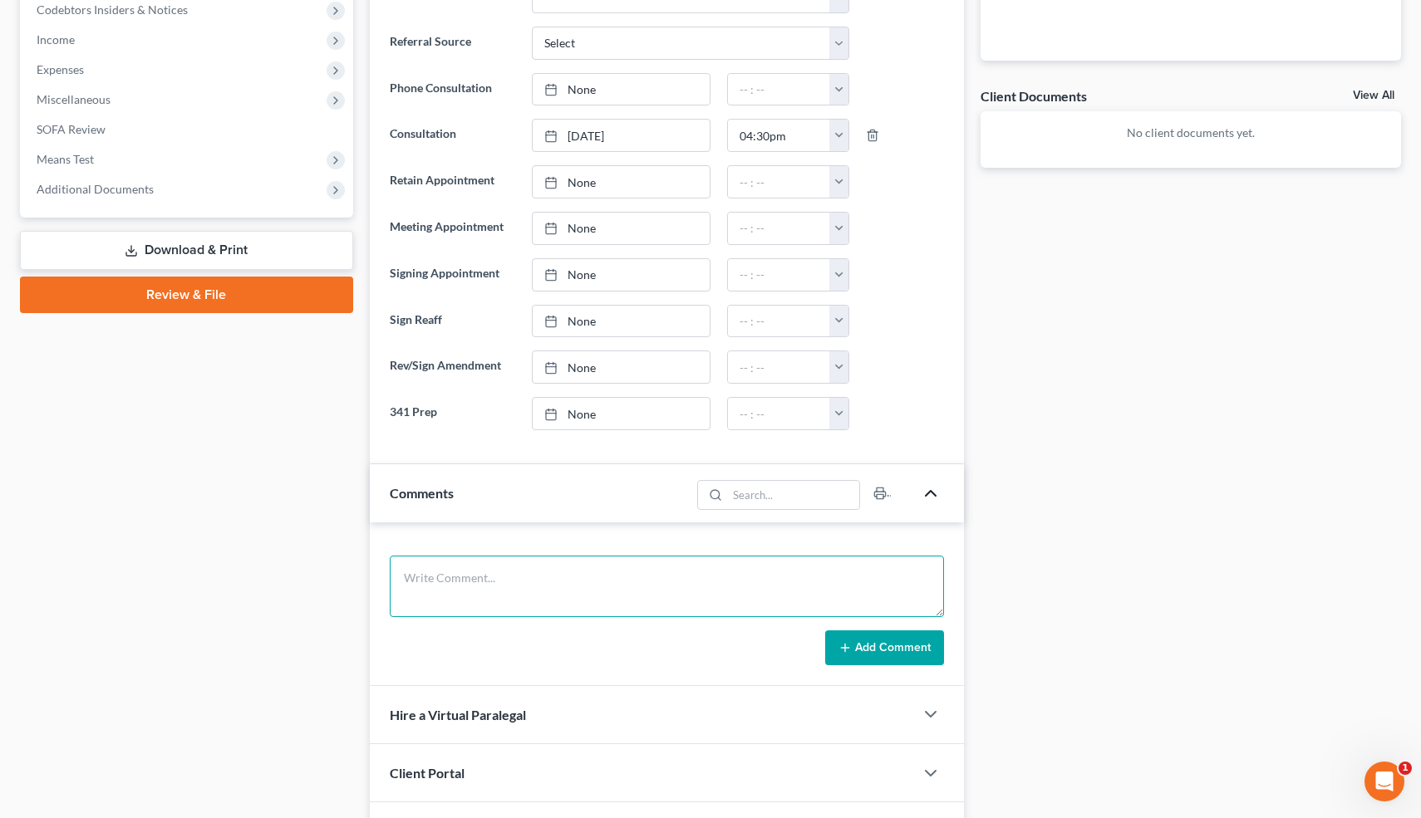
click at [448, 575] on textarea at bounding box center [667, 586] width 555 height 61
click at [569, 578] on textarea "Self employed. Buy and resale itrems (storage units, etc.). Married, Ind(M)." at bounding box center [667, 586] width 555 height 61
click at [790, 575] on textarea "Self employed. Buy and resale items (storage units, etc.). Married, Ind(M)." at bounding box center [667, 586] width 555 height 61
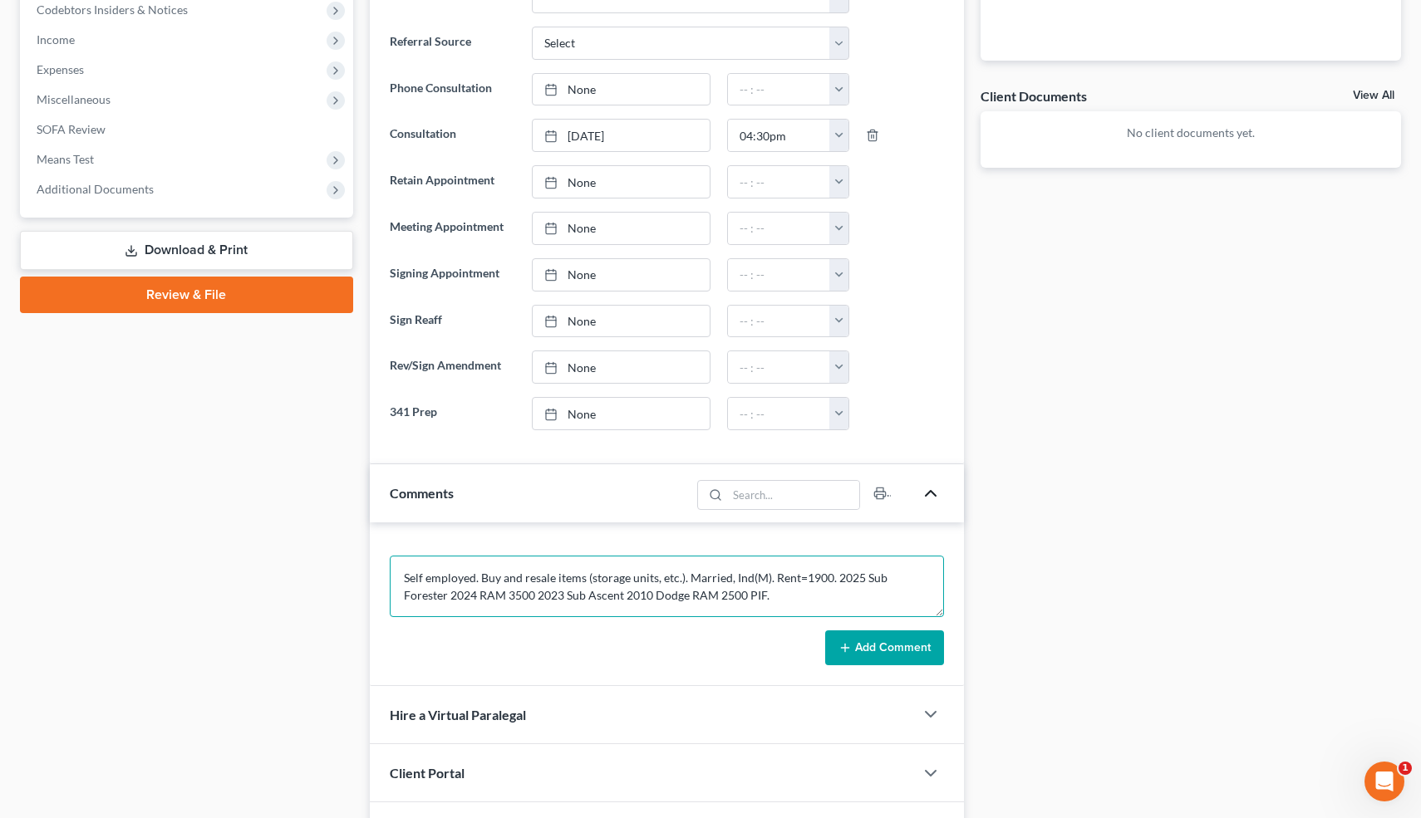
click at [931, 575] on textarea "Self employed. Buy and resale items (storage units, etc.). Married, Ind(M). Ren…" at bounding box center [667, 586] width 555 height 61
click at [606, 595] on textarea "Self employed. Buy and resale items (storage units, etc.). Married, Ind(M). Ren…" at bounding box center [667, 586] width 555 height 61
click at [815, 593] on textarea "Self employed. Buy and resale items (storage units, etc.). Married, Ind(M). Ren…" at bounding box center [667, 586] width 555 height 61
click at [631, 598] on textarea "Self employed. Buy and resale items (storage units, etc.). Married, Ind(M). Ren…" at bounding box center [667, 586] width 555 height 61
click at [523, 608] on textarea "Self employed. Buy and resale items (storage units, etc.). Married, Ind(M). Ren…" at bounding box center [667, 586] width 555 height 61
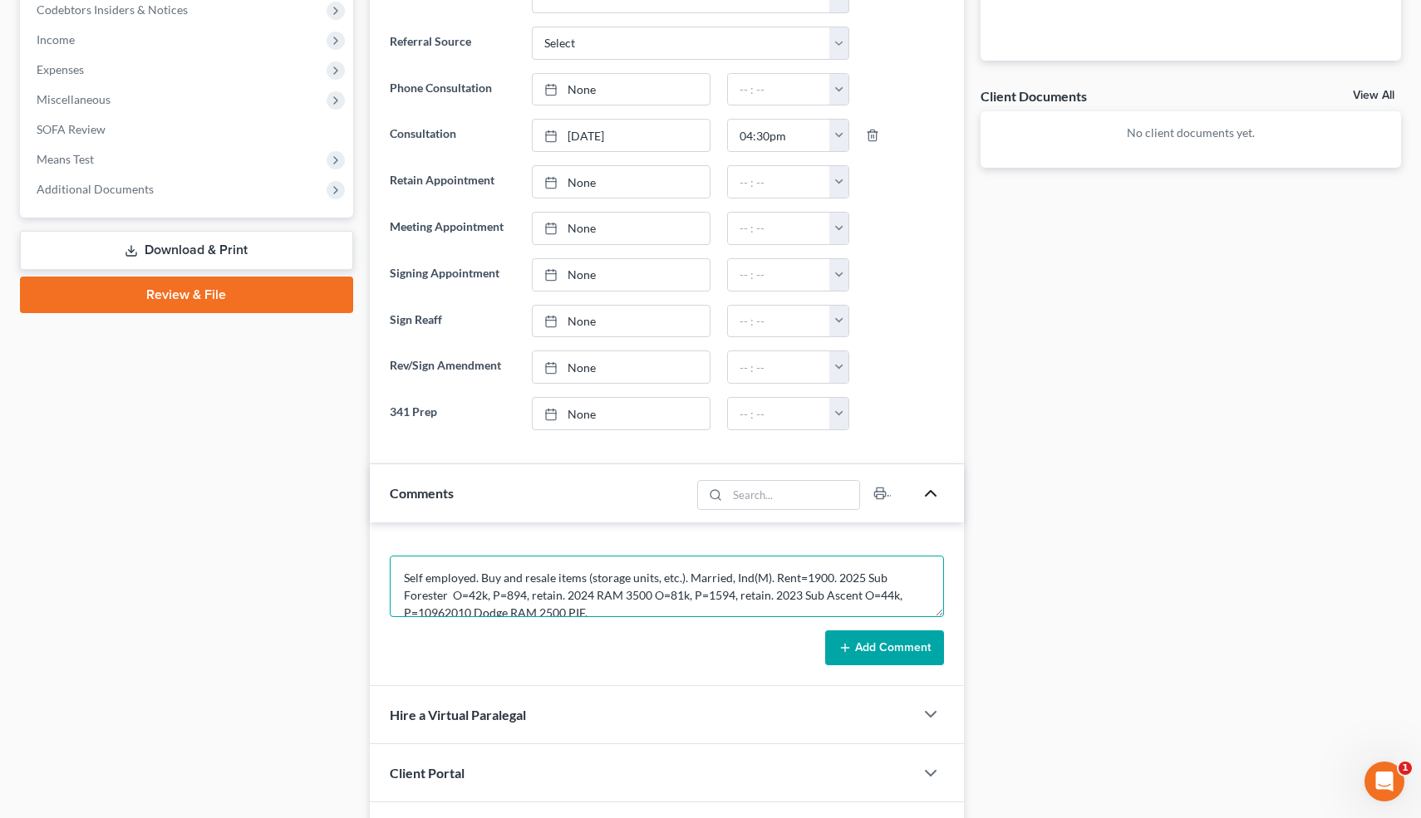
click at [689, 575] on textarea "Self employed. Buy and resale items (storage units, etc.). Married, Ind(M). Ren…" at bounding box center [667, 586] width 555 height 61
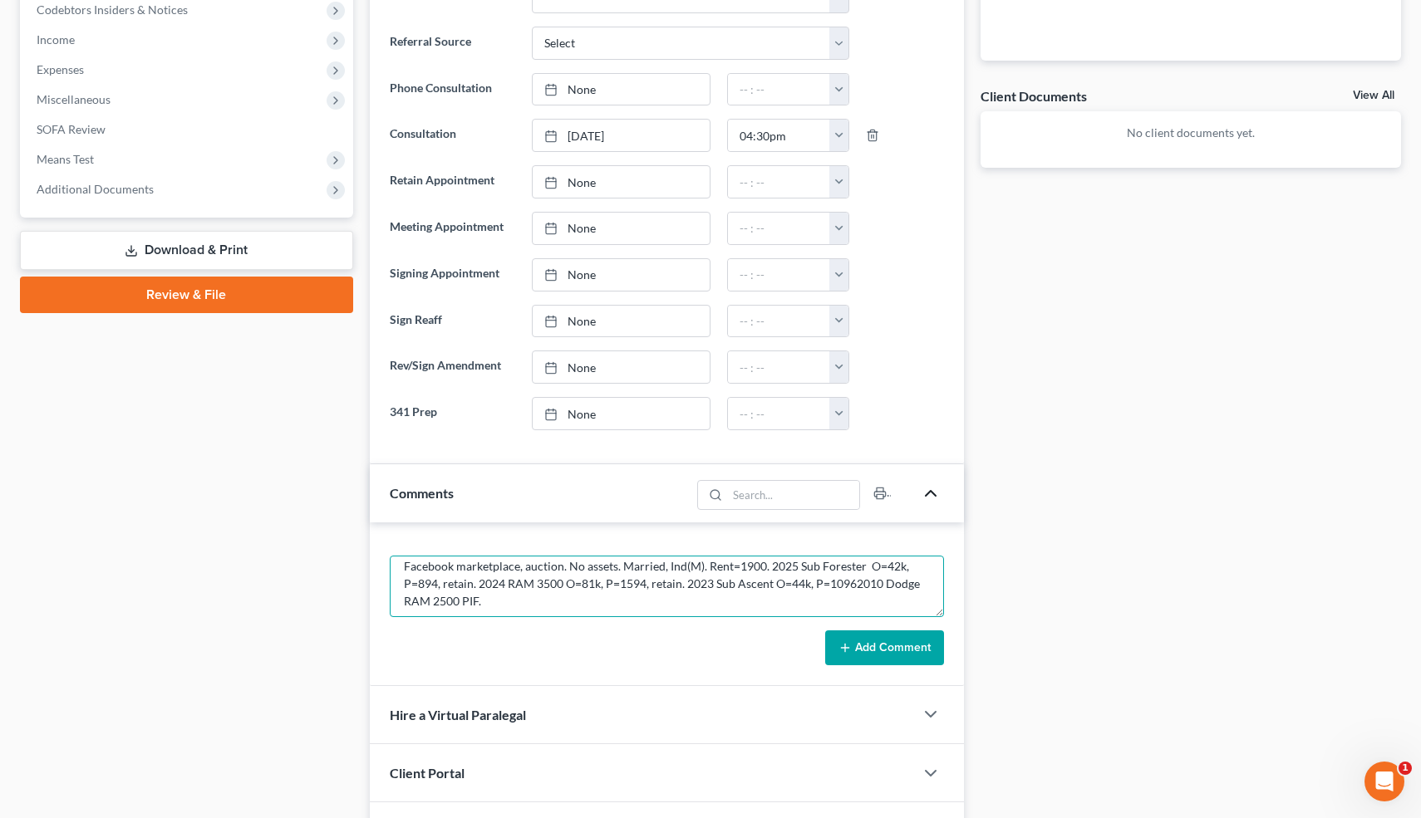
scroll to position [35, 0]
click at [682, 577] on textarea "Self employed. Buy and resale items (storage units, etc.). Inc: 12-14k net, Gro…" at bounding box center [667, 586] width 555 height 61
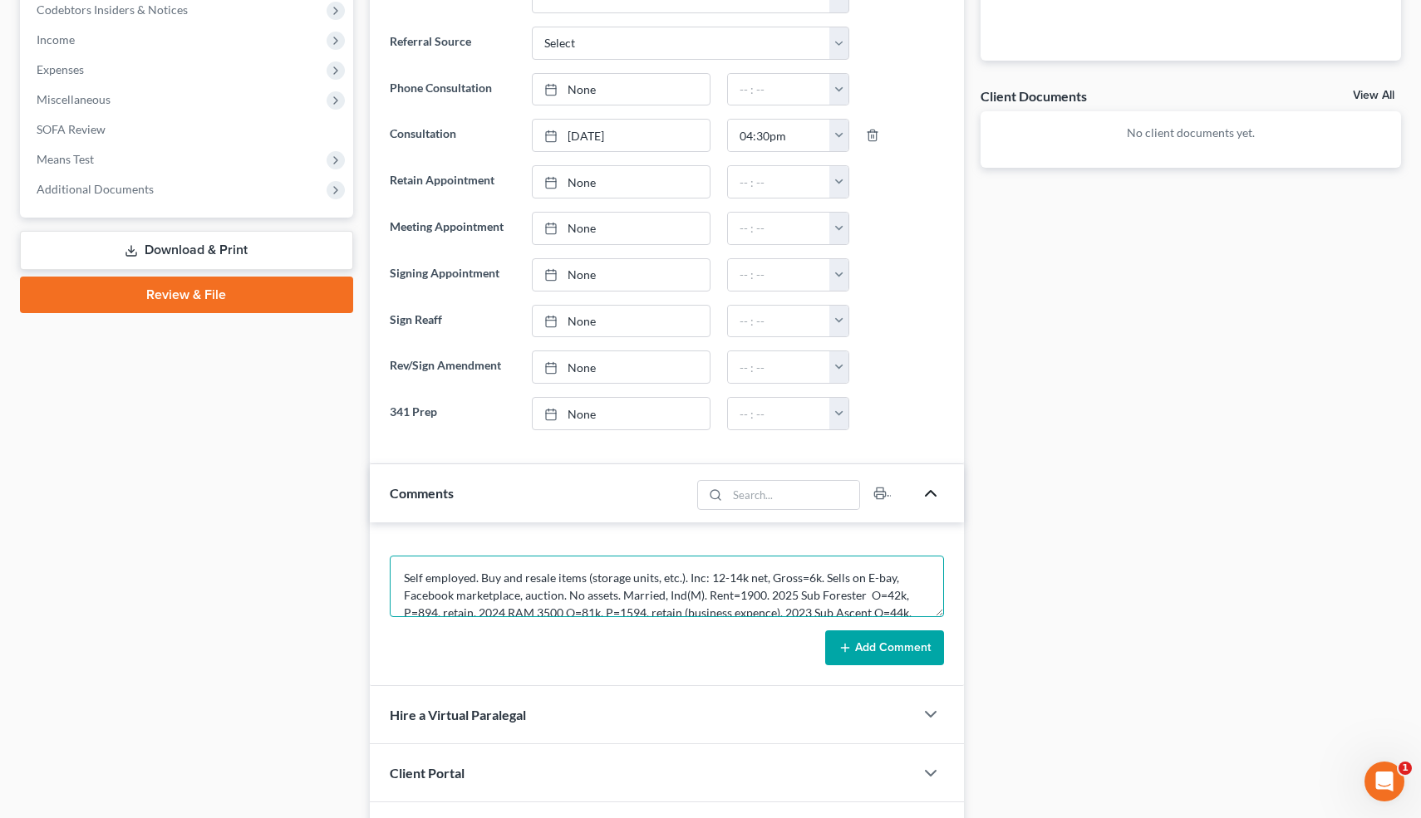
scroll to position [52, 0]
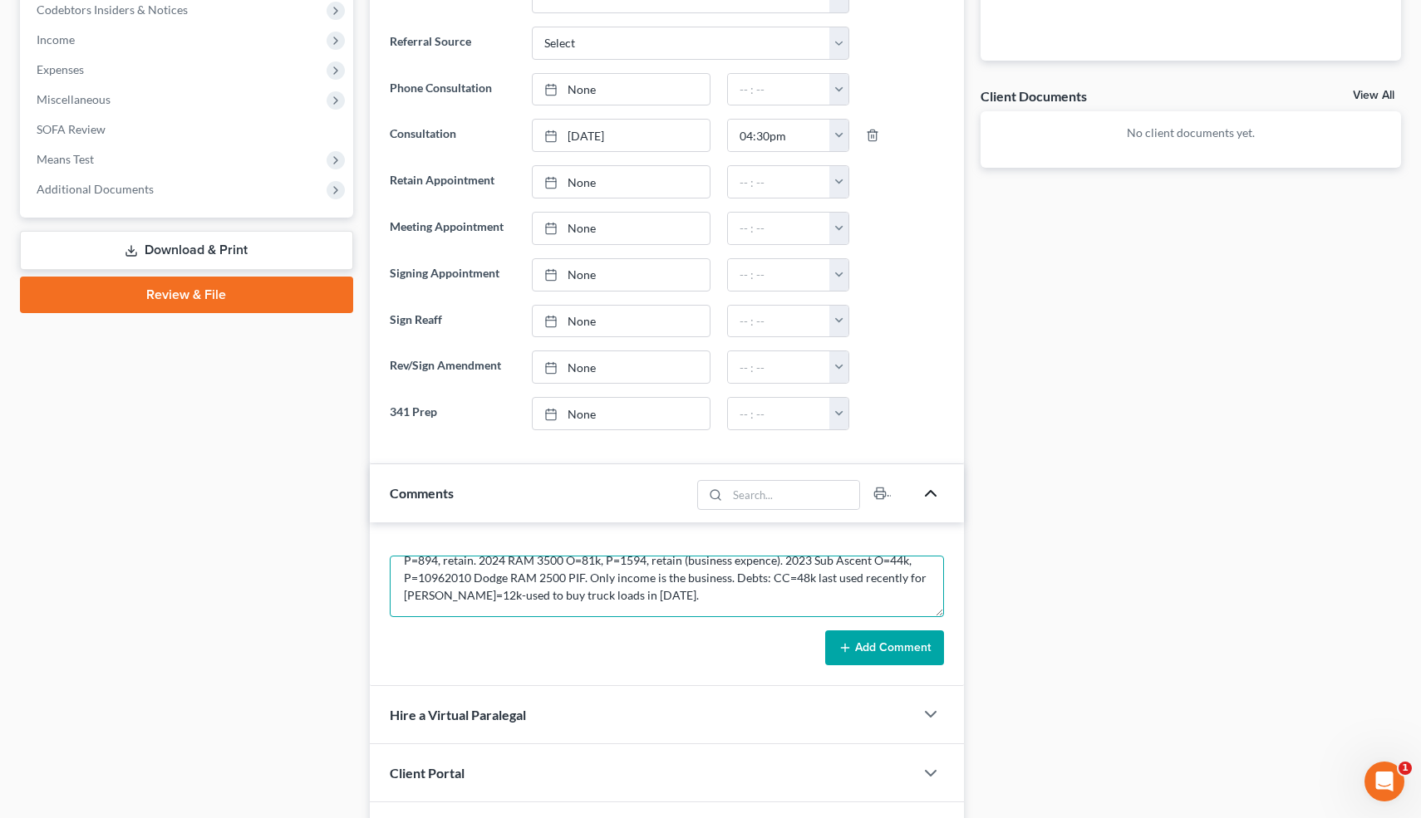
click at [660, 602] on textarea "Self employed. Buy and resale items (storage units, etc.). Inc: 12-14k net, Gro…" at bounding box center [667, 586] width 555 height 61
click at [399, 568] on textarea "Self employed. Buy and resale items (storage units, etc.). Inc: 12-14k net, Gro…" at bounding box center [667, 586] width 555 height 61
type textarea "Never filed.Self employed. Buy and resale items (storage units, etc.). Inc: 12-…"
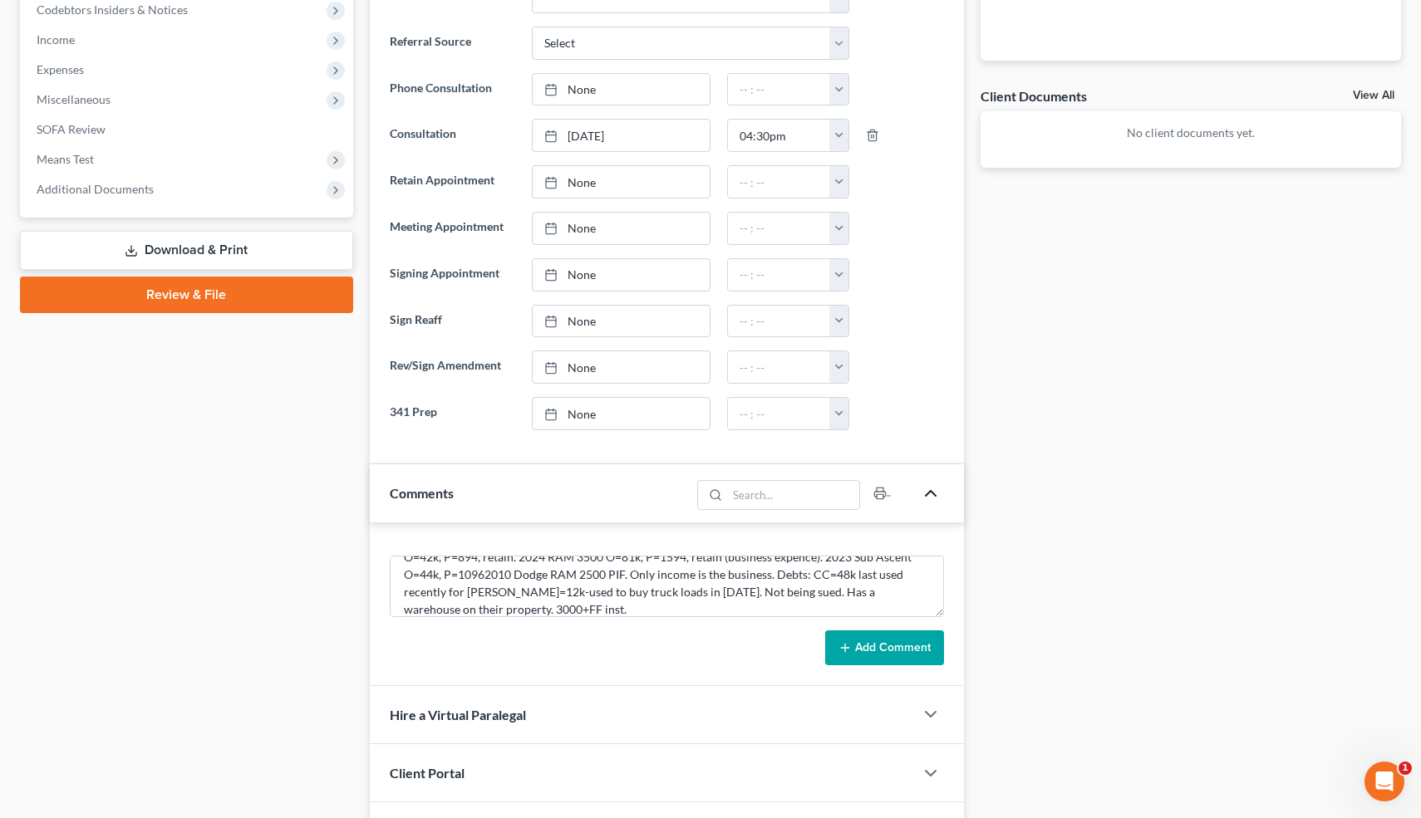
click at [883, 645] on button "Add Comment" at bounding box center [884, 648] width 119 height 35
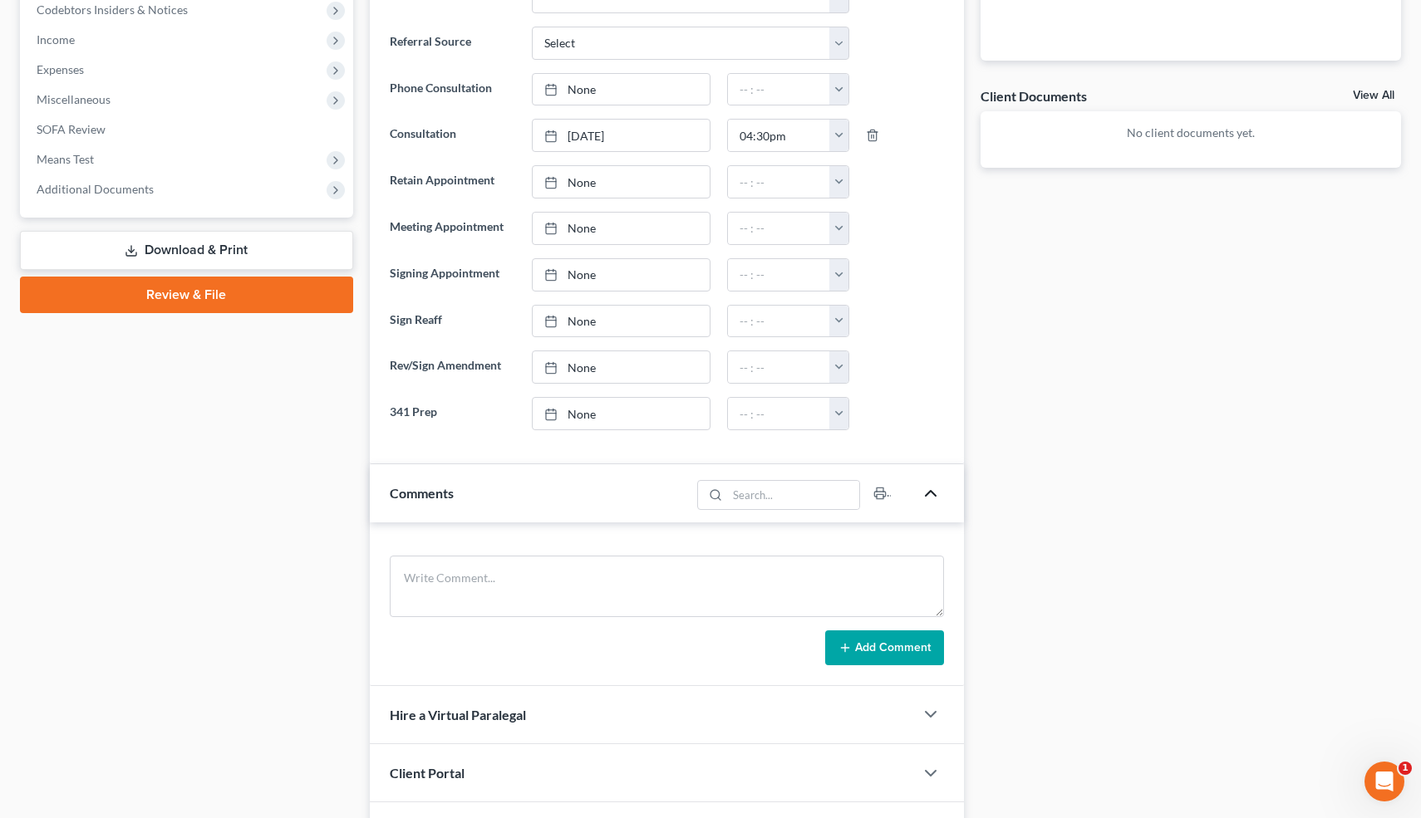
scroll to position [0, 0]
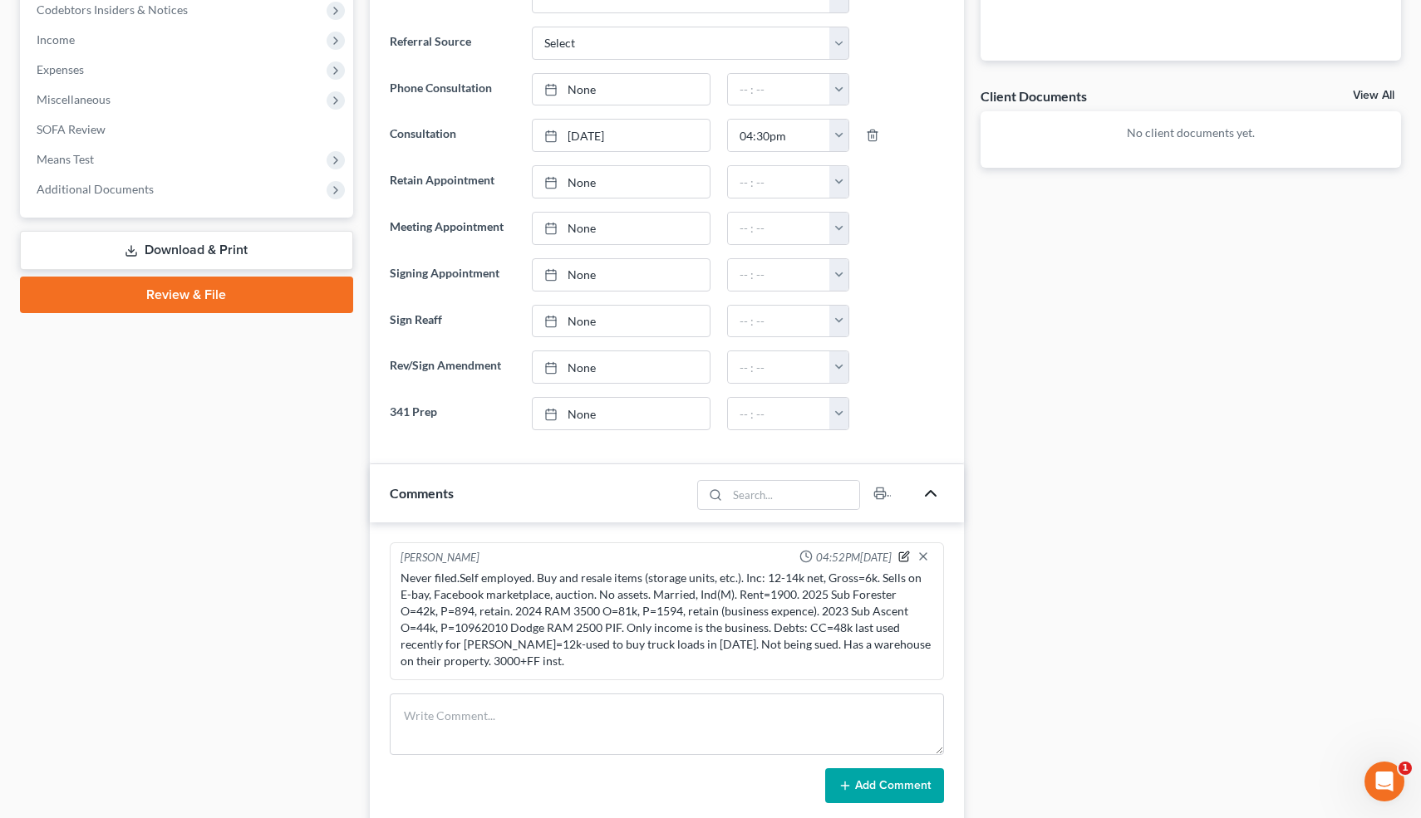
click at [903, 553] on icon "button" at bounding box center [904, 557] width 12 height 12
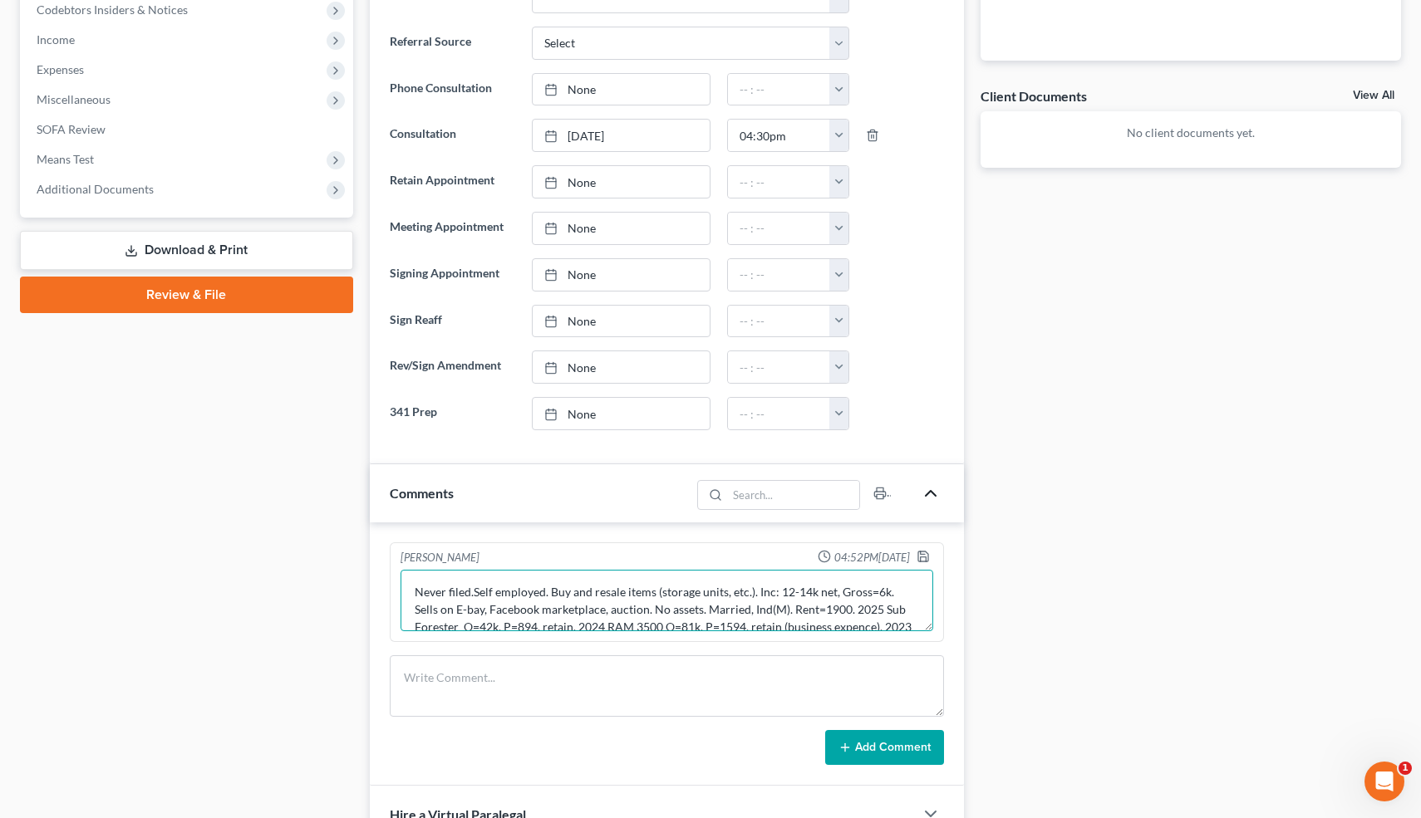
click at [409, 584] on textarea "Never filed.Self employed. Buy and resale items (storage units, etc.). Inc: 12-…" at bounding box center [666, 600] width 533 height 61
type textarea "FRESNO CASE. Never filed.Self employed. Buy and resale items (storage units, et…"
click at [925, 557] on polyline "button" at bounding box center [923, 559] width 6 height 4
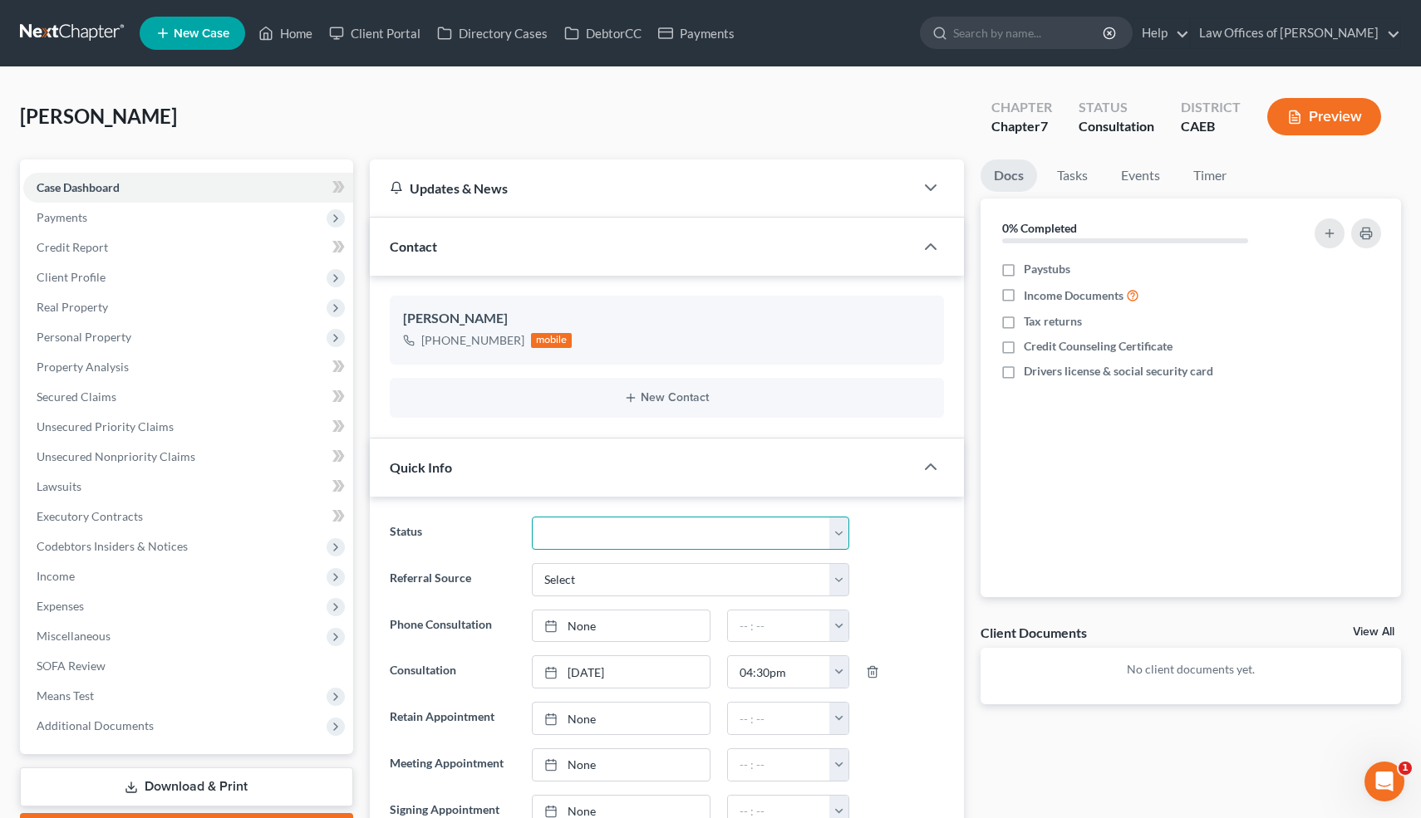
click at [835, 534] on select "Cancelled/Refund Closed Consultation Declined Discharged Filed Income Check In …" at bounding box center [690, 533] width 317 height 33
select select "10"
click at [532, 517] on select "Cancelled/Refund Closed Consultation Declined Discharged Filed Income Check In …" at bounding box center [690, 533] width 317 height 33
click at [294, 33] on link "Home" at bounding box center [285, 33] width 71 height 30
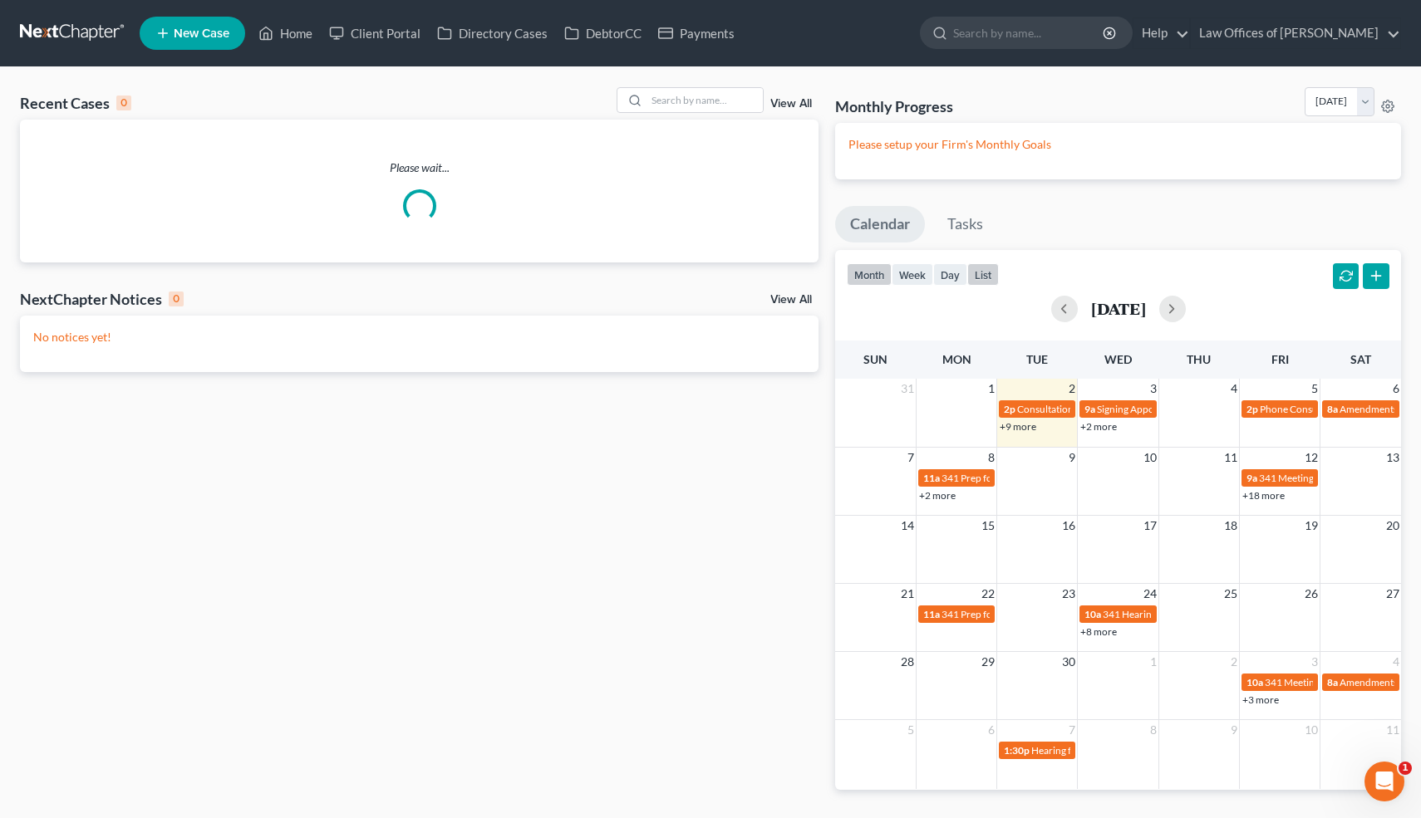
click at [984, 279] on button "list" at bounding box center [983, 274] width 32 height 22
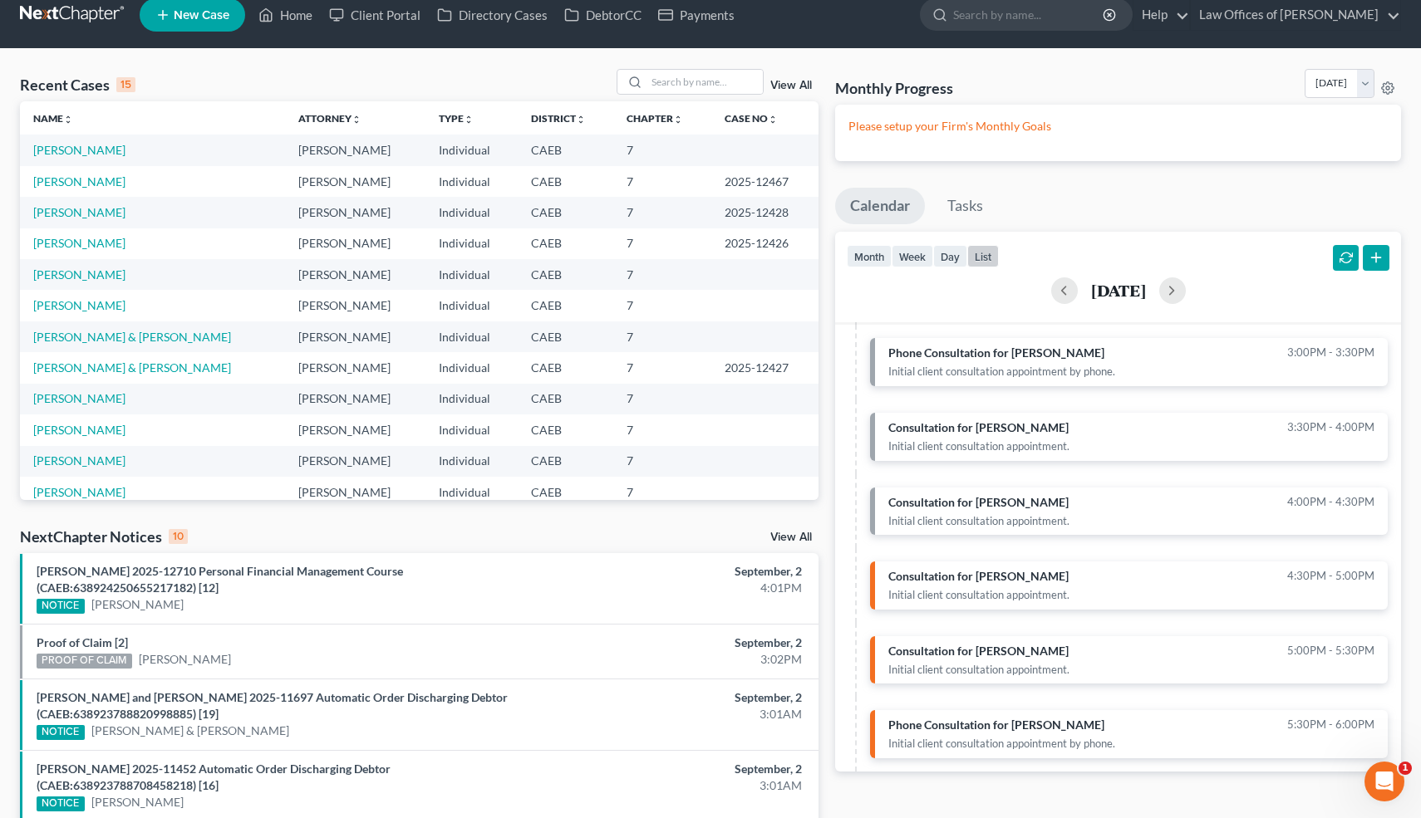
scroll to position [20, 0]
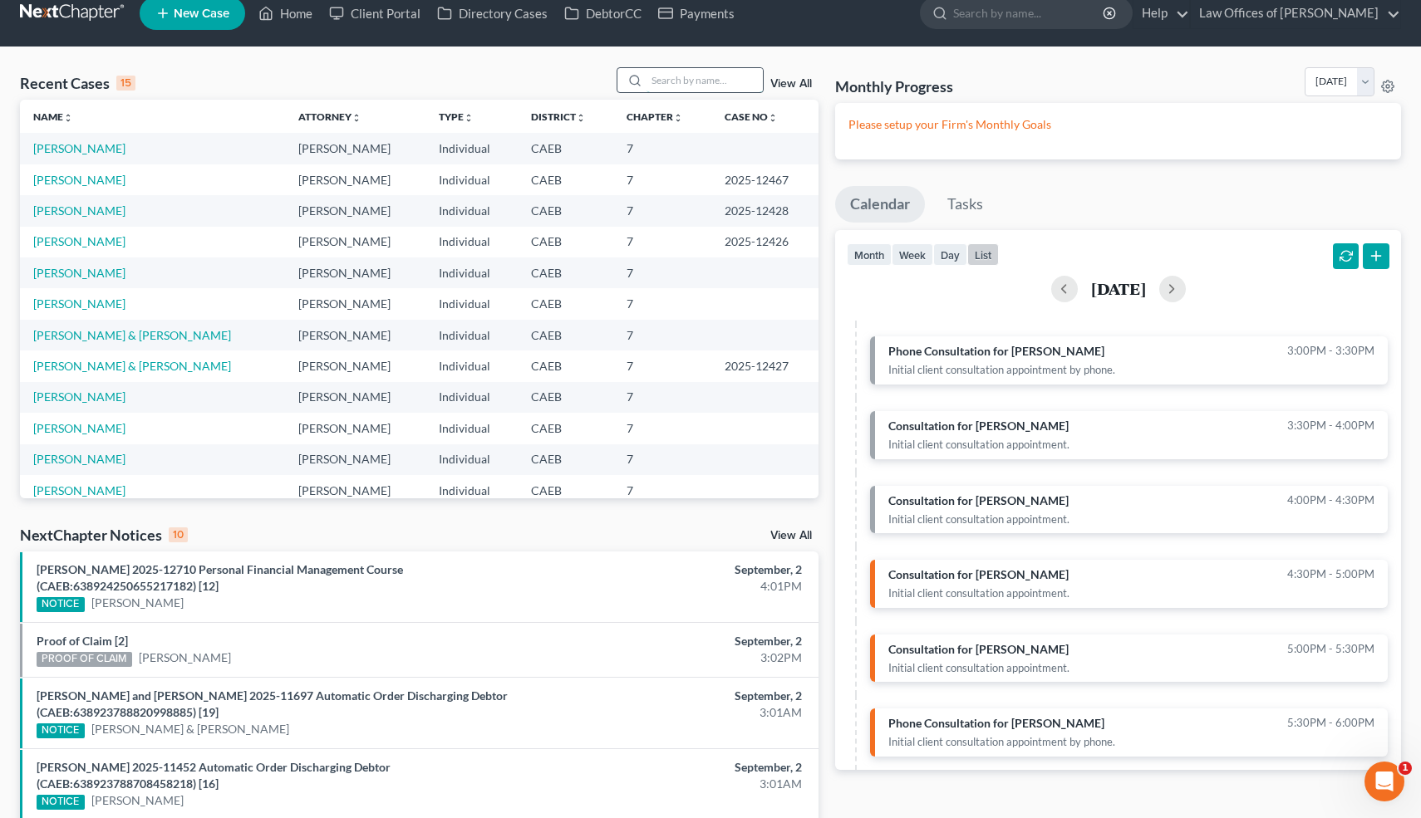
click at [700, 80] on input "search" at bounding box center [704, 80] width 116 height 24
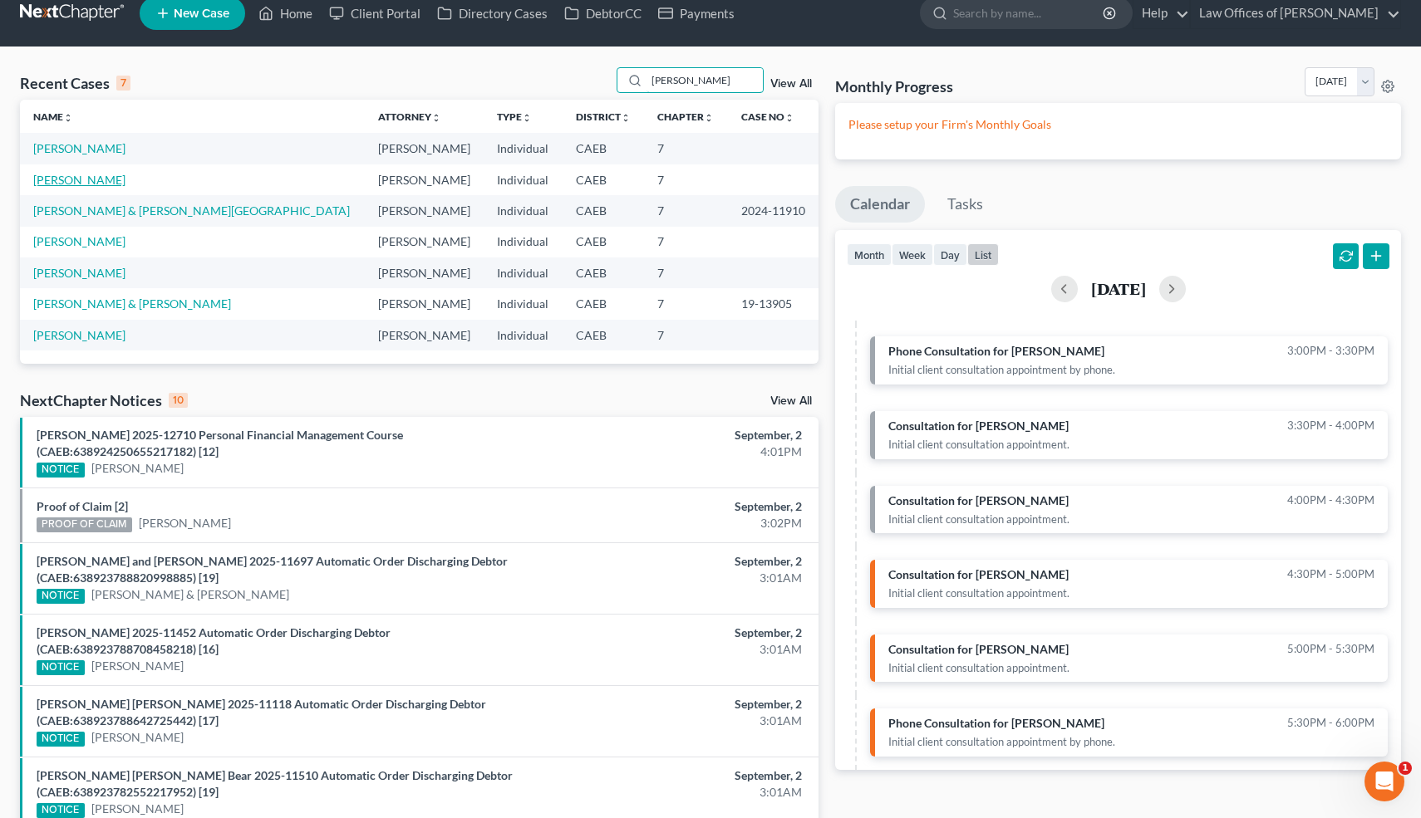
type input "[PERSON_NAME]"
click at [119, 180] on link "[PERSON_NAME]" at bounding box center [79, 180] width 92 height 14
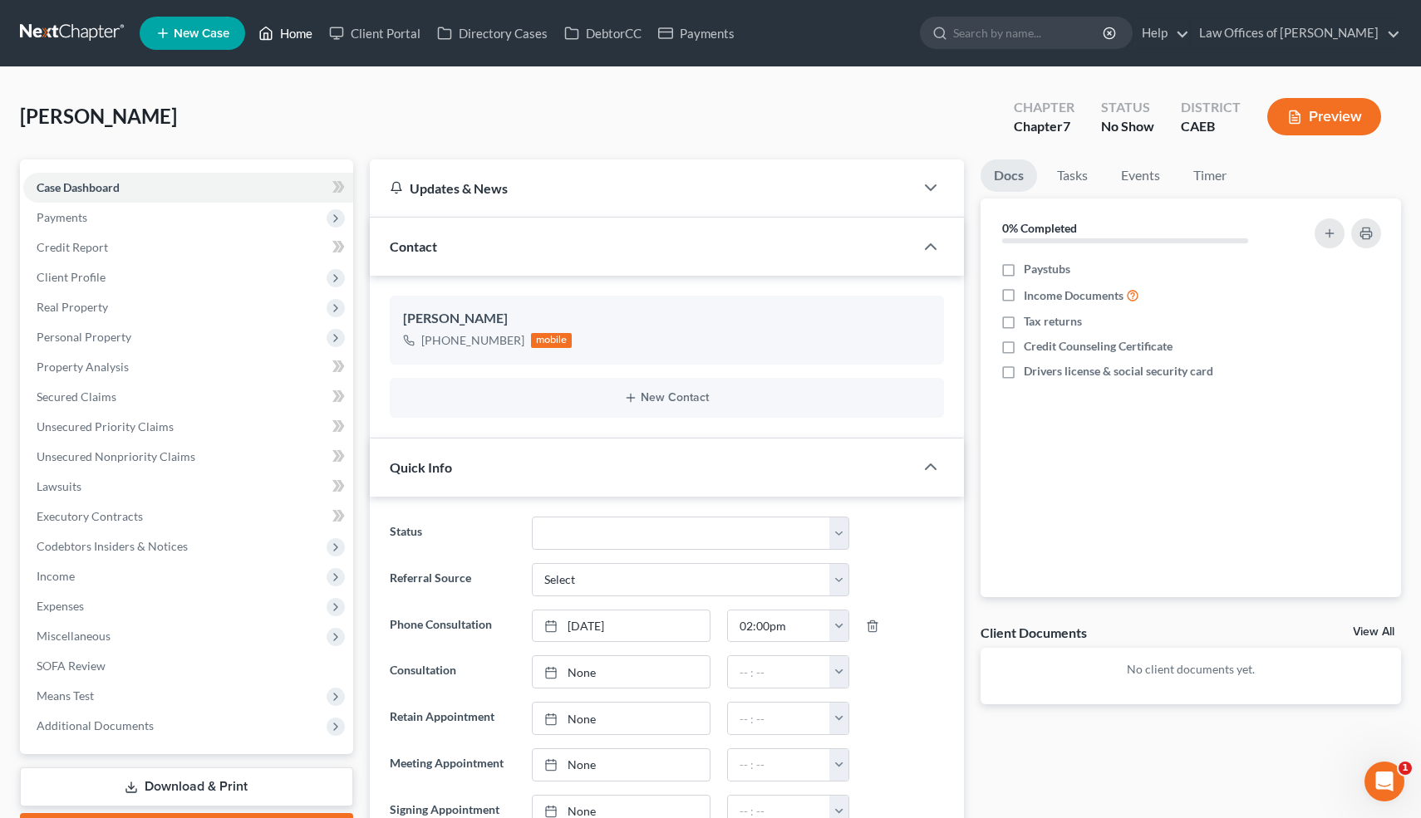
click at [292, 34] on link "Home" at bounding box center [285, 33] width 71 height 30
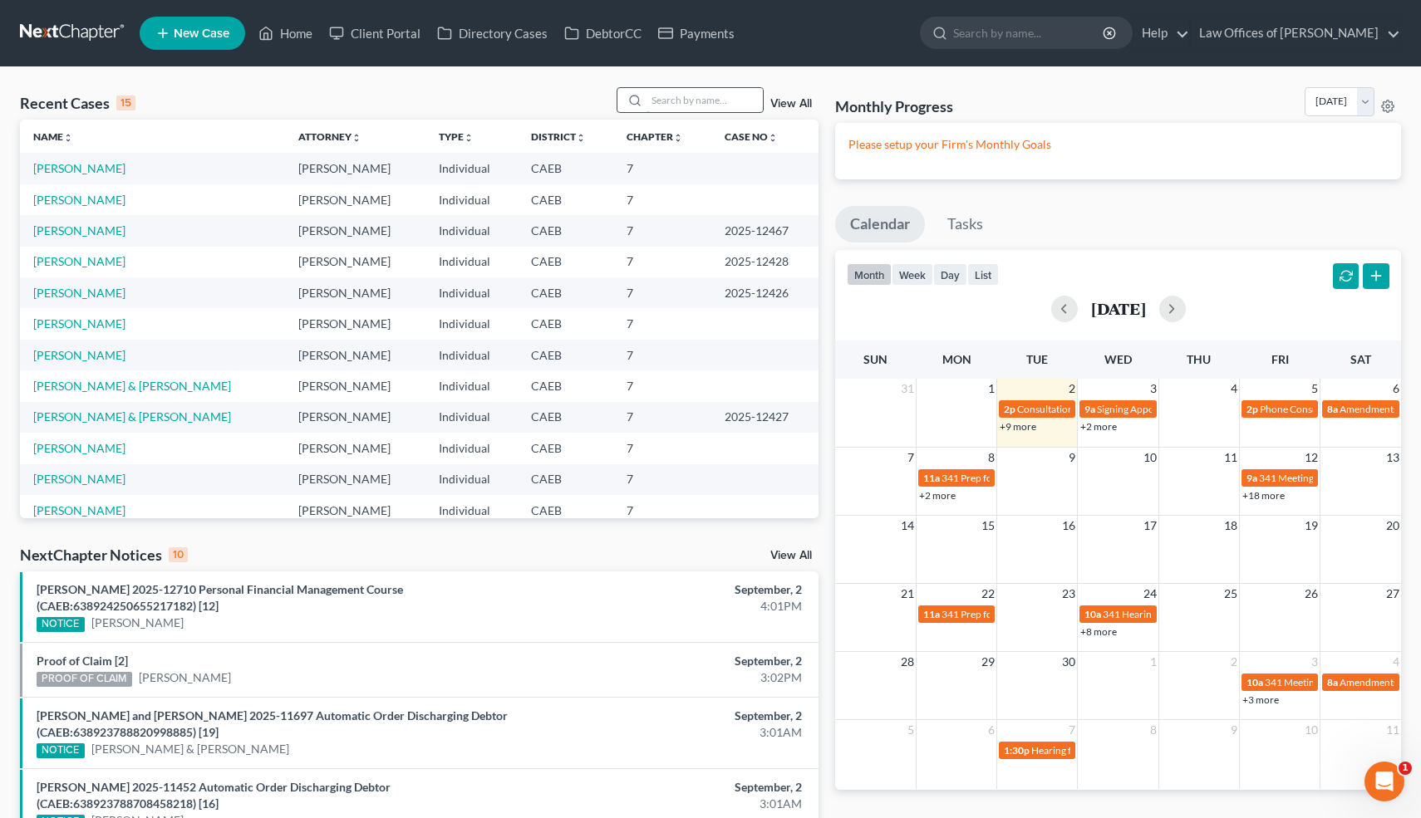
click at [695, 103] on input "search" at bounding box center [704, 100] width 116 height 24
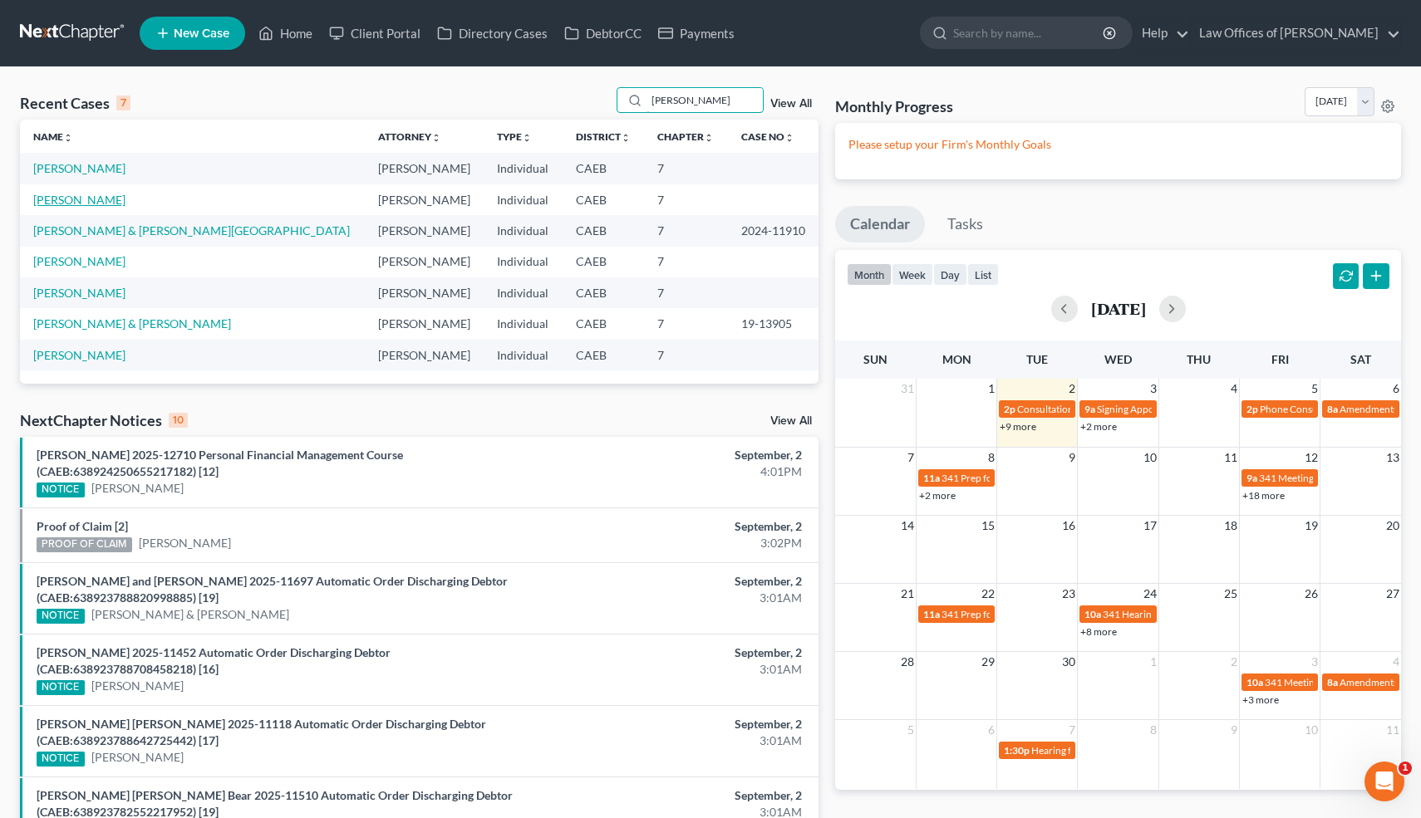
type input "[PERSON_NAME]"
click at [119, 203] on link "[PERSON_NAME]" at bounding box center [79, 200] width 92 height 14
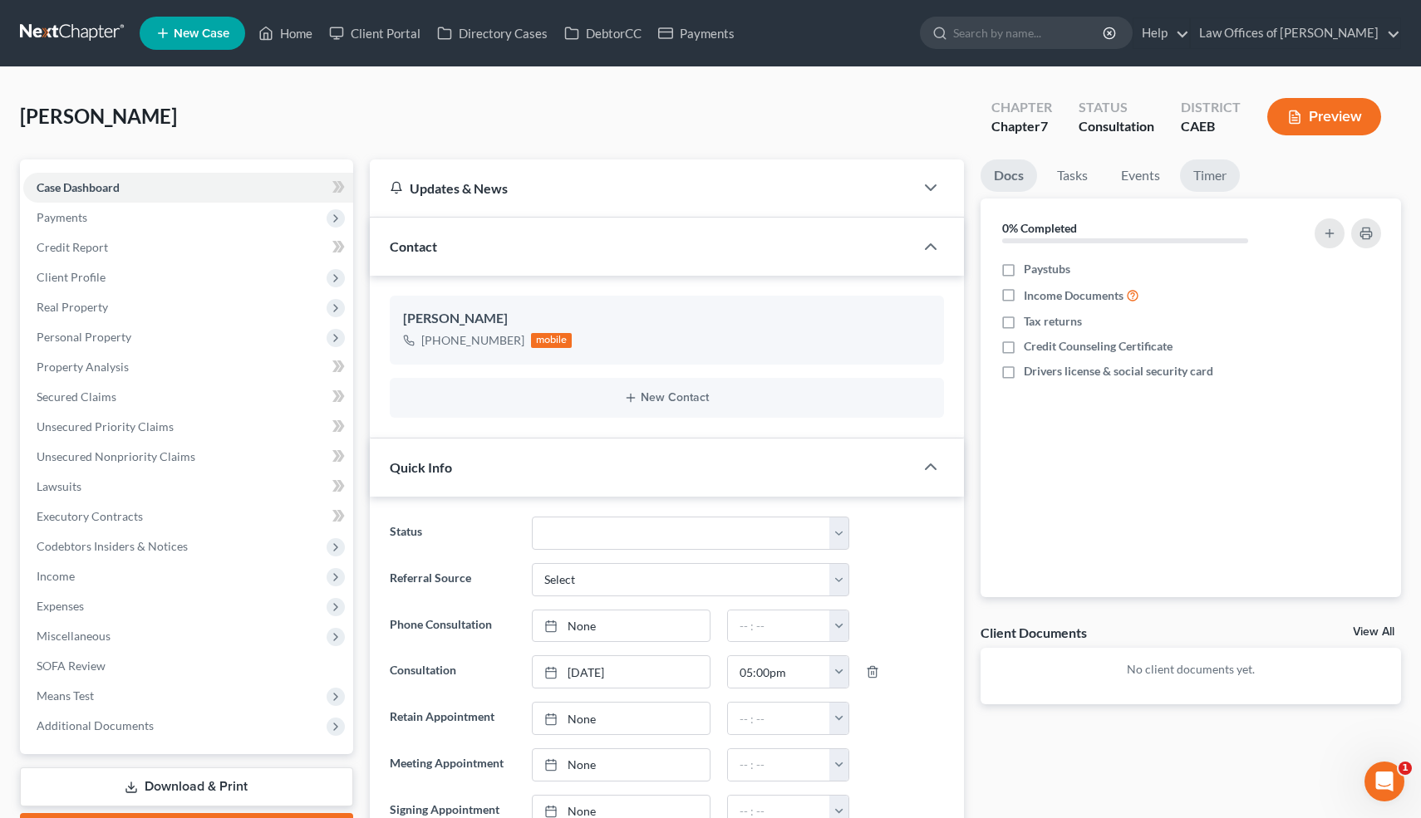
click at [1214, 166] on link "Timer" at bounding box center [1210, 176] width 60 height 32
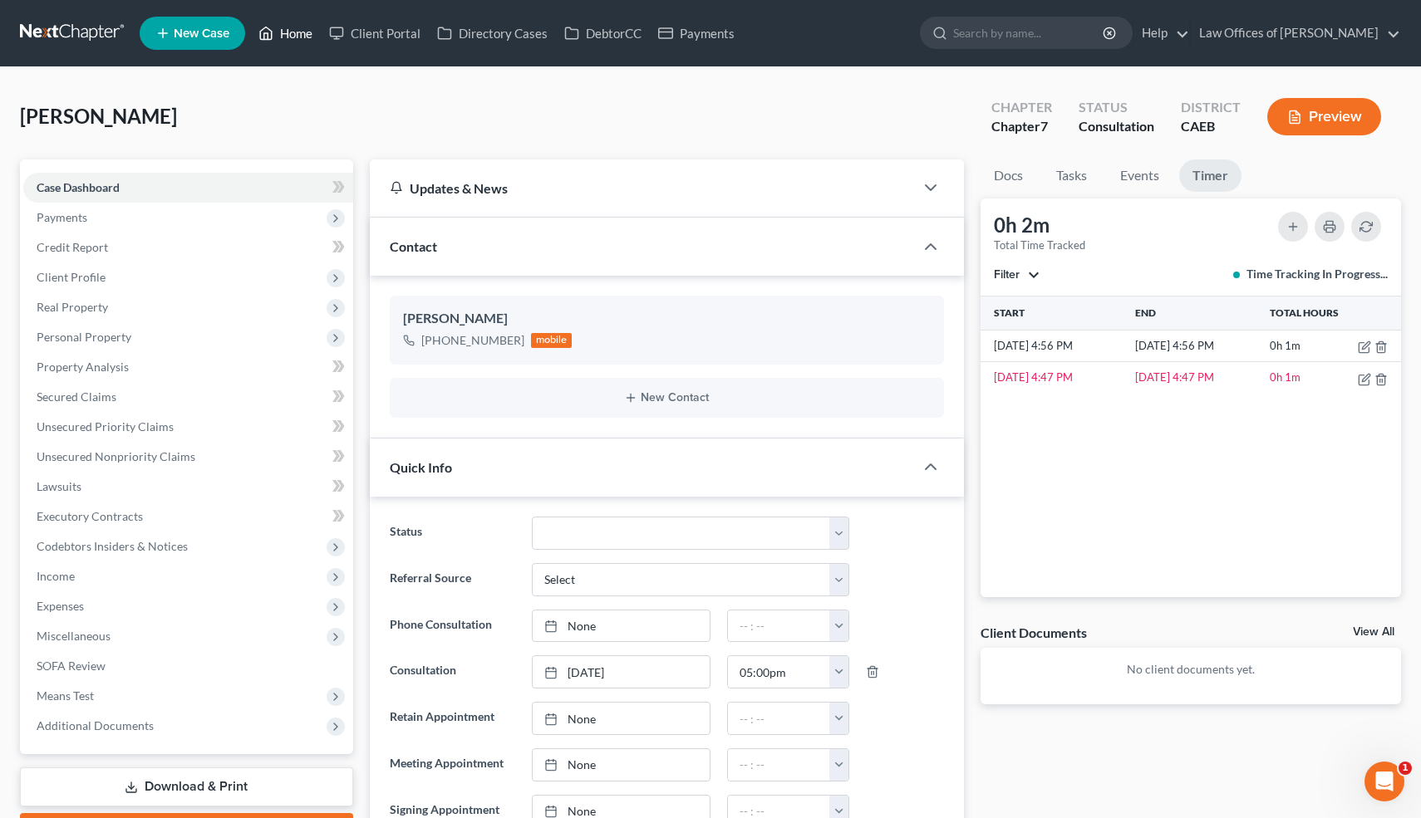
click at [301, 35] on link "Home" at bounding box center [285, 33] width 71 height 30
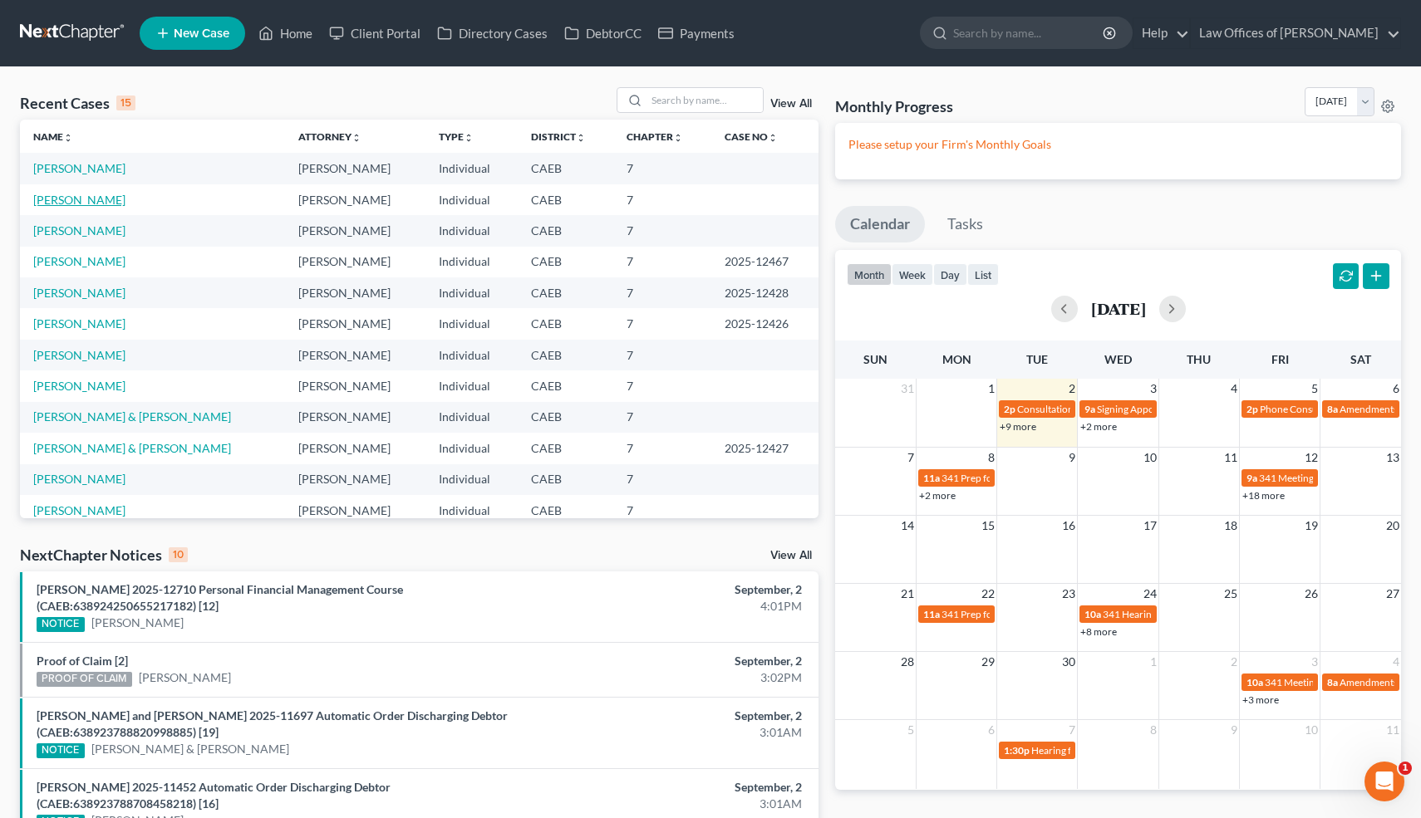
click at [124, 201] on link "[PERSON_NAME]" at bounding box center [79, 200] width 92 height 14
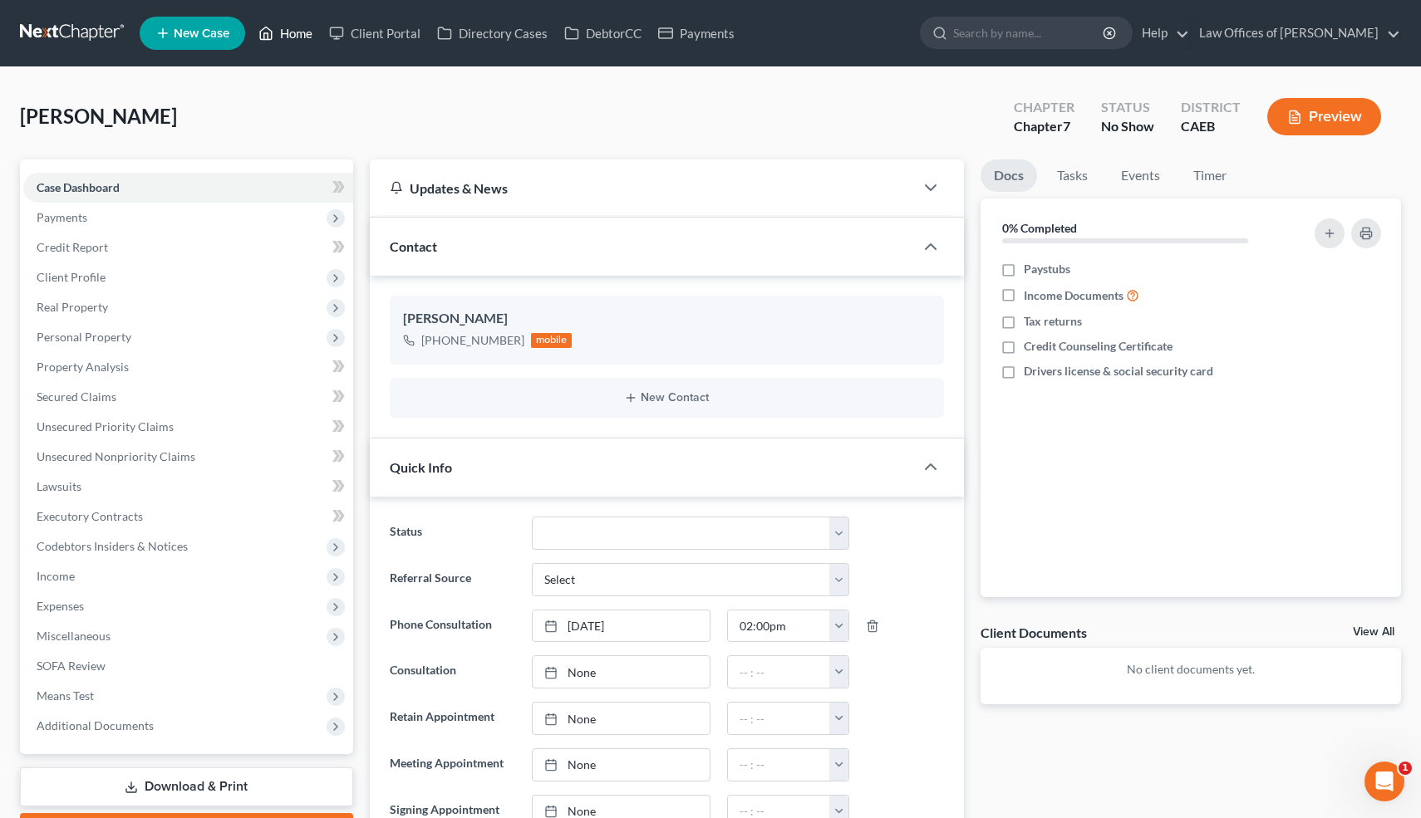
click at [299, 38] on link "Home" at bounding box center [285, 33] width 71 height 30
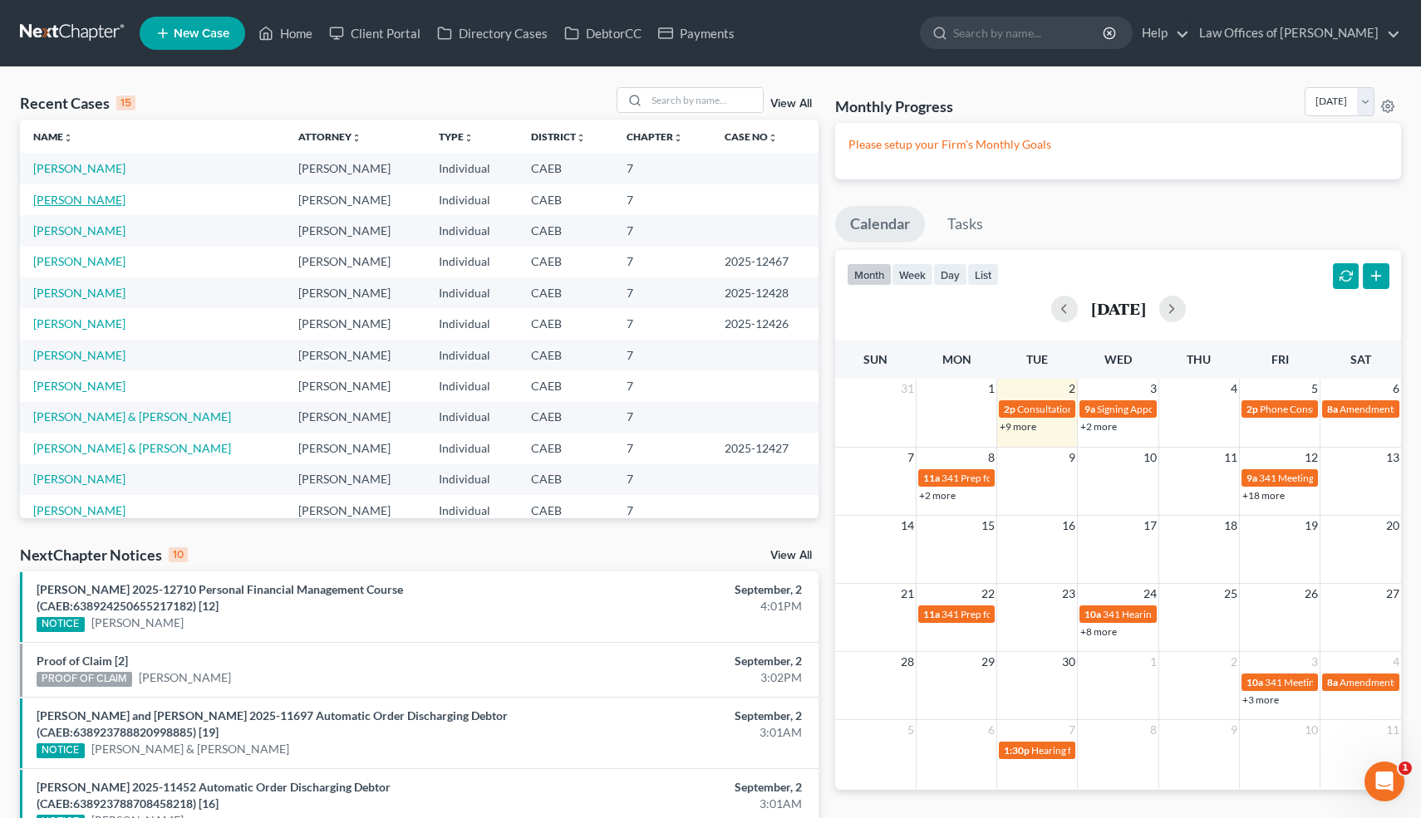
click at [122, 201] on link "[PERSON_NAME]" at bounding box center [79, 200] width 92 height 14
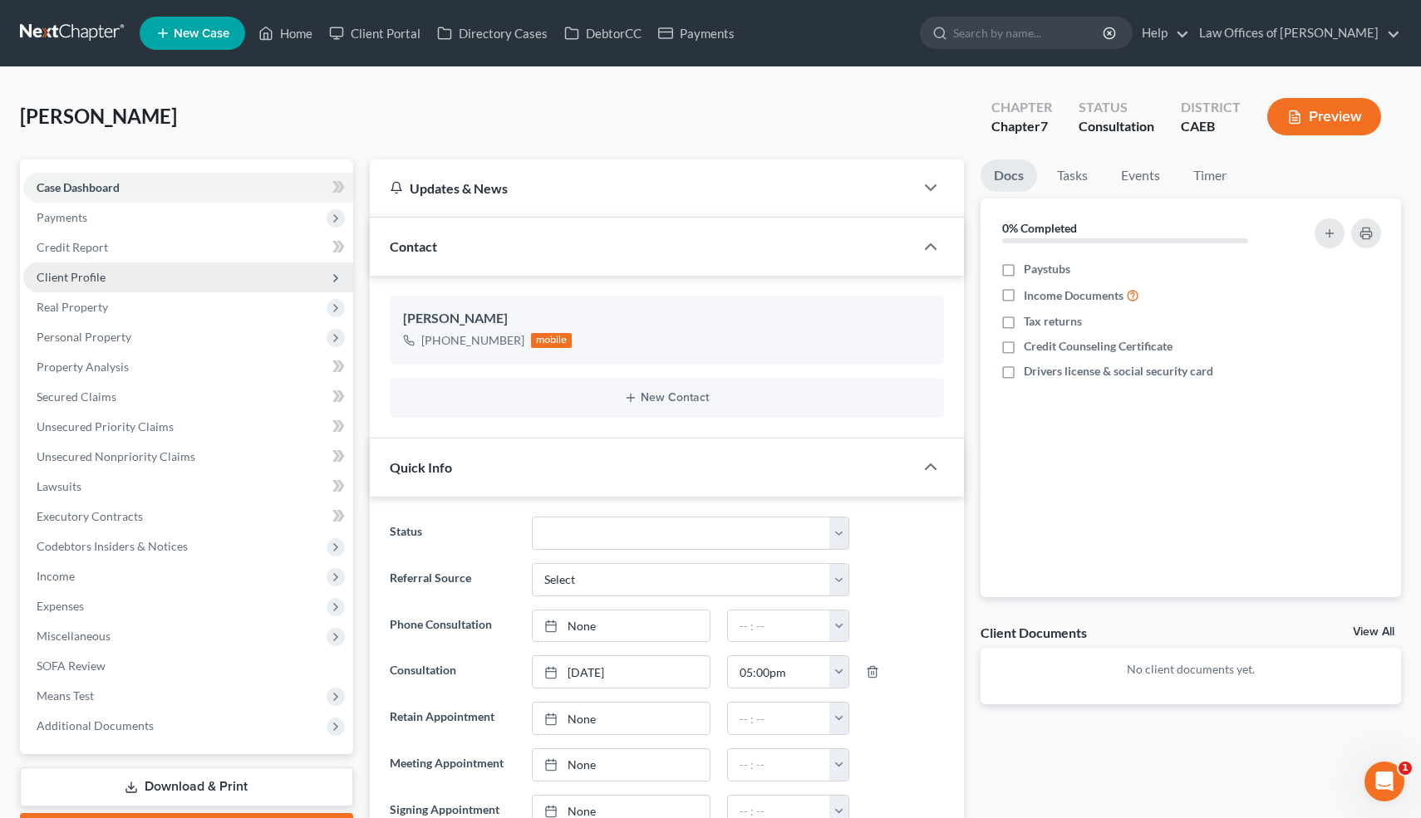
click at [91, 277] on span "Client Profile" at bounding box center [71, 277] width 69 height 14
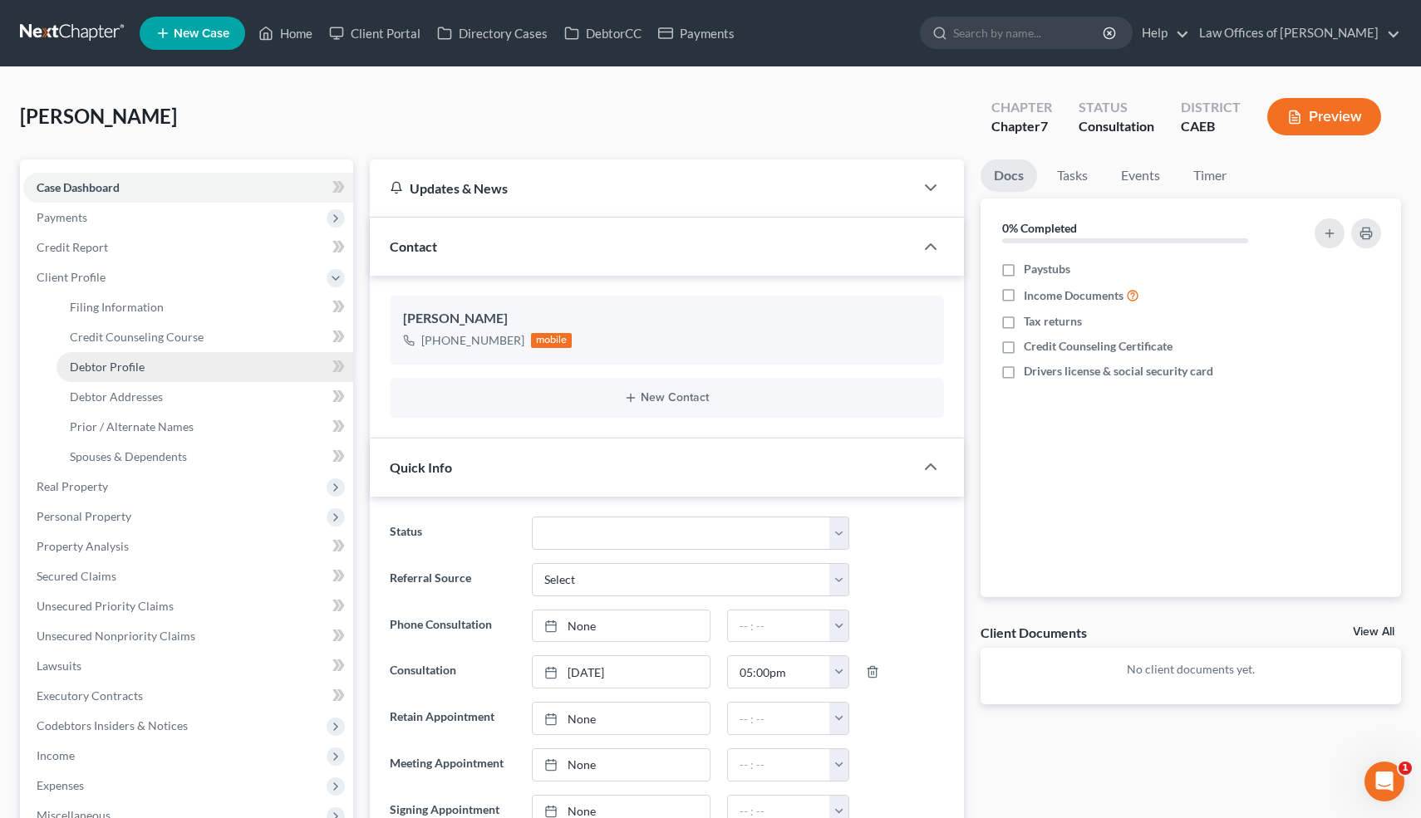
click at [118, 366] on span "Debtor Profile" at bounding box center [107, 367] width 75 height 14
select select "0"
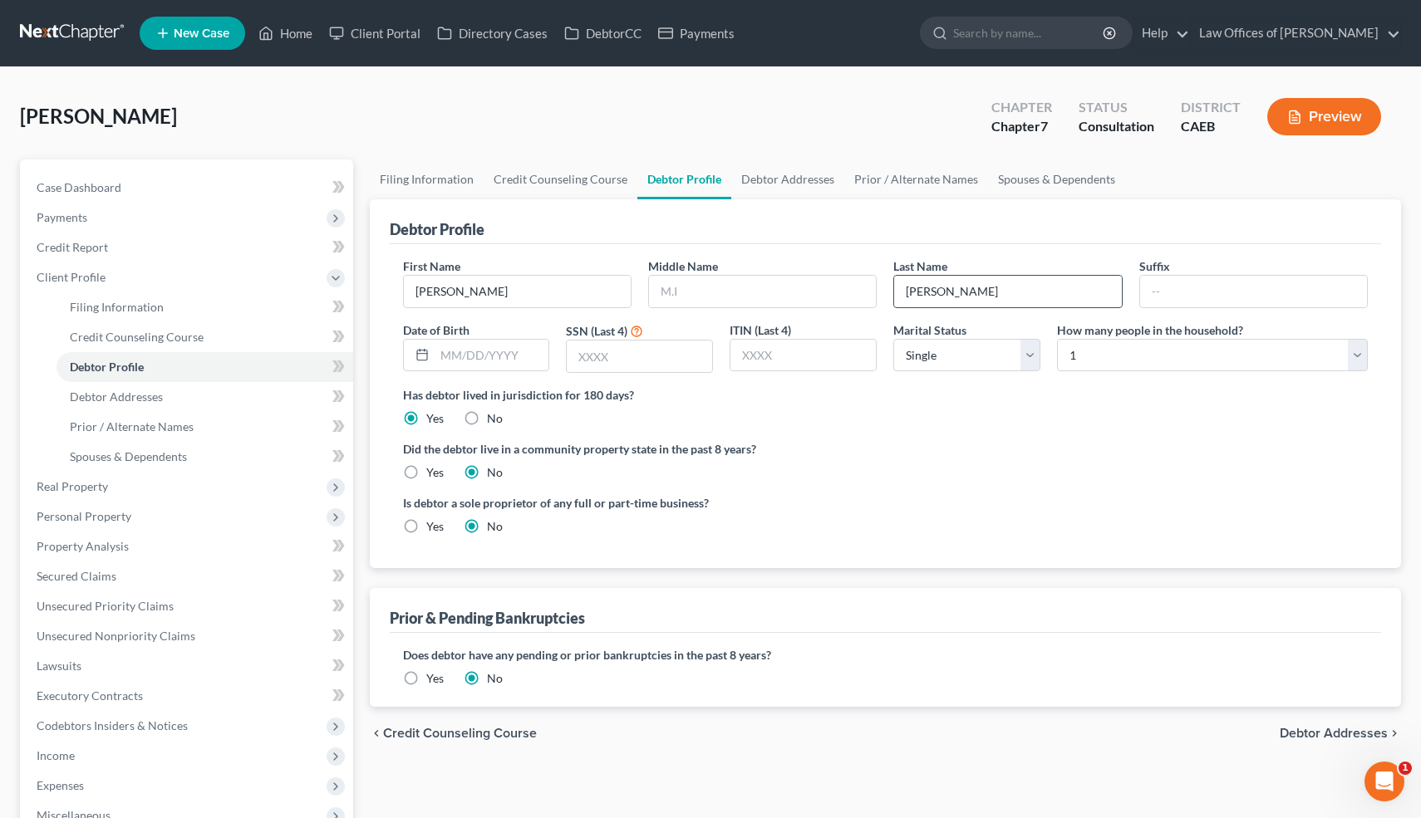
click at [989, 297] on input "[PERSON_NAME]" at bounding box center [1007, 292] width 227 height 32
type input "[PERSON_NAME]-Archive"
click at [1267, 199] on div "Debtor Profile" at bounding box center [886, 221] width 992 height 45
click at [81, 191] on span "Case Dashboard" at bounding box center [79, 187] width 85 height 14
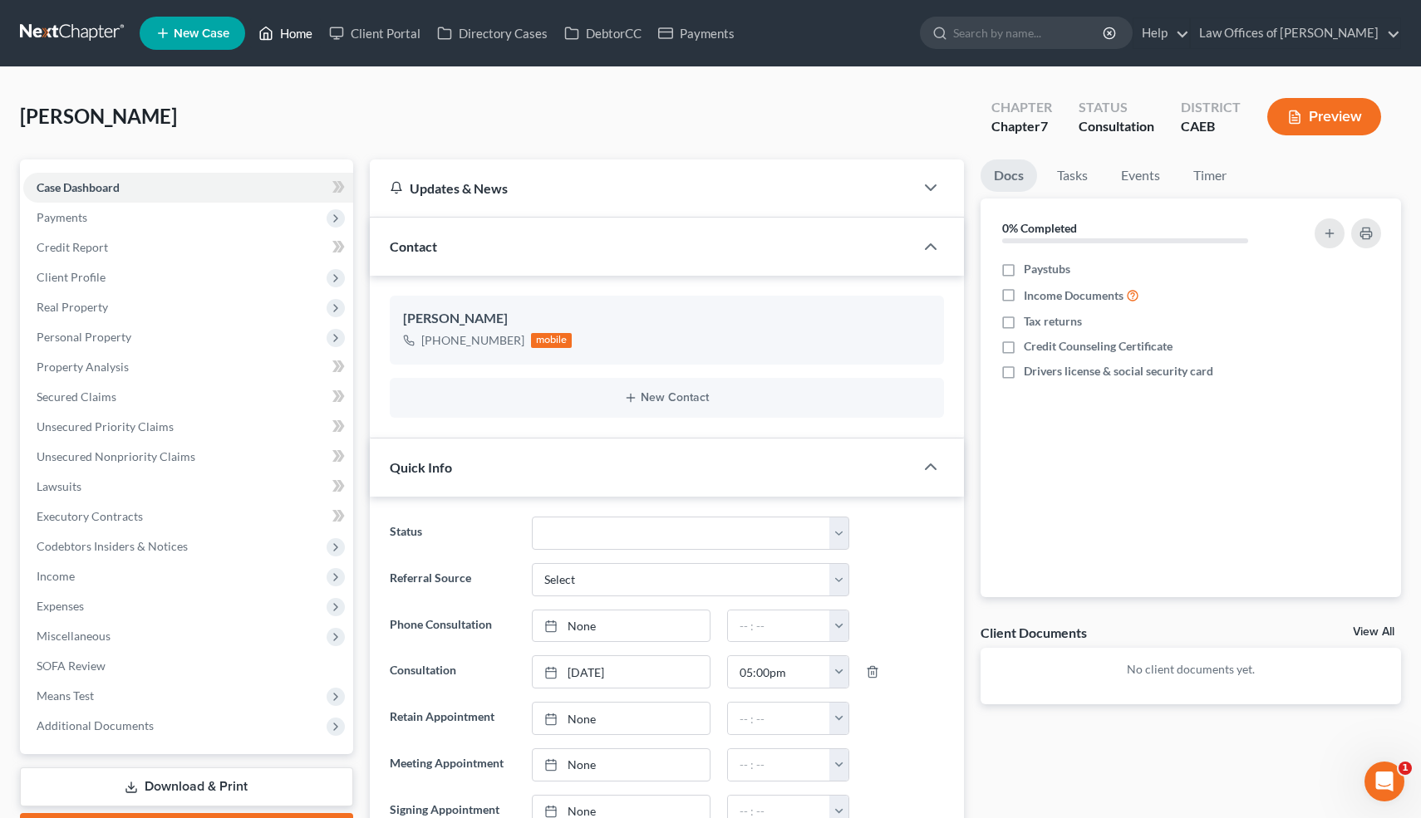
click at [302, 34] on link "Home" at bounding box center [285, 33] width 71 height 30
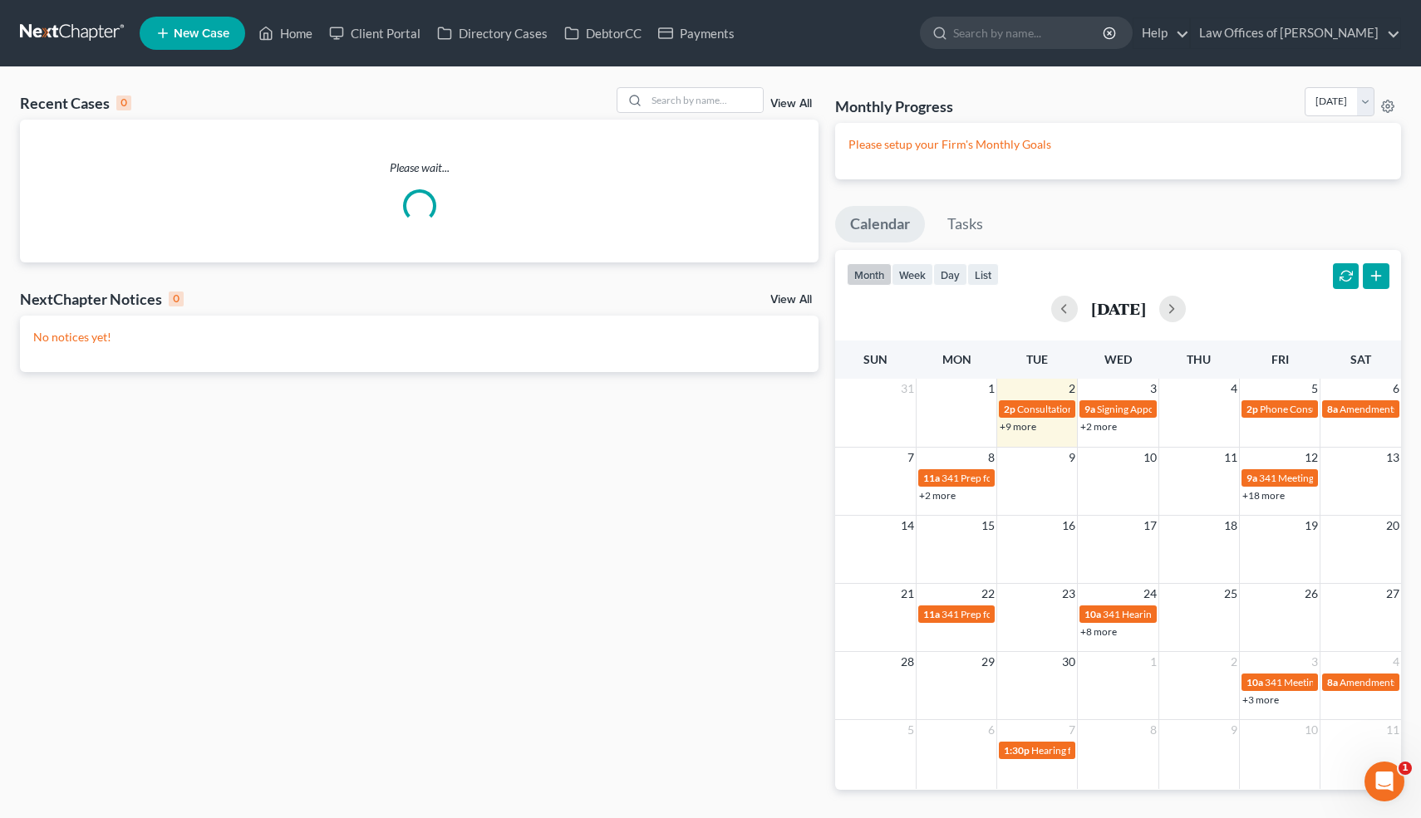
click at [798, 106] on link "View All" at bounding box center [791, 104] width 42 height 12
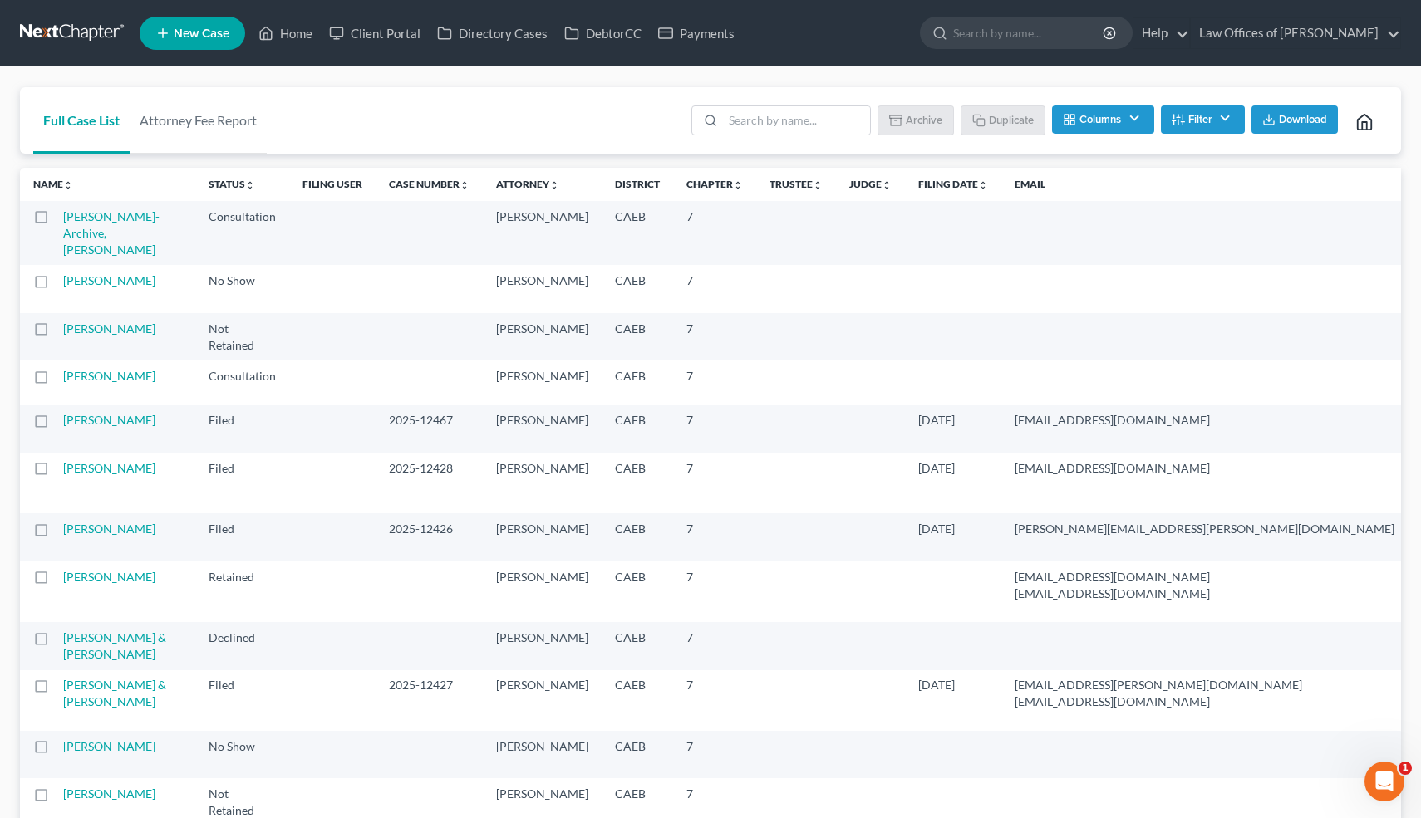
click at [56, 221] on label at bounding box center [56, 221] width 0 height 0
click at [63, 218] on input "checkbox" at bounding box center [68, 214] width 11 height 11
click at [924, 119] on button "Archive" at bounding box center [918, 120] width 75 height 28
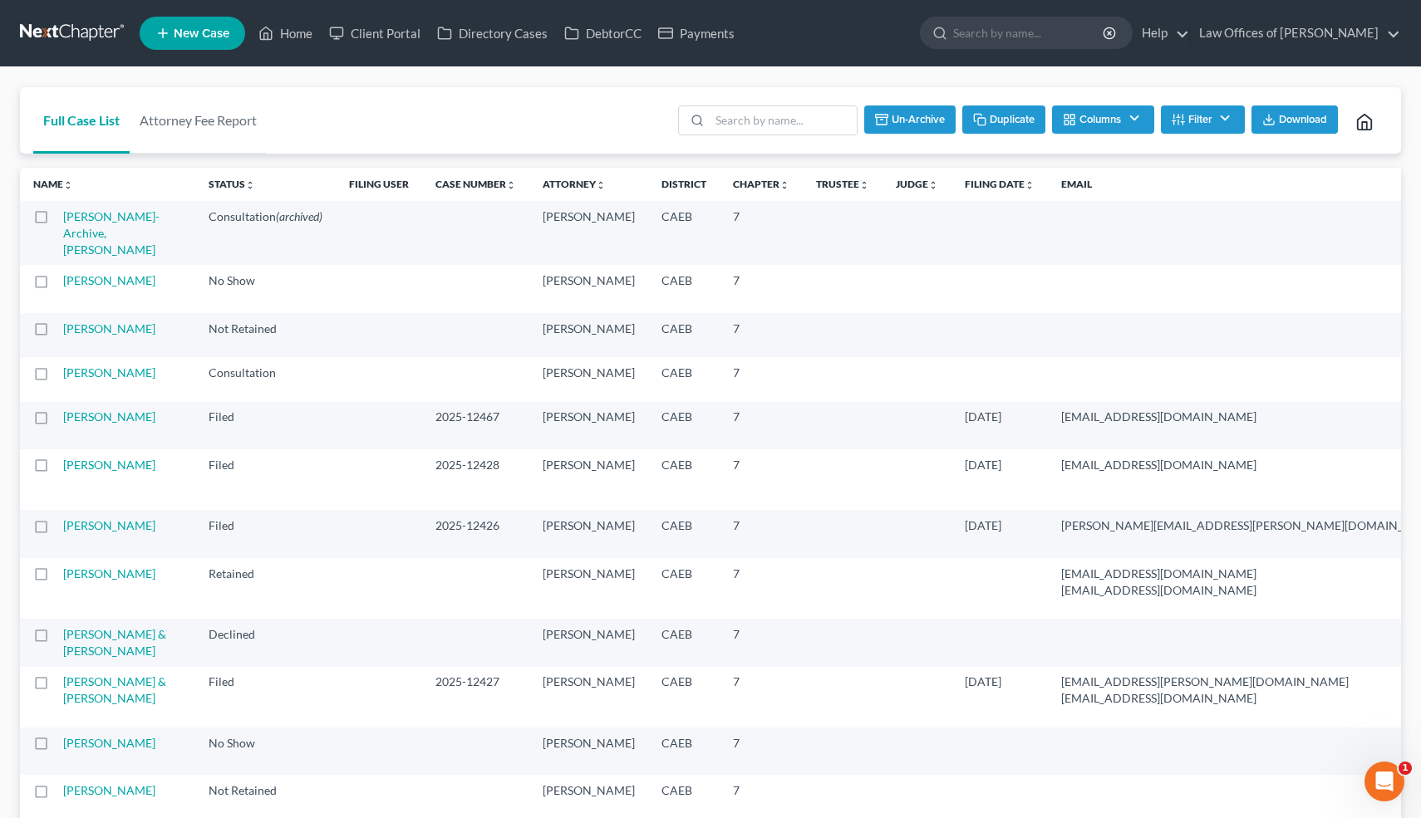
checkbox input "false"
click at [297, 34] on link "Home" at bounding box center [285, 33] width 71 height 30
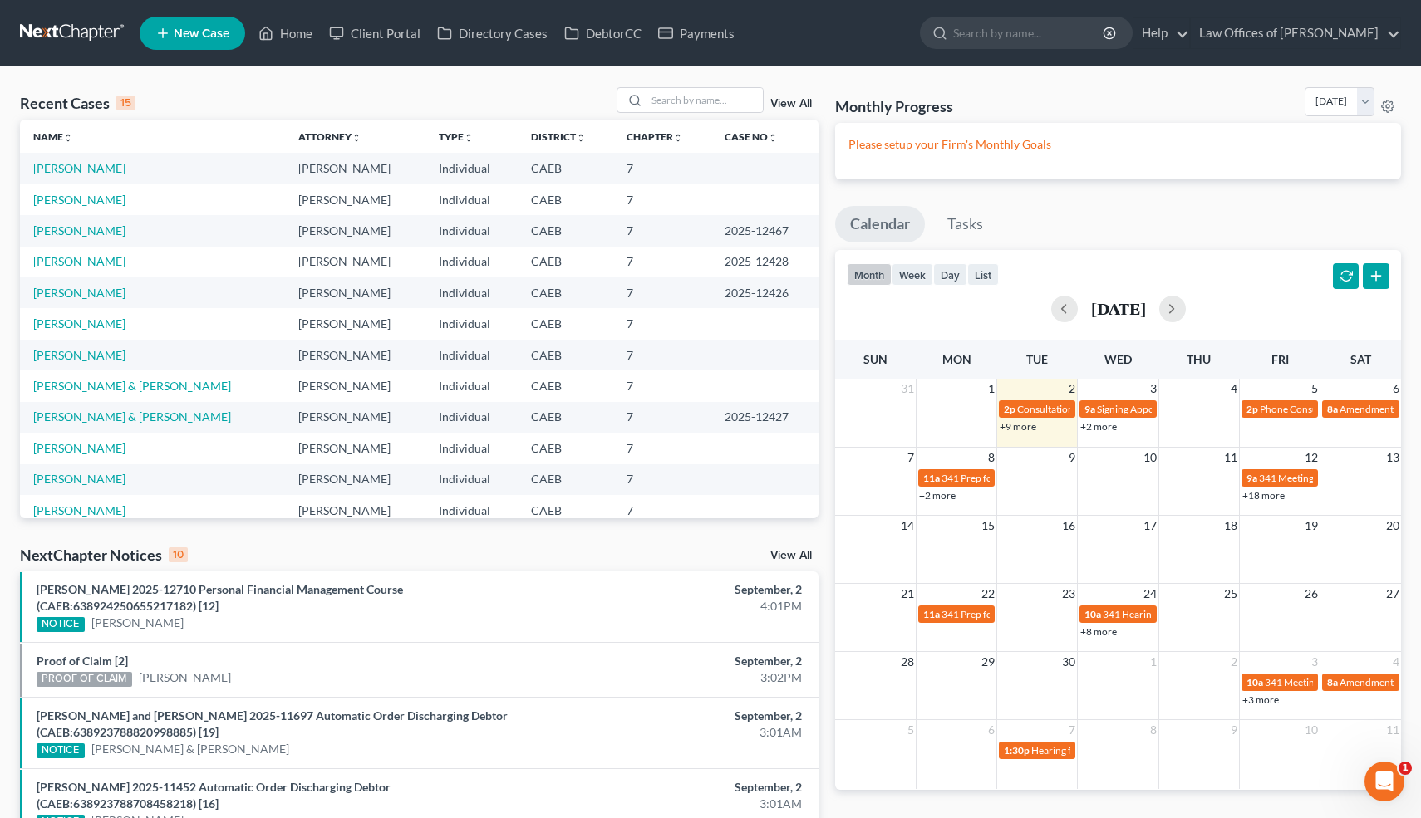
click at [106, 166] on link "[PERSON_NAME]" at bounding box center [79, 168] width 92 height 14
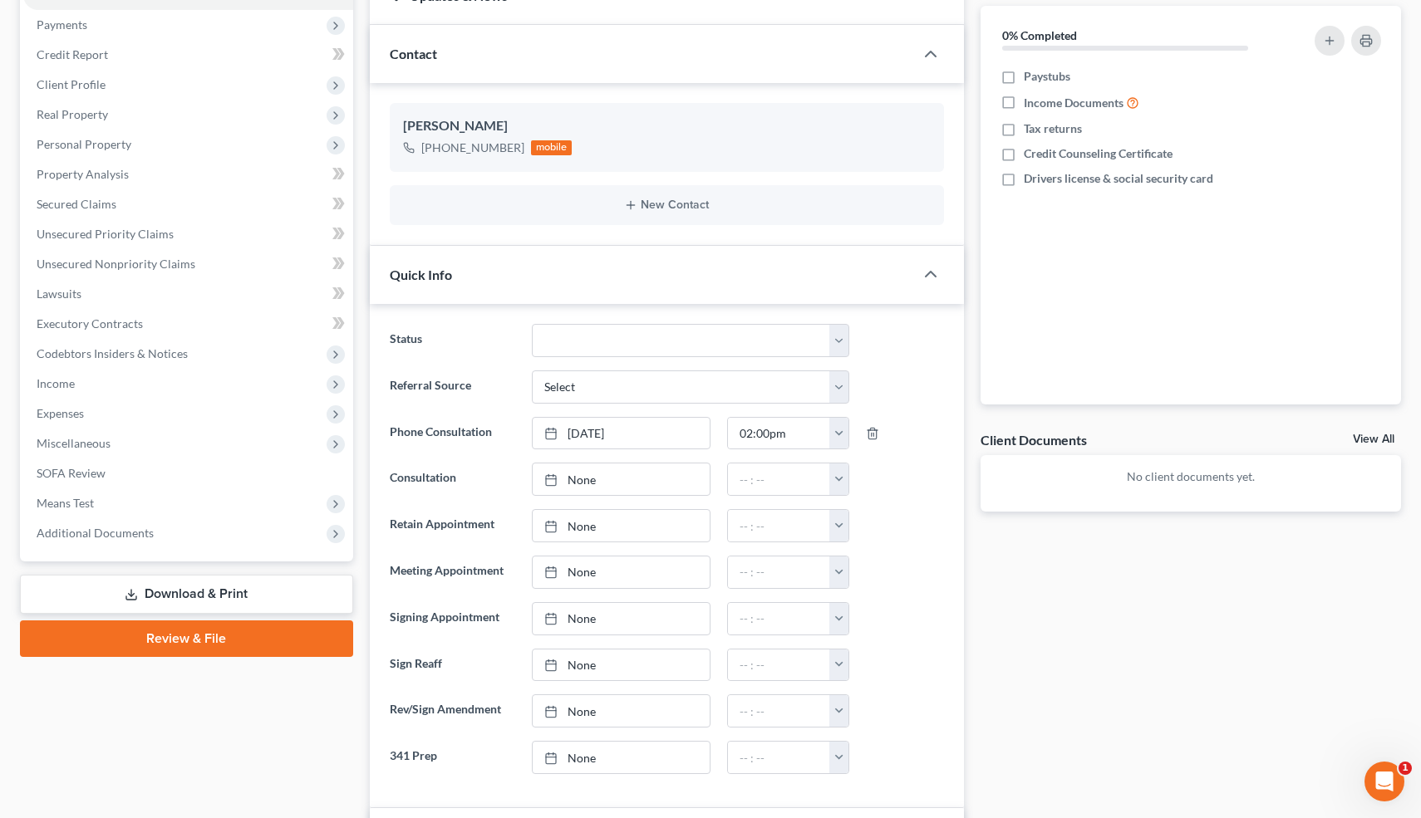
scroll to position [195, 0]
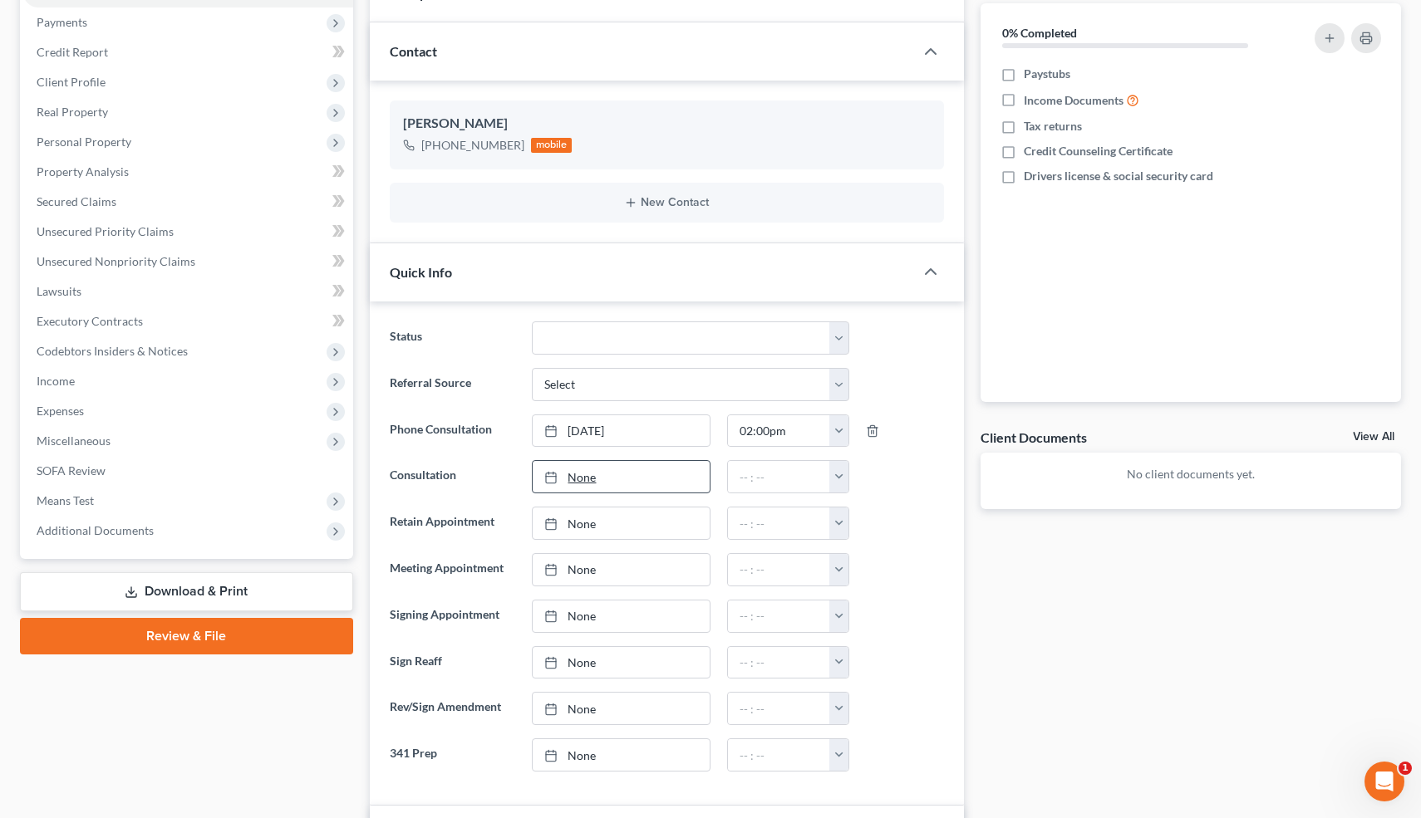
click at [590, 475] on link "None" at bounding box center [621, 477] width 176 height 32
type input "[DATE]"
click at [840, 479] on button "button" at bounding box center [838, 477] width 19 height 32
click at [876, 552] on link "5:00pm" at bounding box center [875, 561] width 93 height 28
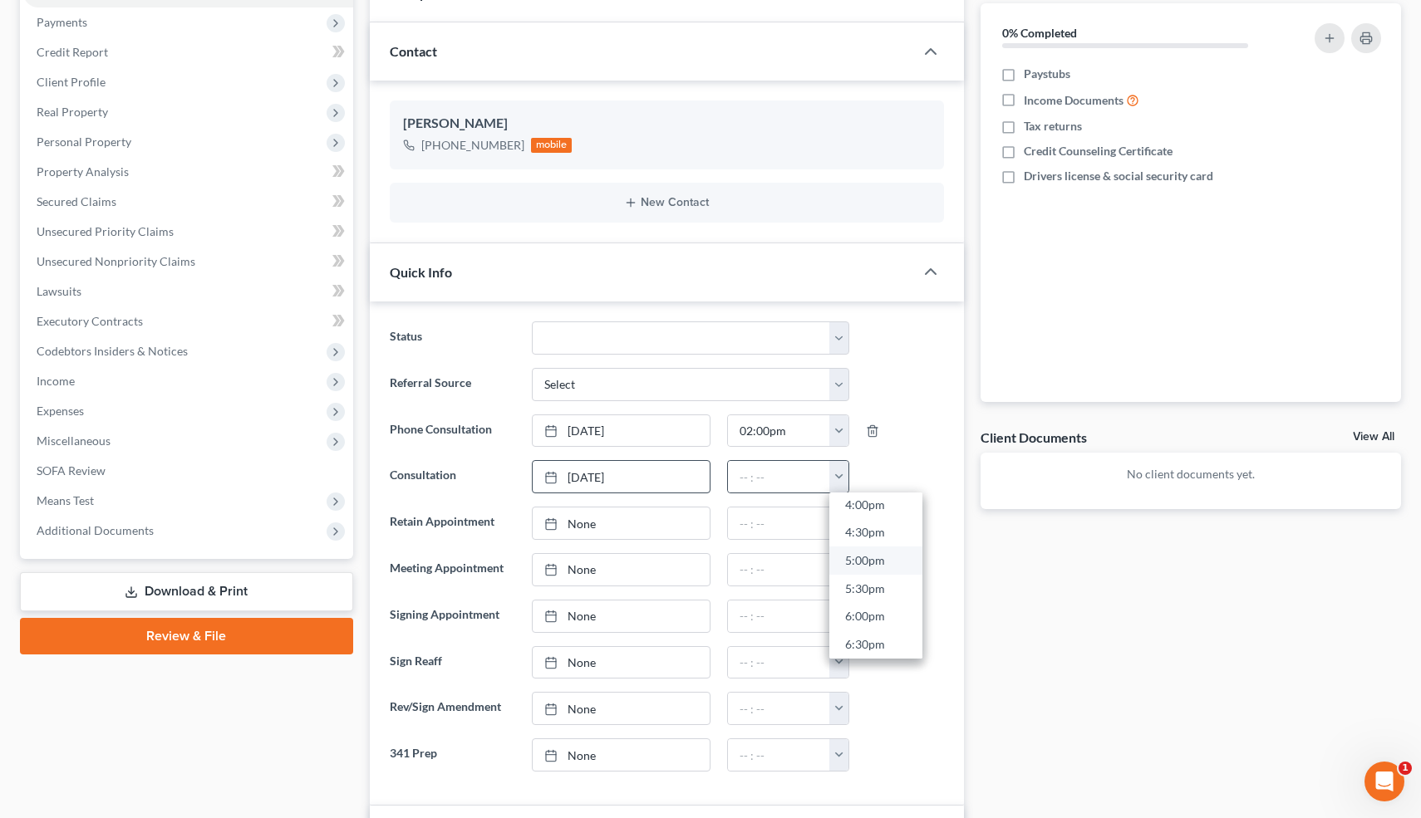
type input "5:00pm"
click at [905, 454] on ng-include "Status Cancelled/Refund Closed Consultation Declined Discharged Filed Income Ch…" at bounding box center [667, 547] width 555 height 450
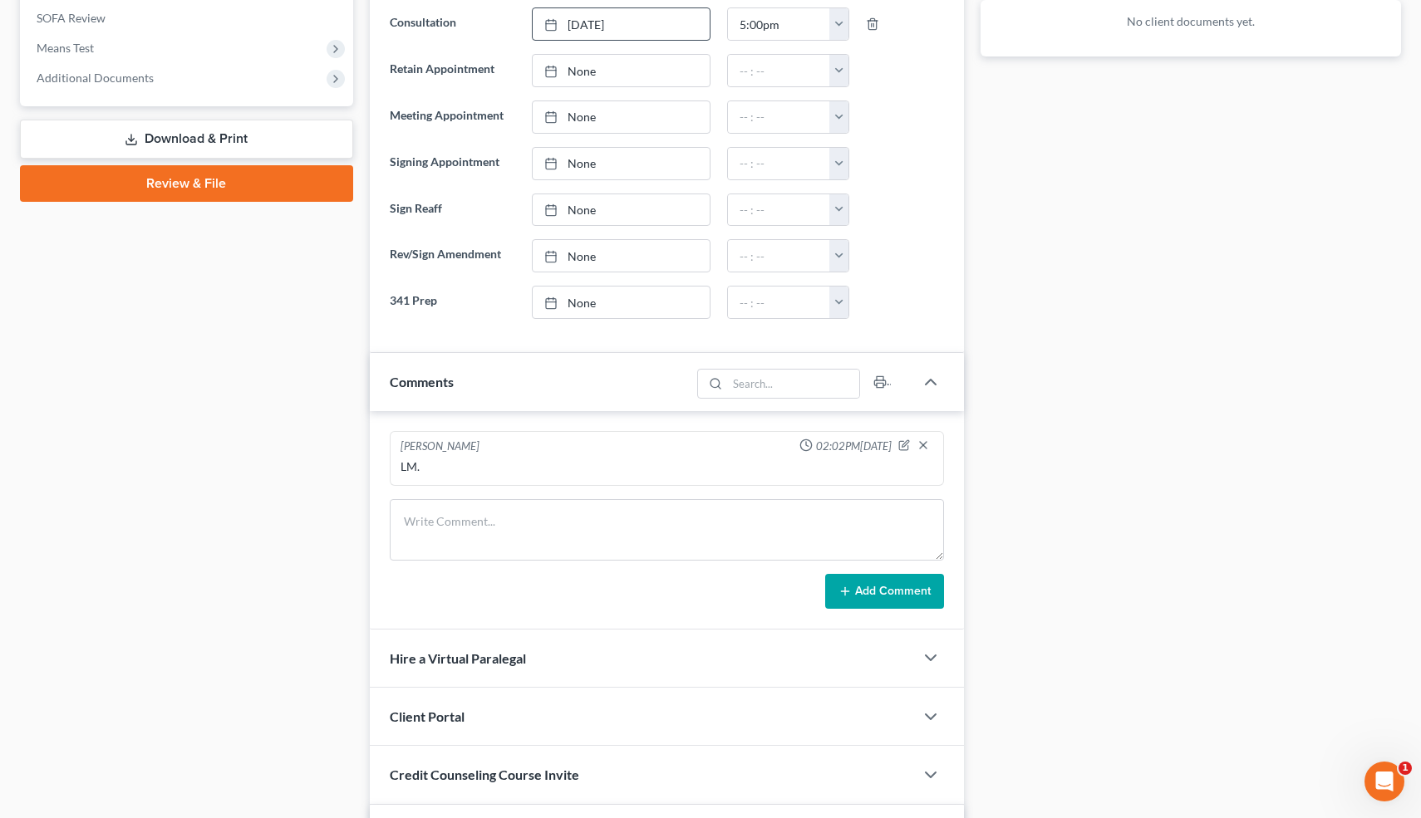
scroll to position [650, 0]
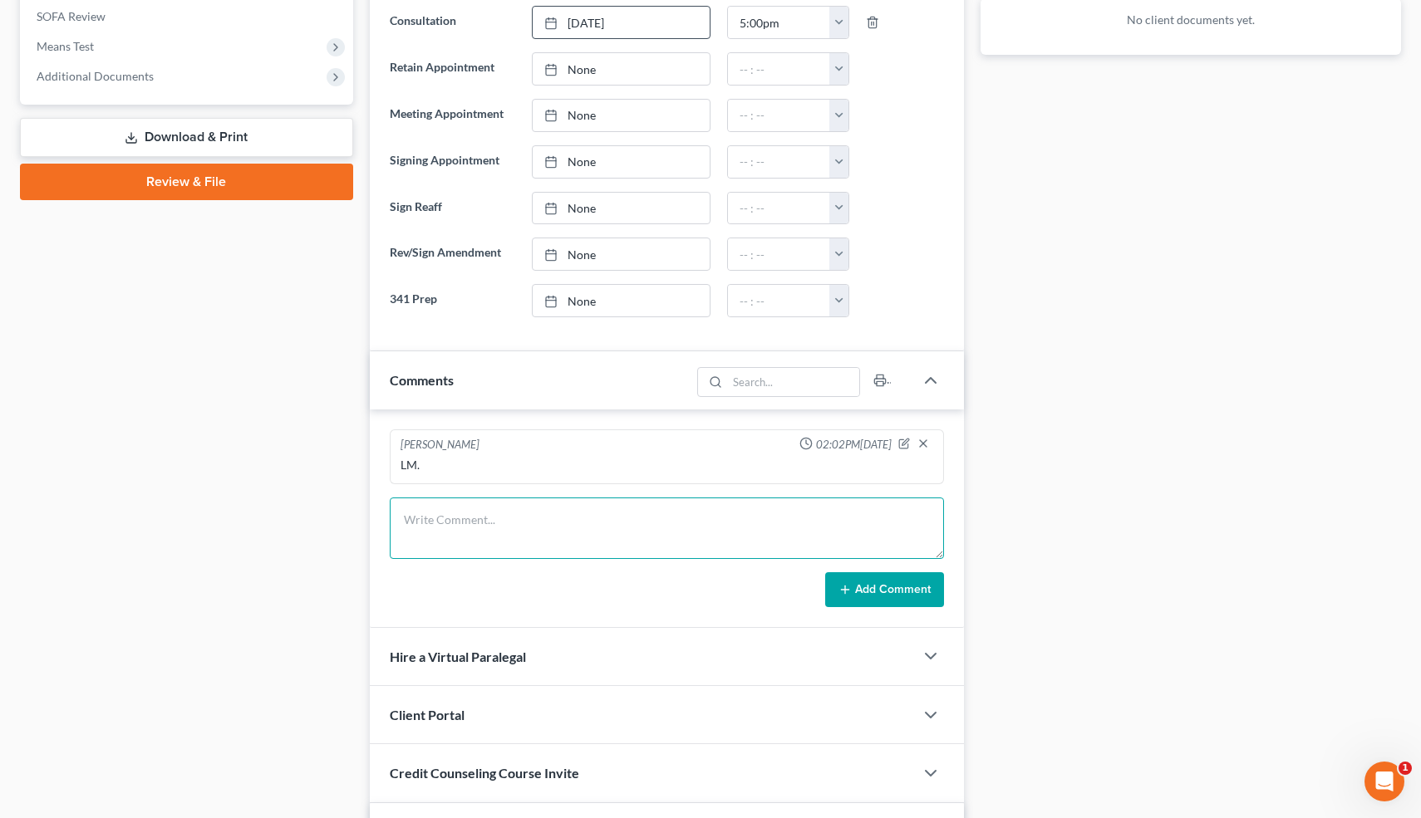
click at [447, 540] on textarea at bounding box center [667, 528] width 555 height 61
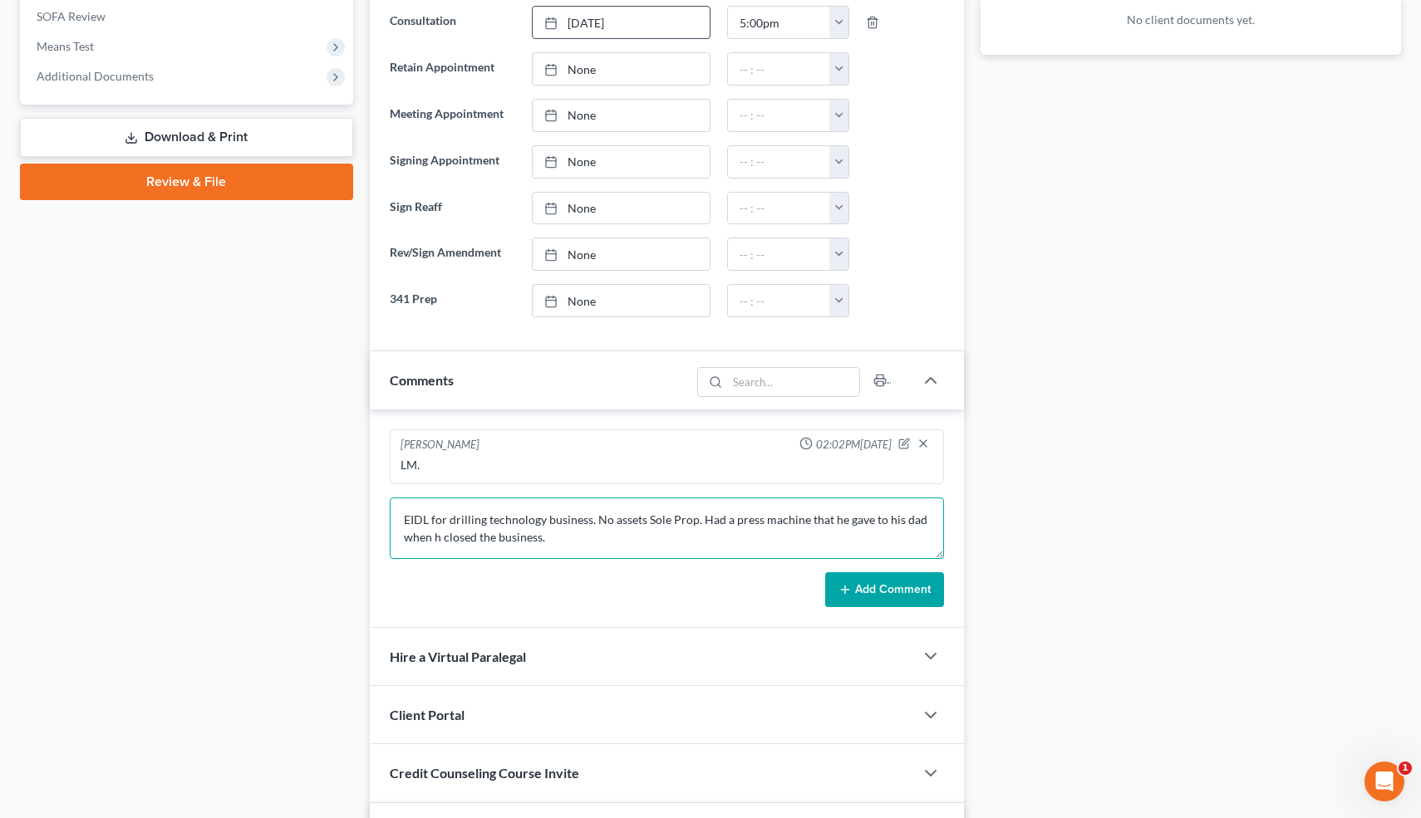
click at [439, 539] on textarea "EIDL for drilling technology business. No assets Sole Prop. Had a press machine…" at bounding box center [667, 528] width 555 height 61
click at [564, 538] on textarea "EIDL for drilling technology business. No assets Sole Prop. Had a press machine…" at bounding box center [667, 528] width 555 height 61
click at [631, 538] on textarea "EIDL for drilling technology business. No assets Sole Prop. Had a press machine…" at bounding box center [667, 528] width 555 height 61
click at [874, 536] on textarea "EIDL for drilling technology business. No assets Sole Prop. Had a press machine…" at bounding box center [667, 528] width 555 height 61
click at [847, 536] on textarea "EIDL for drilling technology business. No assets Sole Prop. Had a press machine…" at bounding box center [667, 528] width 555 height 61
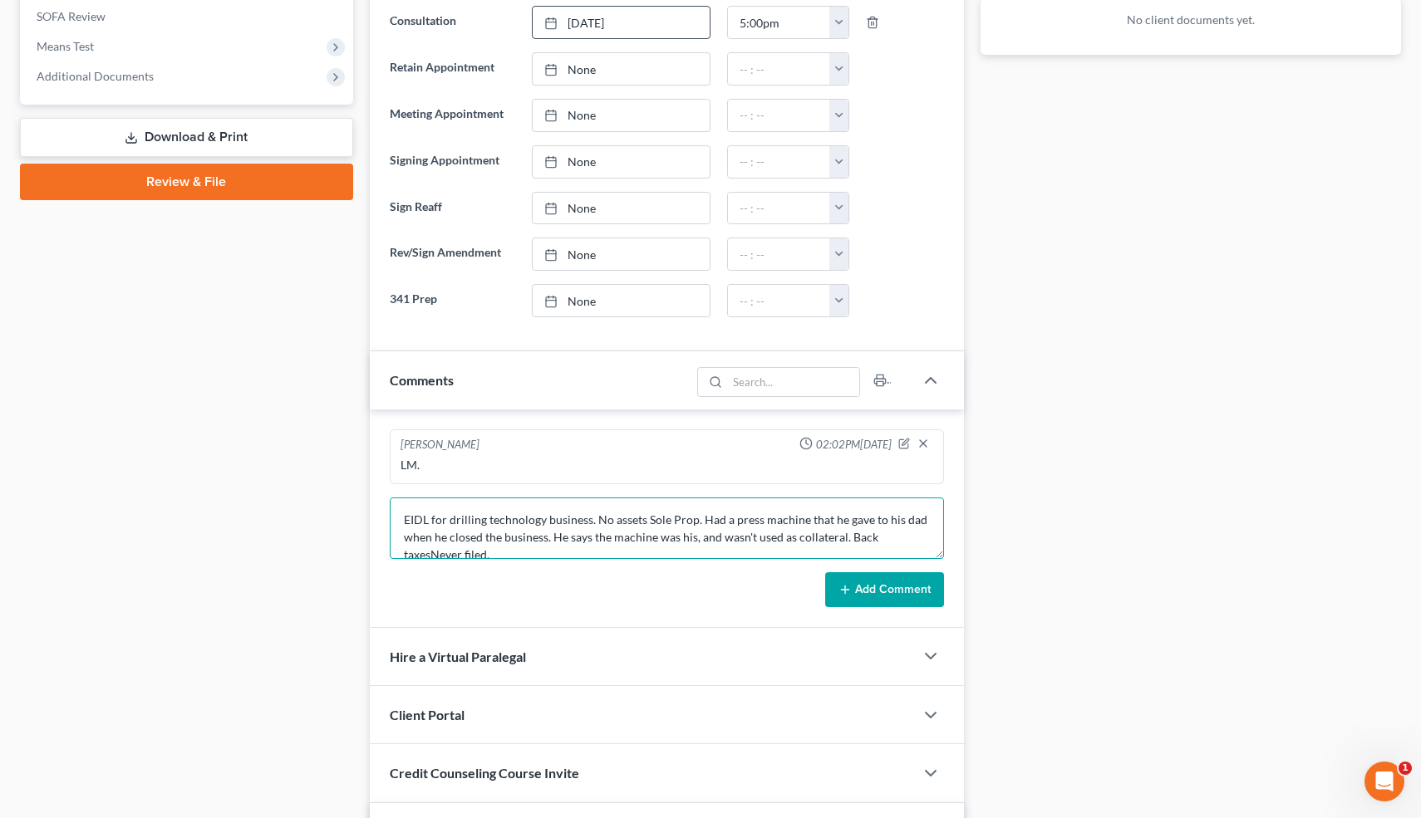
scroll to position [3, 0]
type textarea "EIDL for drilling technology business. No assets Sole Prop. Had a press machine…"
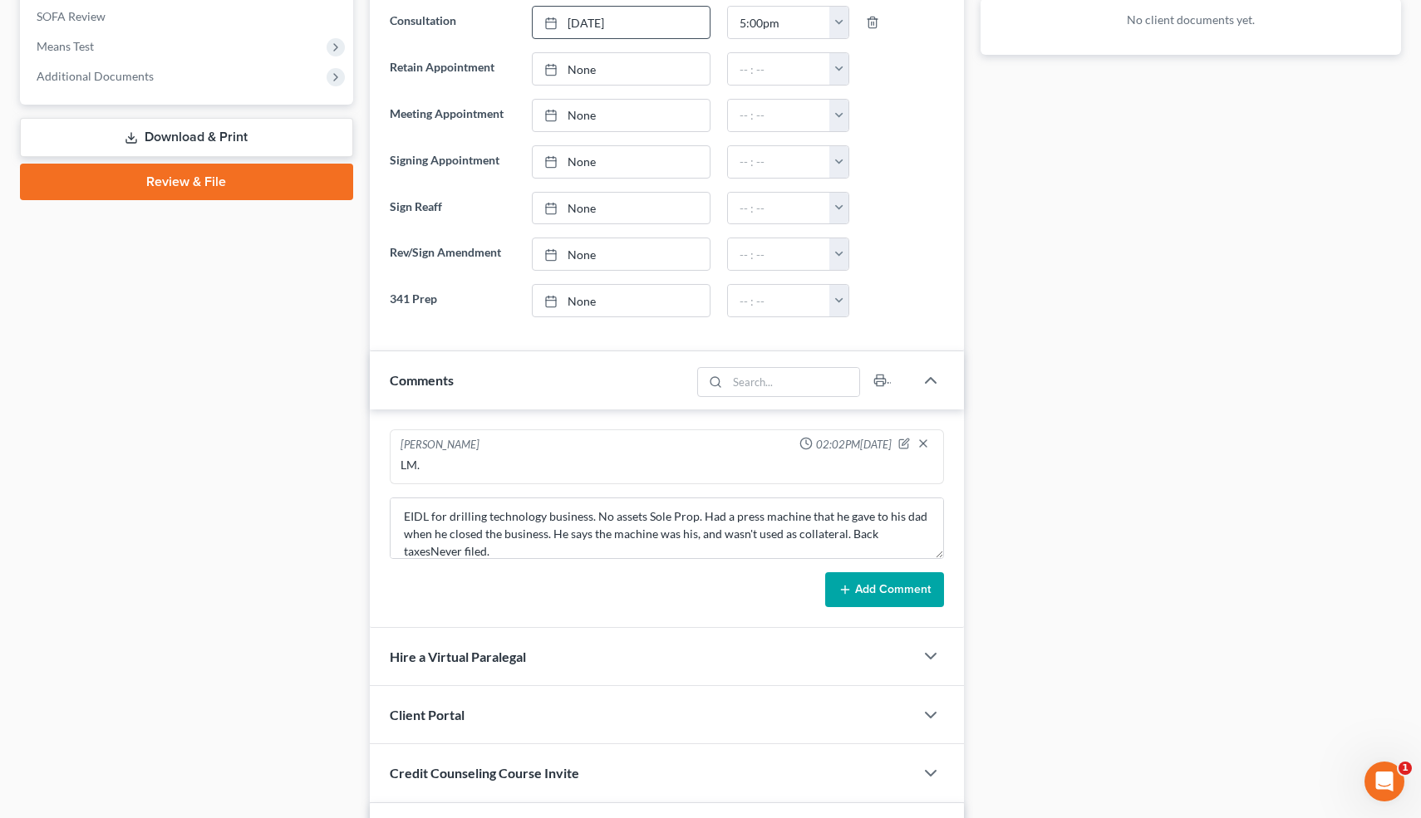
click at [908, 579] on button "Add Comment" at bounding box center [884, 589] width 119 height 35
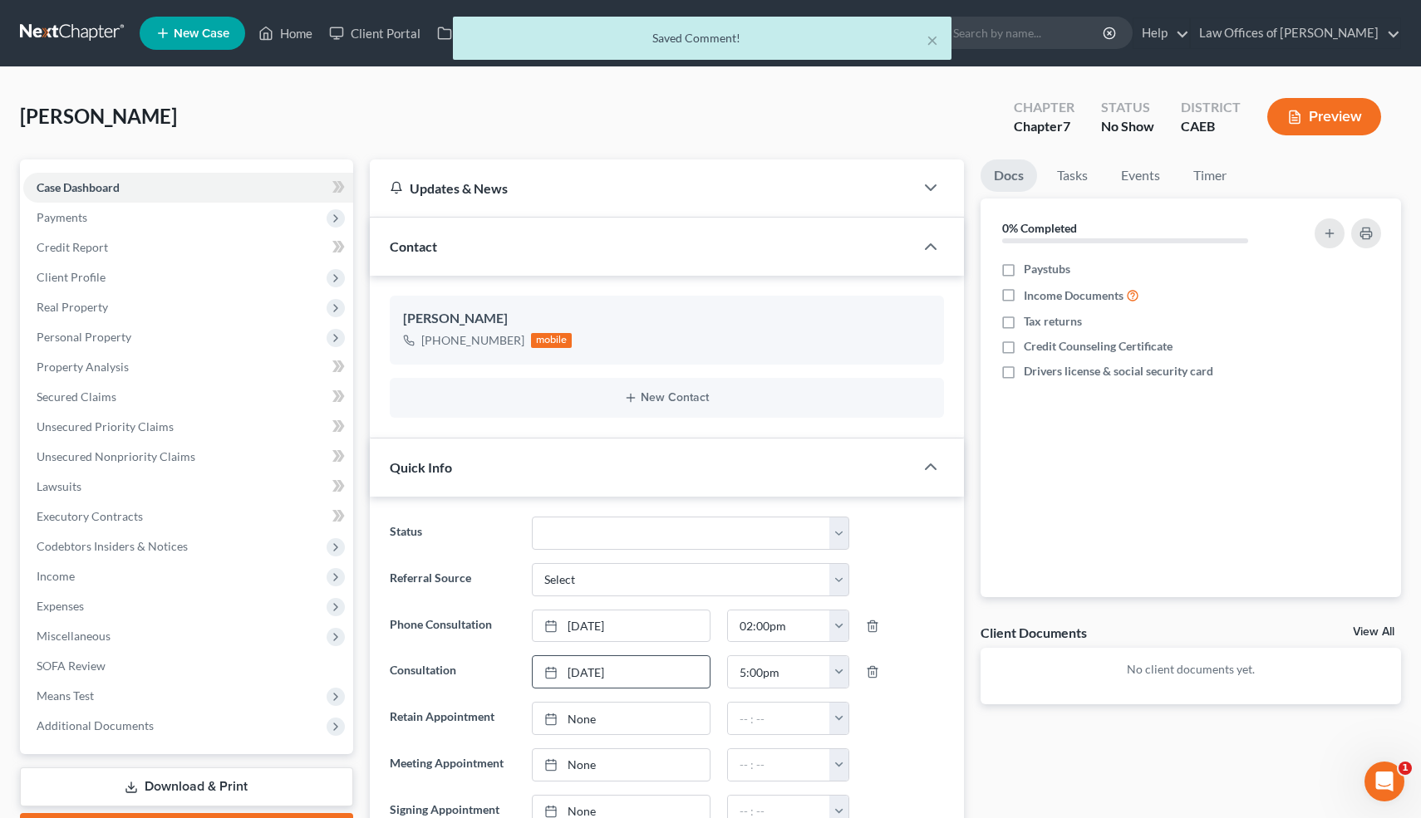
scroll to position [0, 0]
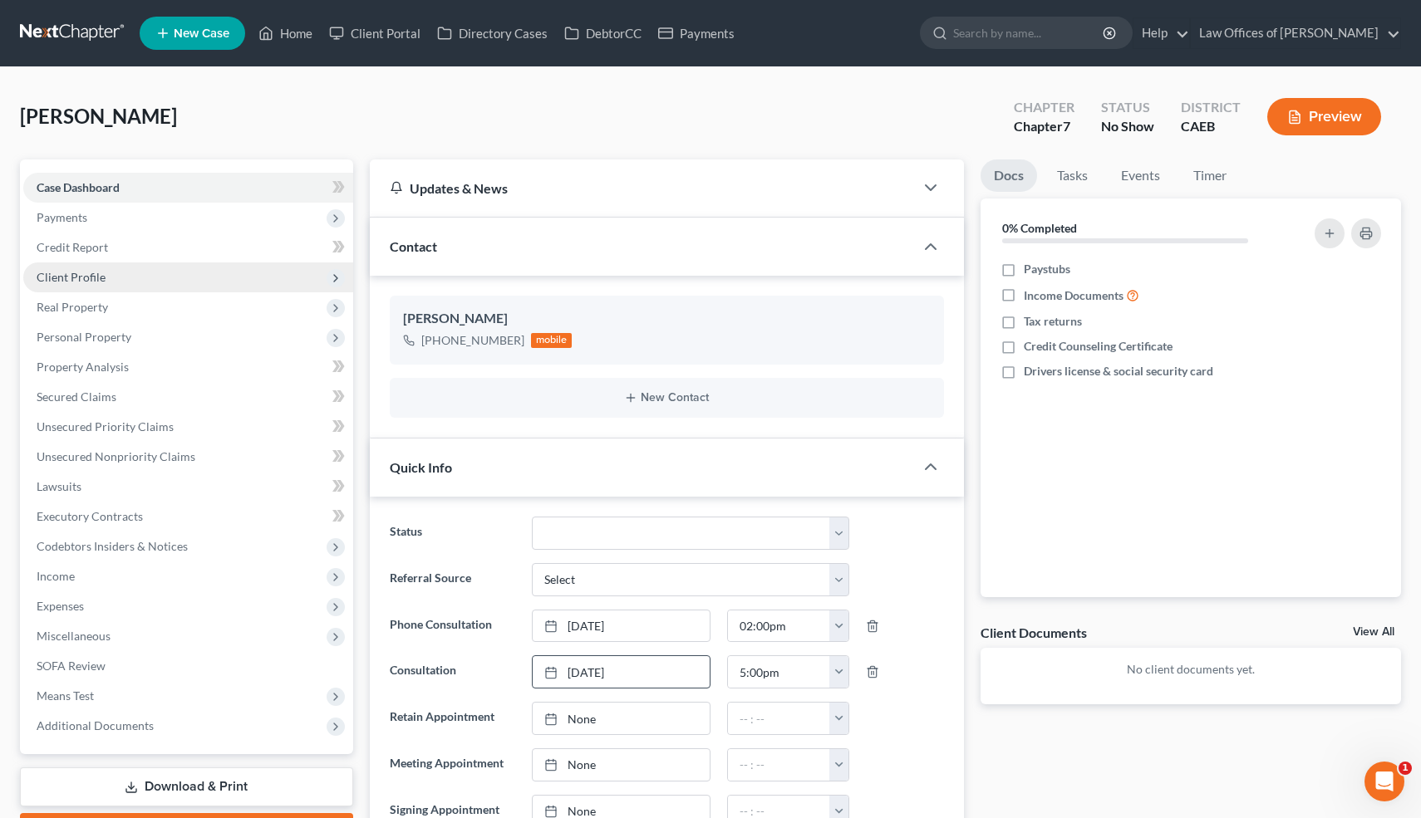
click at [85, 278] on span "Client Profile" at bounding box center [71, 277] width 69 height 14
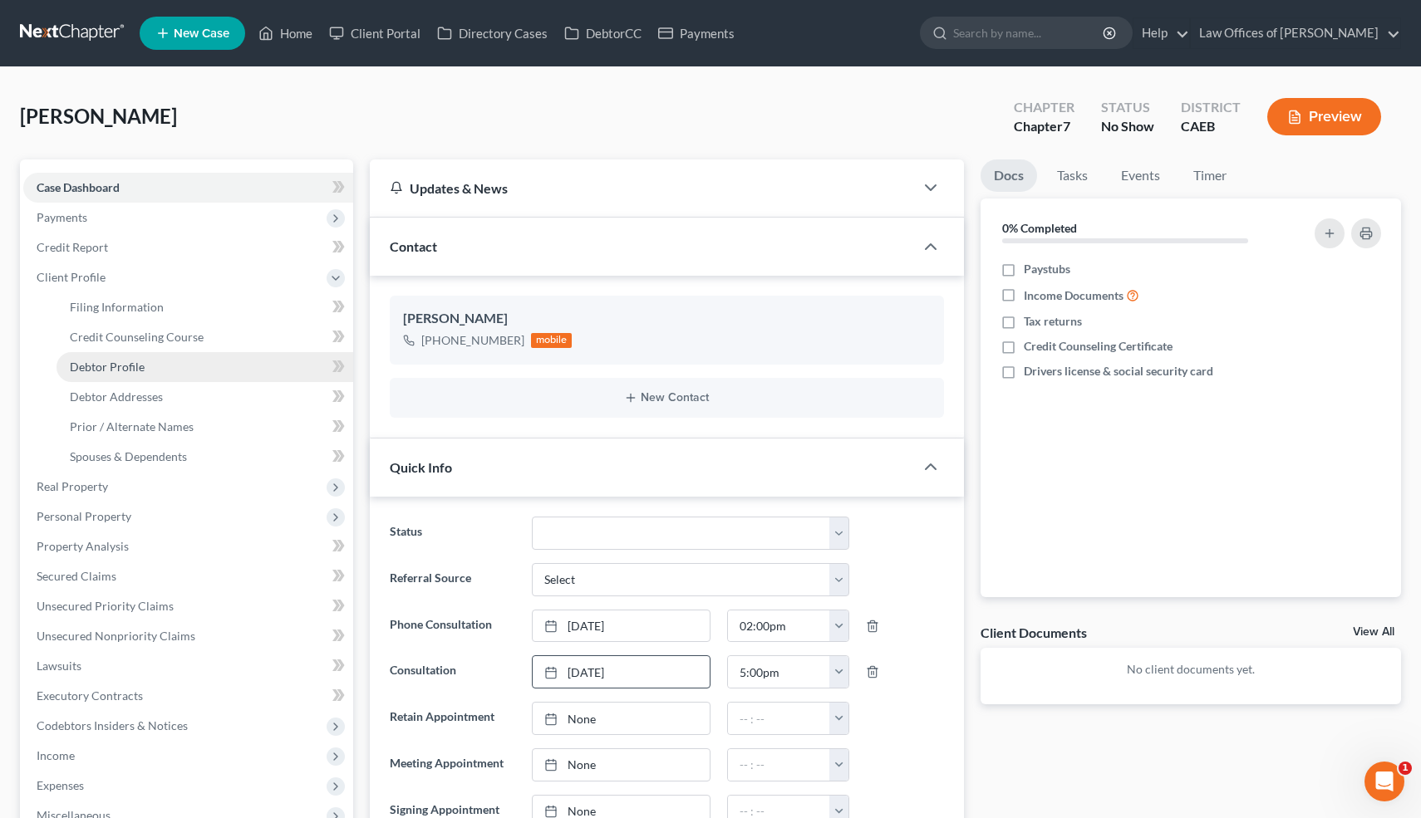
click at [120, 367] on span "Debtor Profile" at bounding box center [107, 367] width 75 height 14
select select "0"
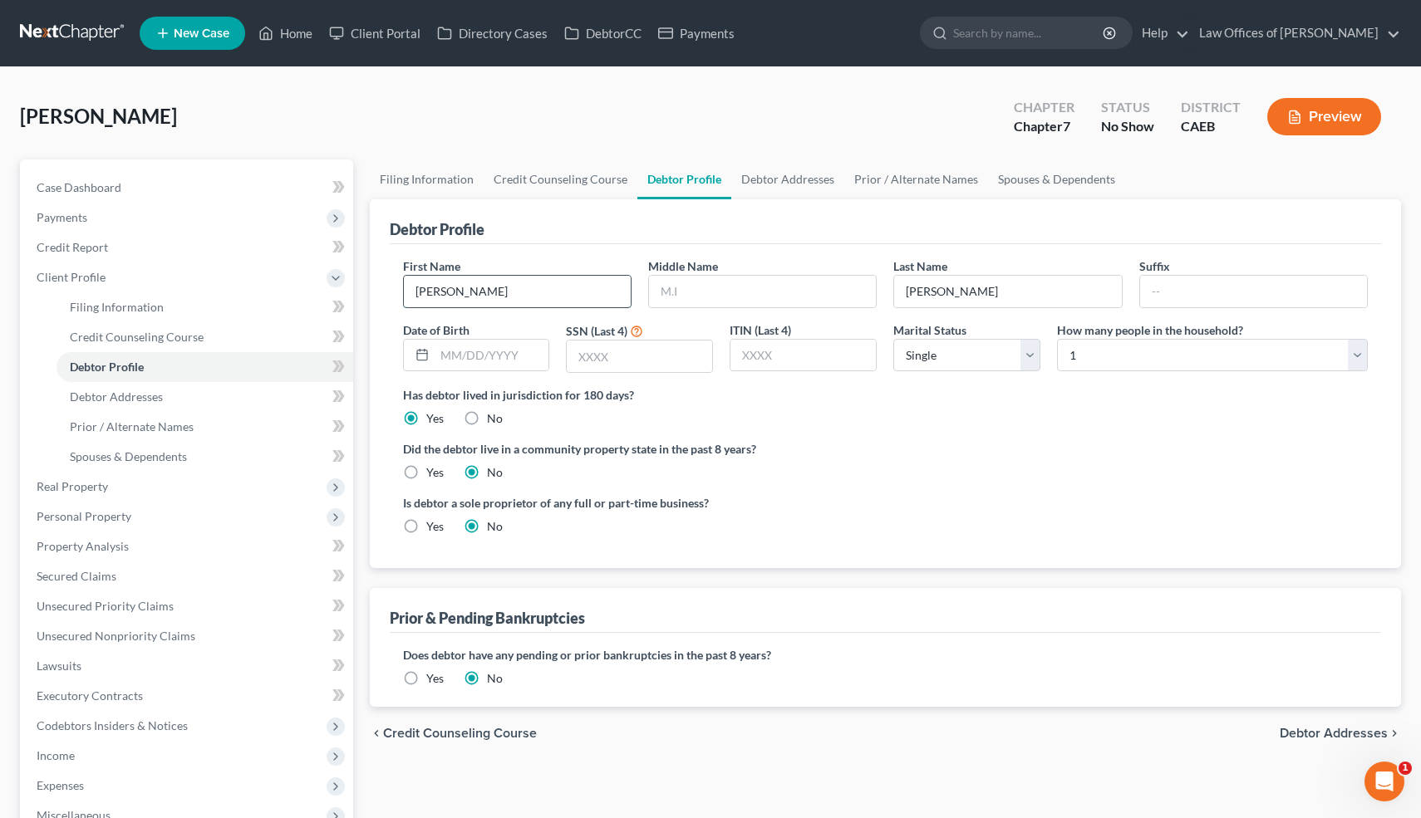
click at [444, 292] on input "[PERSON_NAME]" at bounding box center [517, 292] width 227 height 32
type input "[PERSON_NAME]"
click at [103, 174] on link "Case Dashboard" at bounding box center [188, 188] width 330 height 30
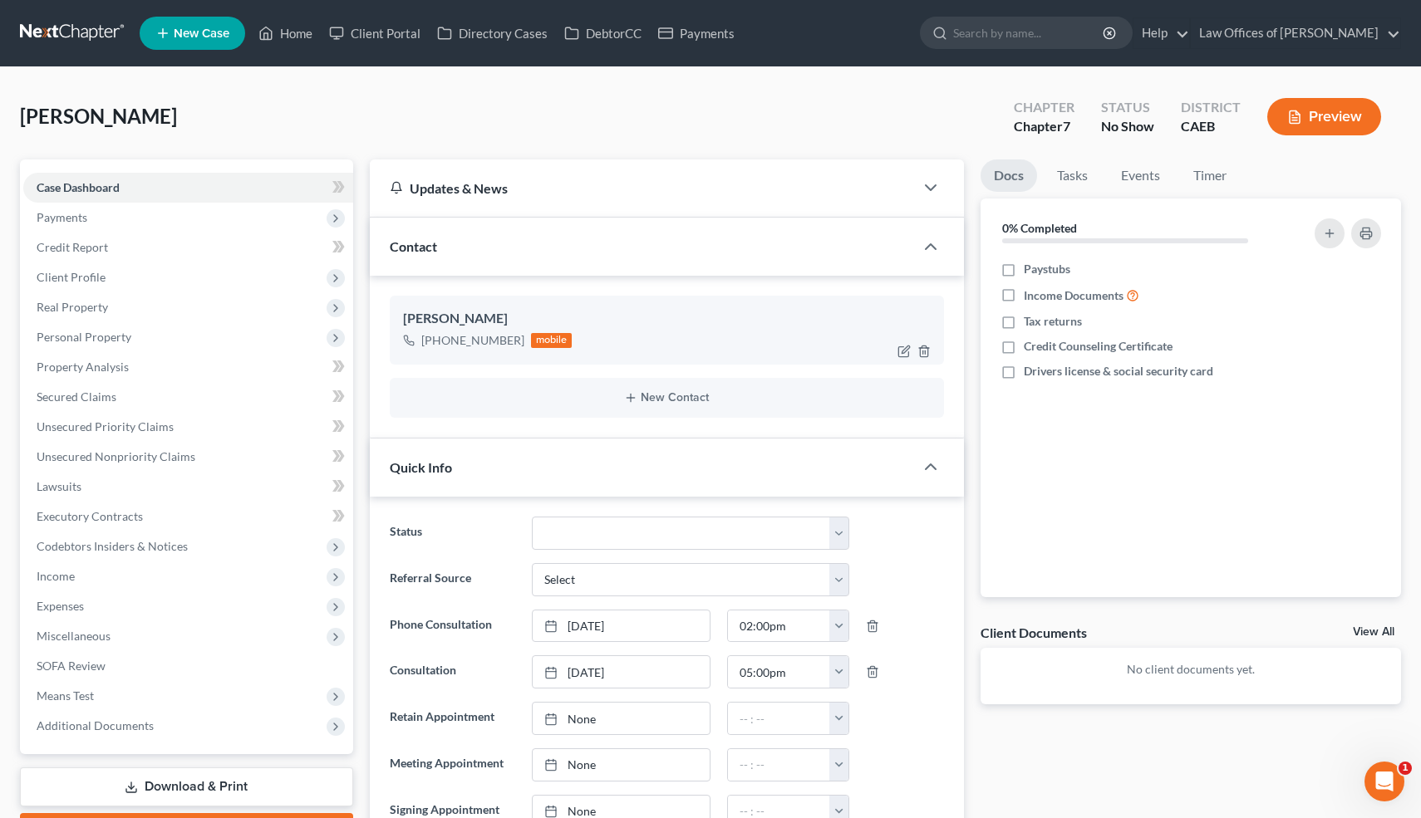
scroll to position [253, 0]
click at [479, 310] on div "[PERSON_NAME]" at bounding box center [667, 319] width 528 height 20
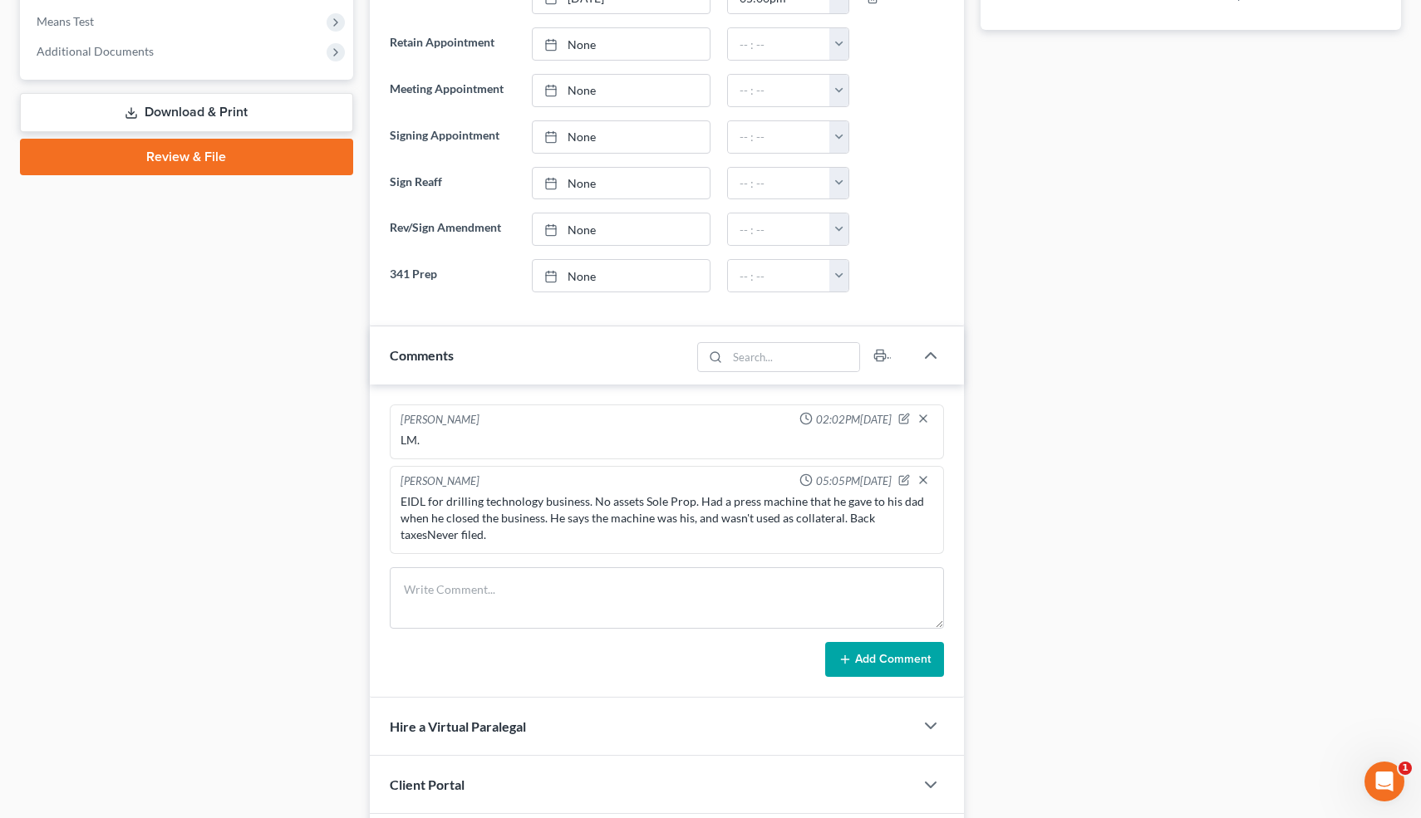
scroll to position [675, 0]
click at [901, 478] on icon "button" at bounding box center [904, 480] width 12 height 12
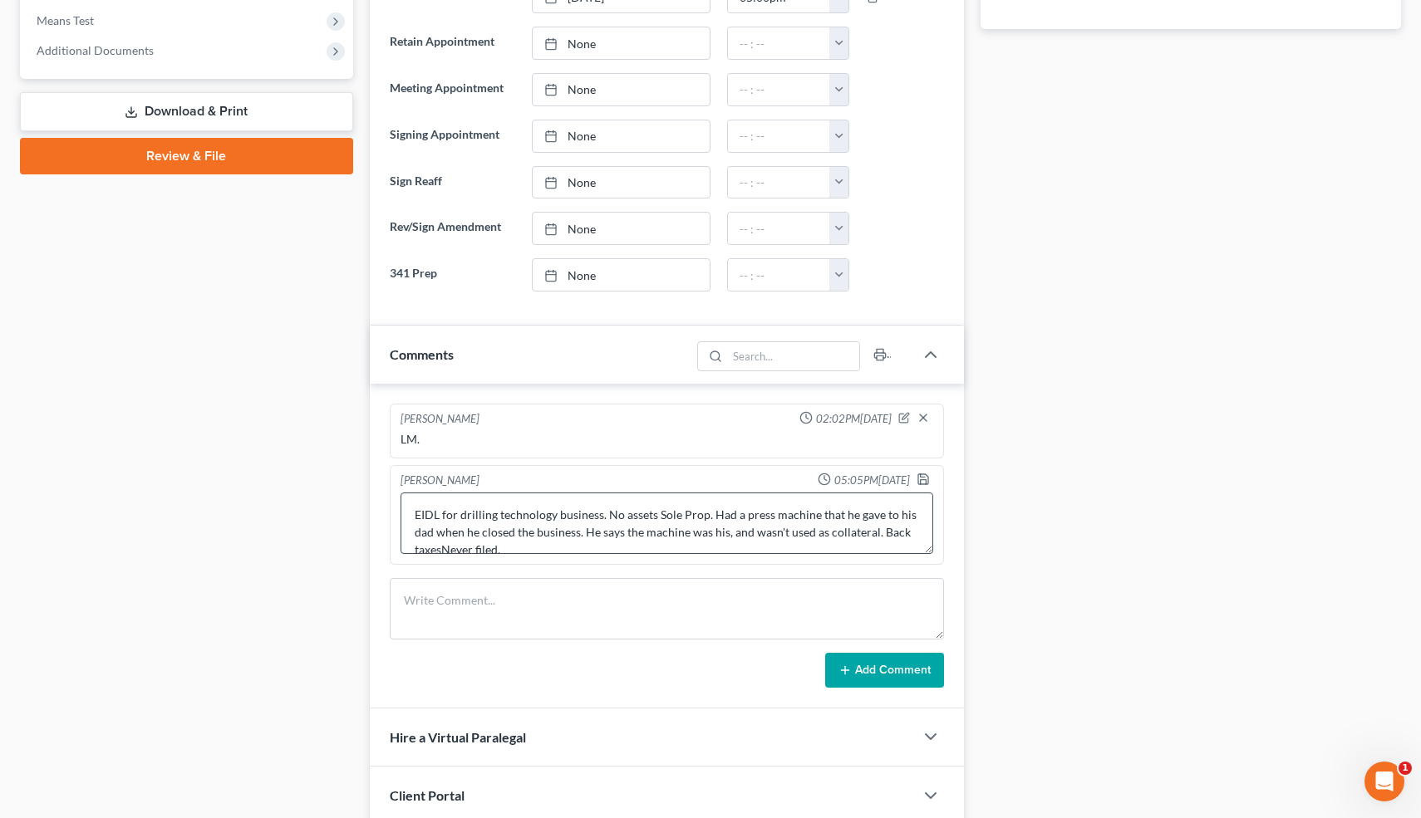
scroll to position [17, 0]
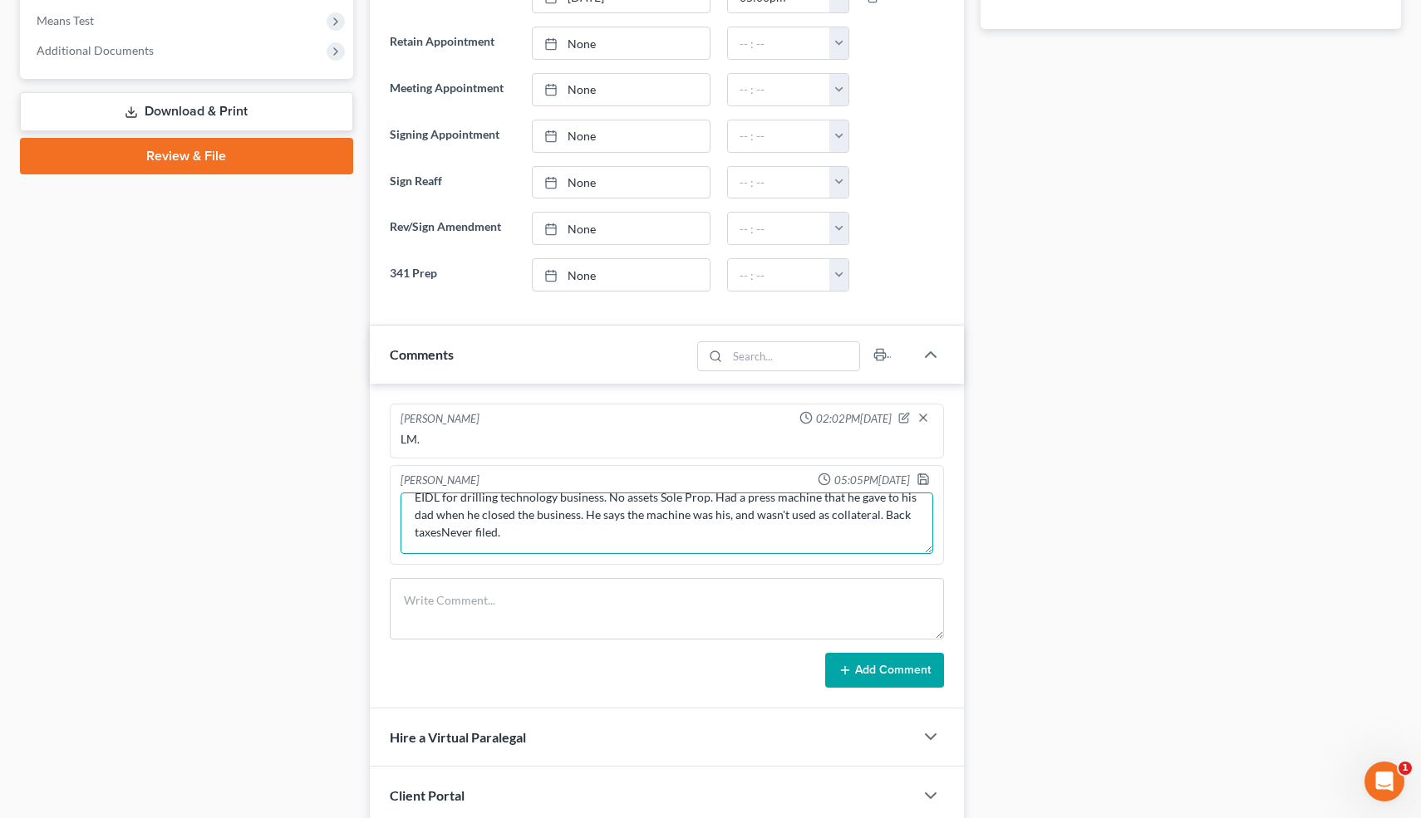
click at [442, 534] on textarea "EIDL for drilling technology business. No assets Sole Prop. Had a press machine…" at bounding box center [666, 523] width 533 height 61
click at [607, 532] on textarea "EIDL for drilling technology business. No assets Sole Prop. Had a press machine…" at bounding box center [666, 523] width 533 height 61
click at [720, 536] on textarea "EIDL for drilling technology business. No assets Sole Prop. Had a press machine…" at bounding box center [666, 523] width 533 height 61
click at [839, 532] on textarea "EIDL for drilling technology business. No assets Sole Prop. Had a press machine…" at bounding box center [666, 523] width 533 height 61
click at [836, 535] on textarea "EIDL for drilling technology business. No assets Sole Prop. Had a press machine…" at bounding box center [666, 523] width 533 height 61
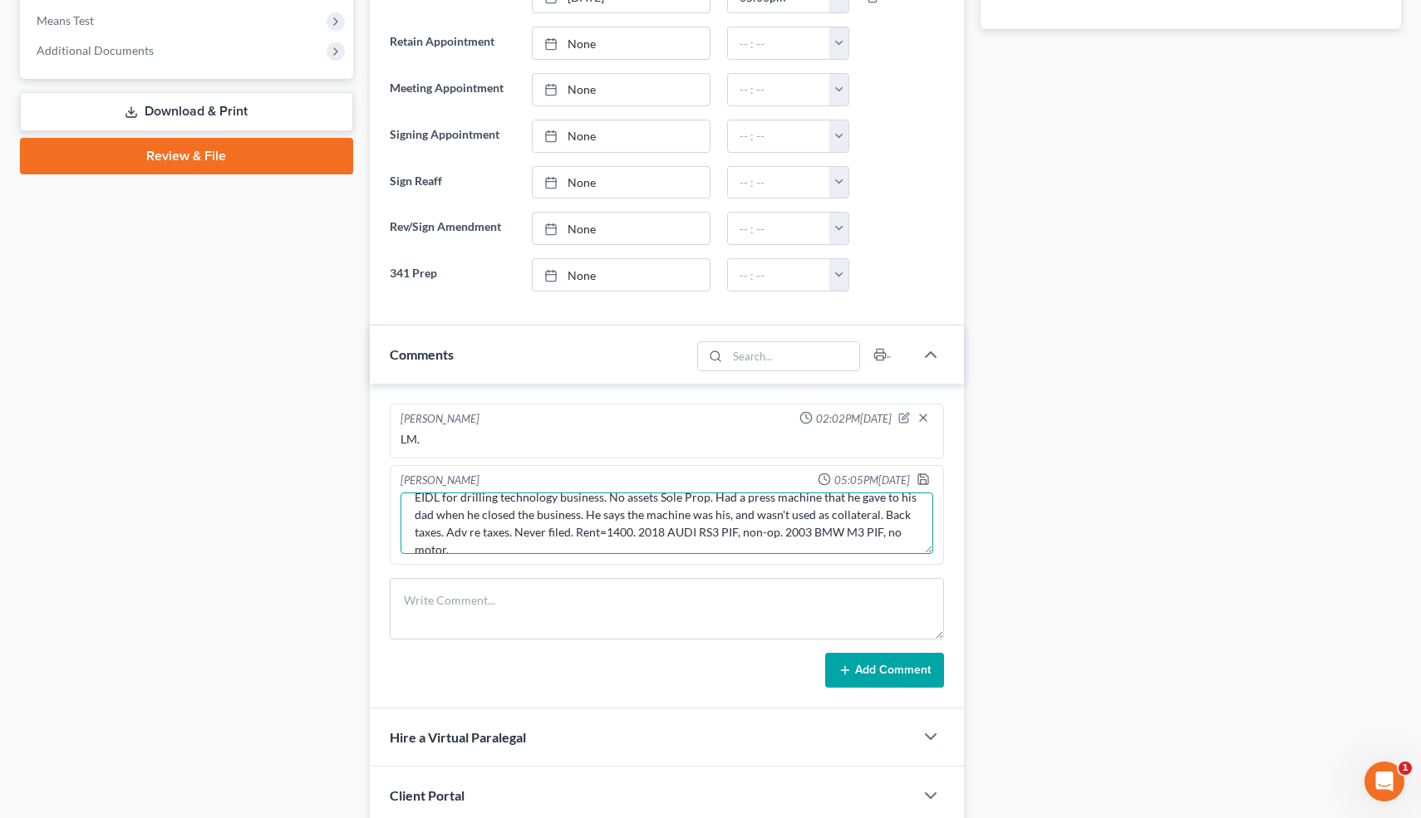
click at [476, 548] on textarea "EIDL for drilling technology business. No assets Sole Prop. Had a press machine…" at bounding box center [666, 523] width 533 height 61
click at [776, 535] on textarea "EIDL for drilling technology business. No assets Sole Prop. Had a press machine…" at bounding box center [666, 523] width 533 height 61
click at [863, 539] on textarea "EIDL for drilling technology business. No assets Sole Prop. Had a press machine…" at bounding box center [666, 523] width 533 height 61
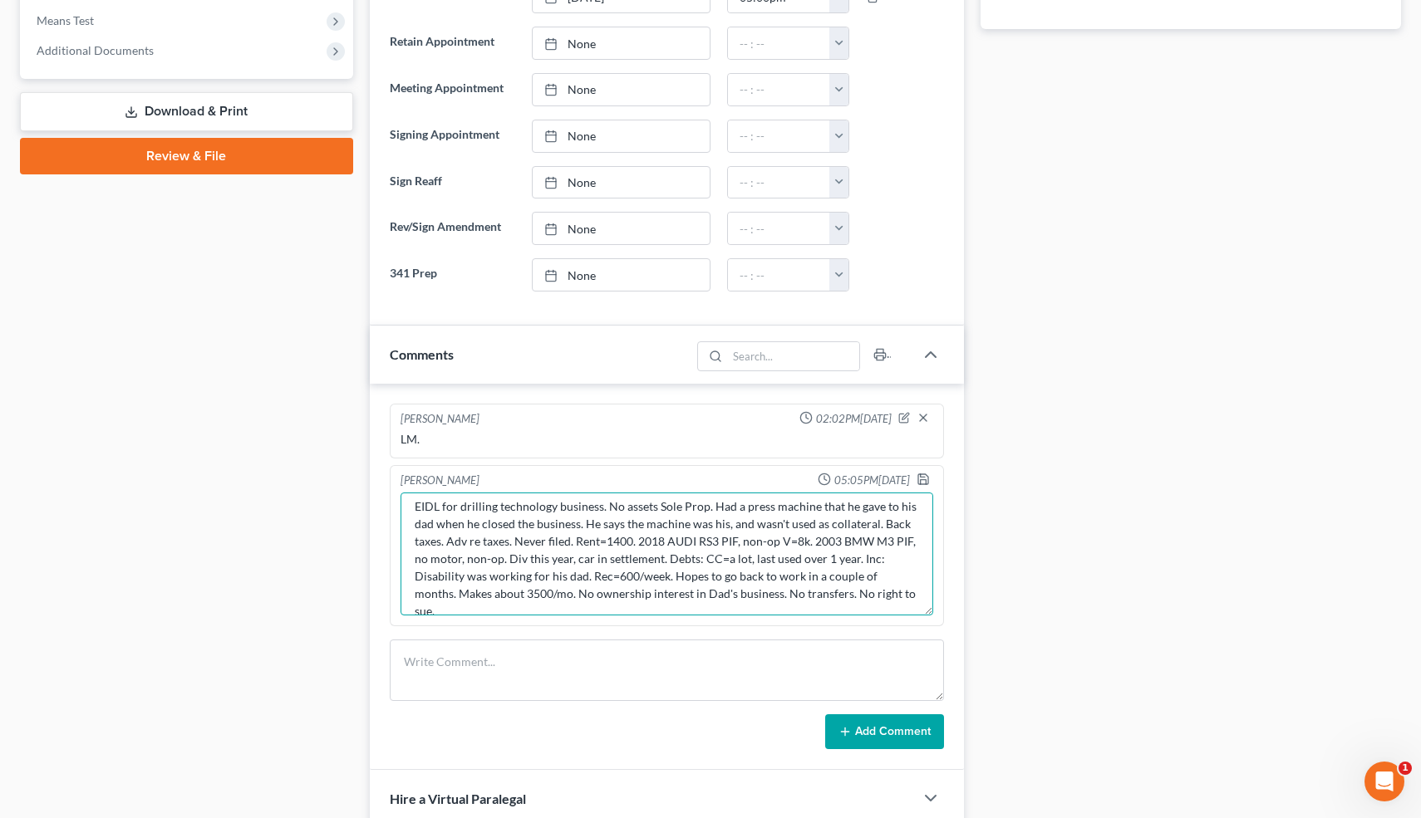
scroll to position [0, 0]
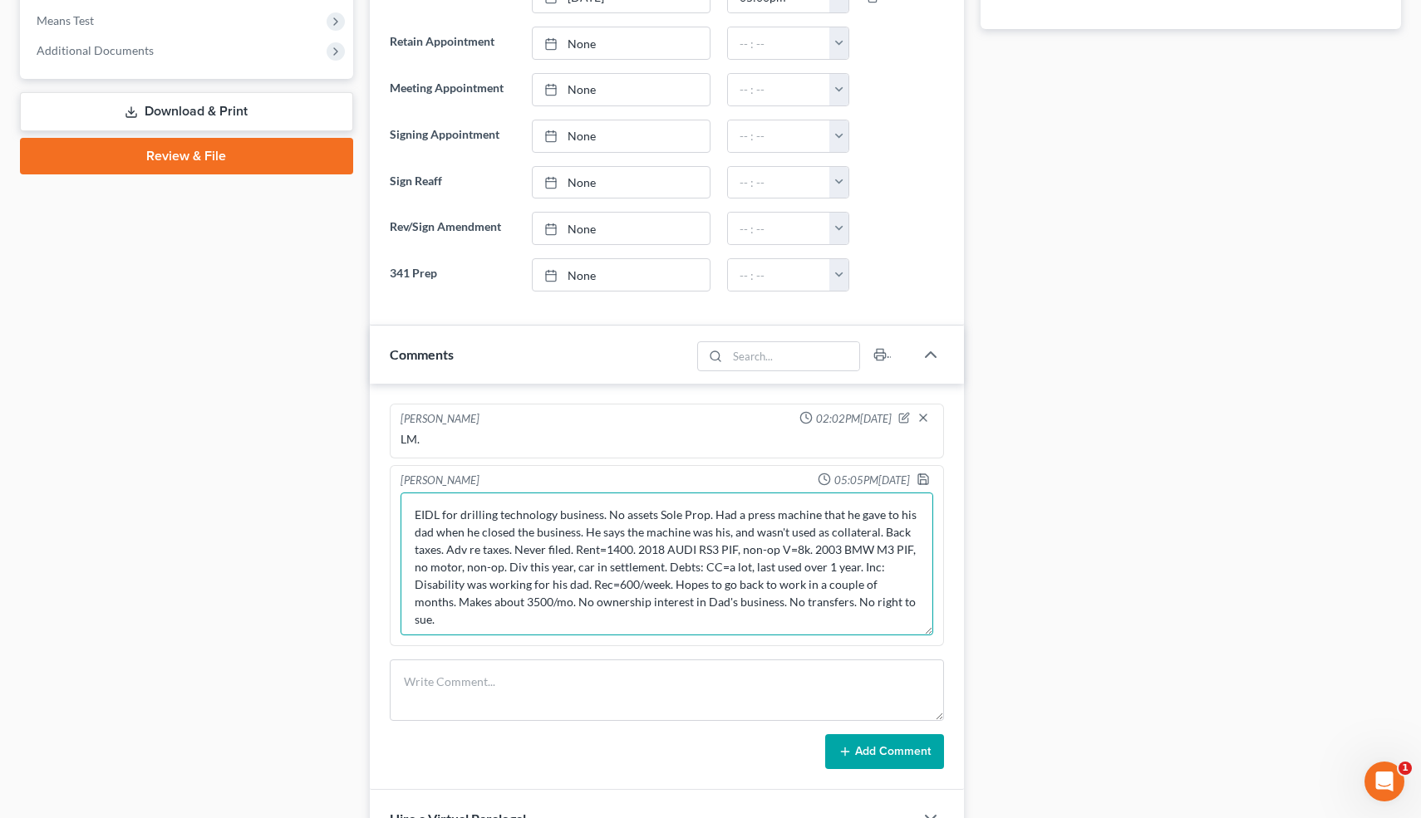
drag, startPoint x: 931, startPoint y: 550, endPoint x: 929, endPoint y: 631, distance: 81.5
click at [929, 631] on textarea "EIDL for drilling technology business. No assets Sole Prop. Had a press machine…" at bounding box center [666, 564] width 533 height 143
click at [442, 553] on textarea "EIDL for drilling technology business. No assets Sole Prop. Had a press machine…" at bounding box center [666, 564] width 533 height 143
type textarea "EIDL for drilling technology business. No assets Sole Prop. Had a press machine…"
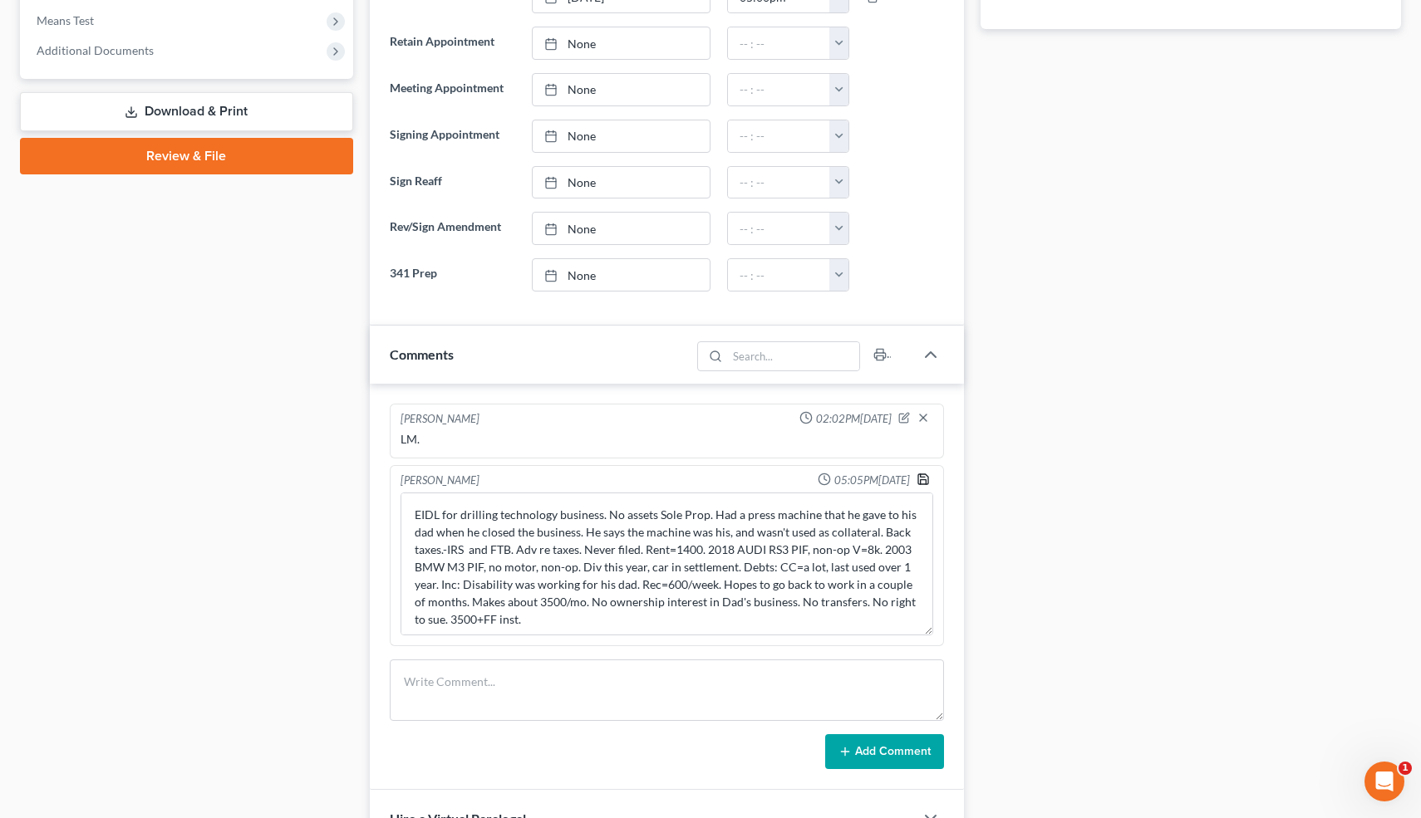
click at [920, 475] on icon "button" at bounding box center [922, 479] width 13 height 13
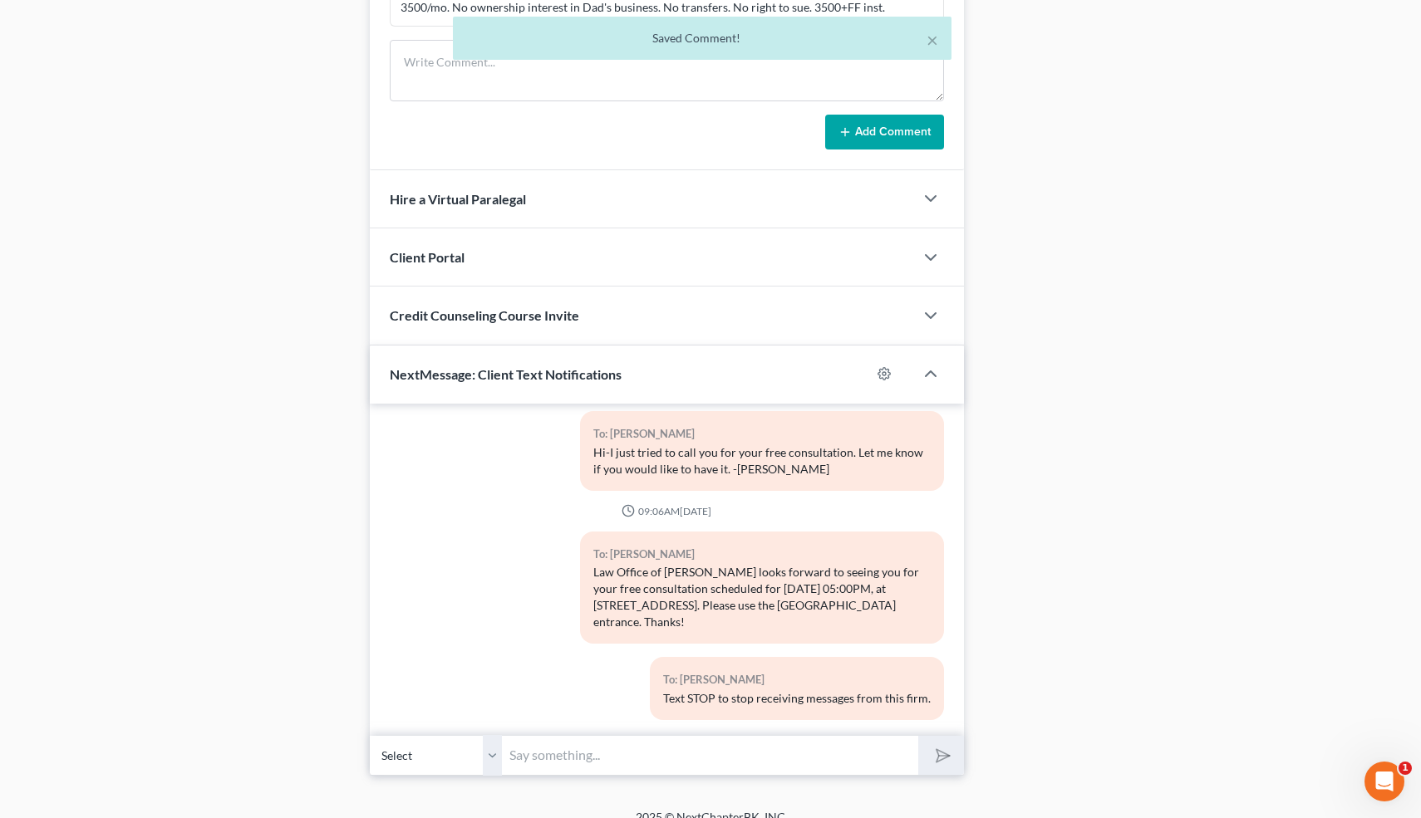
scroll to position [1272, 0]
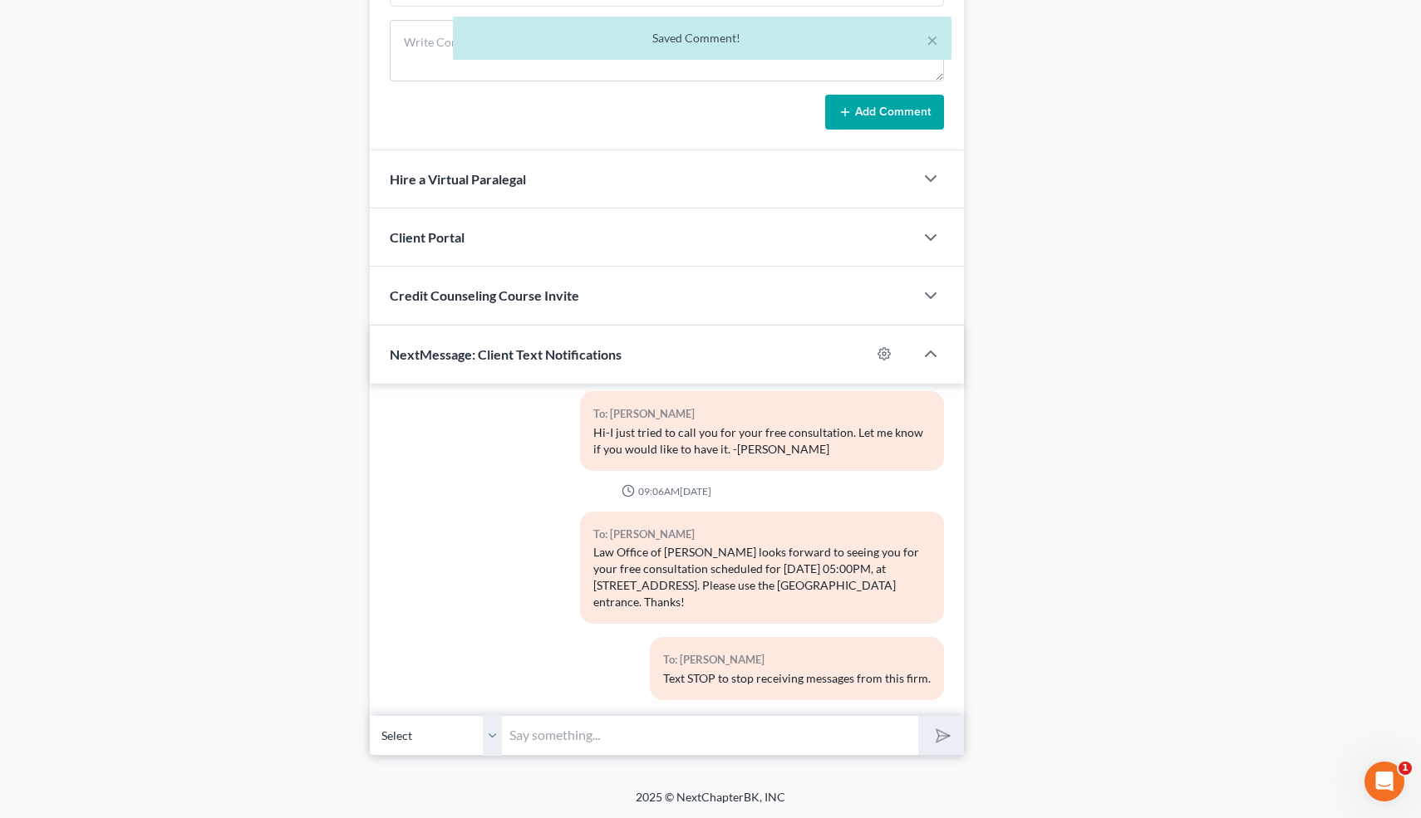
click at [587, 737] on input "text" at bounding box center [711, 735] width 416 height 41
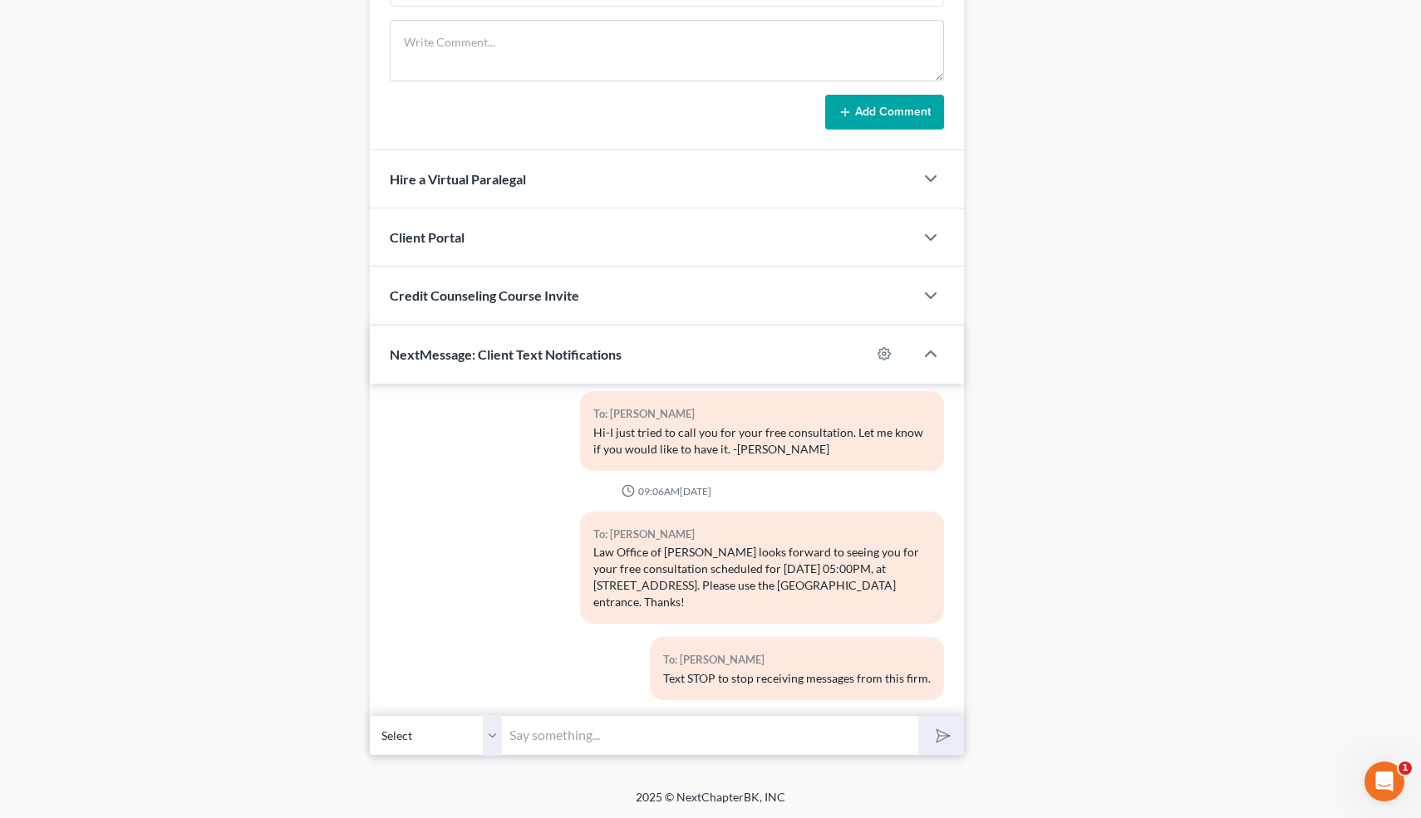
type input "Nice talking to you! Like I said, just reply here if you have any questions or …"
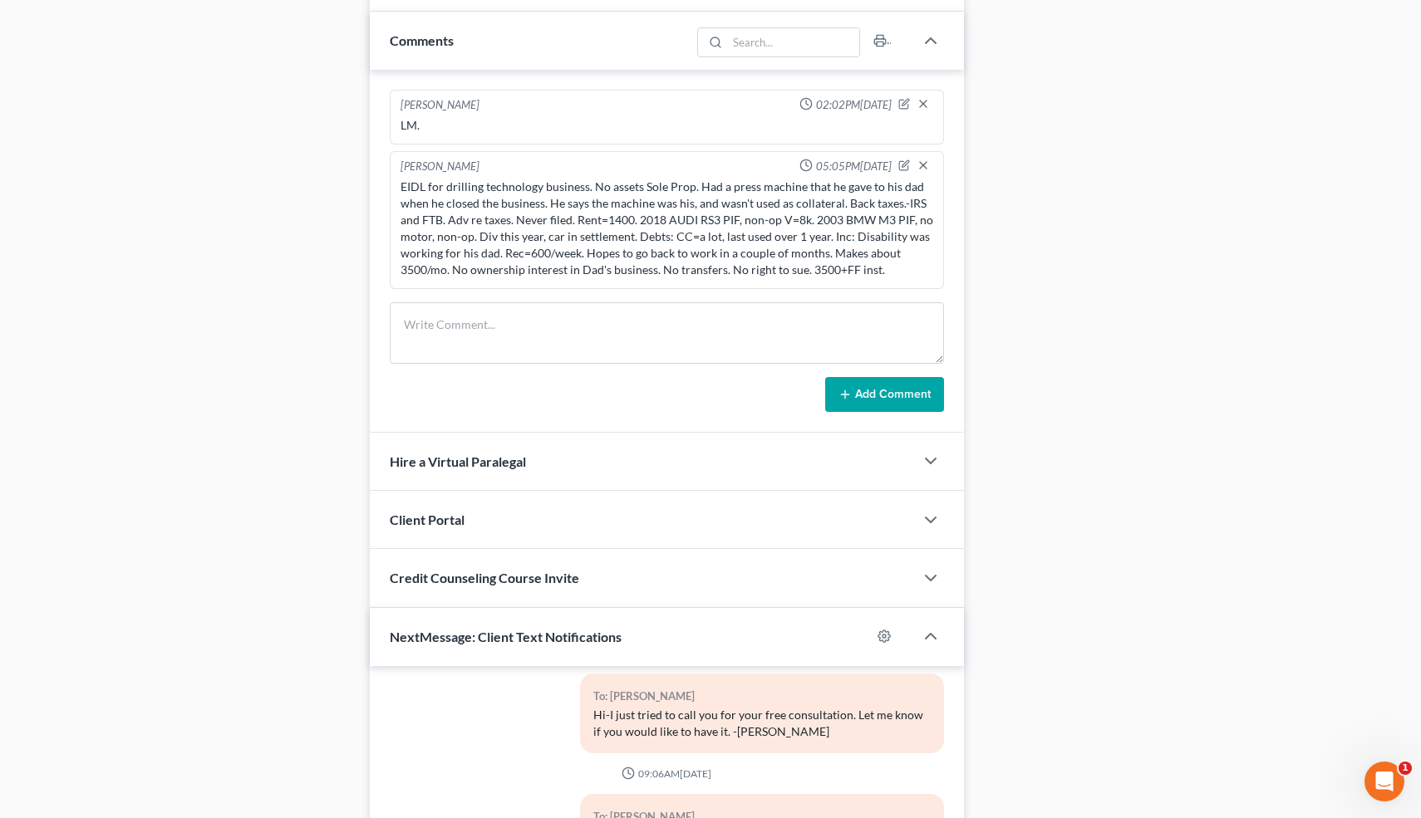
scroll to position [987, 0]
click at [331, 336] on div "Case Dashboard Payments Invoices Payments Payments Credit Report Client Profile" at bounding box center [187, 107] width 350 height 1868
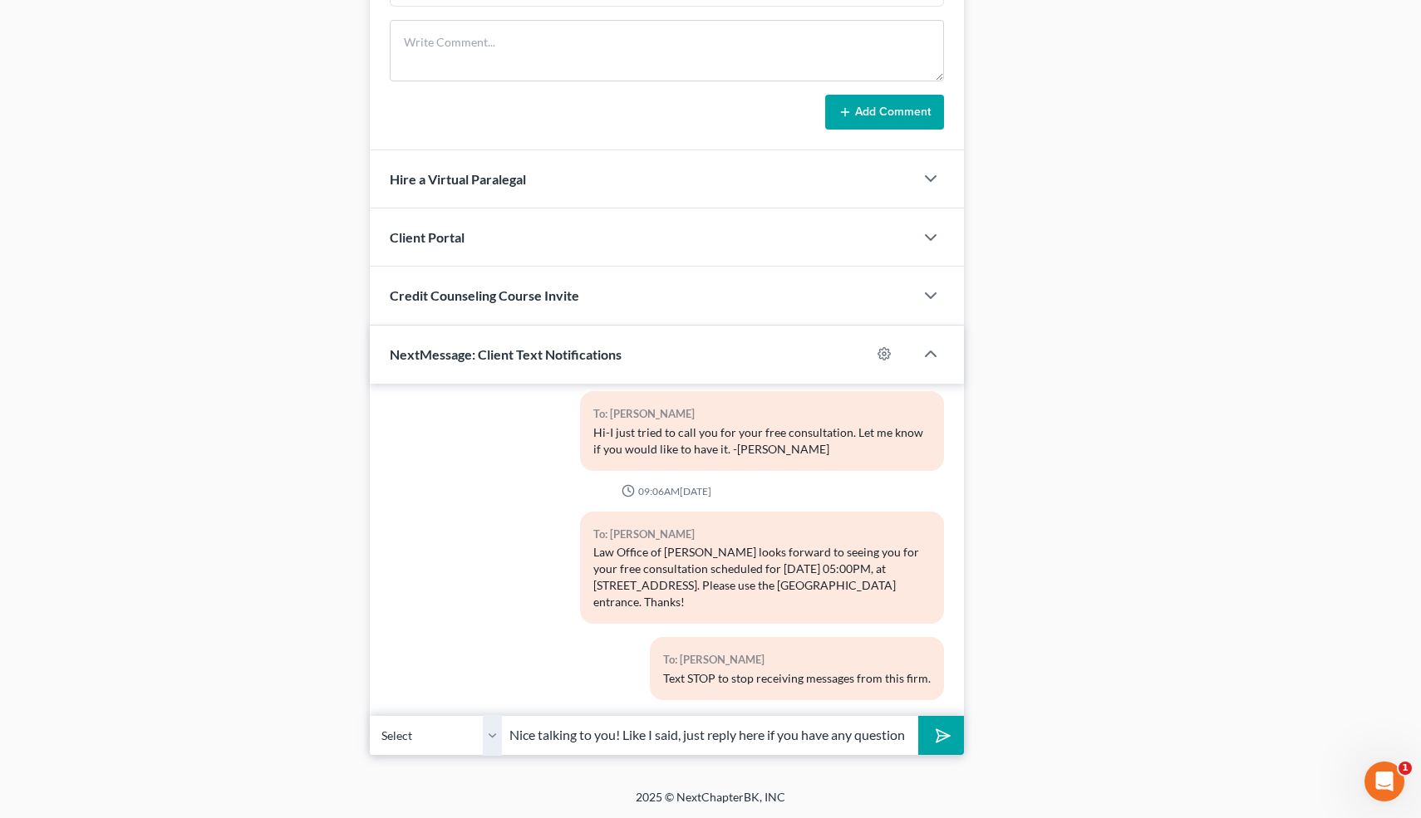
click at [943, 738] on polygon "submit" at bounding box center [940, 736] width 20 height 20
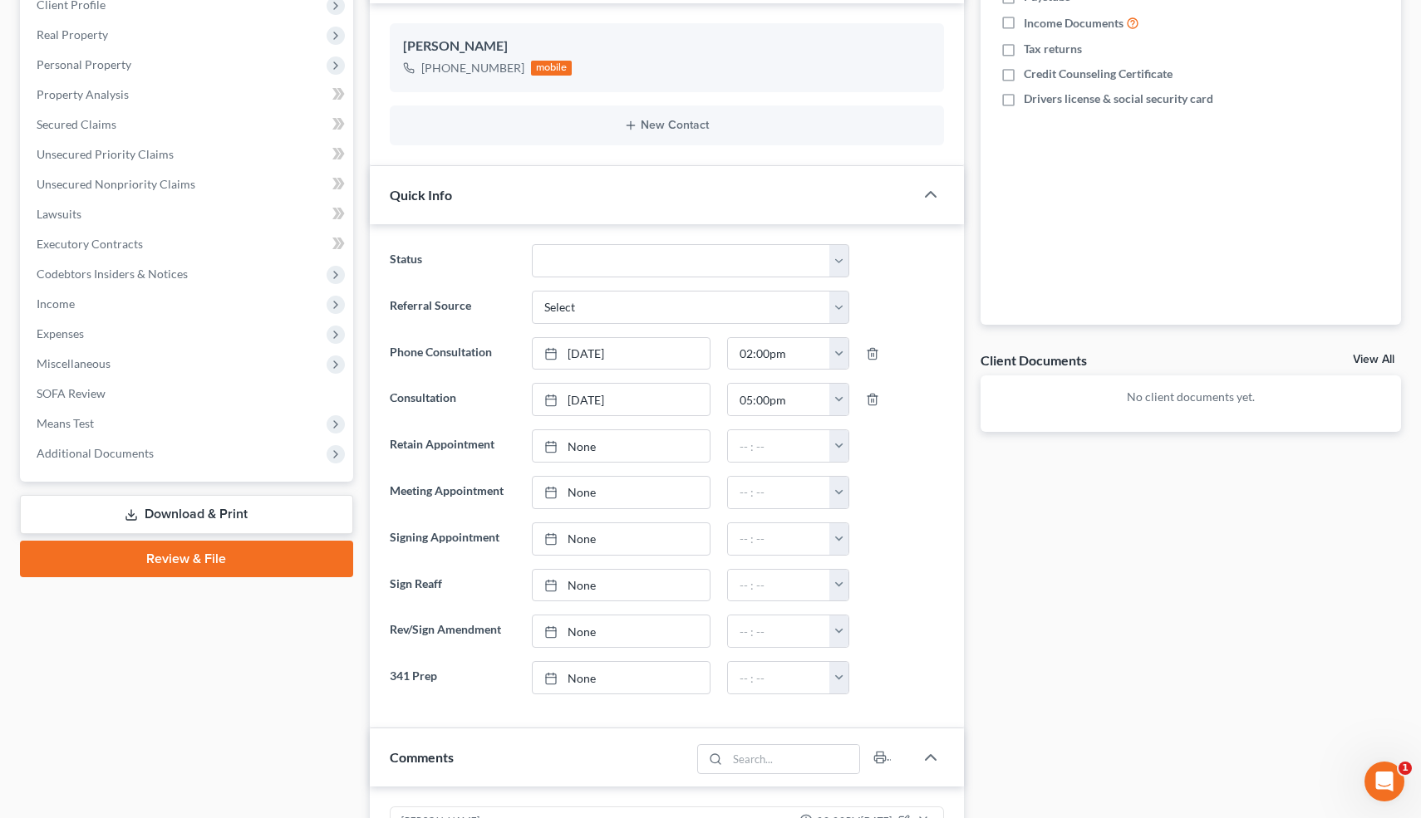
scroll to position [236, 0]
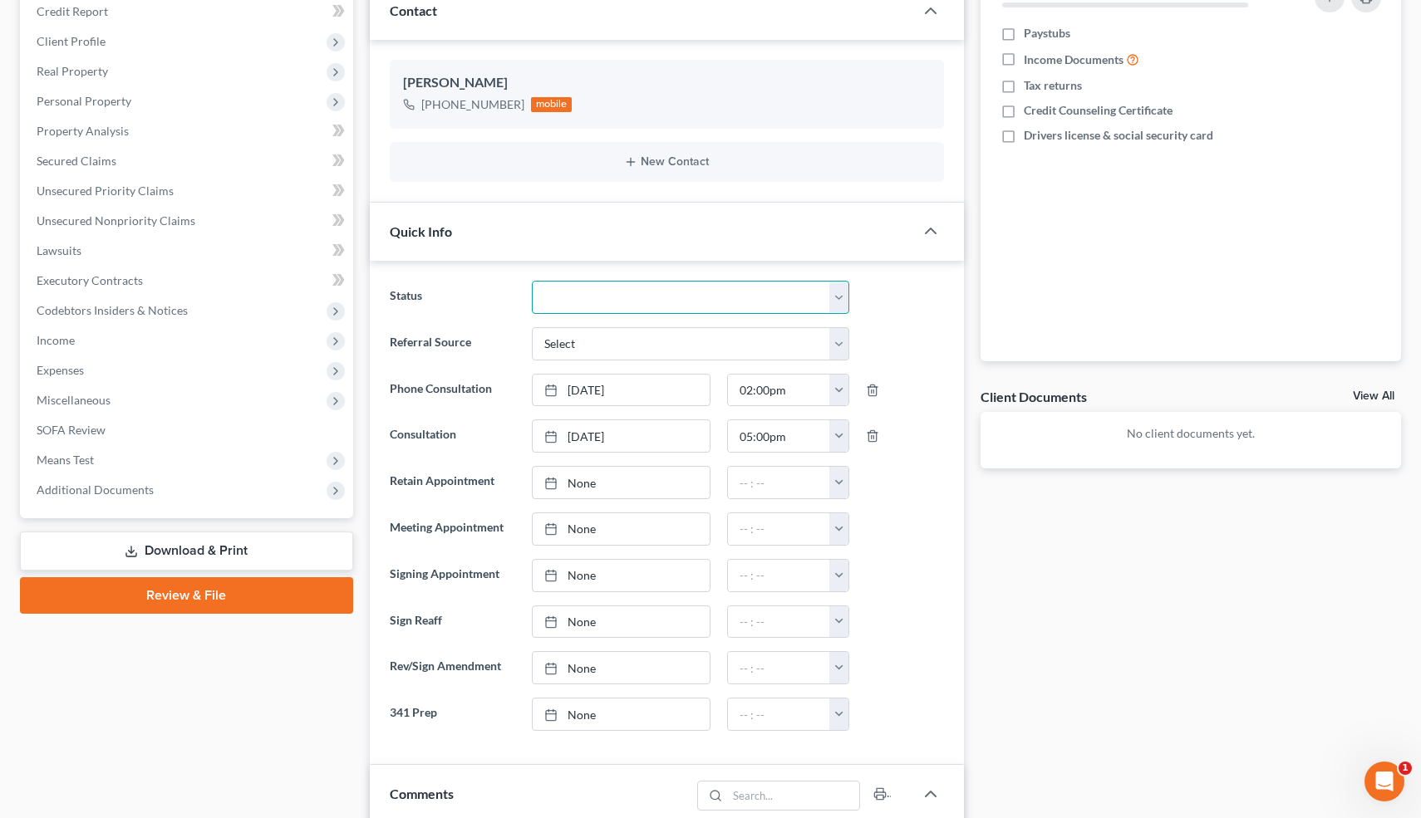
click at [639, 292] on select "Cancelled/Refund Closed Consultation Declined Discharged Filed Income Check In …" at bounding box center [690, 297] width 317 height 33
select select "10"
click at [532, 281] on select "Cancelled/Refund Closed Consultation Declined Discharged Filed Income Check In …" at bounding box center [690, 297] width 317 height 33
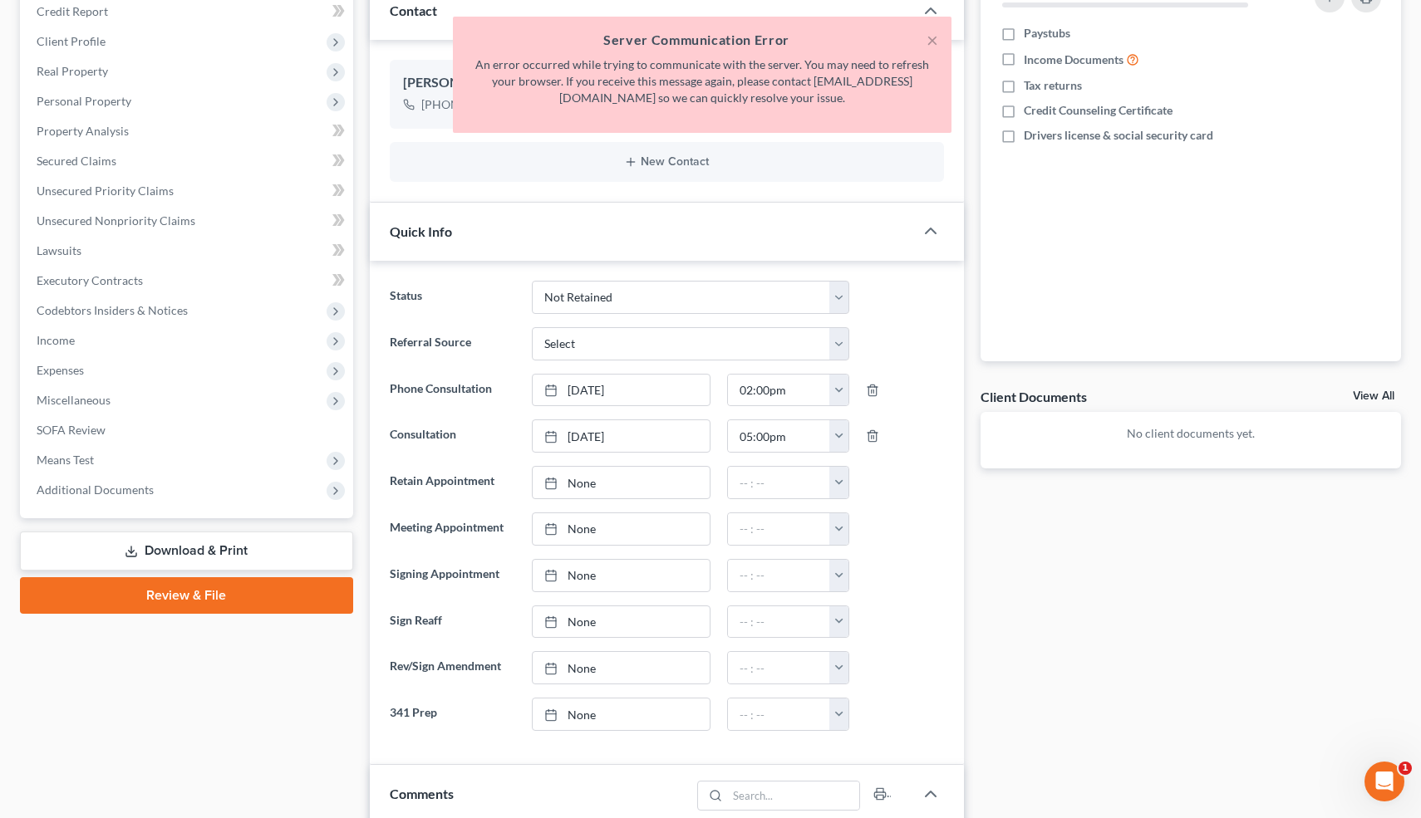
click at [933, 43] on button "×" at bounding box center [932, 40] width 12 height 20
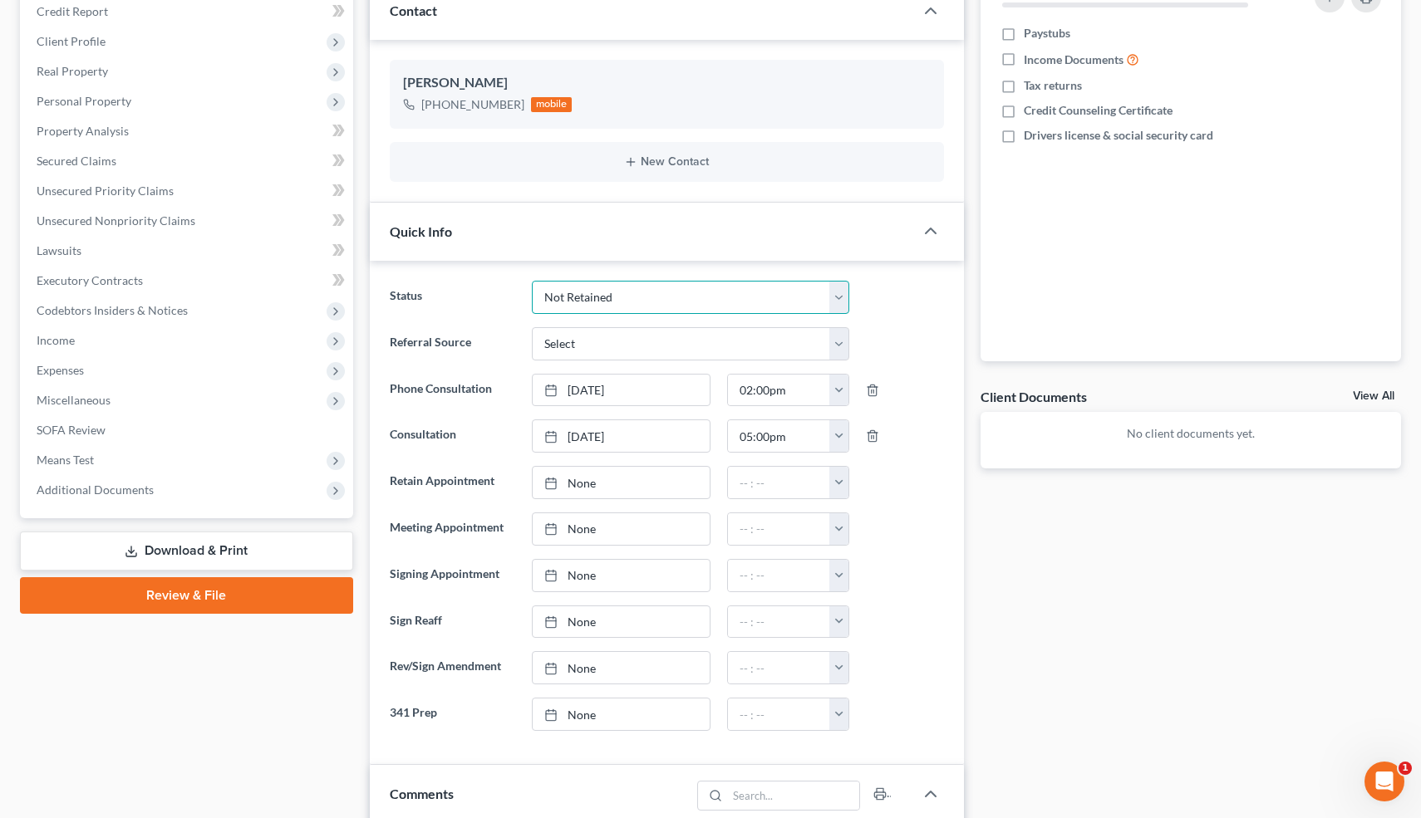
click at [840, 298] on select "Cancelled/Refund Closed Consultation Declined Discharged Filed Income Check In …" at bounding box center [690, 297] width 317 height 33
click at [532, 281] on select "Cancelled/Refund Closed Consultation Declined Discharged Filed Income Check In …" at bounding box center [690, 297] width 317 height 33
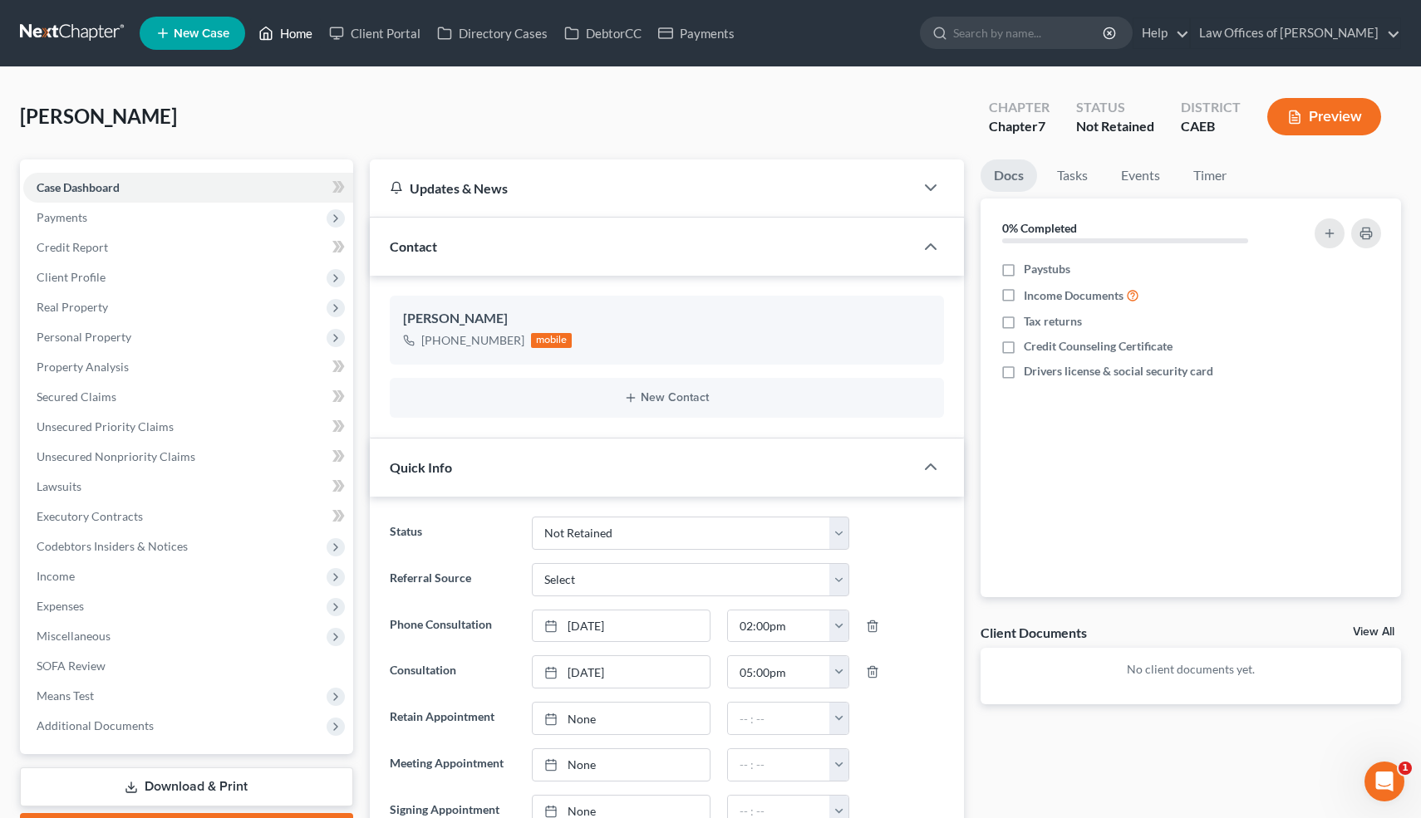
click at [295, 37] on link "Home" at bounding box center [285, 33] width 71 height 30
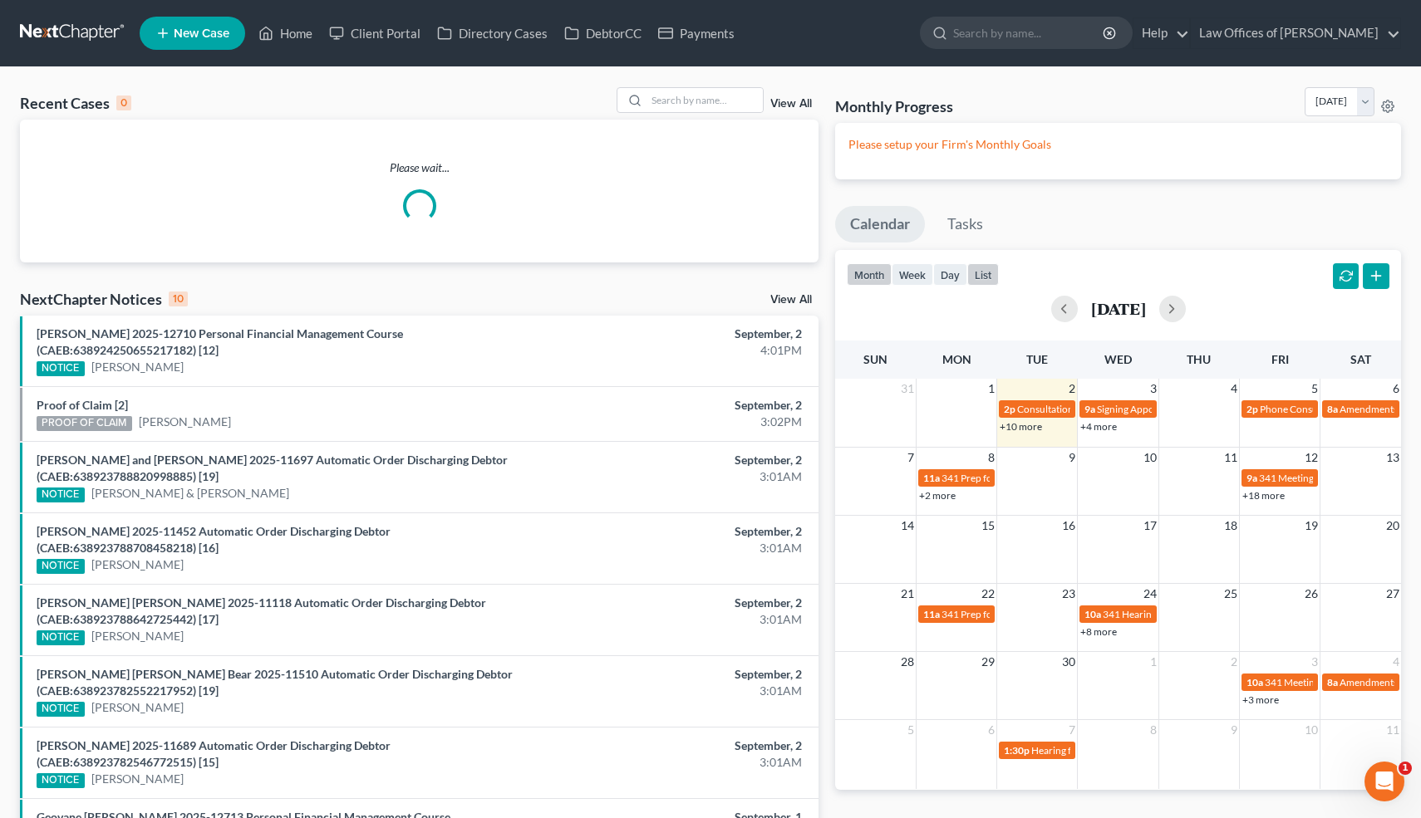
click at [979, 272] on button "list" at bounding box center [983, 274] width 32 height 22
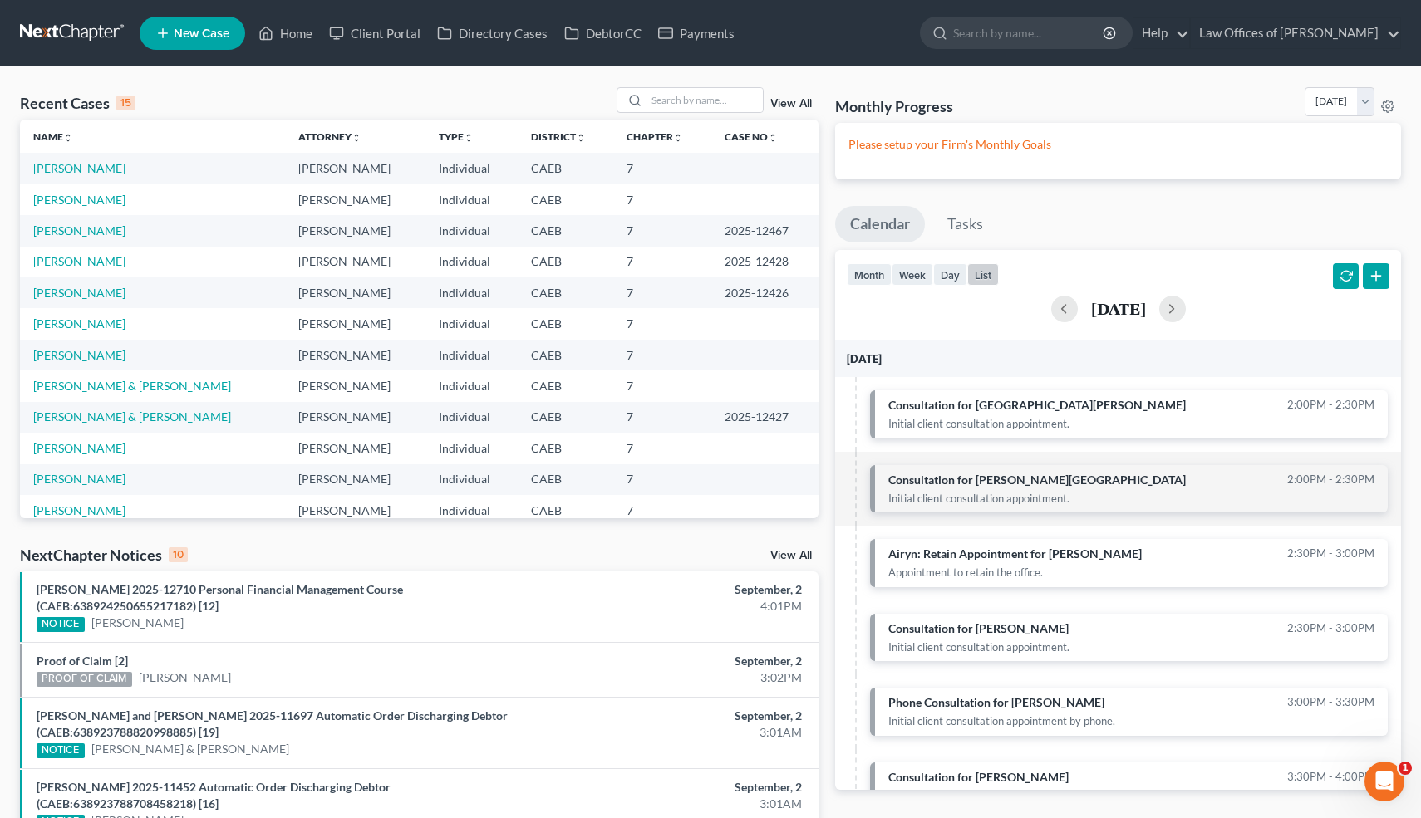
scroll to position [406, 0]
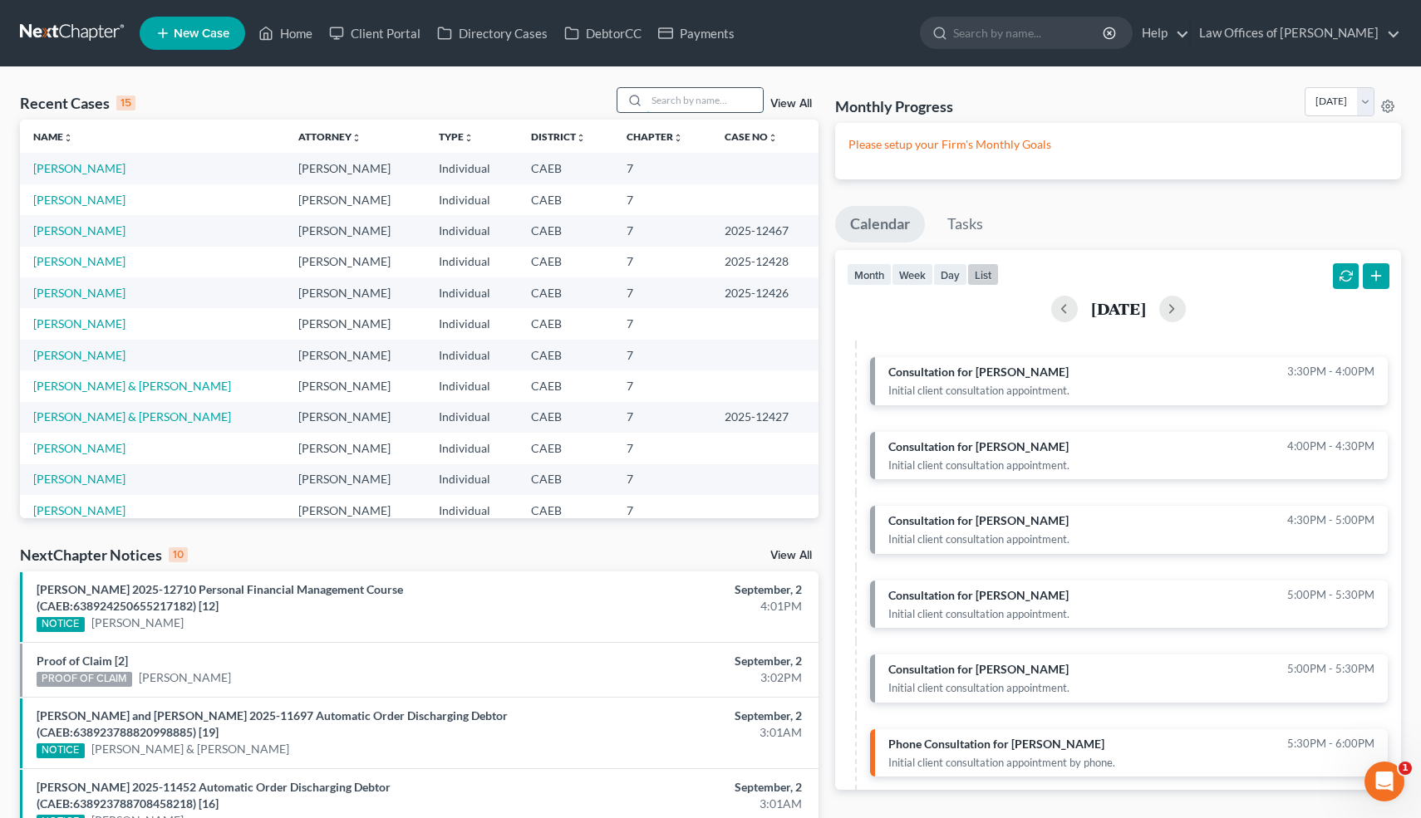
click at [673, 99] on input "search" at bounding box center [704, 100] width 116 height 24
type input "cisner"
click at [113, 171] on link "[PERSON_NAME]" at bounding box center [79, 168] width 92 height 14
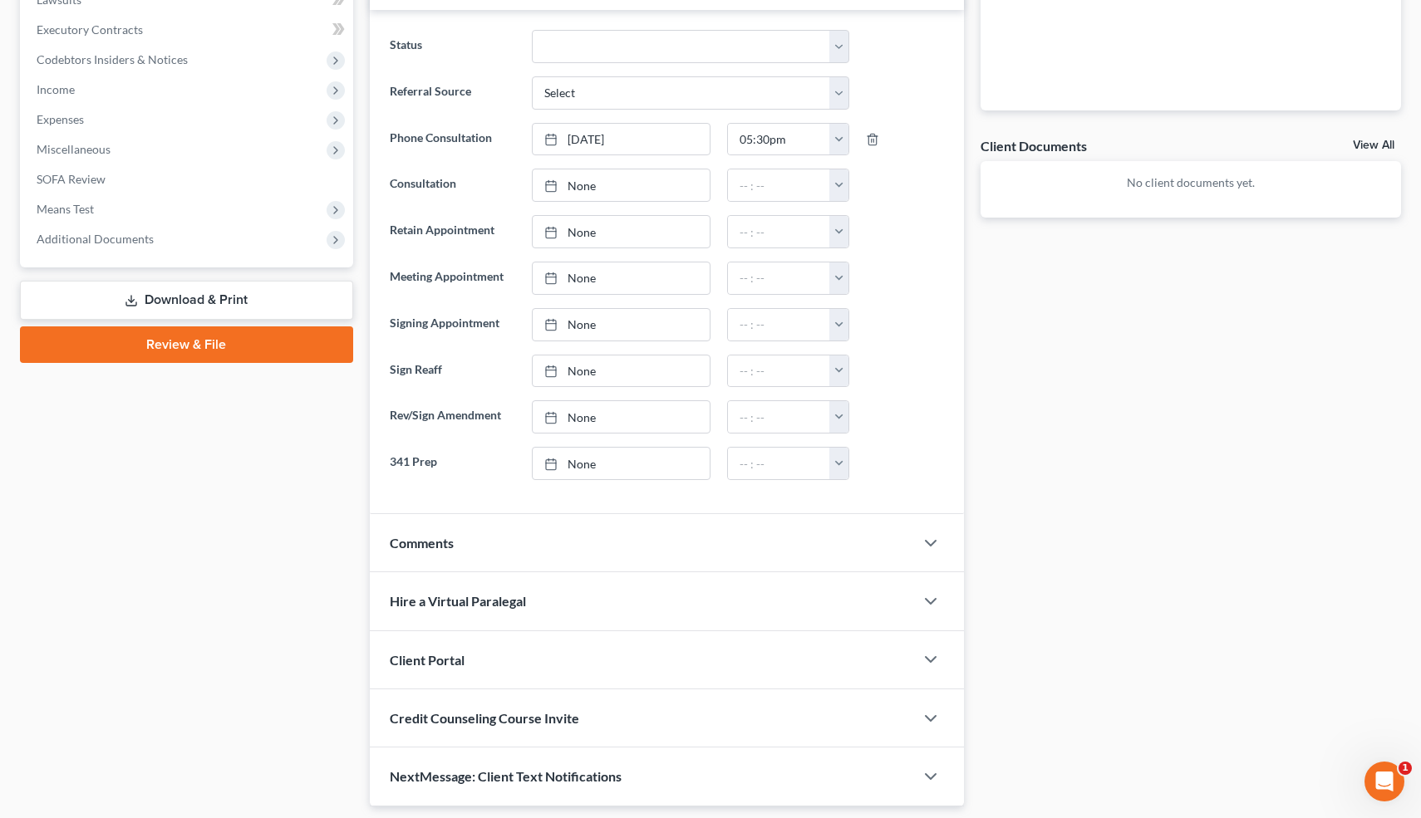
scroll to position [537, 0]
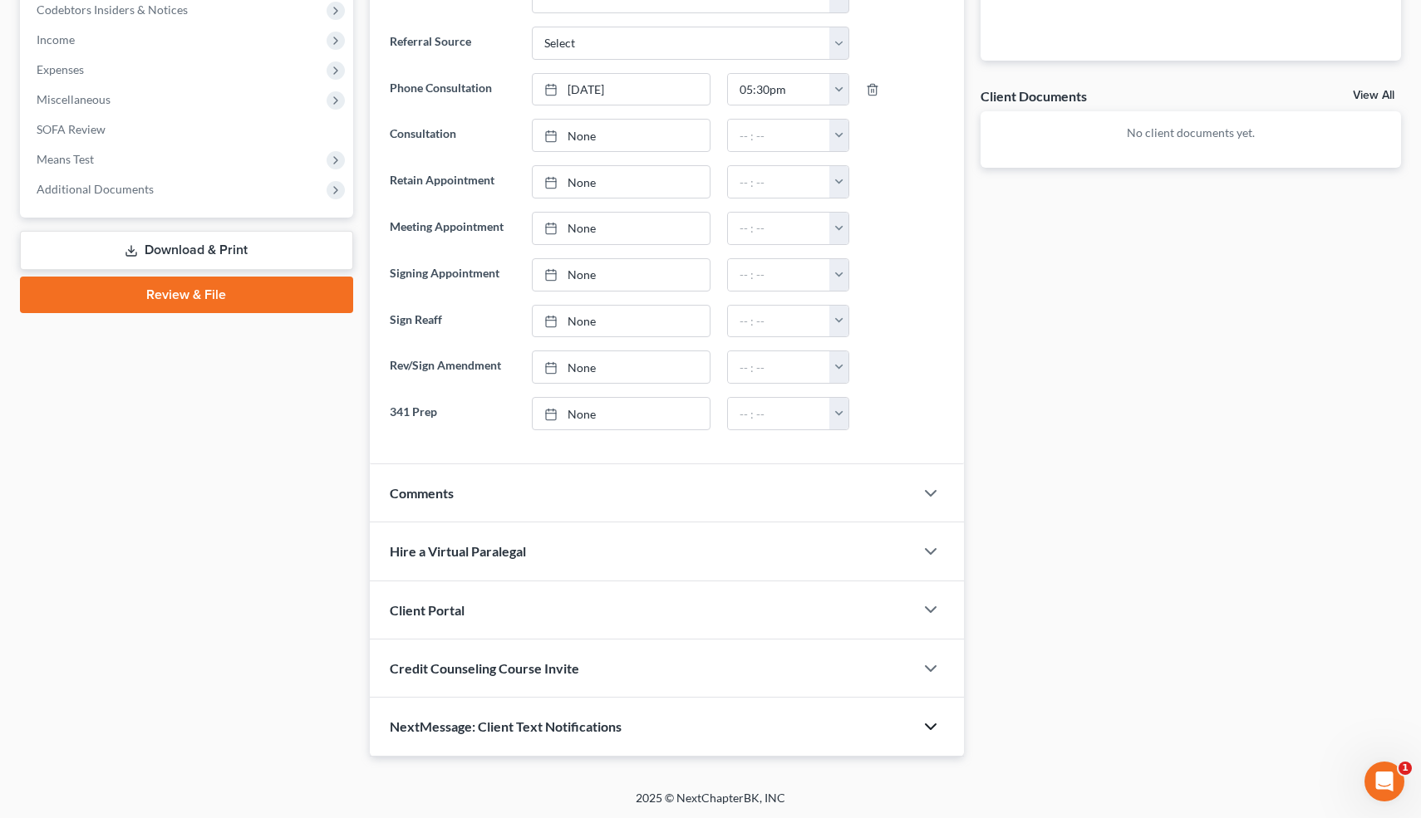
click at [934, 723] on icon "button" at bounding box center [930, 727] width 20 height 20
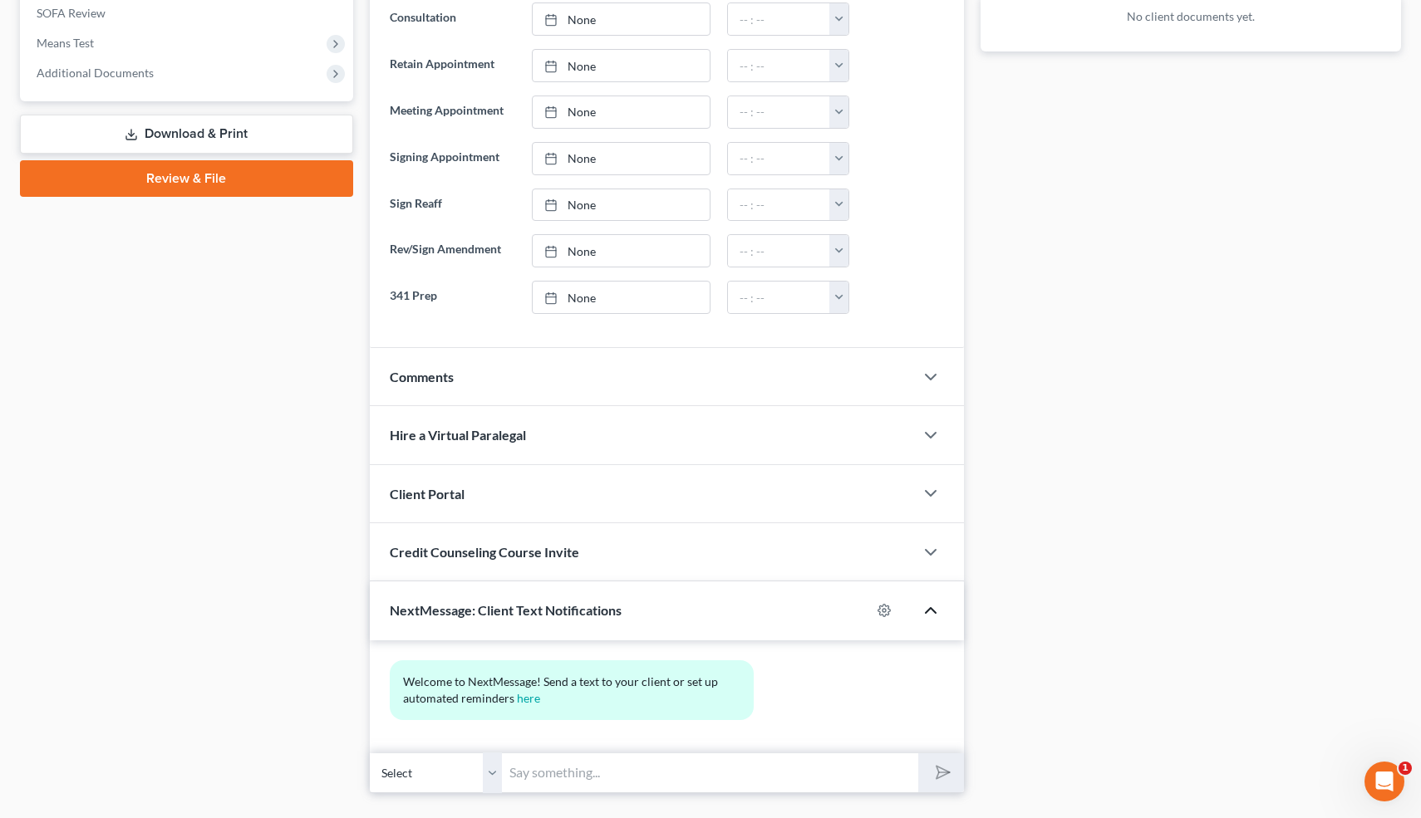
scroll to position [663, 0]
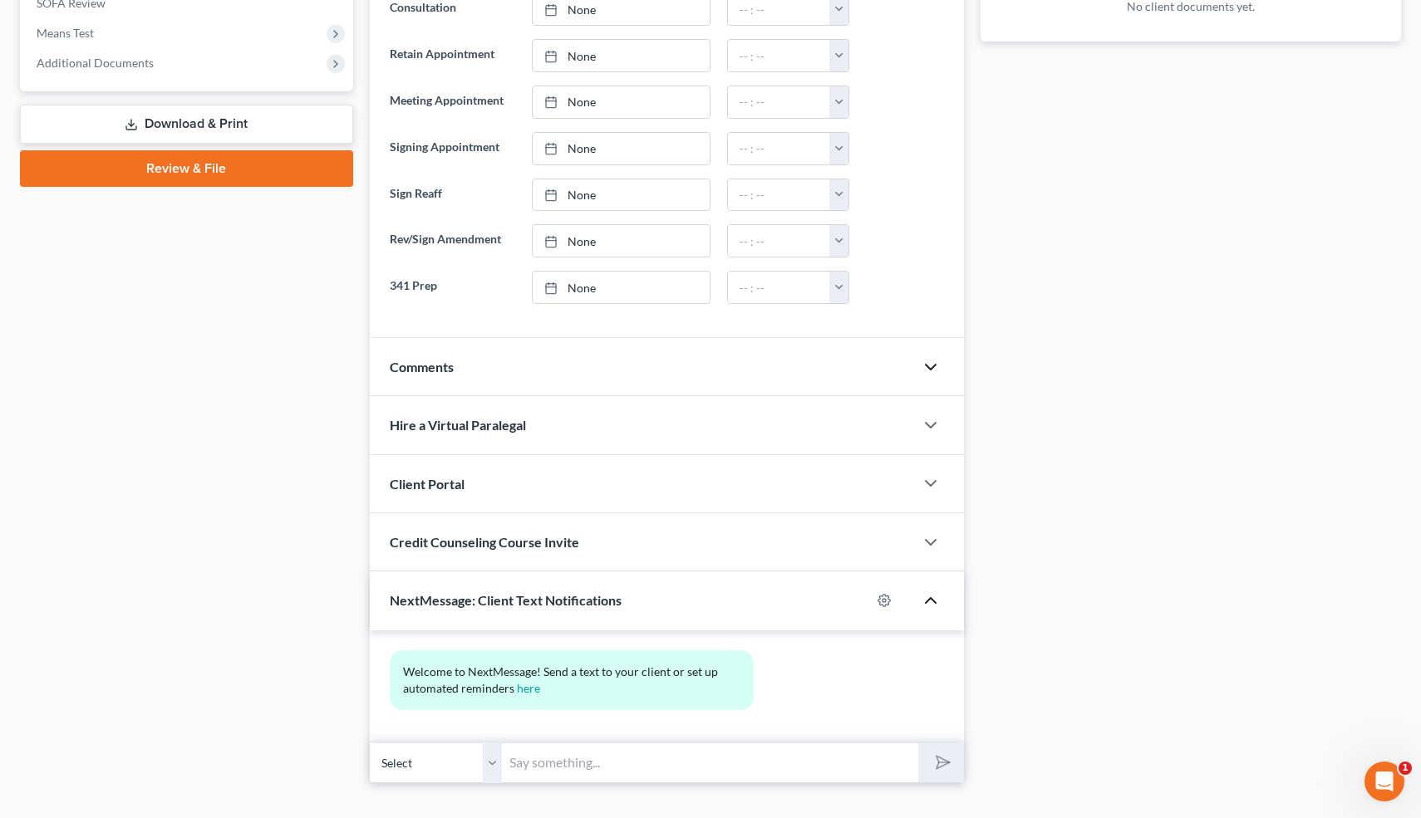
click at [932, 367] on polyline "button" at bounding box center [930, 367] width 10 height 5
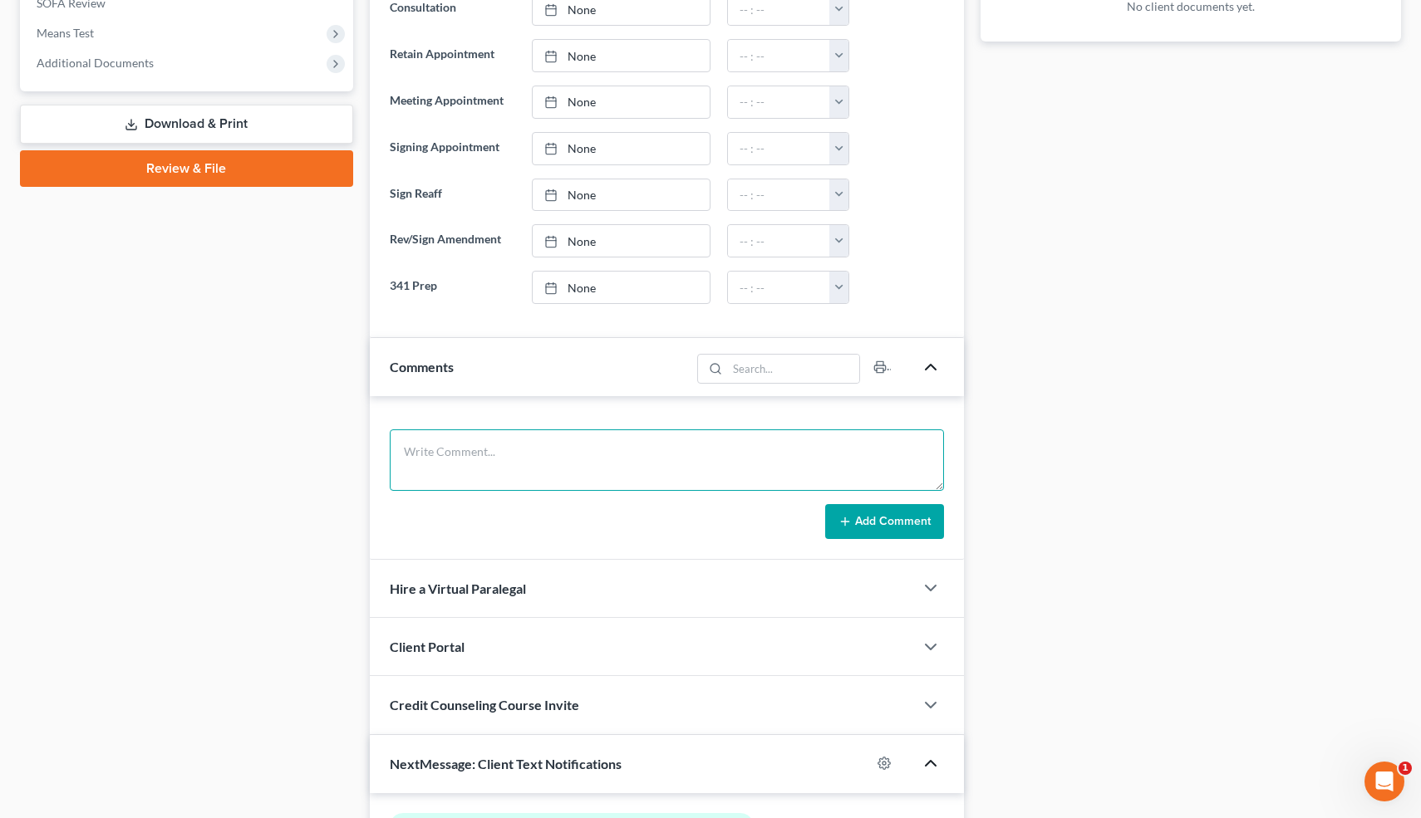
click at [449, 442] on textarea at bounding box center [667, 460] width 555 height 61
click at [325, 296] on div "Case Dashboard Payments Invoices Payments Payments Credit Report Client Profile" at bounding box center [187, 222] width 350 height 1450
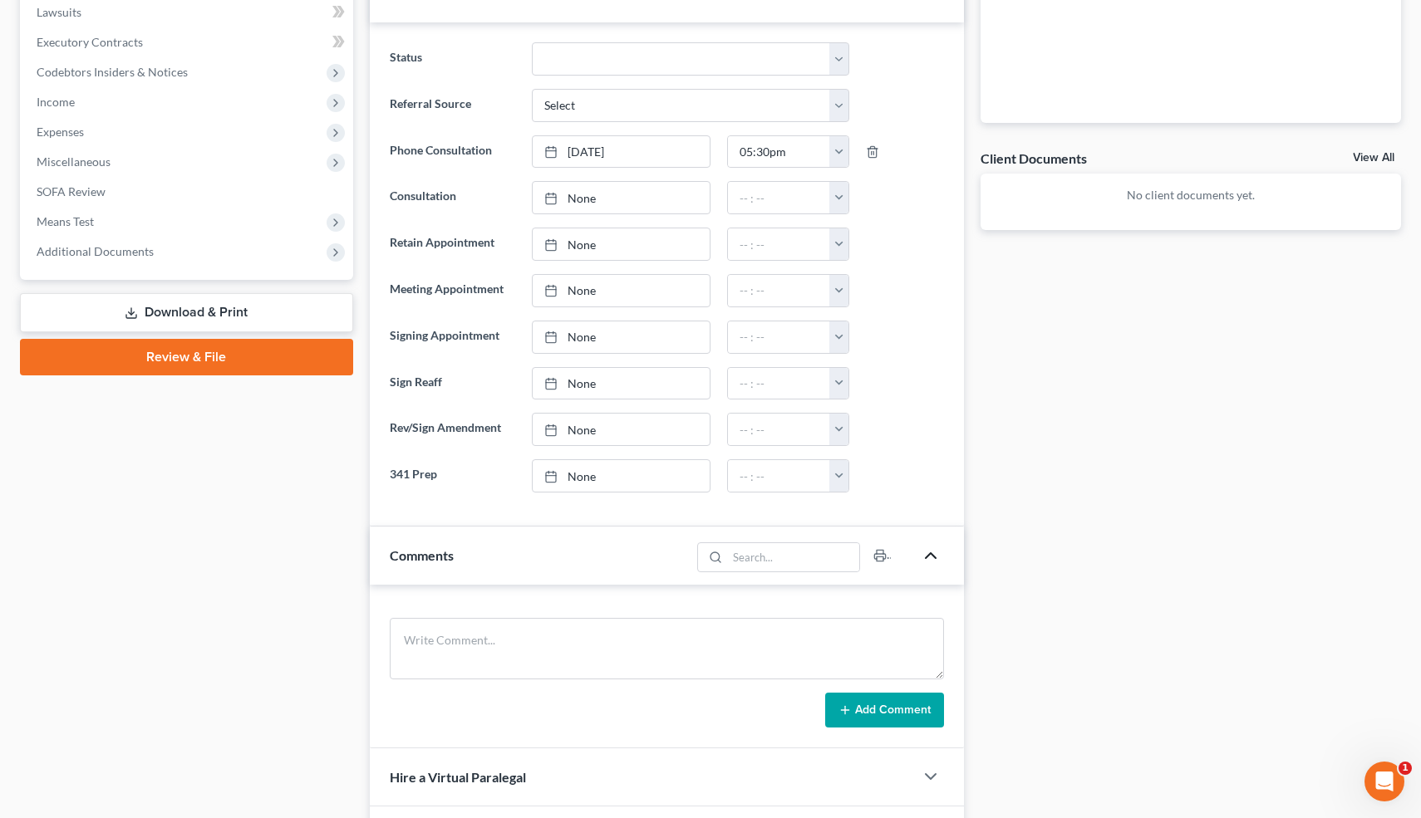
scroll to position [478, 0]
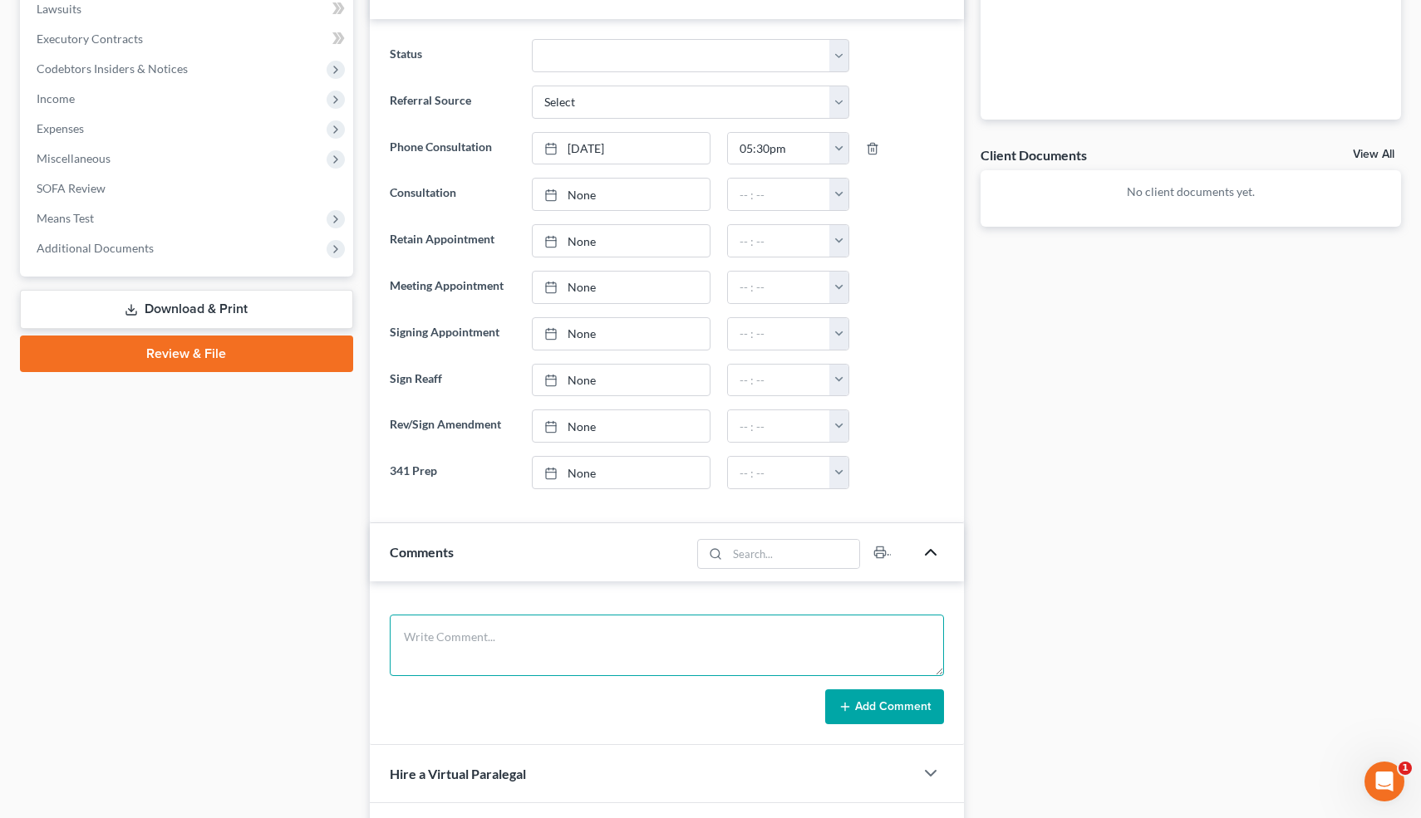
click at [442, 641] on textarea at bounding box center [667, 645] width 555 height 61
click at [626, 635] on textarea "Hasn't filed taxes [DATE]. Disc refunds." at bounding box center [667, 645] width 555 height 61
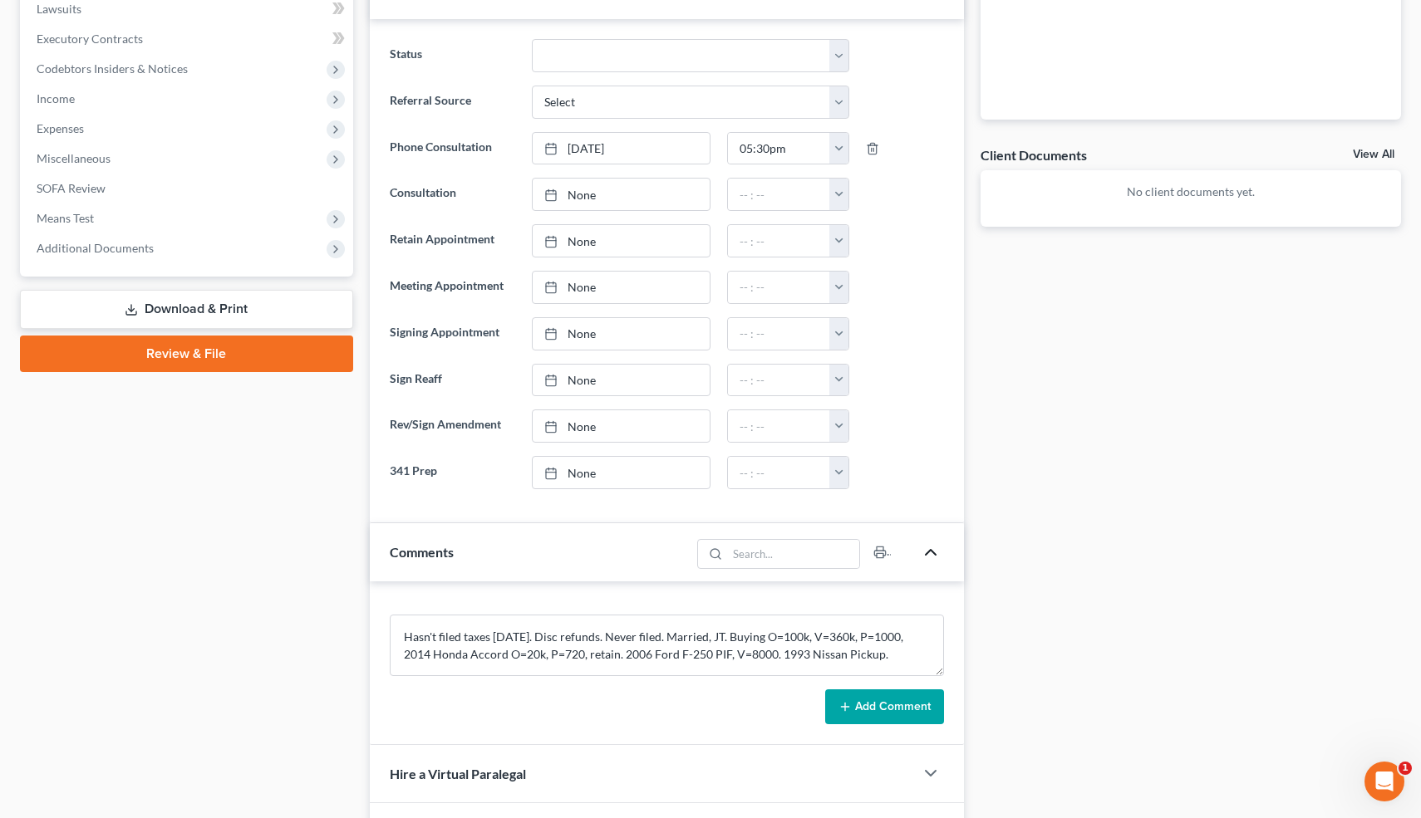
click at [1071, 476] on div "Docs Tasks Events Timer 0% Completed Nothing here yet! Paystubs Income Document…" at bounding box center [1190, 407] width 437 height 1450
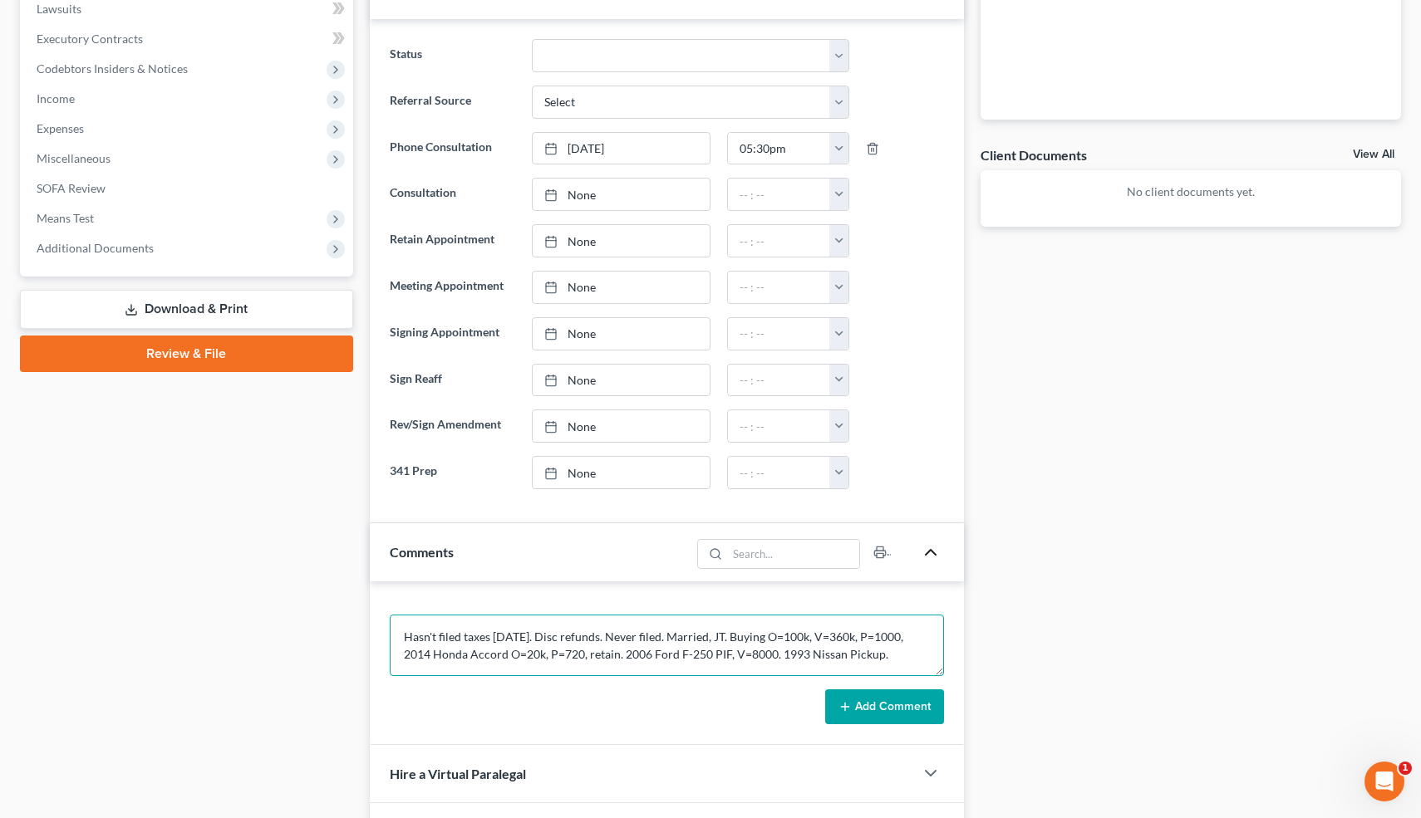
click at [759, 658] on textarea "Hasn't filed taxes [DATE]. Disc refunds. Never filed. Married, JT. Buying O=100…" at bounding box center [667, 645] width 555 height 61
click at [775, 670] on textarea "Hasn't filed taxes [DATE]. Disc refunds. Never filed. Married, JT. Buying O=100…" at bounding box center [667, 645] width 555 height 61
type textarea "Hasn't filed taxes [DATE]. Disc refunds. Never filed. Married, JT. Buying O=100…"
click at [884, 694] on button "Add Comment" at bounding box center [884, 707] width 119 height 35
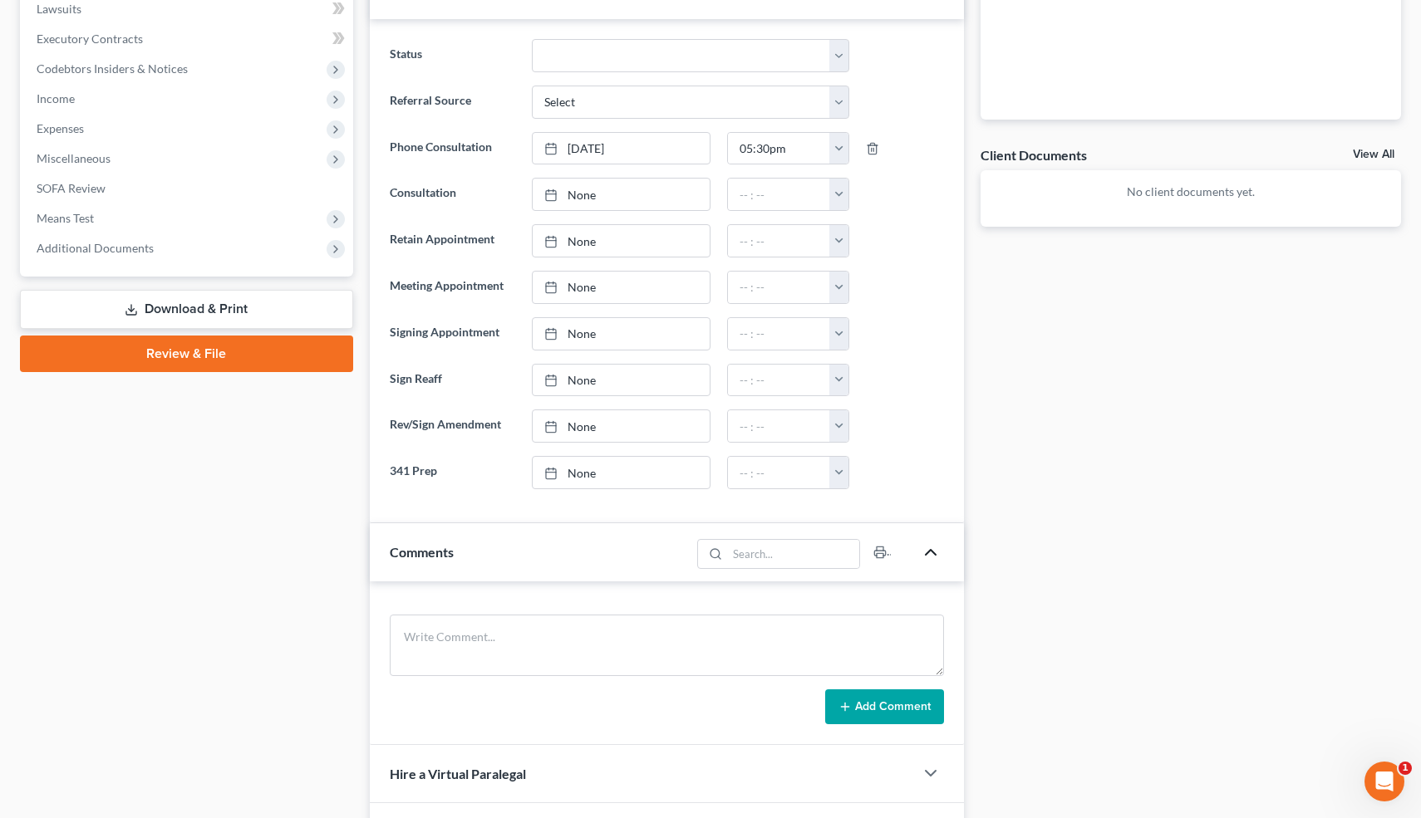
scroll to position [0, 0]
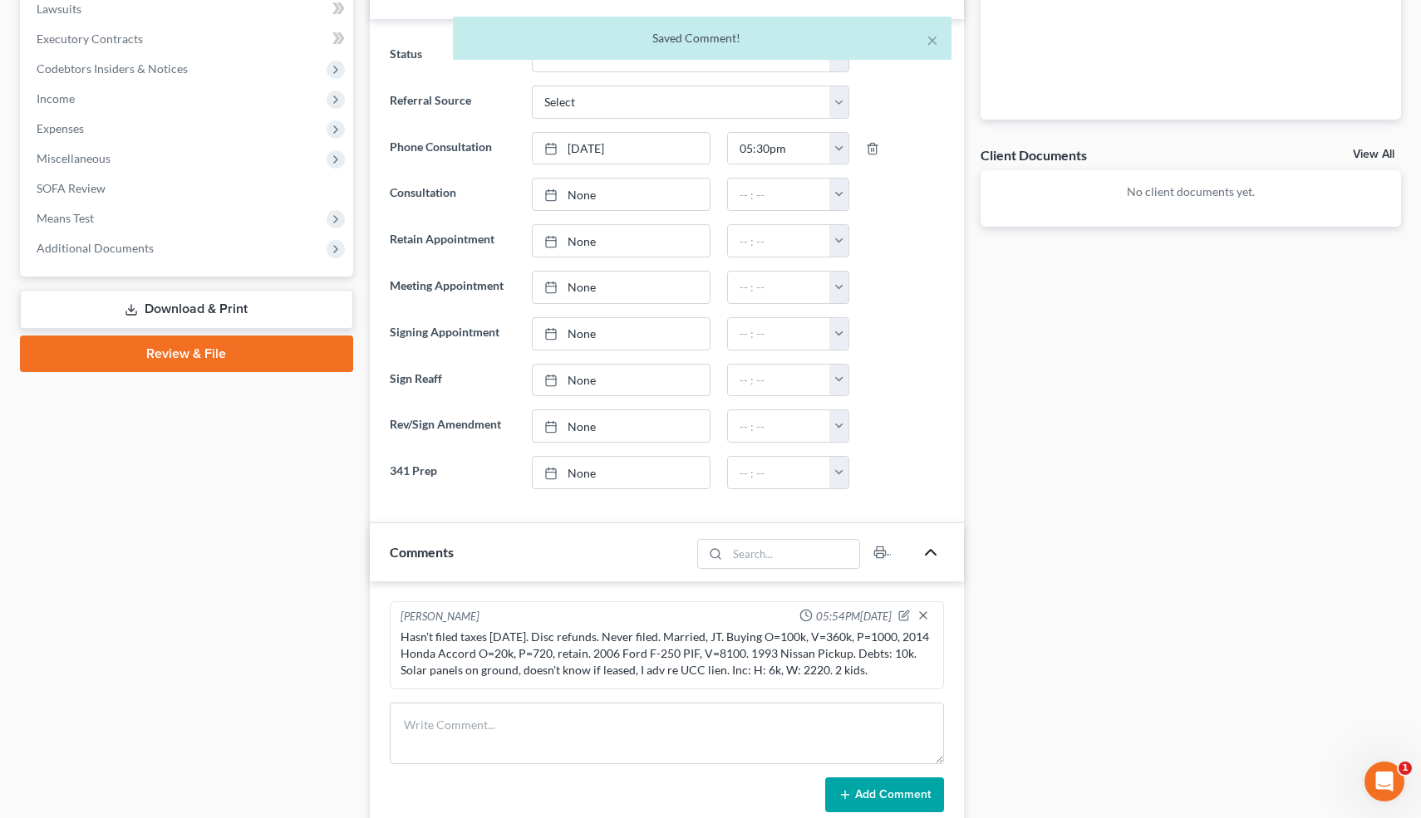
click at [408, 607] on div "[PERSON_NAME] 05:54PM[DATE] Hasn't filed taxes [DATE]. Disc refunds. Never file…" at bounding box center [667, 645] width 555 height 88
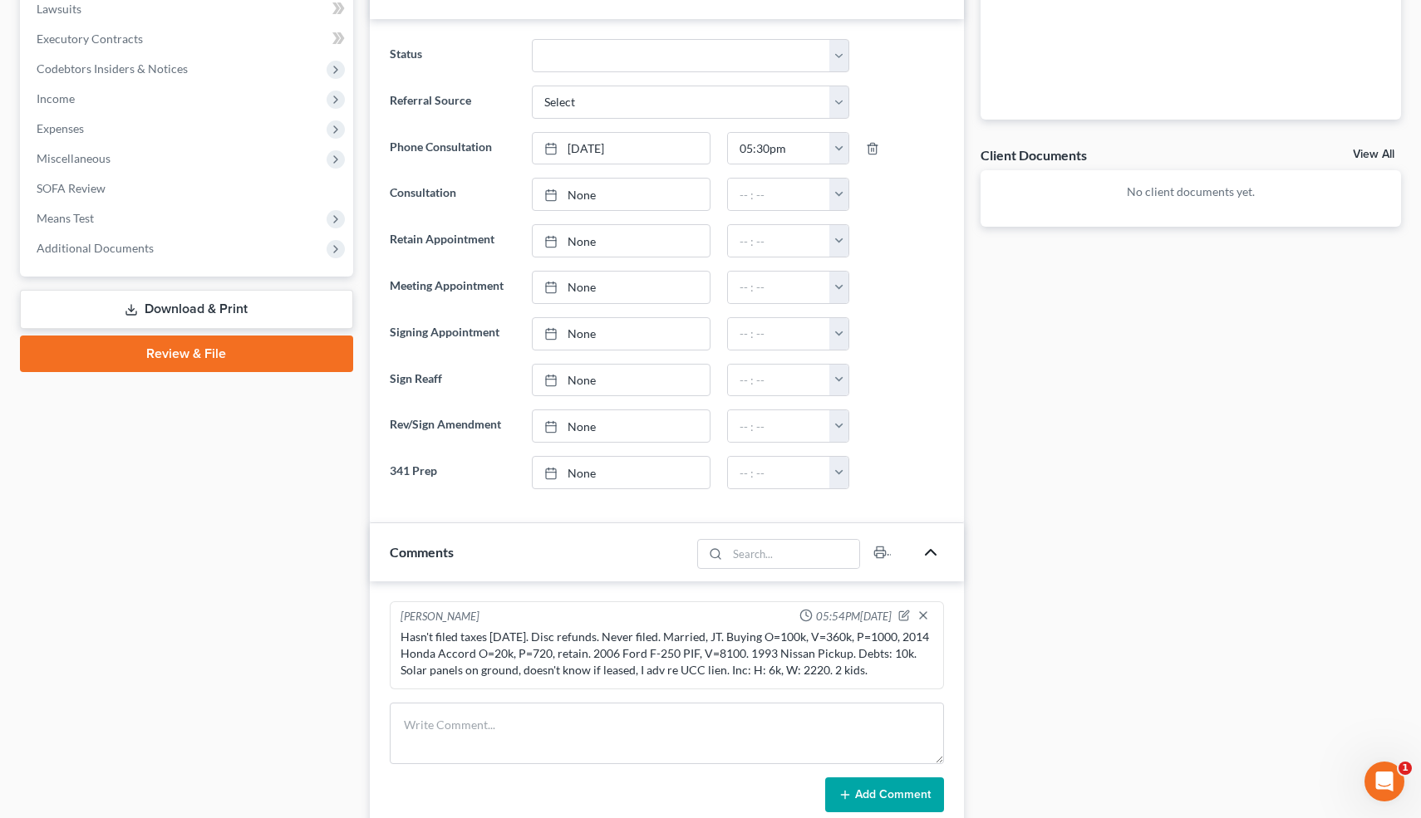
click at [890, 669] on div "Hasn't filed taxes [DATE]. Disc refunds. Never filed. Married, JT. Buying O=100…" at bounding box center [666, 654] width 533 height 50
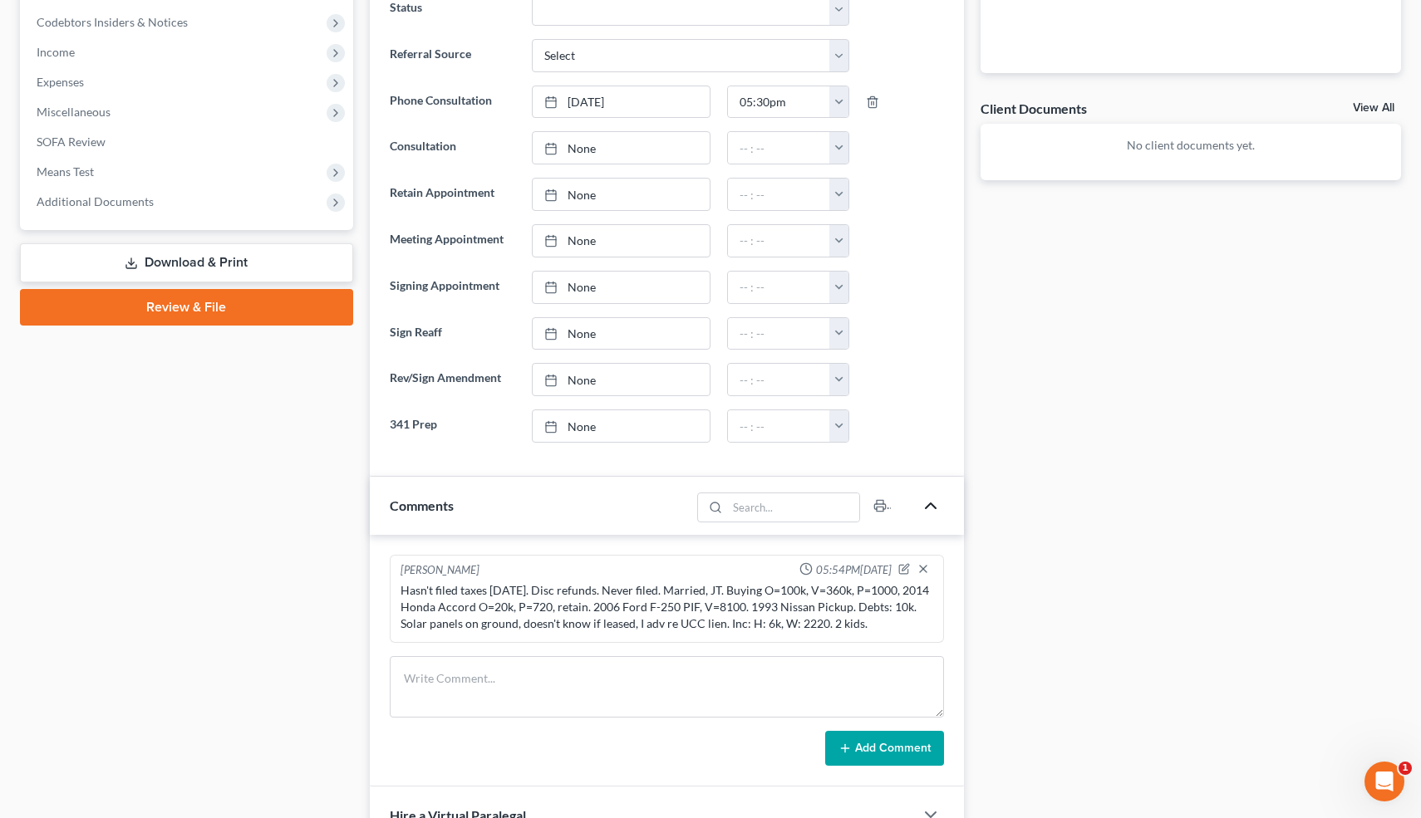
scroll to position [527, 0]
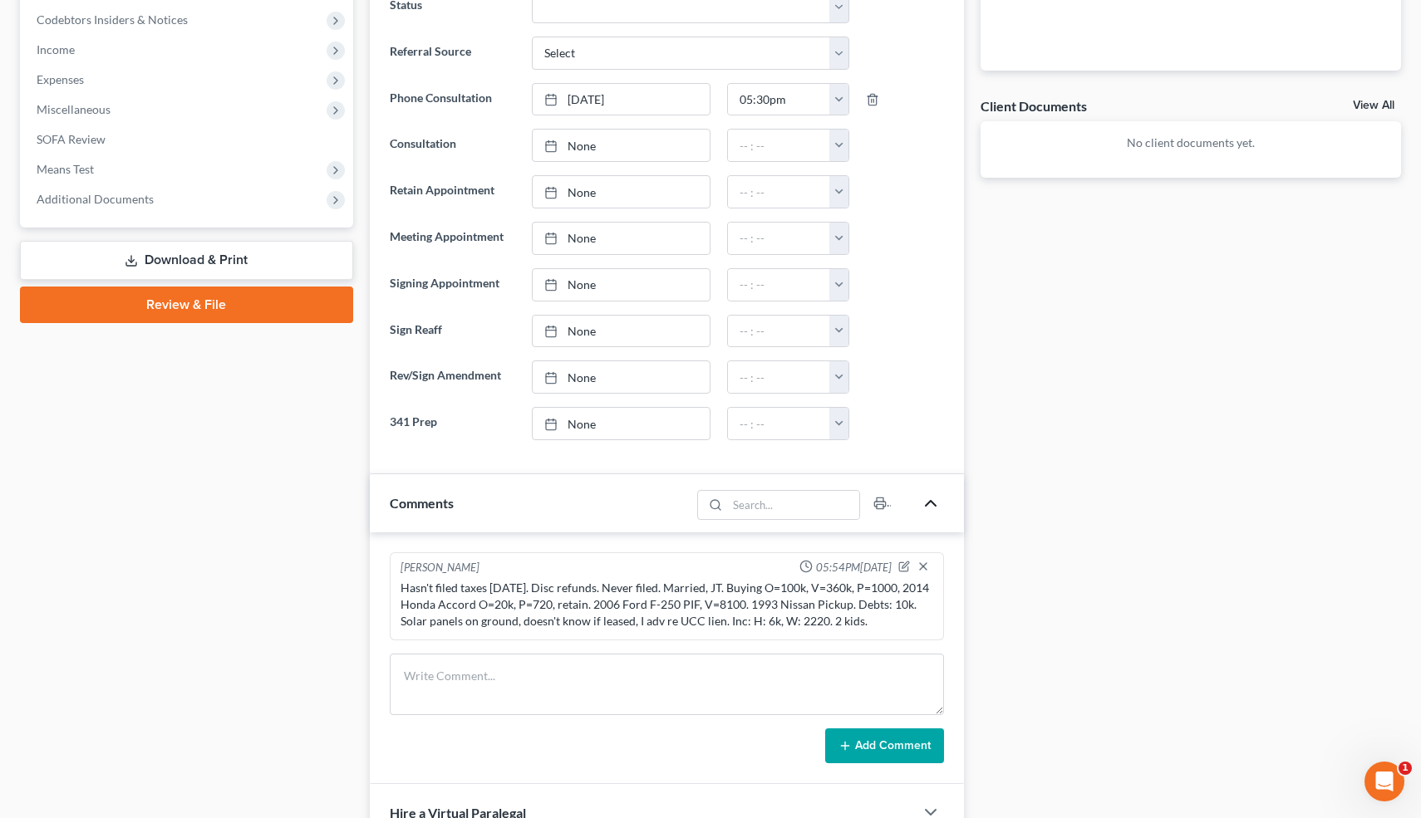
click at [902, 619] on div "Hasn't filed taxes [DATE]. Disc refunds. Never filed. Married, JT. Buying O=100…" at bounding box center [666, 605] width 533 height 50
click at [906, 562] on icon "button" at bounding box center [905, 565] width 7 height 7
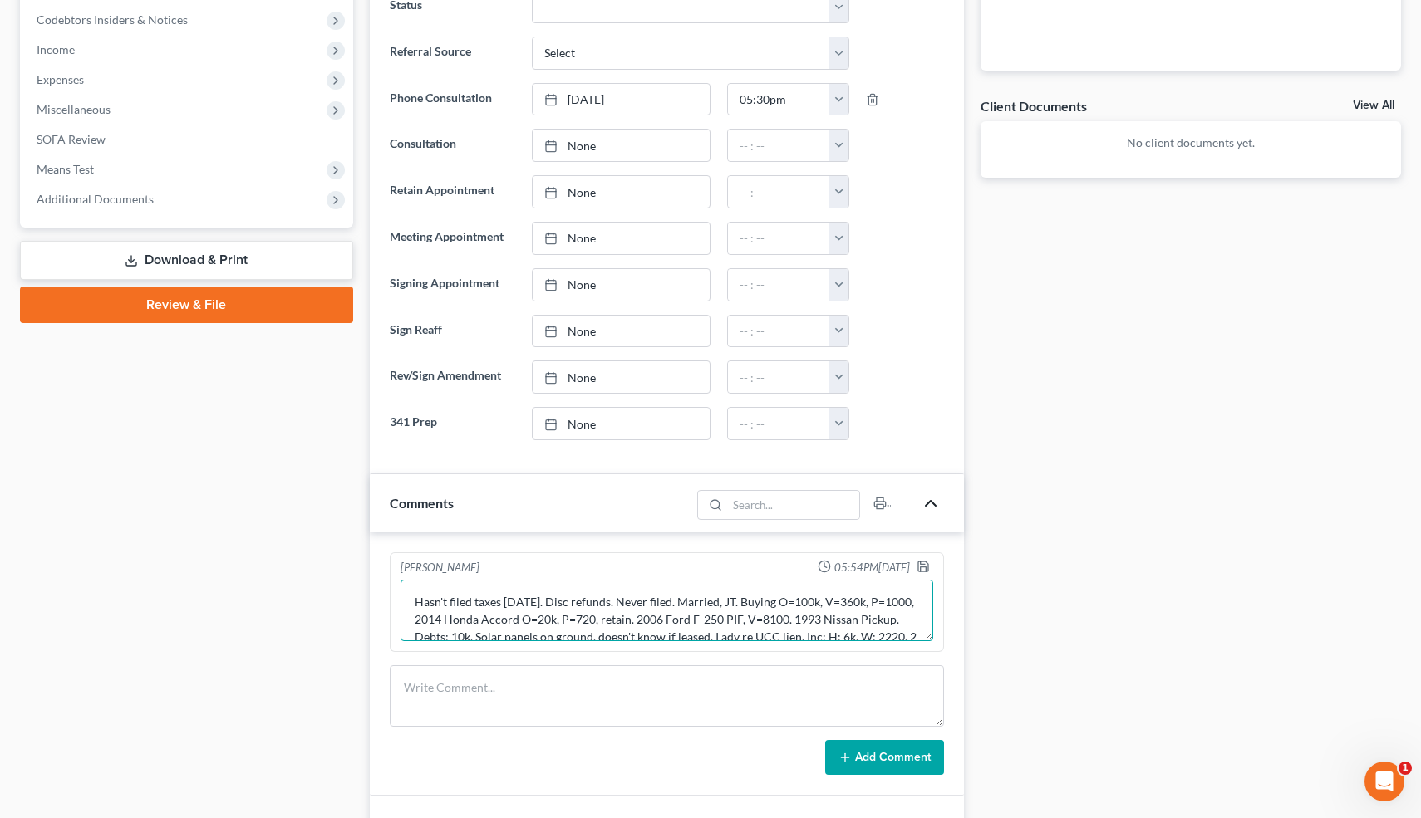
click at [903, 625] on textarea "Hasn't filed taxes [DATE]. Disc refunds. Never filed. Married, JT. Buying O=100…" at bounding box center [666, 610] width 533 height 61
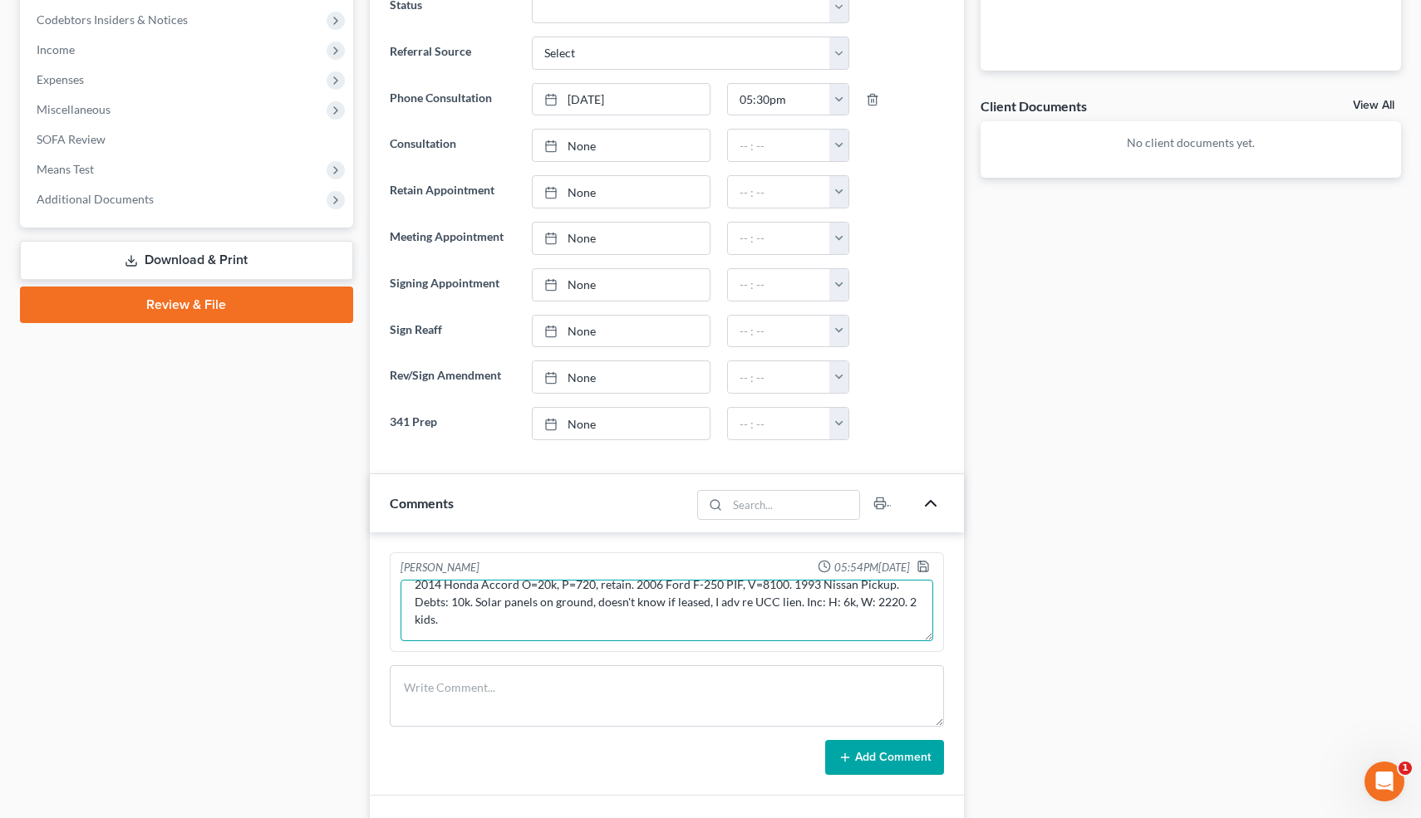
click at [561, 619] on textarea "Hasn't filed taxes [DATE]. Disc refunds. Never filed. Married, JT. Buying O=100…" at bounding box center [666, 610] width 533 height 61
type textarea "Hasn't filed taxes [DATE]. Disc refunds. Never filed. Married, JT. Buying O=100…"
click at [925, 570] on polyline "button" at bounding box center [923, 569] width 6 height 4
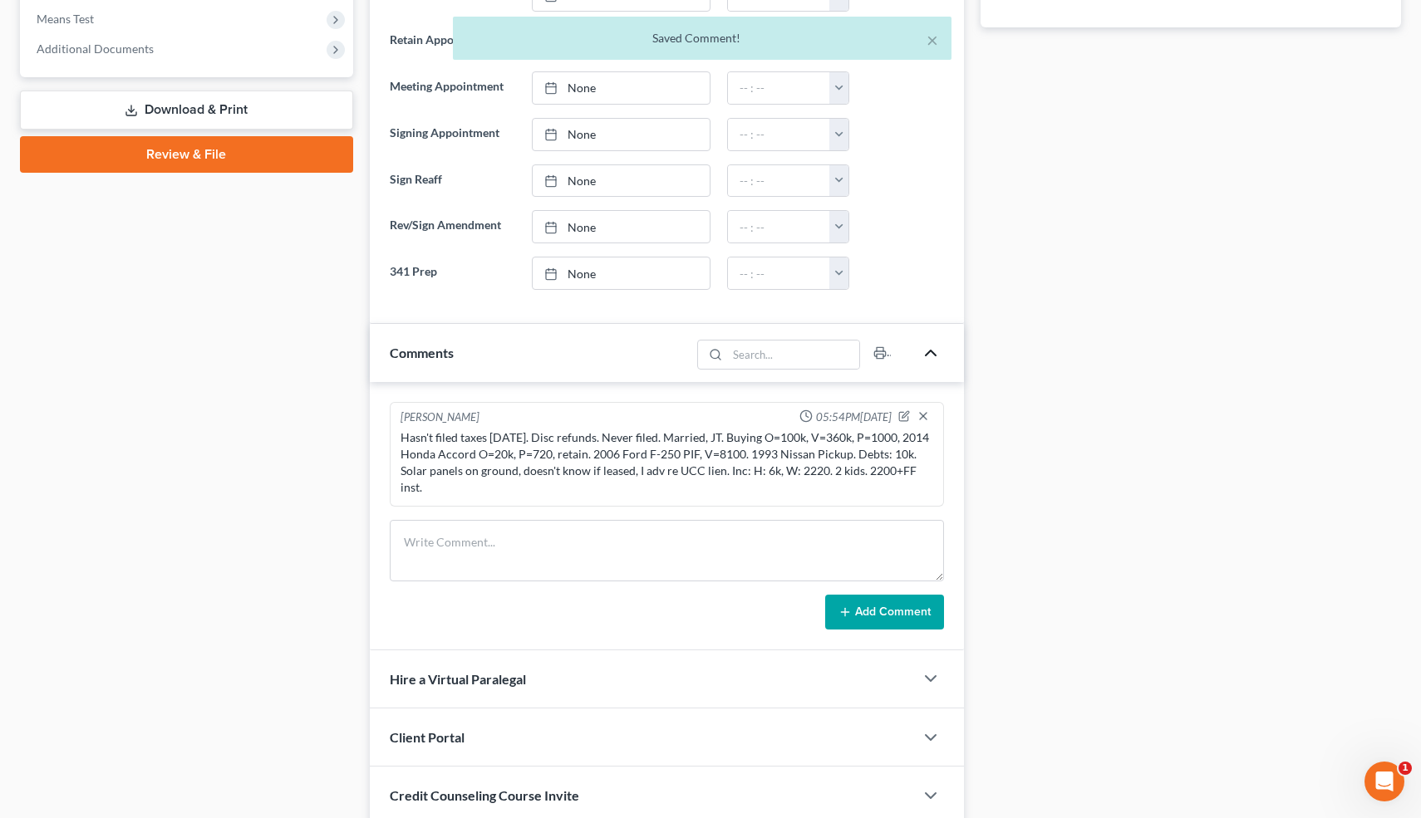
scroll to position [958, 0]
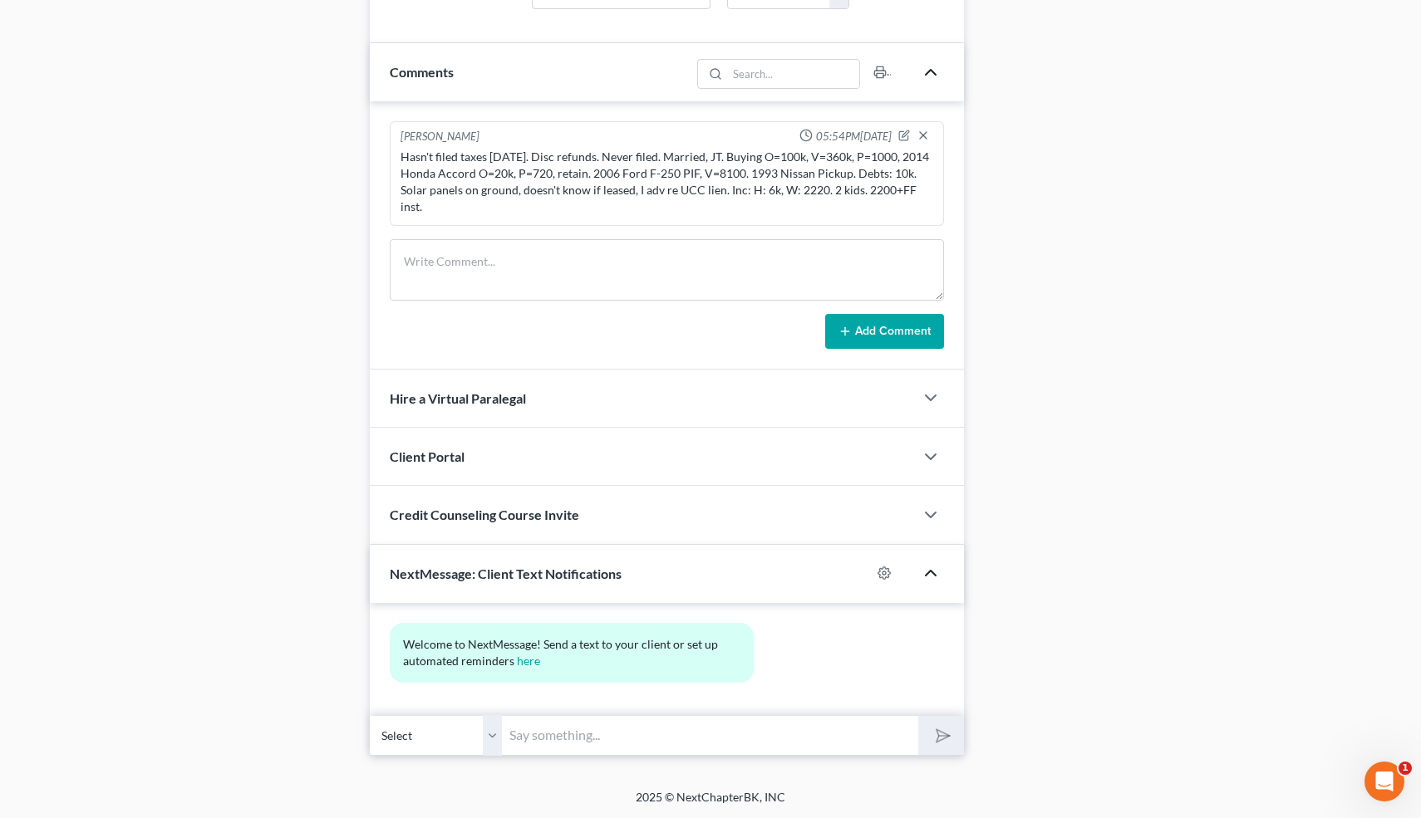
click at [593, 734] on input "text" at bounding box center [711, 735] width 416 height 41
type input "Nice talking to you! Like I said, just reply here if you have any questions or …"
click at [944, 729] on icon "submit" at bounding box center [939, 735] width 23 height 23
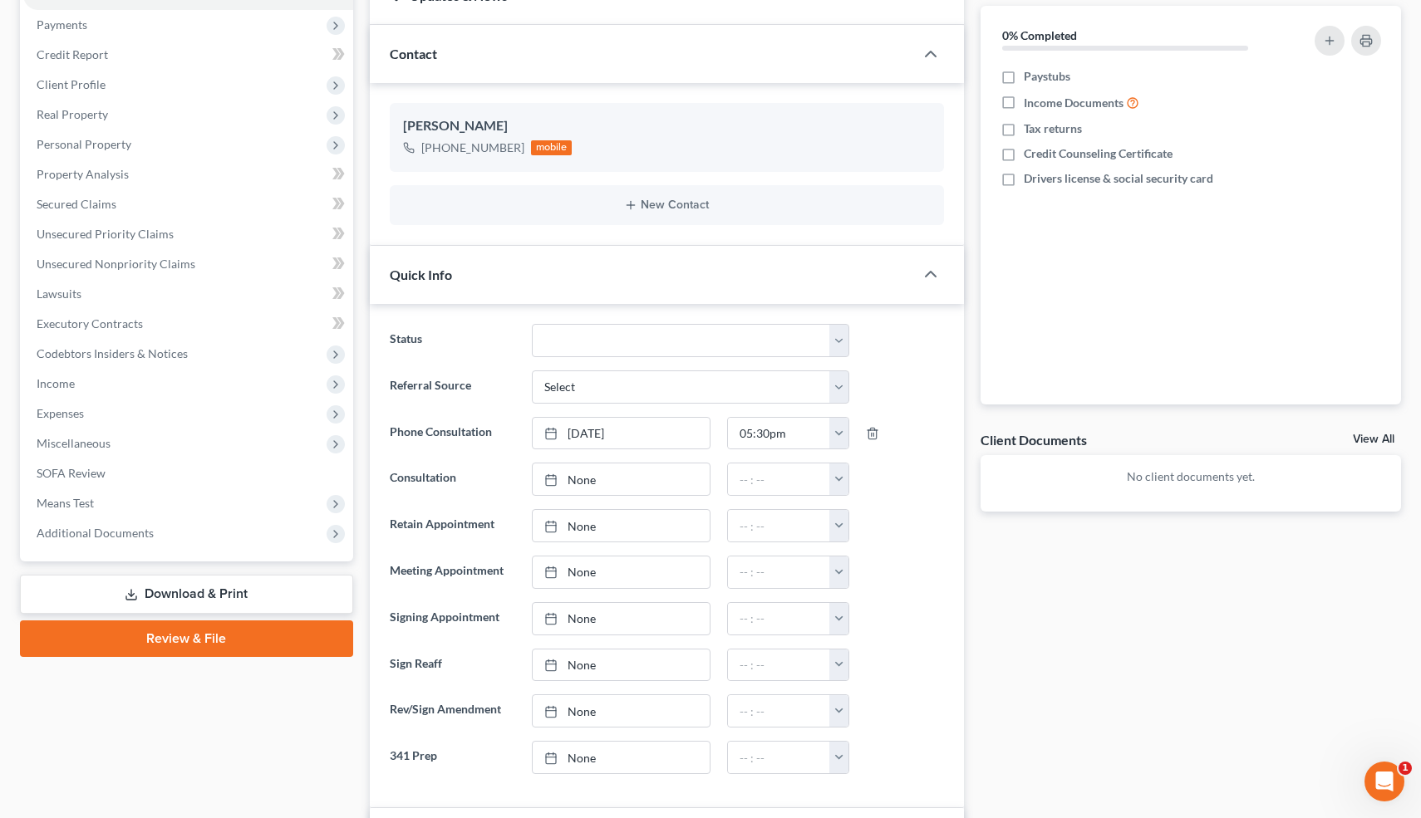
scroll to position [0, 0]
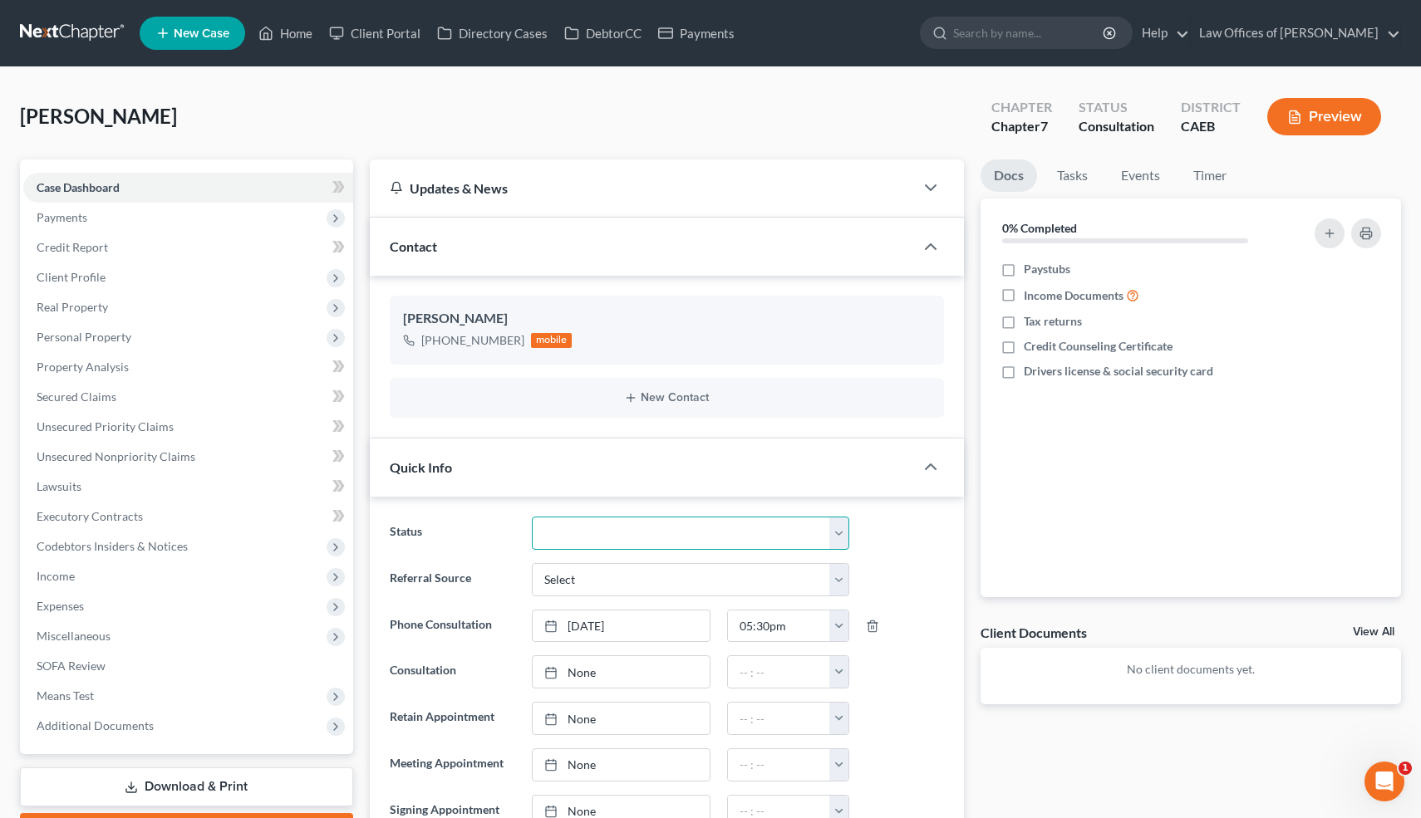
click at [654, 538] on select "Cancelled/Refund Closed Consultation Declined Discharged Filed Income Check In …" at bounding box center [690, 533] width 317 height 33
select select "10"
click at [532, 517] on select "Cancelled/Refund Closed Consultation Declined Discharged Filed Income Check In …" at bounding box center [690, 533] width 317 height 33
click at [289, 22] on link "Home" at bounding box center [285, 33] width 71 height 30
